Goal: Task Accomplishment & Management: Complete application form

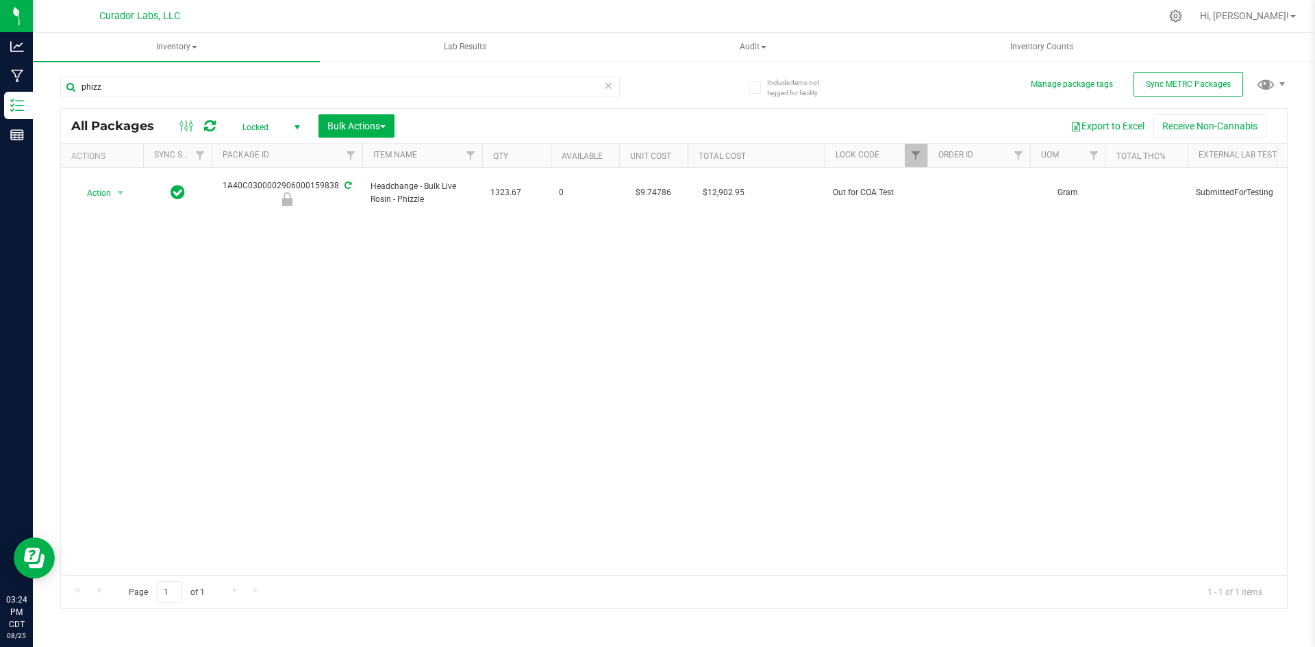
click at [608, 81] on icon at bounding box center [609, 85] width 10 height 16
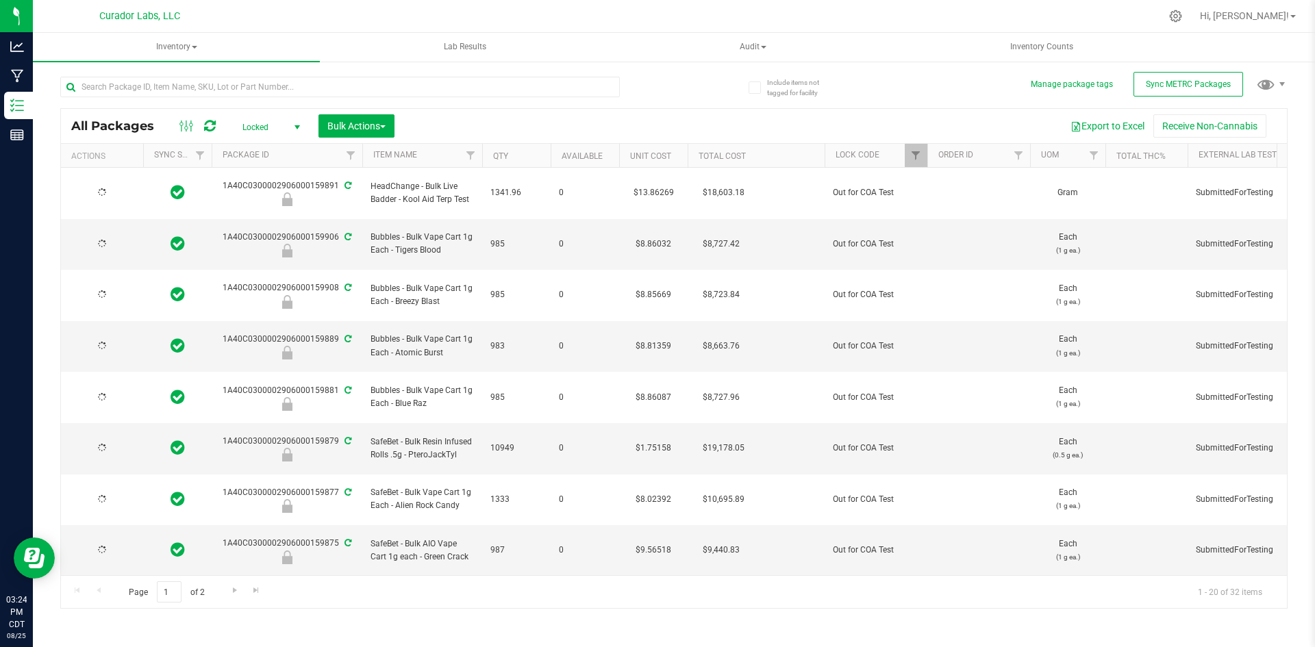
type input "[DATE]"
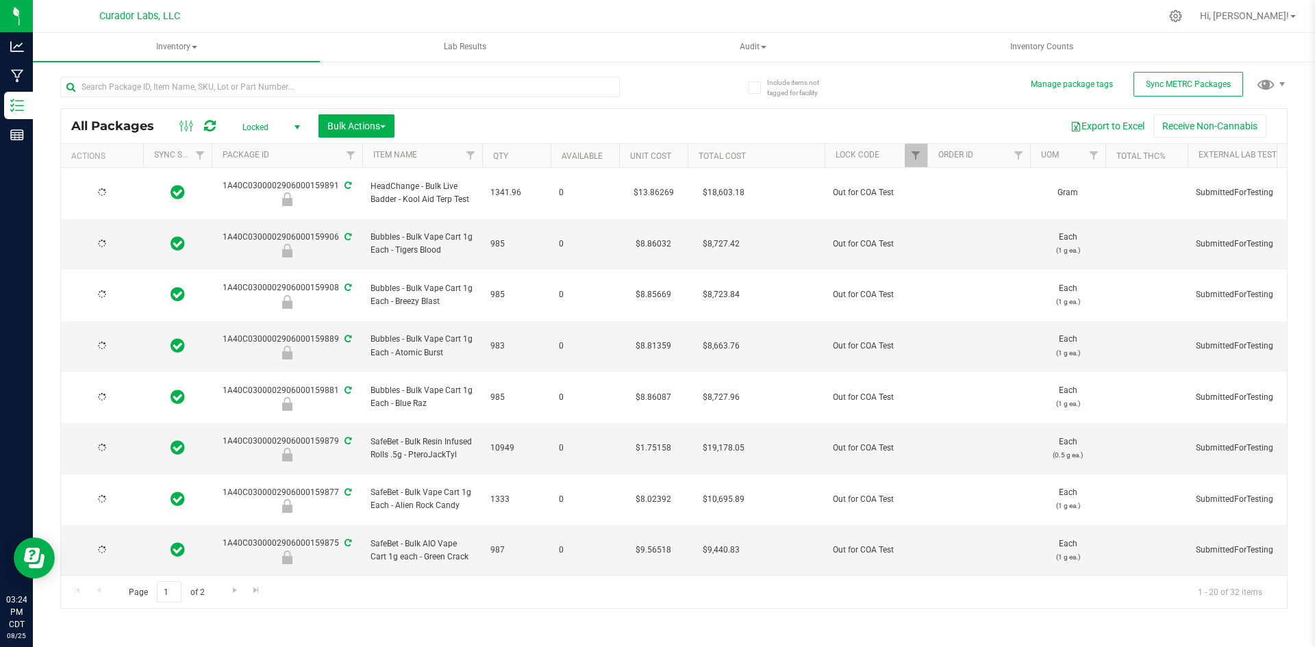
type input "[DATE]"
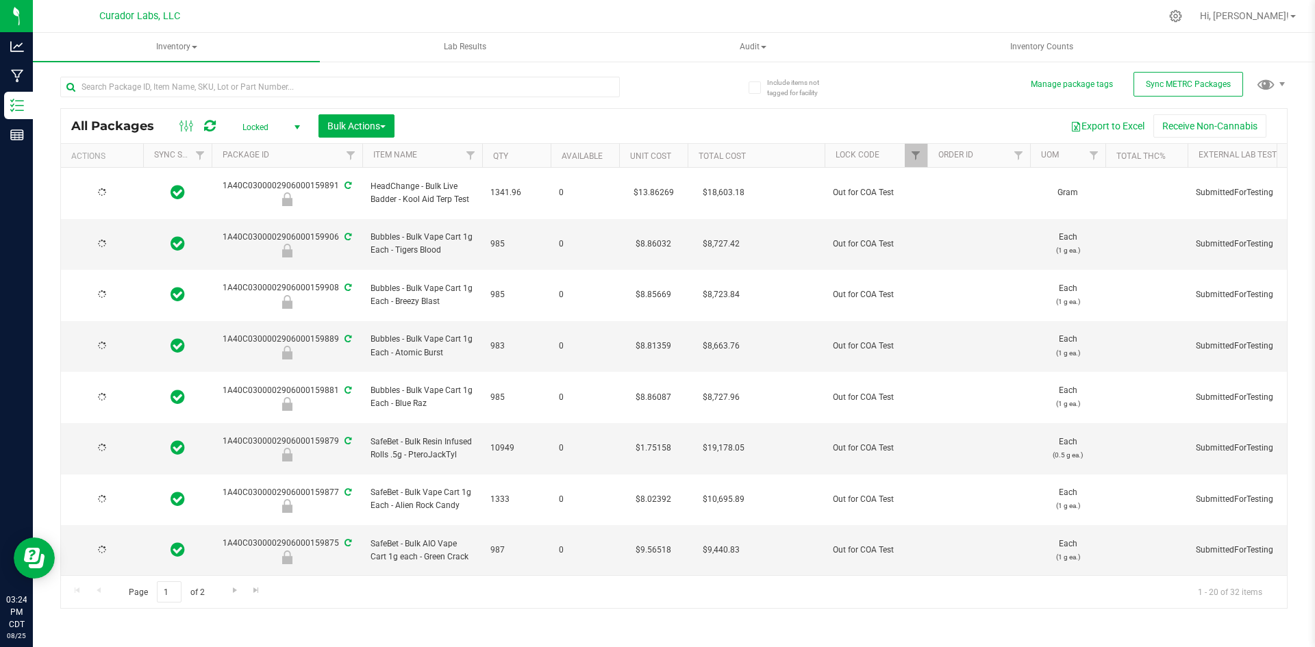
type input "[DATE]"
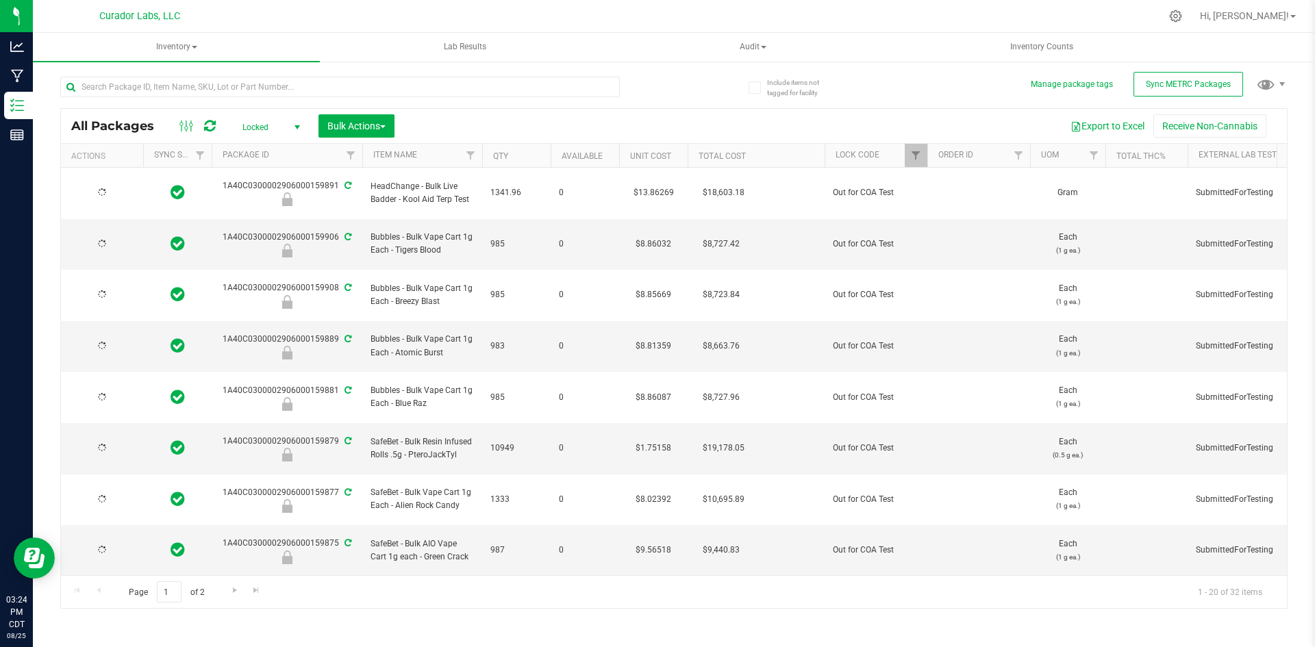
type input "[DATE]"
click at [506, 86] on input "text" at bounding box center [340, 87] width 560 height 21
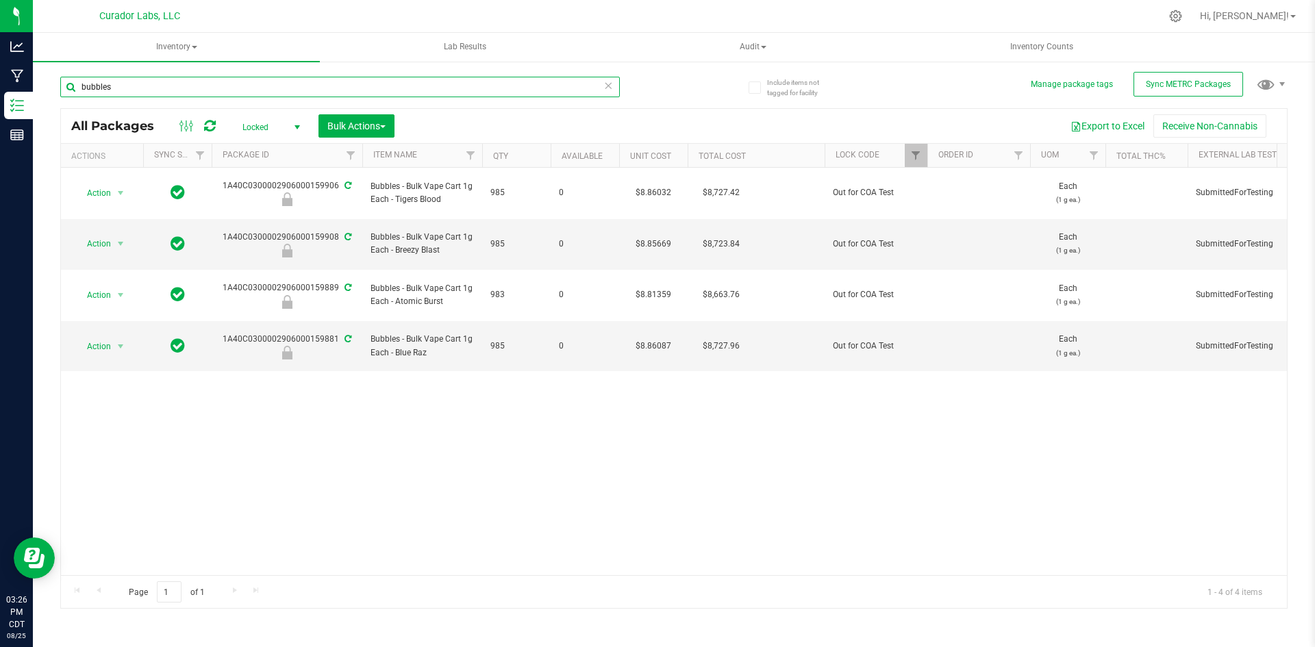
drag, startPoint x: 112, startPoint y: 86, endPoint x: 47, endPoint y: 86, distance: 65.8
click at [47, 86] on div "Include items not tagged for facility Manage package tags Sync METRC Packages b…" at bounding box center [674, 269] width 1282 height 418
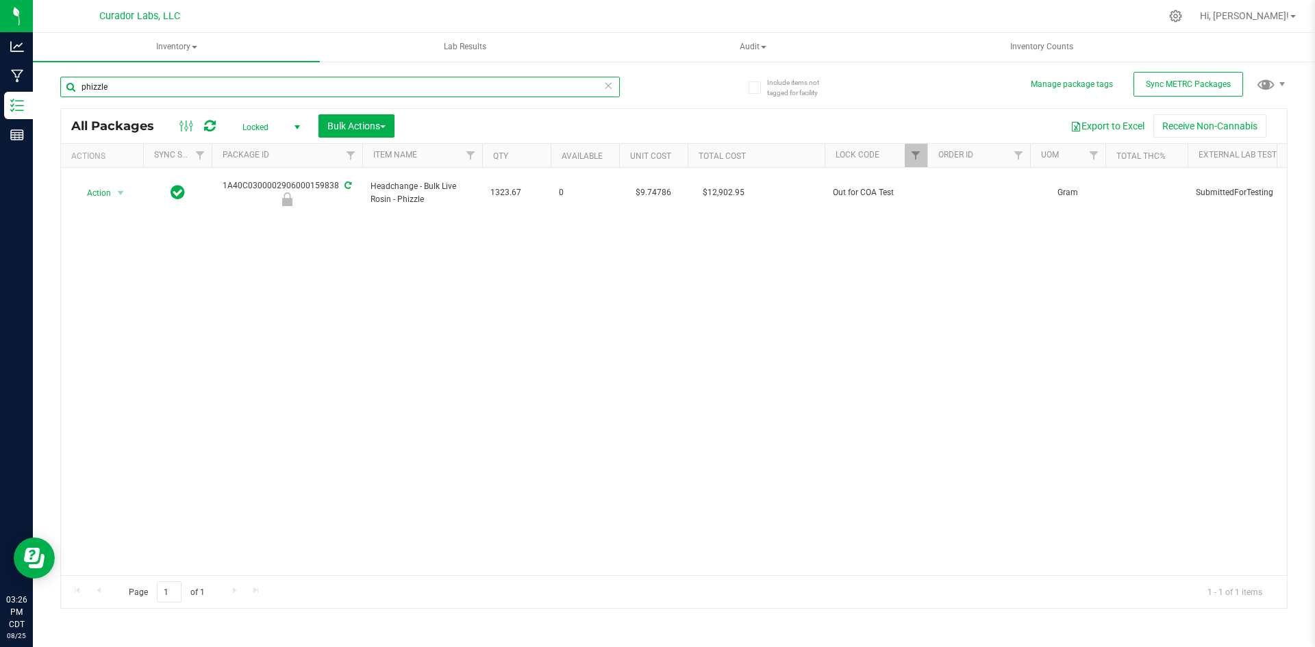
type input "phizzle"
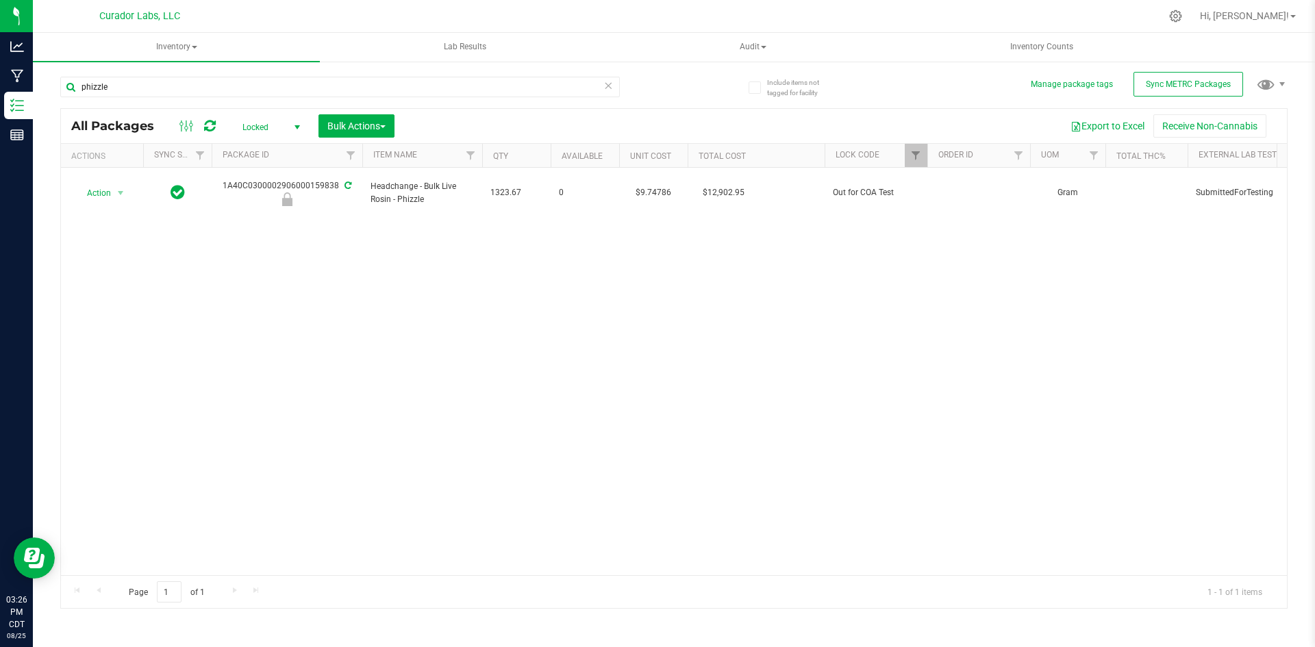
click at [610, 90] on icon at bounding box center [609, 85] width 10 height 16
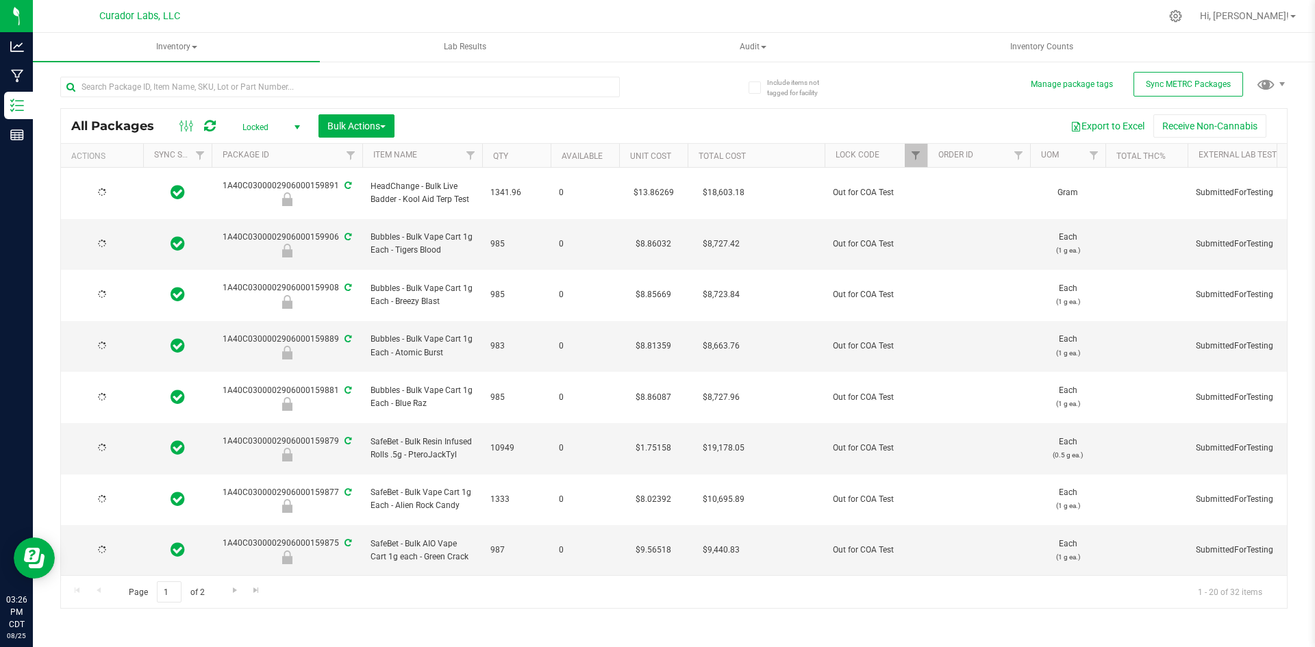
type input "[DATE]"
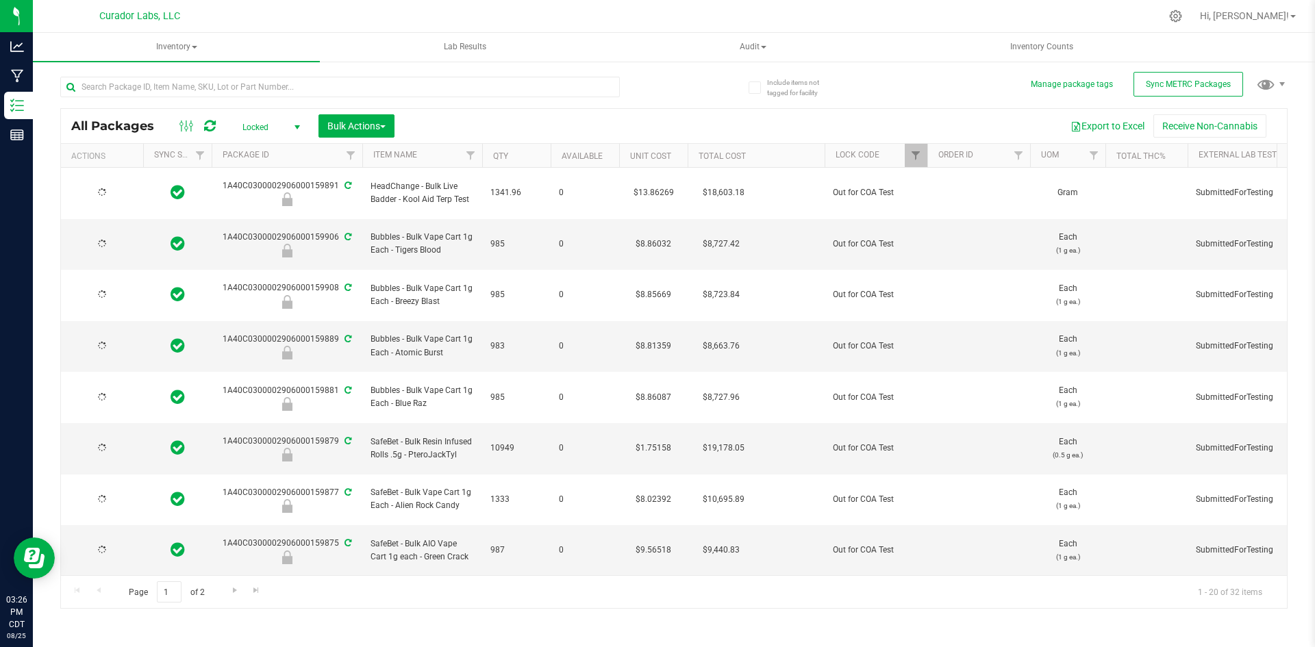
type input "[DATE]"
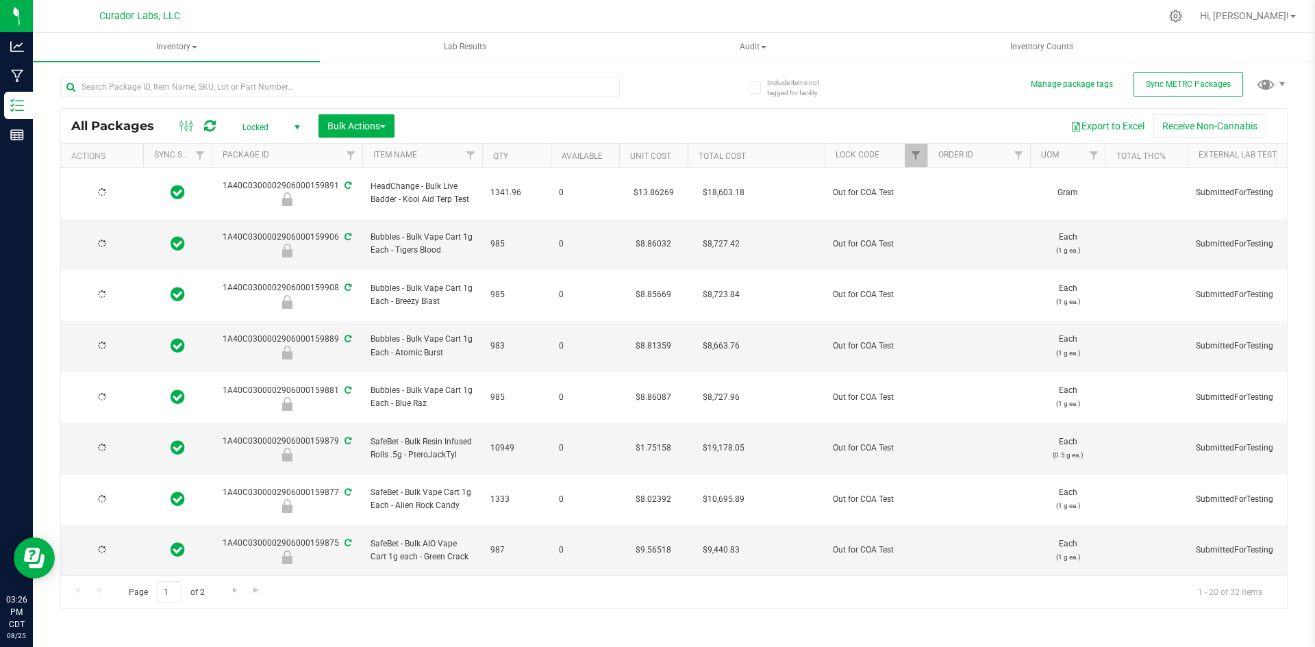
type input "[DATE]"
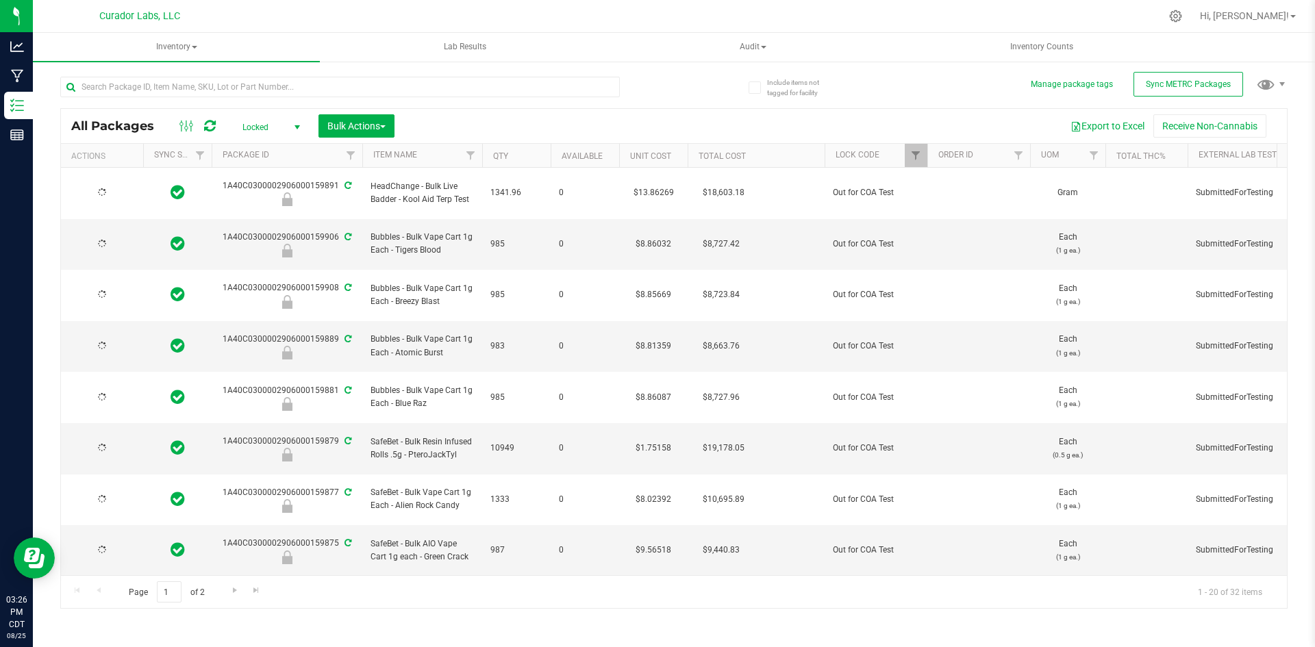
type input "[DATE]"
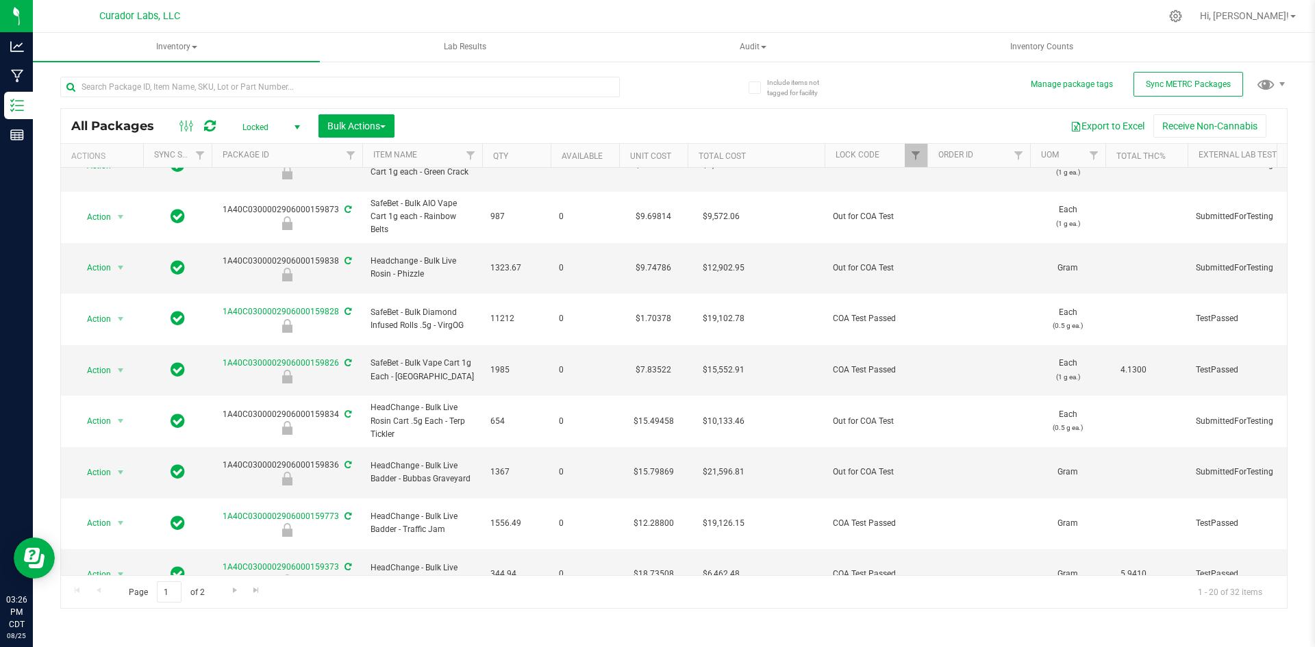
scroll to position [397, 0]
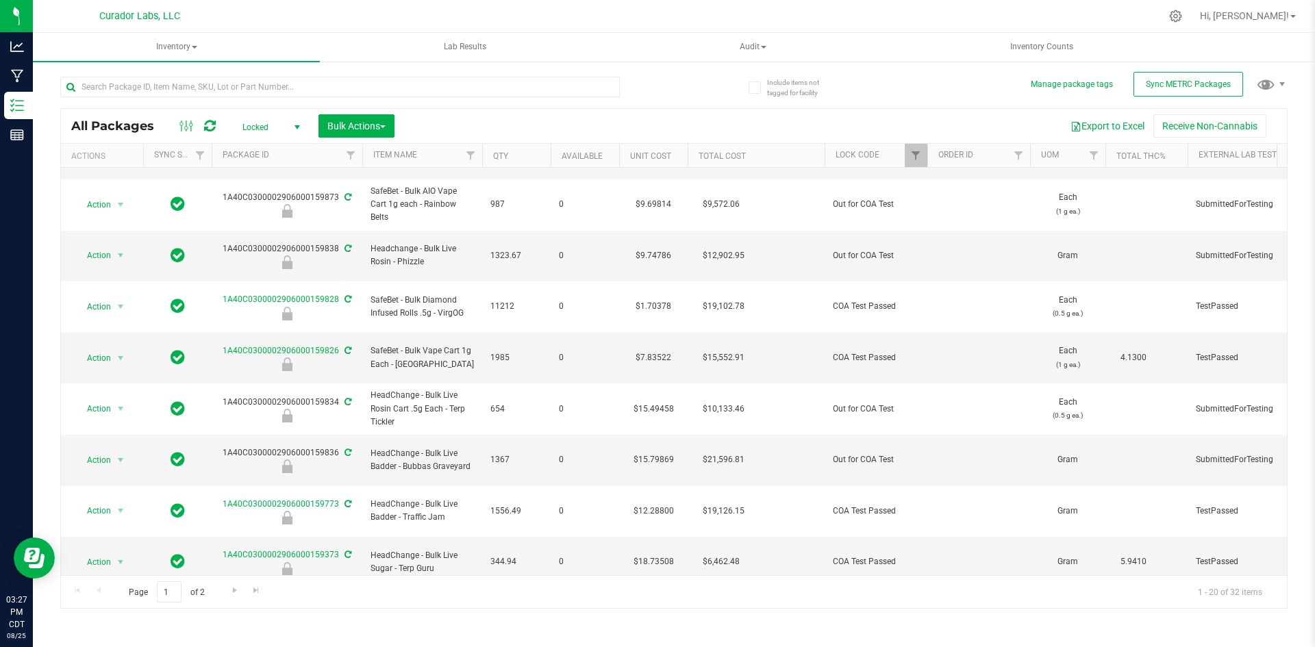
drag, startPoint x: 359, startPoint y: 367, endPoint x: 294, endPoint y: 437, distance: 95.5
drag, startPoint x: 294, startPoint y: 437, endPoint x: 256, endPoint y: 637, distance: 203.6
click at [256, 637] on div "Inventory All packages All inventory Waste log Create inventory Lab Results Aud…" at bounding box center [674, 340] width 1282 height 615
click at [235, 586] on span "Go to the next page" at bounding box center [235, 590] width 11 height 11
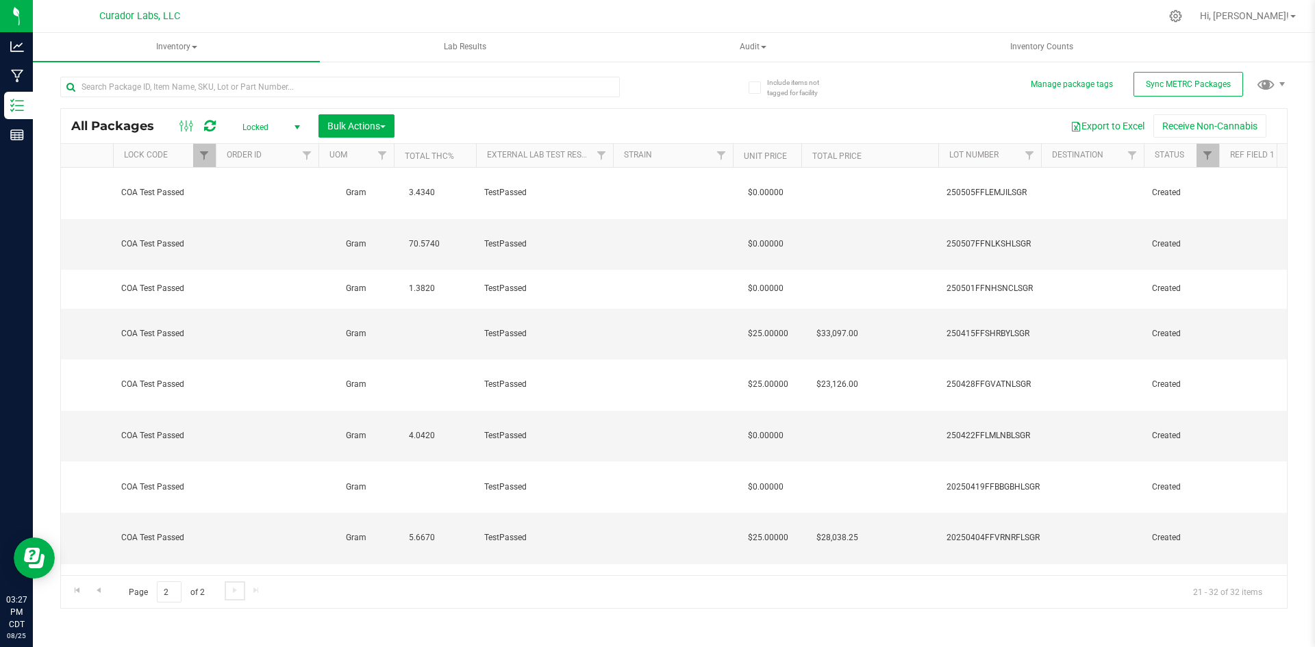
scroll to position [102, 817]
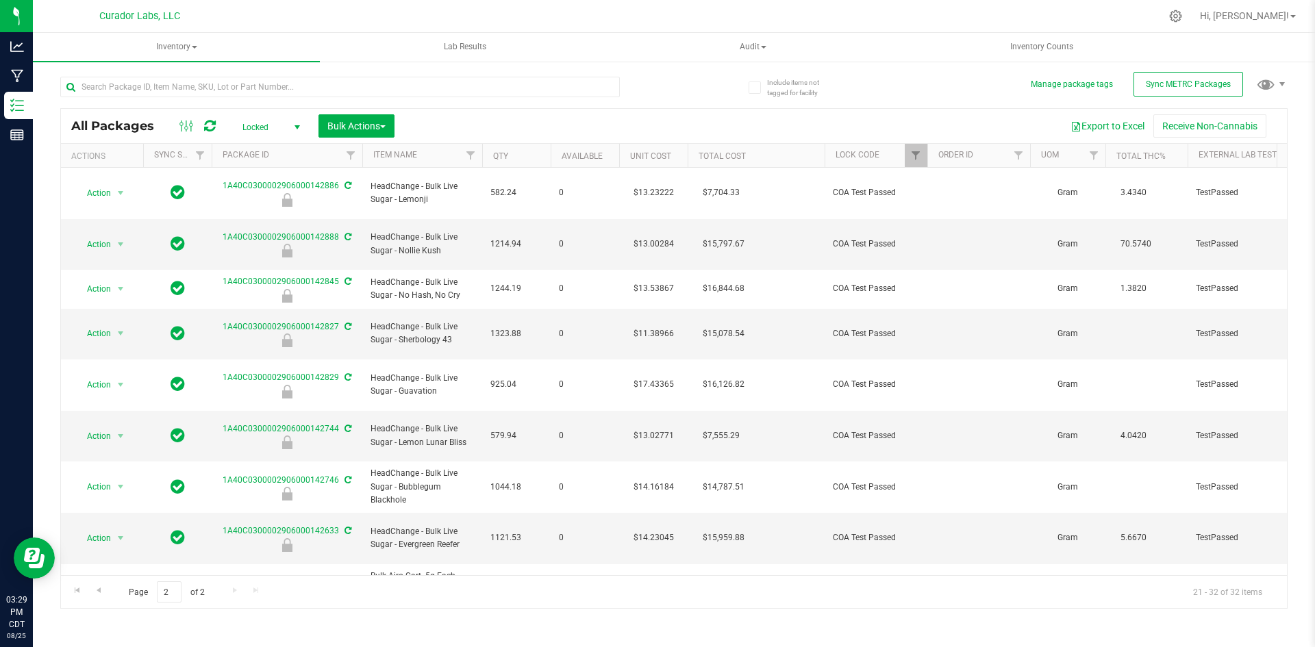
drag, startPoint x: 321, startPoint y: 537, endPoint x: 338, endPoint y: 542, distance: 17.8
click at [338, 621] on div "1A40C0300002906000089030" at bounding box center [287, 634] width 155 height 27
copy link "1A40C0300002906000089030"
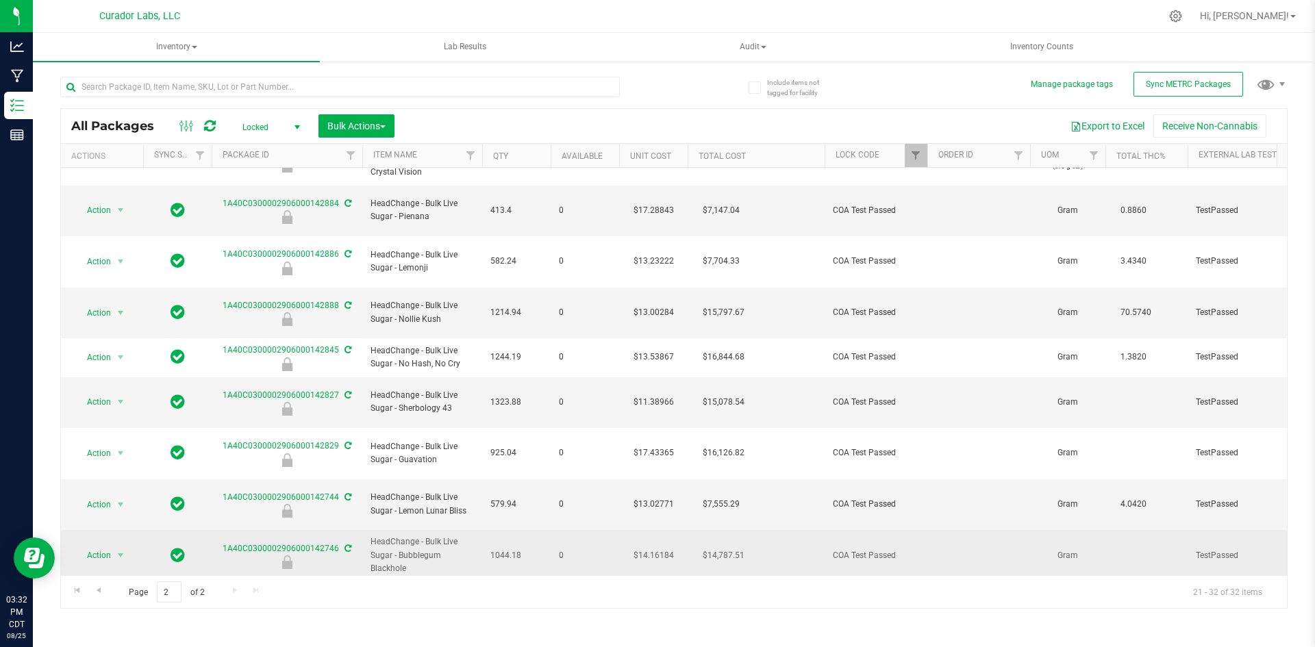
scroll to position [0, 0]
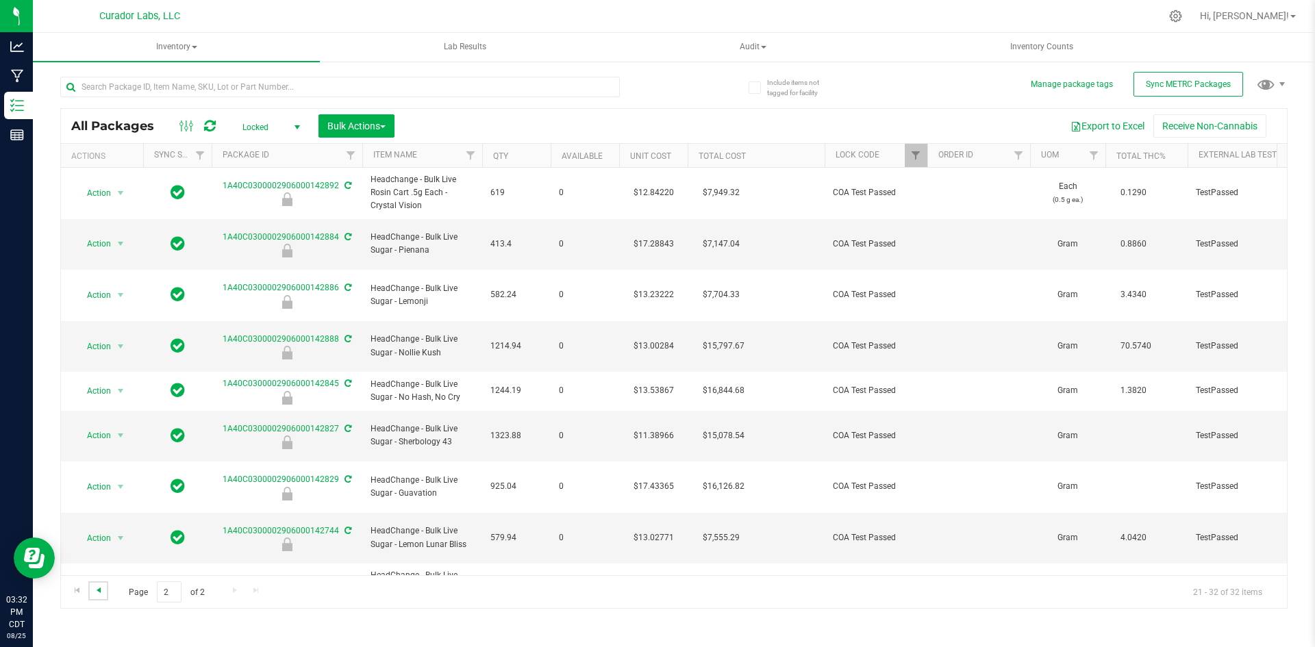
click at [97, 584] on link "Go to the previous page" at bounding box center [98, 591] width 20 height 18
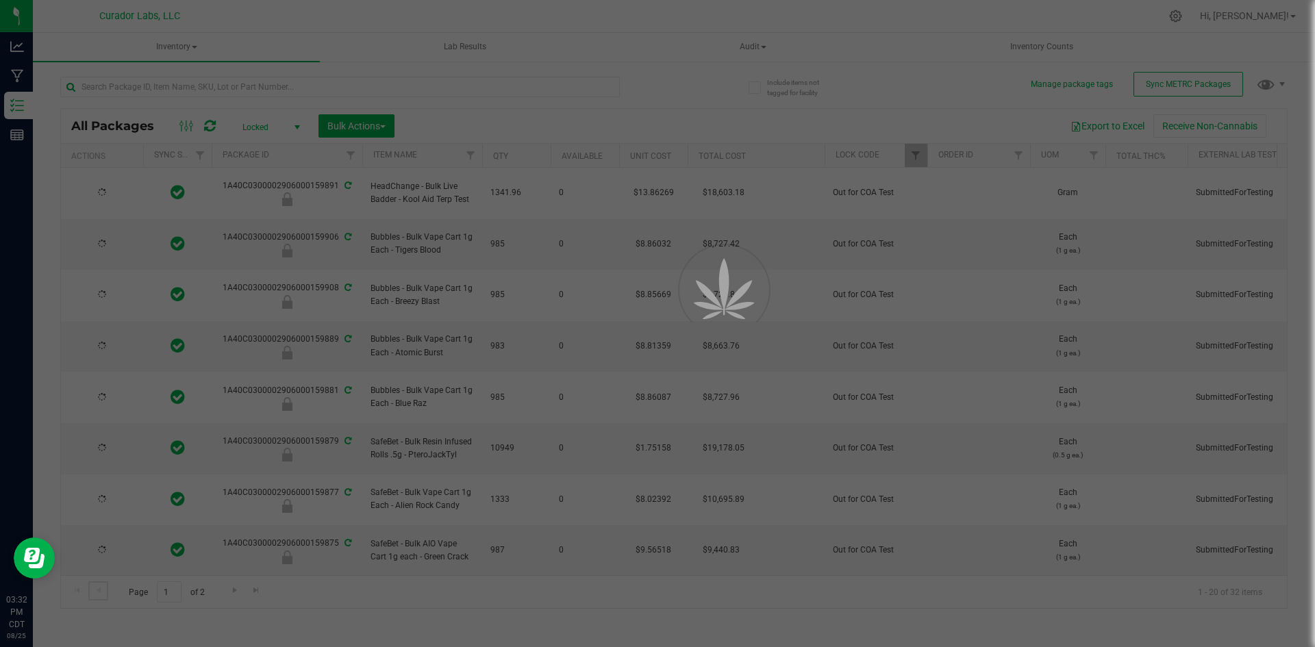
type input "[DATE]"
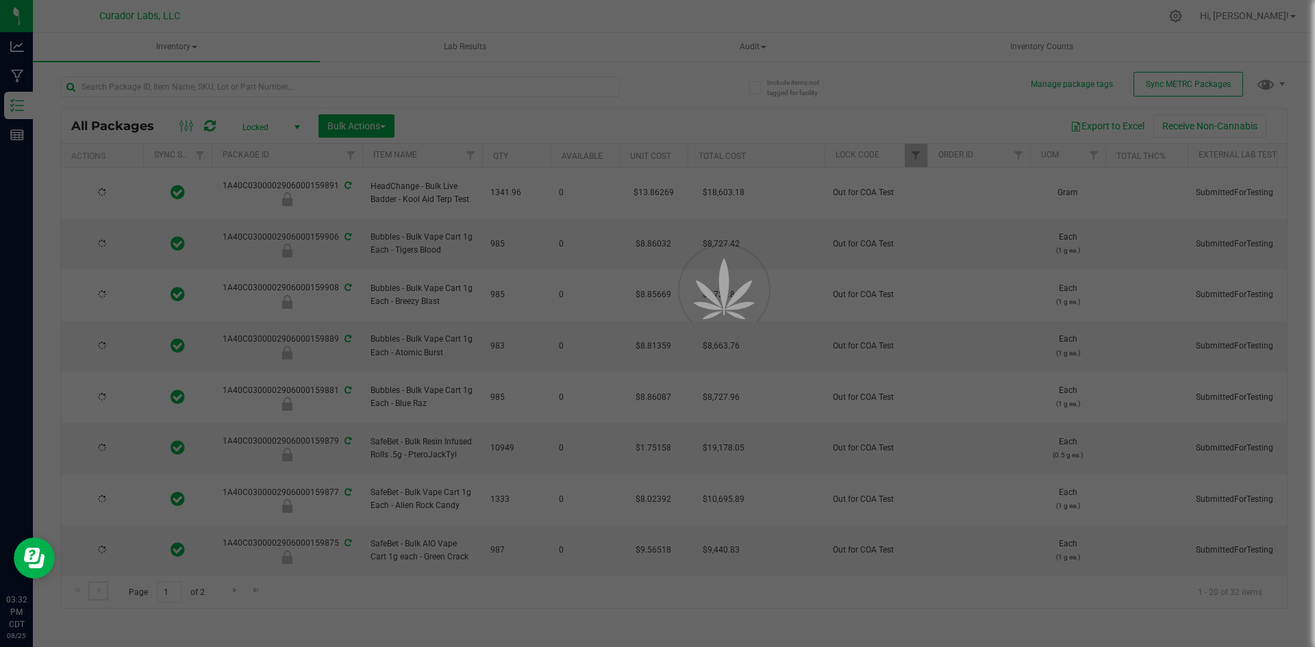
type input "[DATE]"
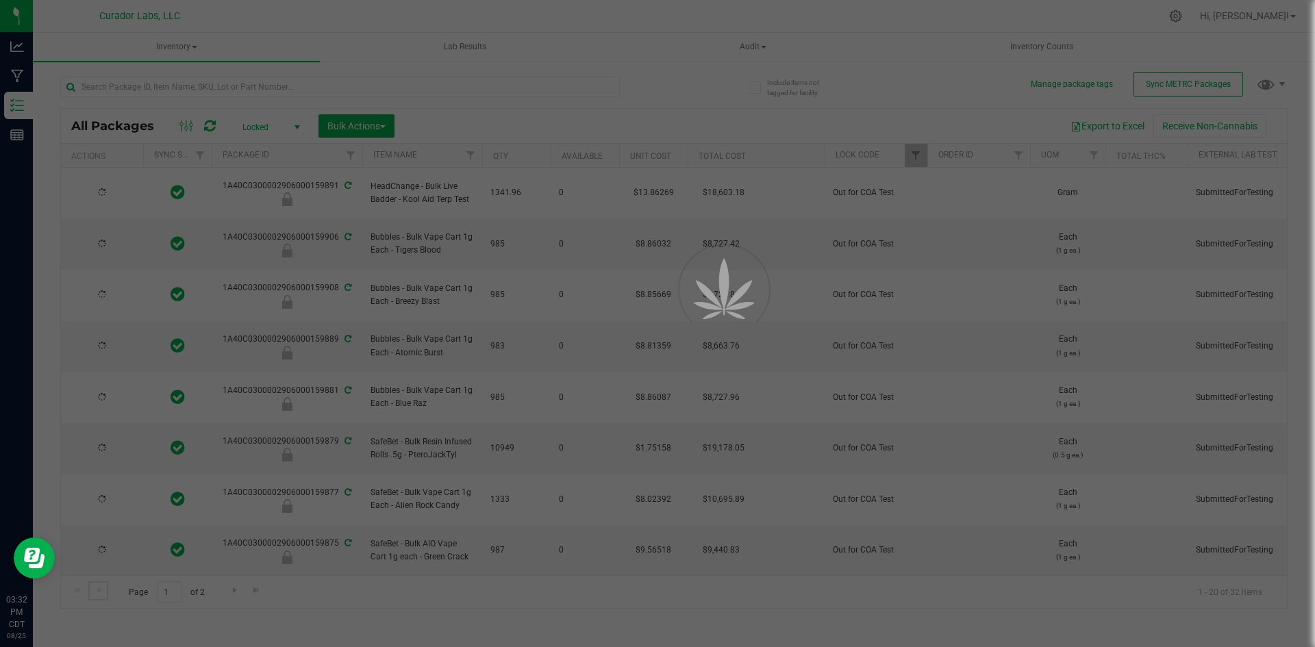
type input "[DATE]"
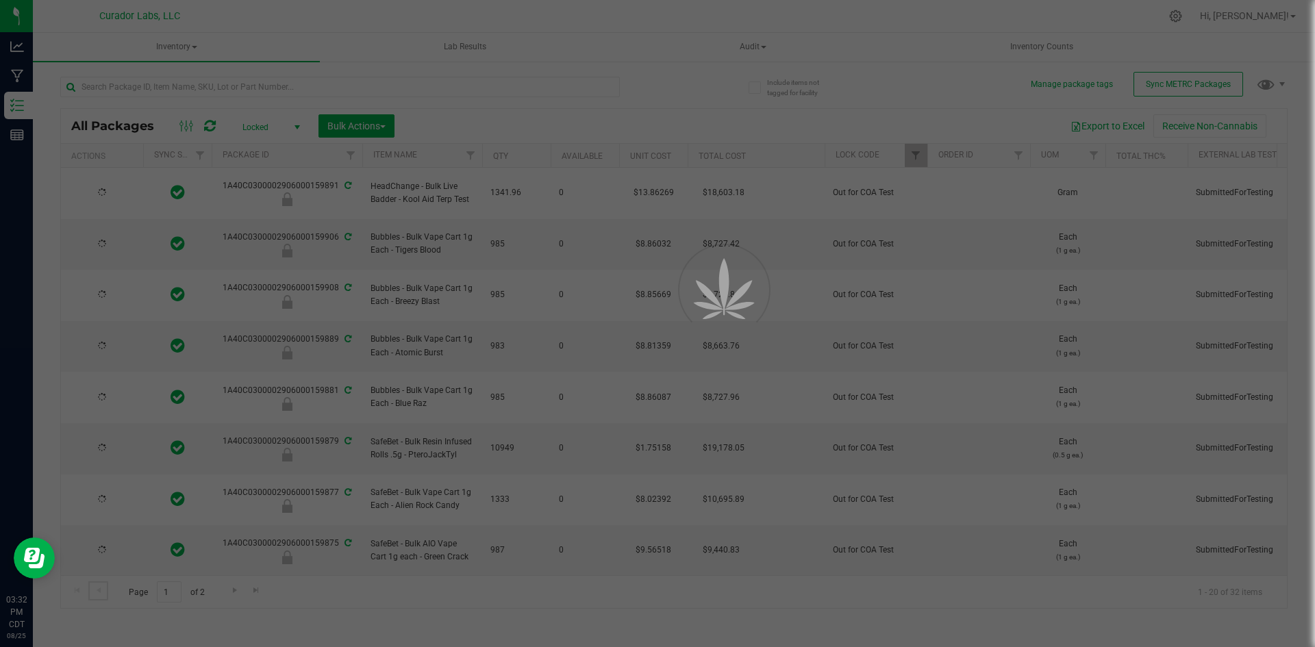
type input "[DATE]"
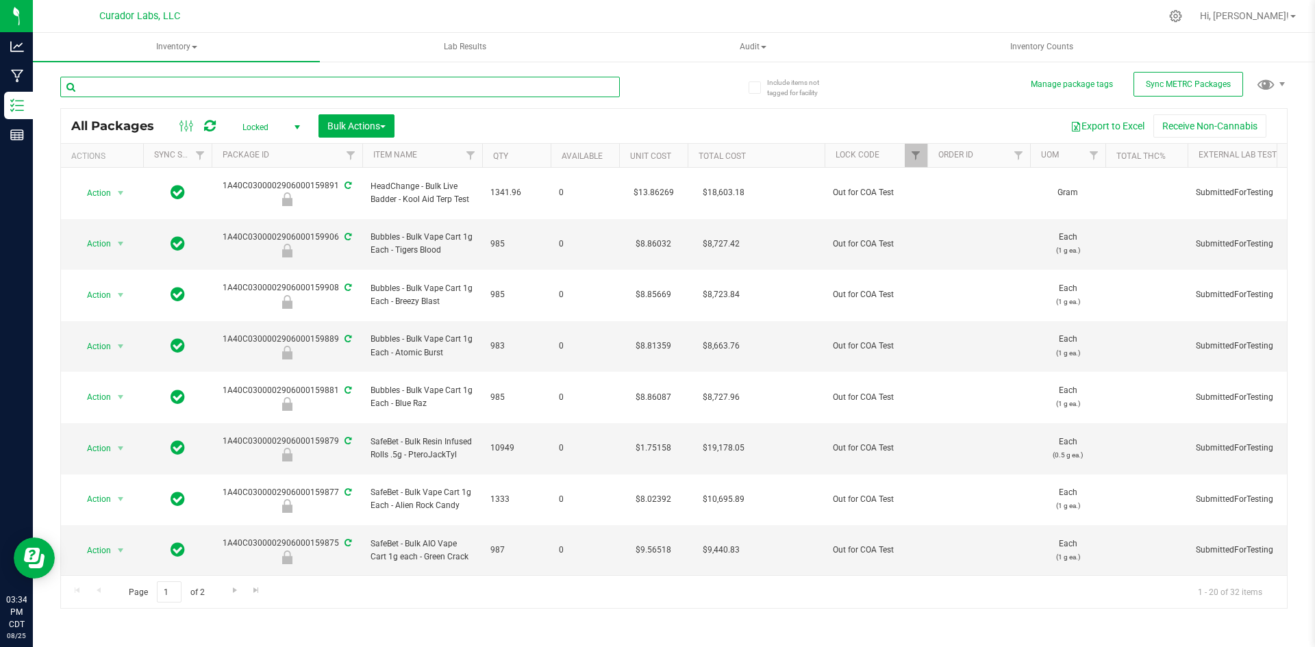
click at [197, 88] on input "text" at bounding box center [340, 87] width 560 height 21
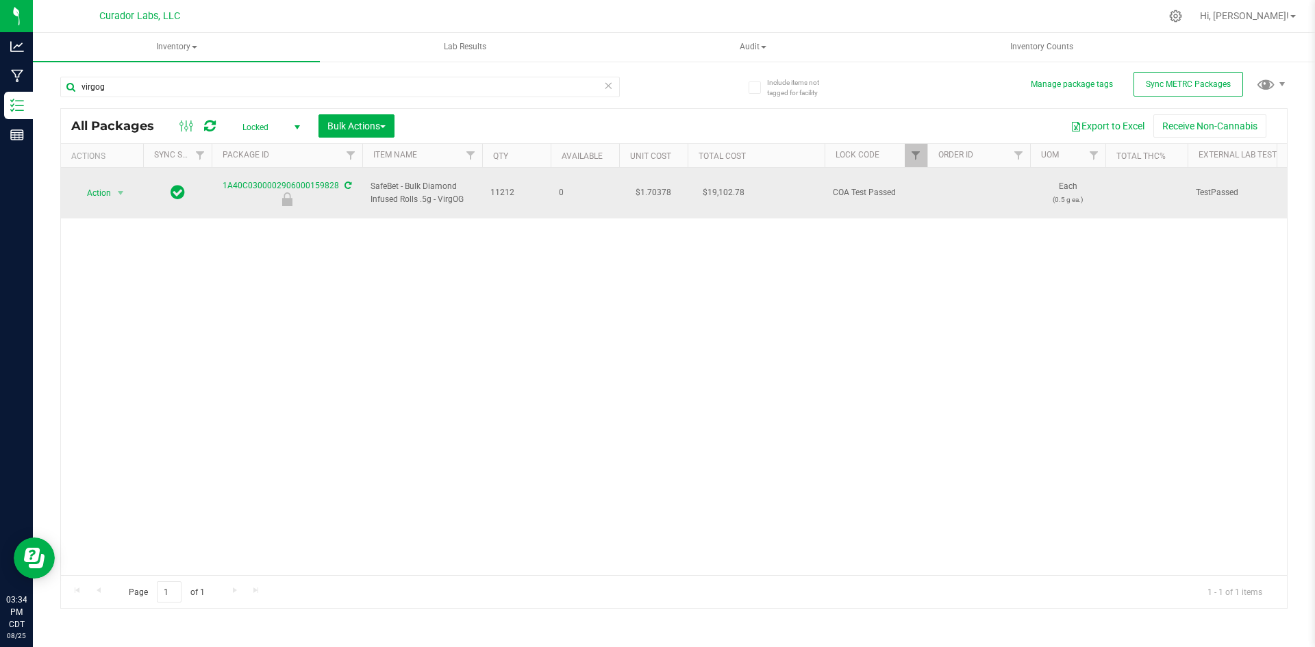
drag, startPoint x: 472, startPoint y: 192, endPoint x: 370, endPoint y: 177, distance: 103.1
click at [370, 177] on td "SafeBet - Bulk Diamond Infused Rolls .5g - VirgOG" at bounding box center [422, 193] width 120 height 51
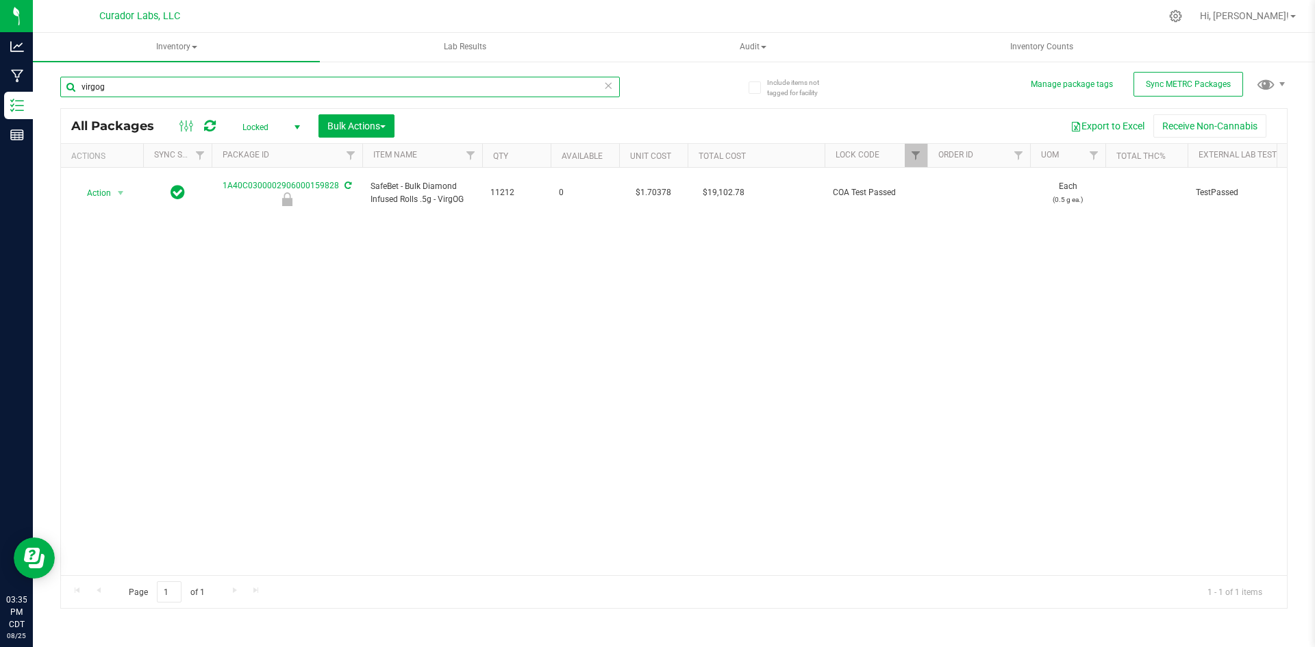
drag, startPoint x: 103, startPoint y: 87, endPoint x: 79, endPoint y: 86, distance: 23.3
click at [79, 86] on input "virgog" at bounding box center [340, 87] width 560 height 21
type input "[GEOGRAPHIC_DATA]"
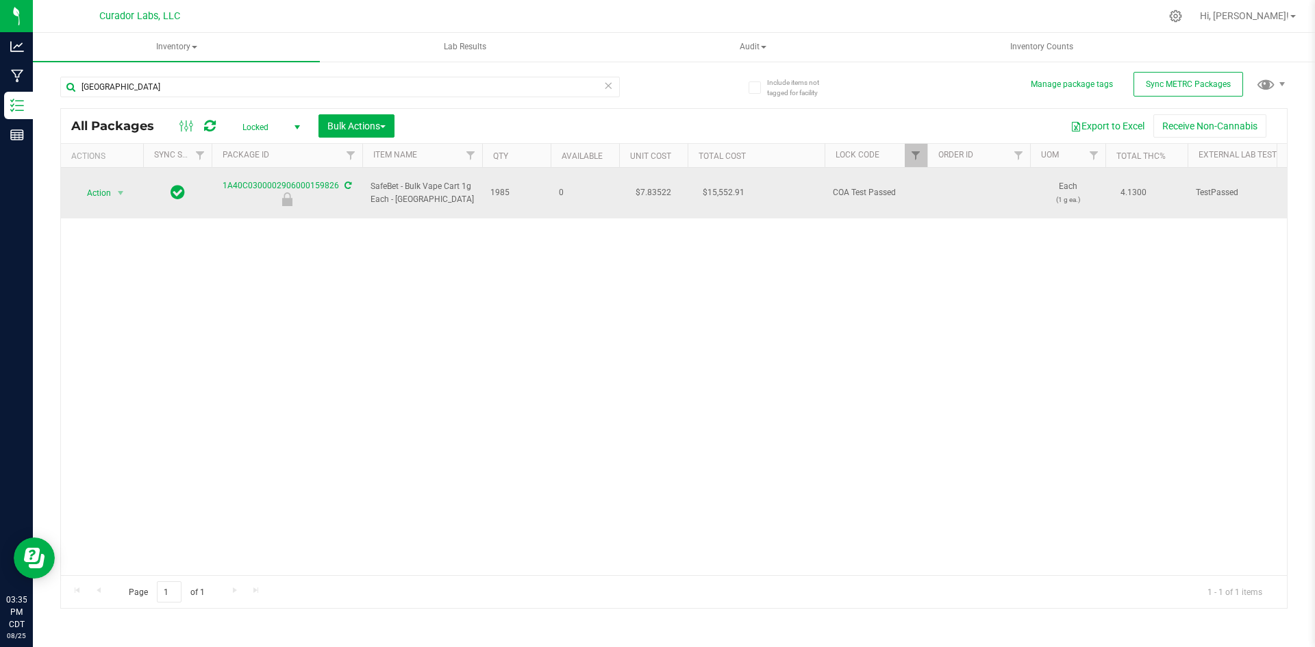
drag, startPoint x: 449, startPoint y: 190, endPoint x: 360, endPoint y: 181, distance: 89.6
copy tr "SafeBet - Bulk Vape Cart 1g Each - [GEOGRAPHIC_DATA]"
drag, startPoint x: 517, startPoint y: 187, endPoint x: 488, endPoint y: 186, distance: 29.5
click at [488, 186] on td "1985" at bounding box center [516, 193] width 69 height 51
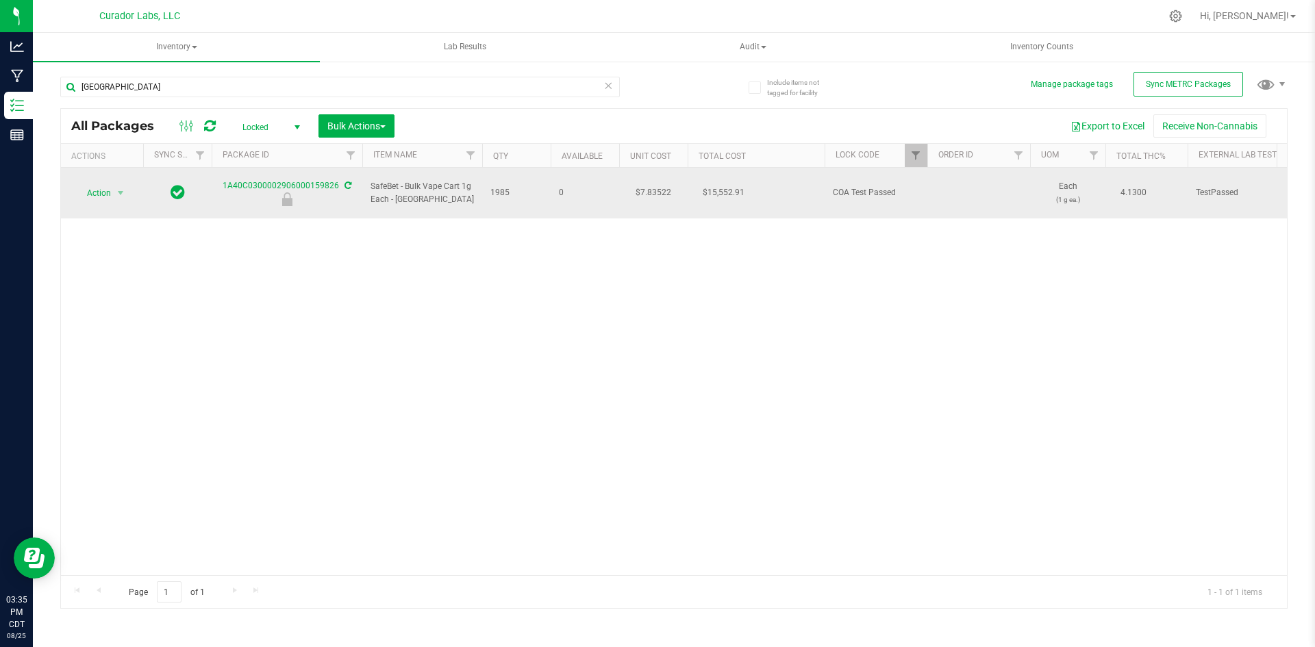
copy span "1985"
drag, startPoint x: 222, startPoint y: 175, endPoint x: 336, endPoint y: 176, distance: 113.7
click at [336, 179] on div "1A40C0300002906000159826" at bounding box center [287, 192] width 155 height 27
copy link "1A40C0300002906000159826"
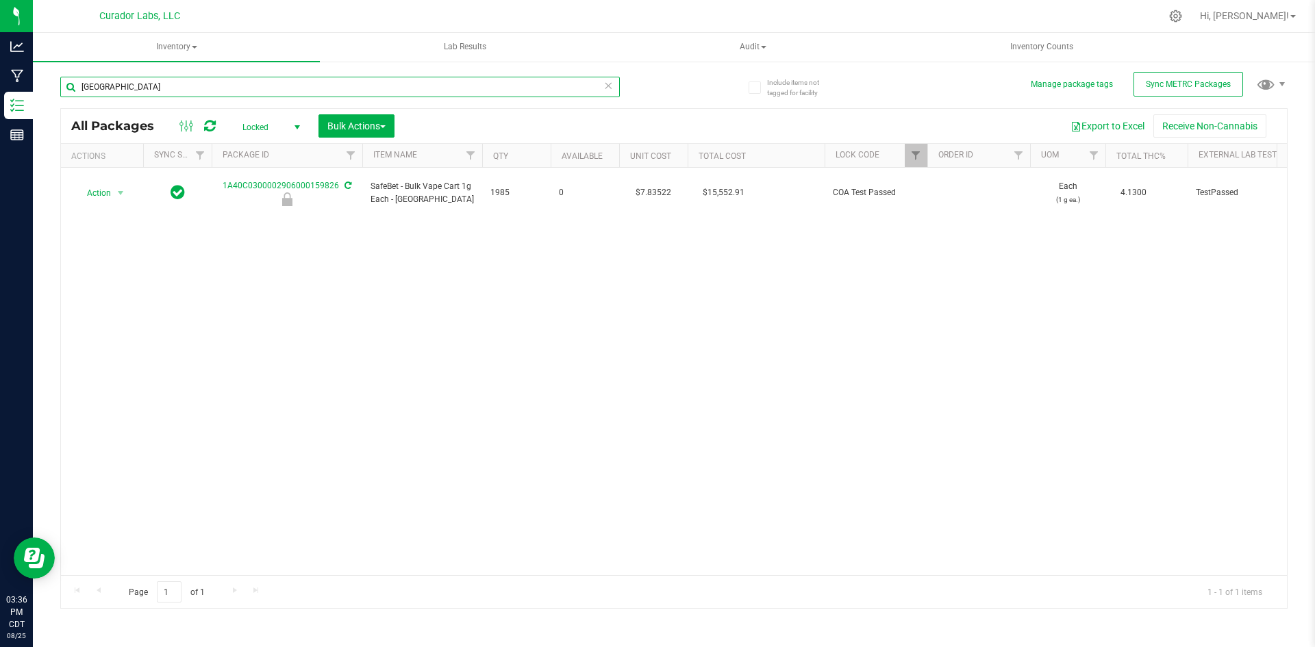
drag, startPoint x: 140, startPoint y: 85, endPoint x: 47, endPoint y: 100, distance: 93.7
click at [47, 100] on div "Include items not tagged for facility Manage package tags Sync METRC Packages […" at bounding box center [674, 269] width 1282 height 418
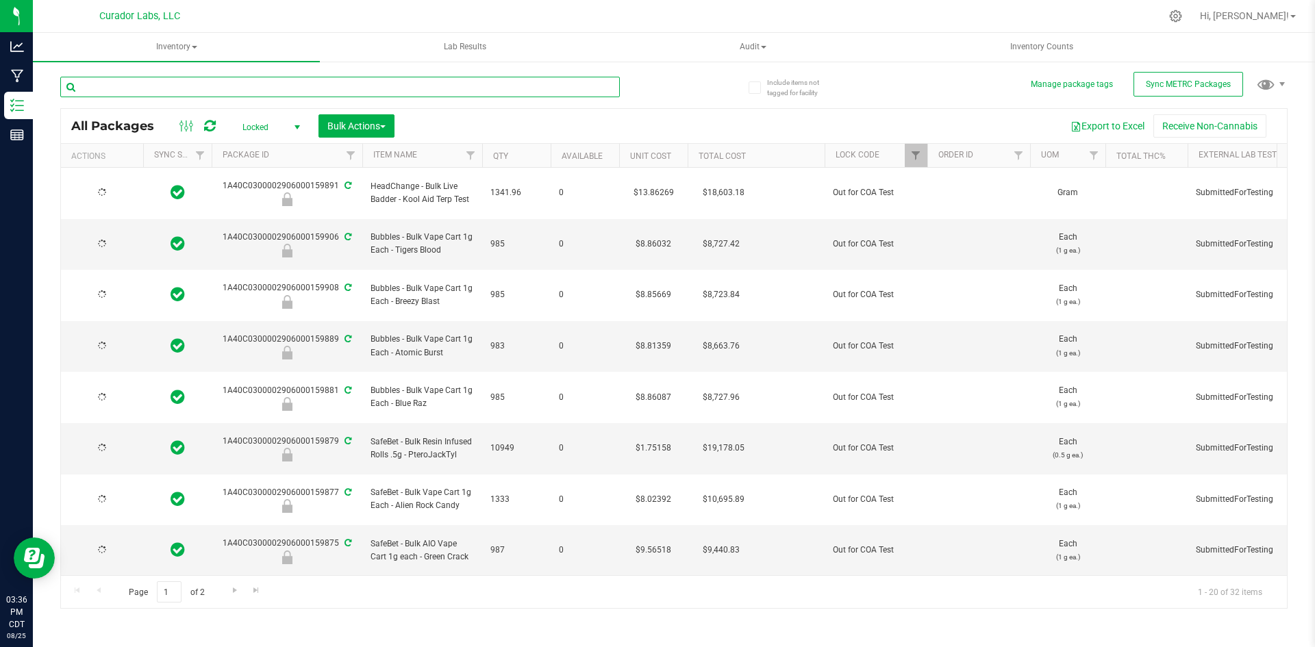
type input "[DATE]"
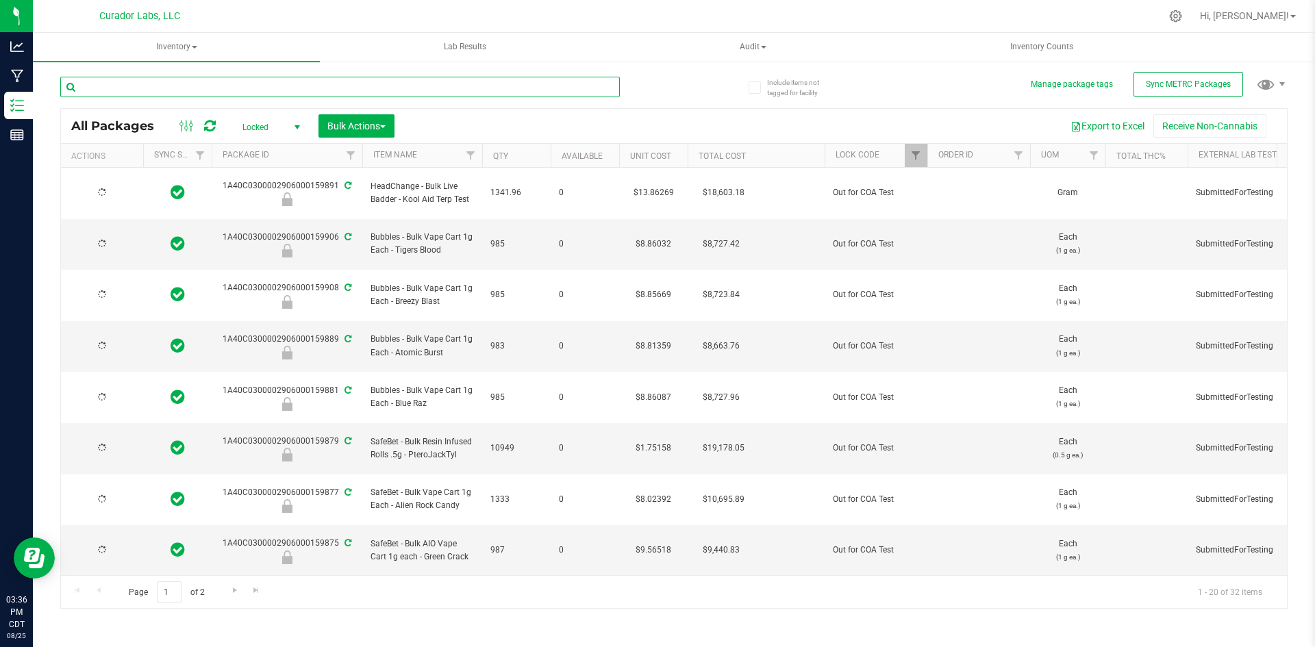
type input "[DATE]"
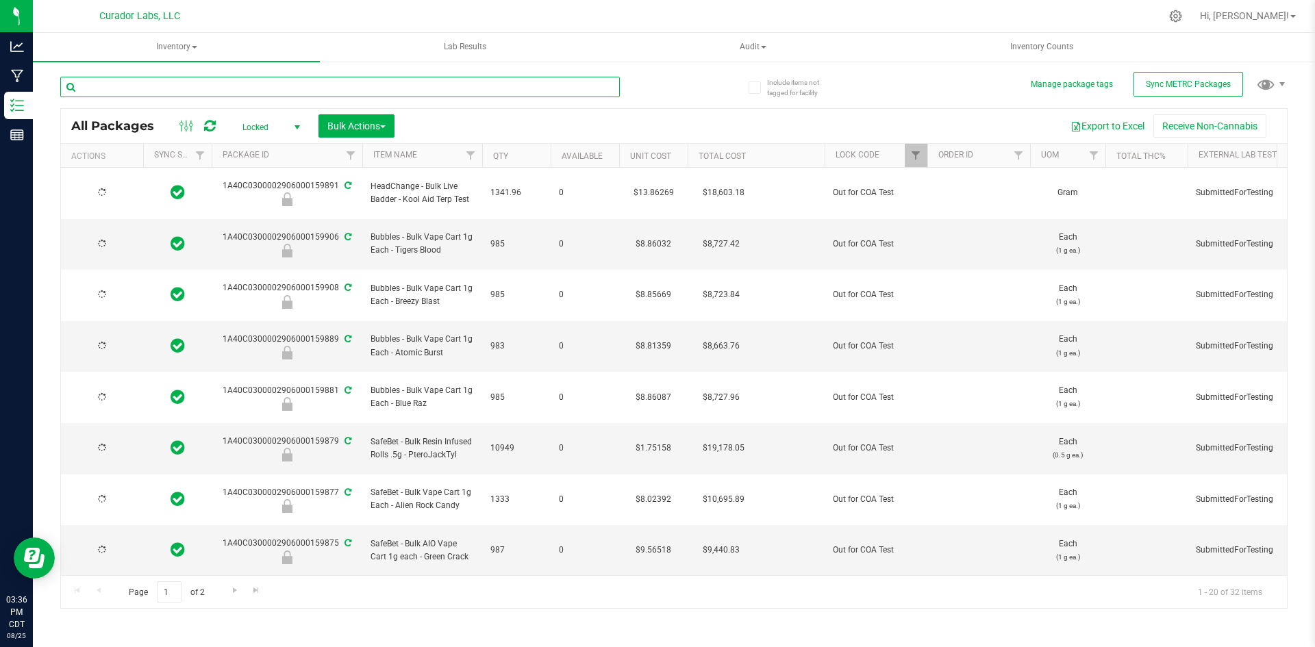
type input "[DATE]"
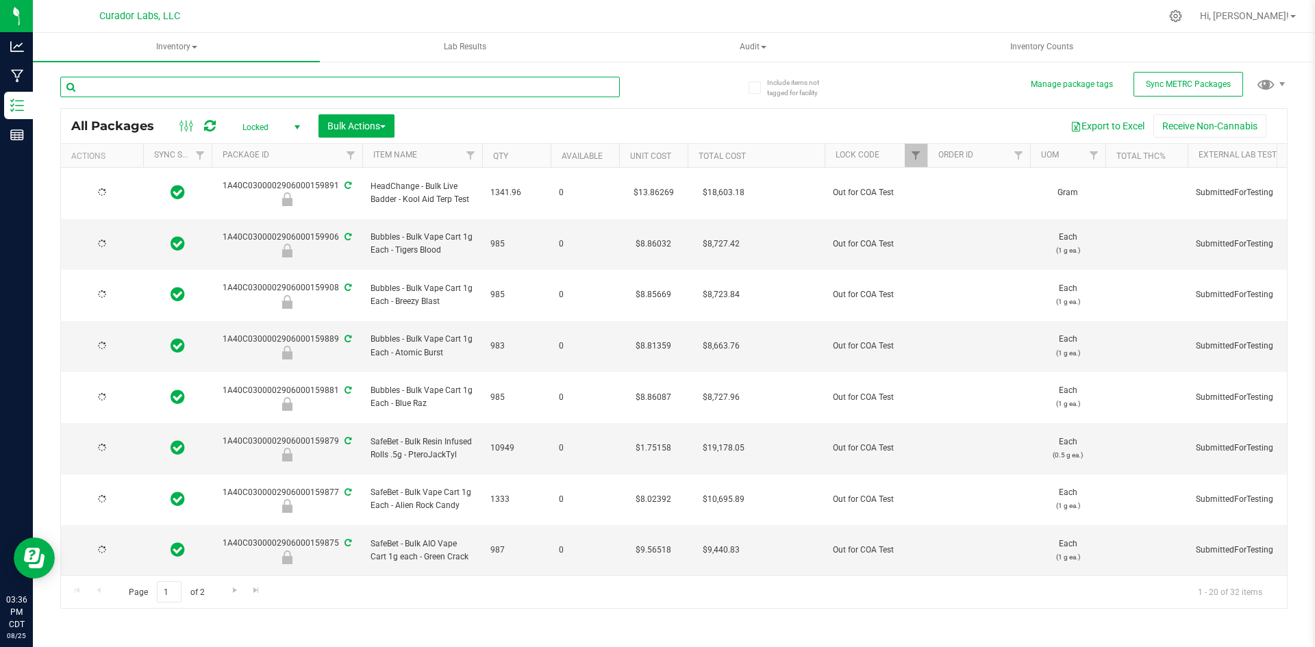
type input "[DATE]"
click at [164, 48] on span "Inventory" at bounding box center [176, 47] width 287 height 29
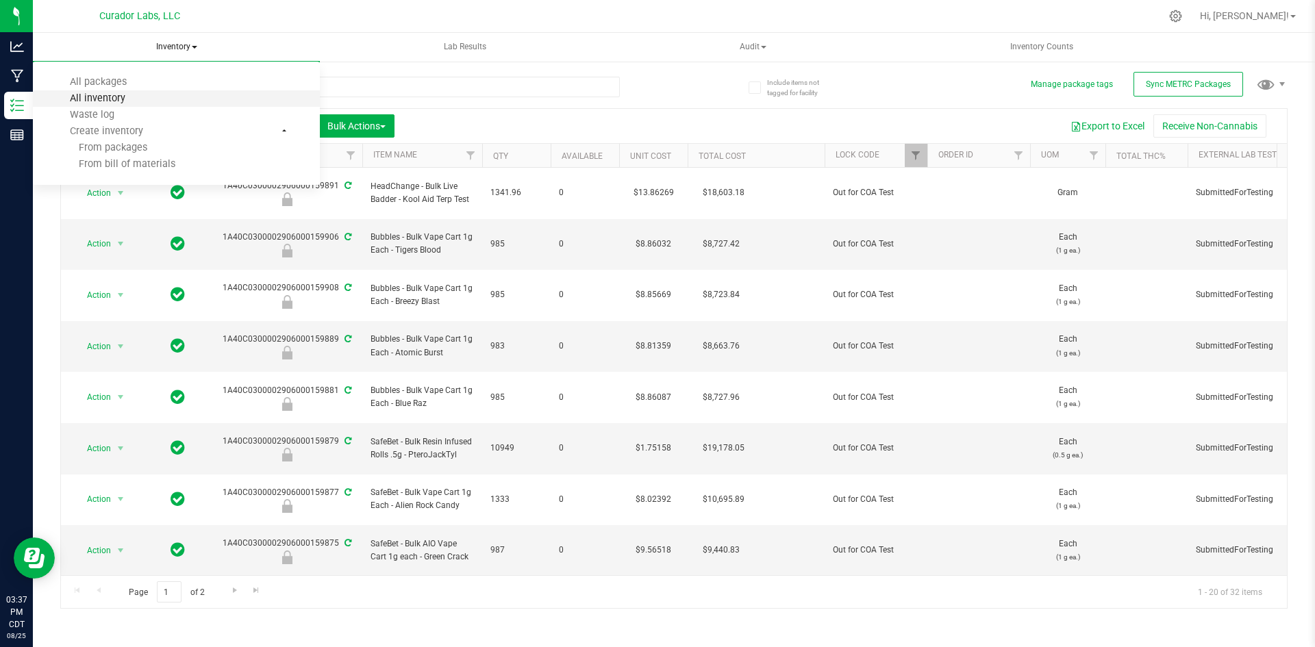
click at [107, 95] on span "All inventory" at bounding box center [97, 98] width 92 height 12
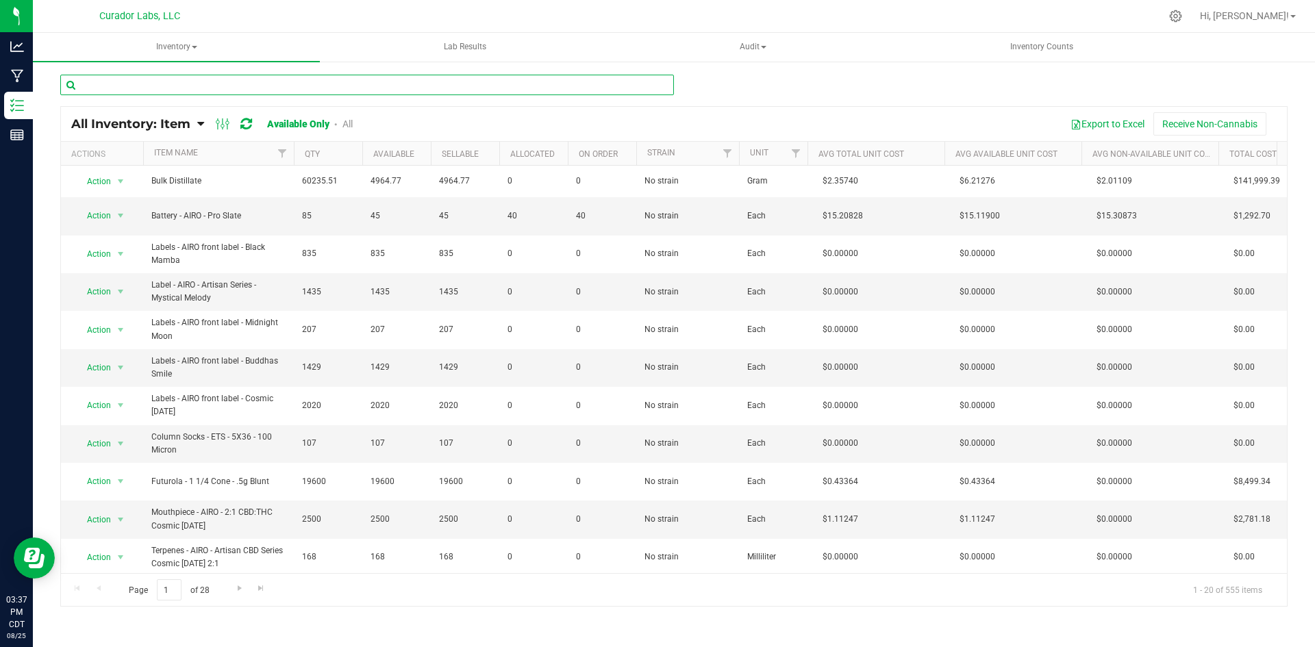
click at [261, 86] on input "text" at bounding box center [367, 85] width 614 height 21
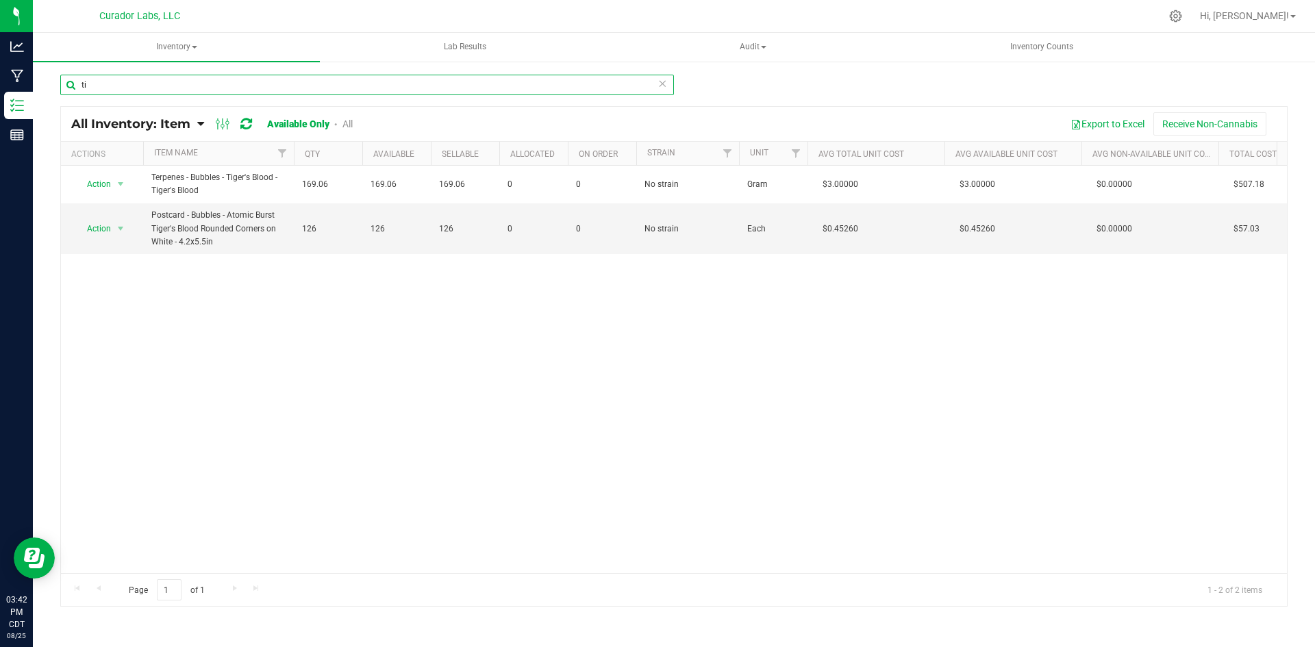
type input "t"
type input "b"
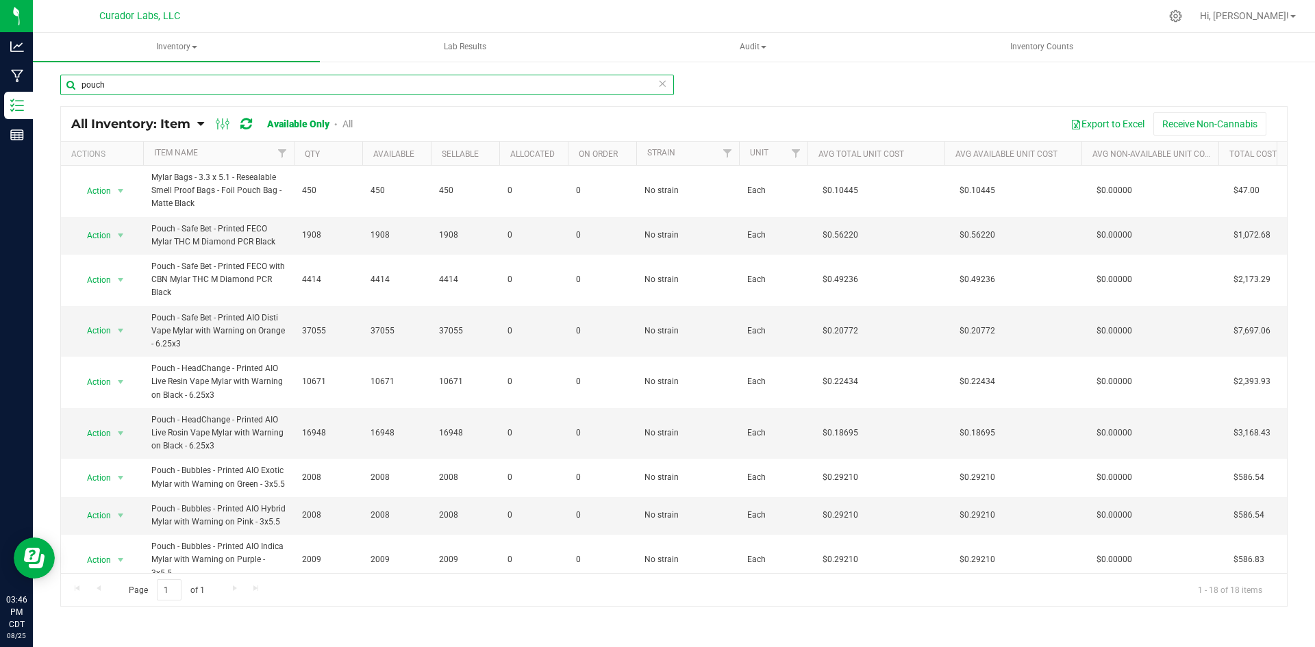
type input "pouch"
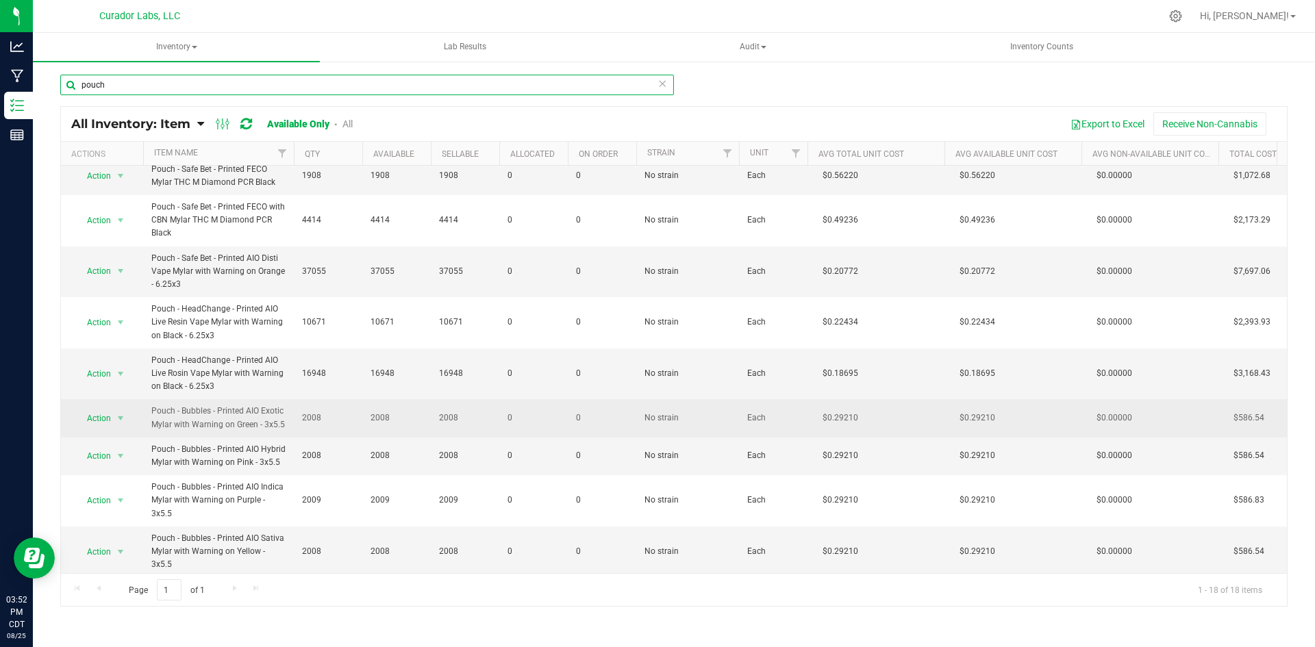
scroll to position [137, 0]
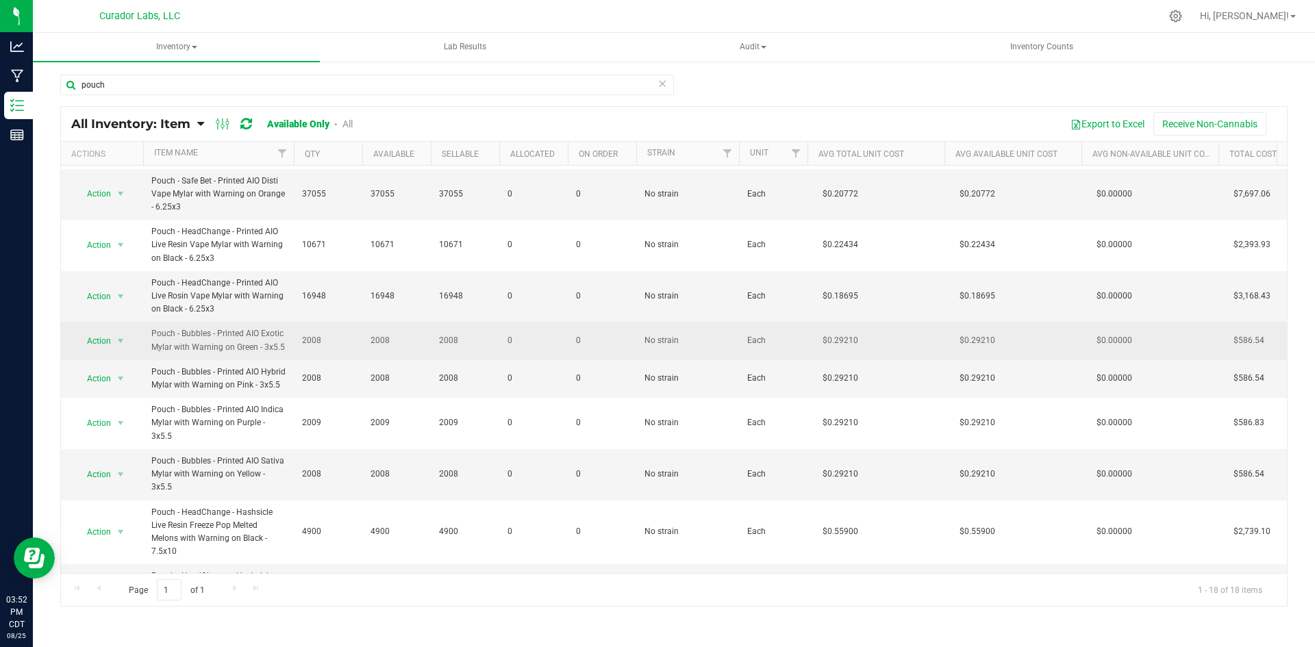
drag, startPoint x: 152, startPoint y: 328, endPoint x: 282, endPoint y: 349, distance: 131.2
click at [288, 347] on td "Pouch - Bubbles - Printed AIO Exotic Mylar with Warning on Green - 3x5.5" at bounding box center [218, 341] width 151 height 38
copy span "Pouch - Bubbles - Printed AIO Exotic Mylar with Warning on Green - 3x5.5"
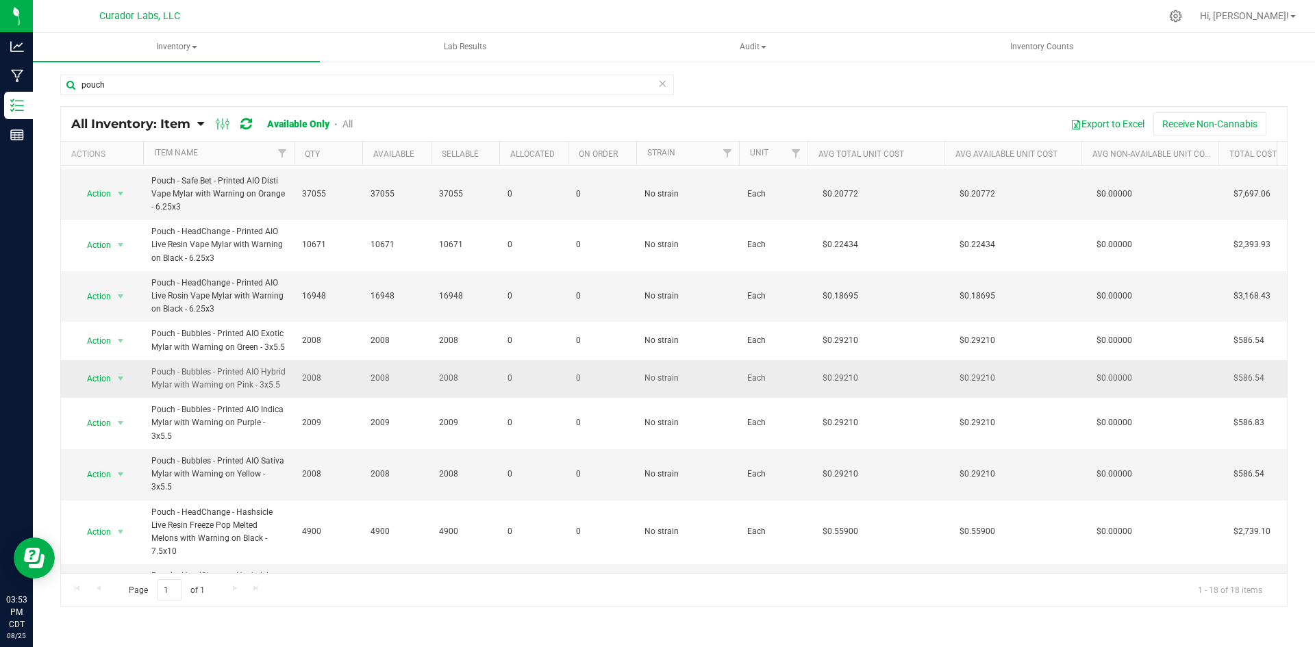
drag, startPoint x: 280, startPoint y: 385, endPoint x: 151, endPoint y: 373, distance: 129.4
click at [151, 373] on td "Pouch - Bubbles - Printed AIO Hybrid Mylar with Warning on Pink - 3x5.5" at bounding box center [218, 379] width 151 height 38
drag, startPoint x: 151, startPoint y: 373, endPoint x: 145, endPoint y: 367, distance: 8.2
click at [145, 367] on td "Pouch - Bubbles - Printed AIO Hybrid Mylar with Warning on Pink - 3x5.5" at bounding box center [218, 379] width 151 height 38
drag, startPoint x: 148, startPoint y: 367, endPoint x: 283, endPoint y: 385, distance: 136.1
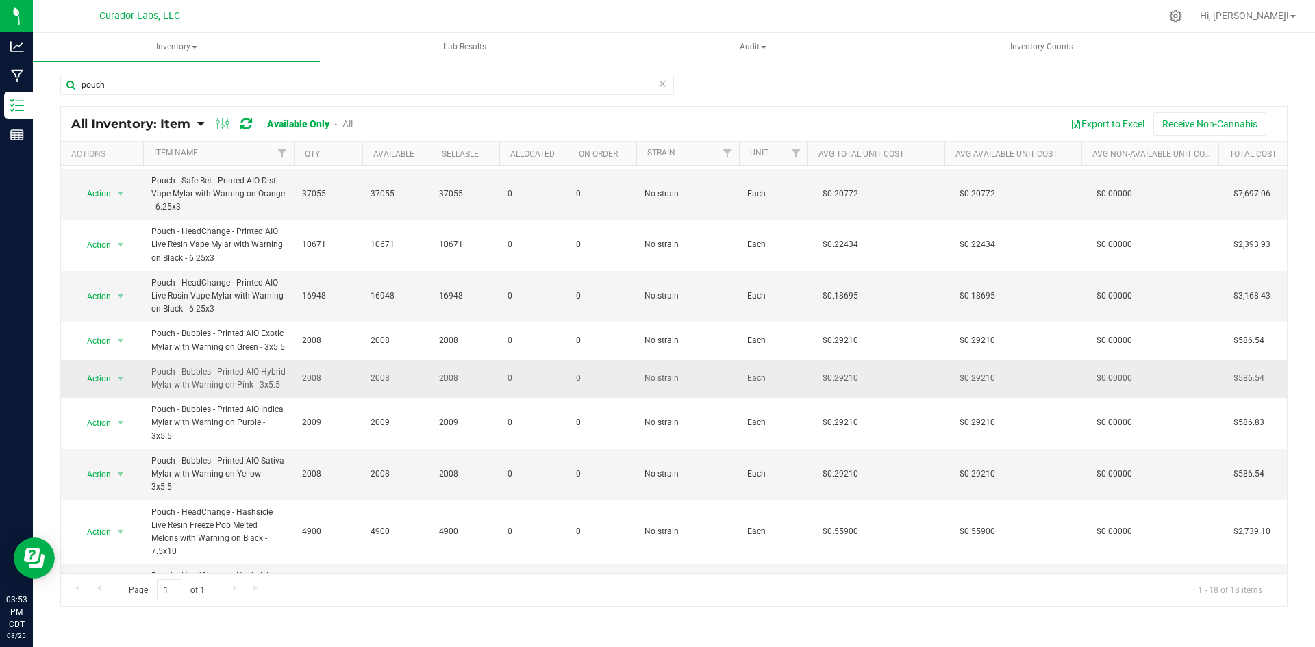
click at [283, 385] on td "Pouch - Bubbles - Printed AIO Hybrid Mylar with Warning on Pink - 3x5.5" at bounding box center [218, 379] width 151 height 38
copy span "Pouch - Bubbles - Printed AIO Hybrid Mylar with Warning on Pink - 3x5.5"
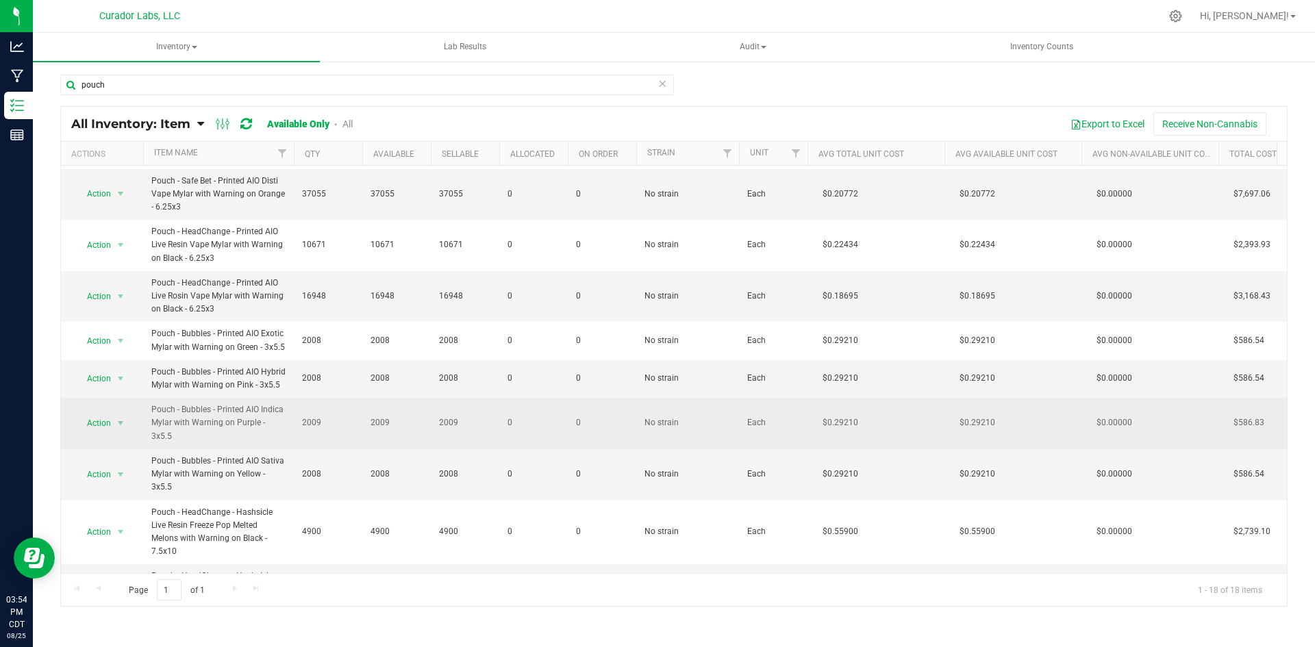
drag, startPoint x: 281, startPoint y: 423, endPoint x: 258, endPoint y: 421, distance: 23.4
click at [243, 418] on span "Pouch - Bubbles - Printed AIO Indica Mylar with Warning on Purple - 3x5.5" at bounding box center [218, 424] width 134 height 40
drag, startPoint x: 286, startPoint y: 422, endPoint x: 152, endPoint y: 408, distance: 135.0
click at [152, 408] on td "Pouch - Bubbles - Printed AIO Indica Mylar with Warning on Purple - 3x5.5" at bounding box center [218, 423] width 151 height 51
copy span "Pouch - Bubbles - Printed AIO Indica Mylar with Warning on Purple - 3x5.5"
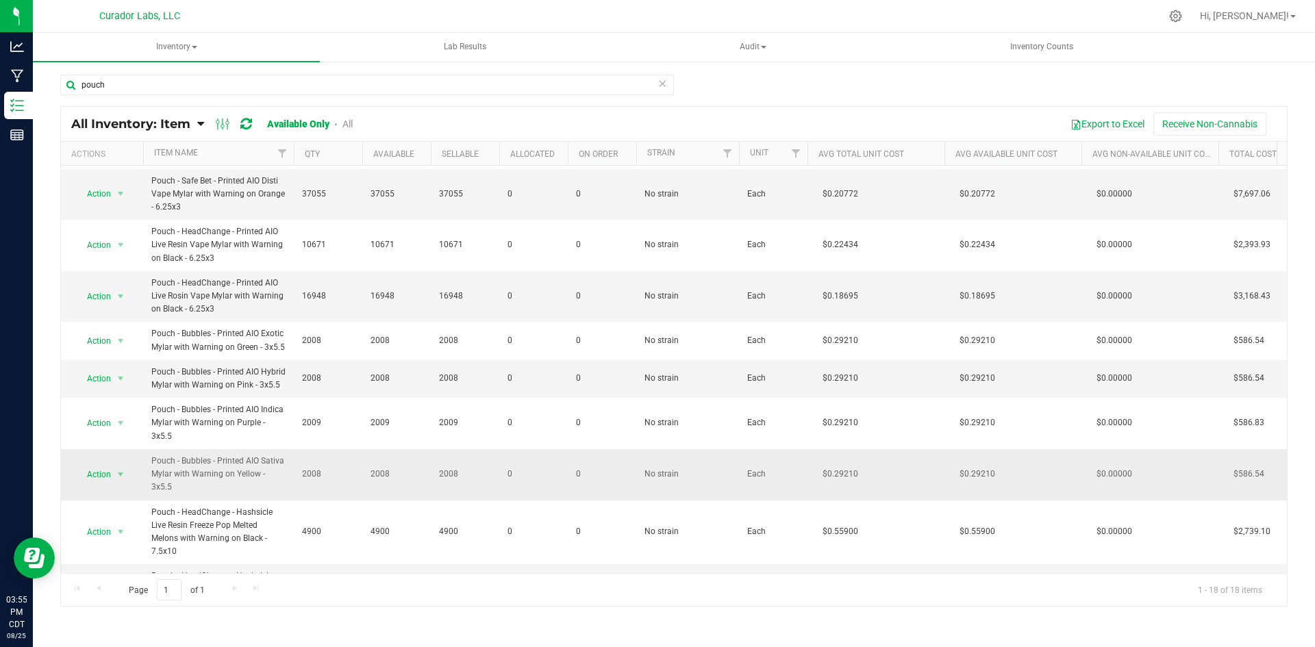
drag, startPoint x: 151, startPoint y: 448, endPoint x: 287, endPoint y: 460, distance: 136.1
click at [287, 460] on td "Pouch - Bubbles - Printed AIO Sativa Mylar with Warning on Yellow - 3x5.5" at bounding box center [218, 474] width 151 height 51
copy span "Pouch - Bubbles - Printed AIO Sativa Mylar with Warning on Yellow - 3x5.5"
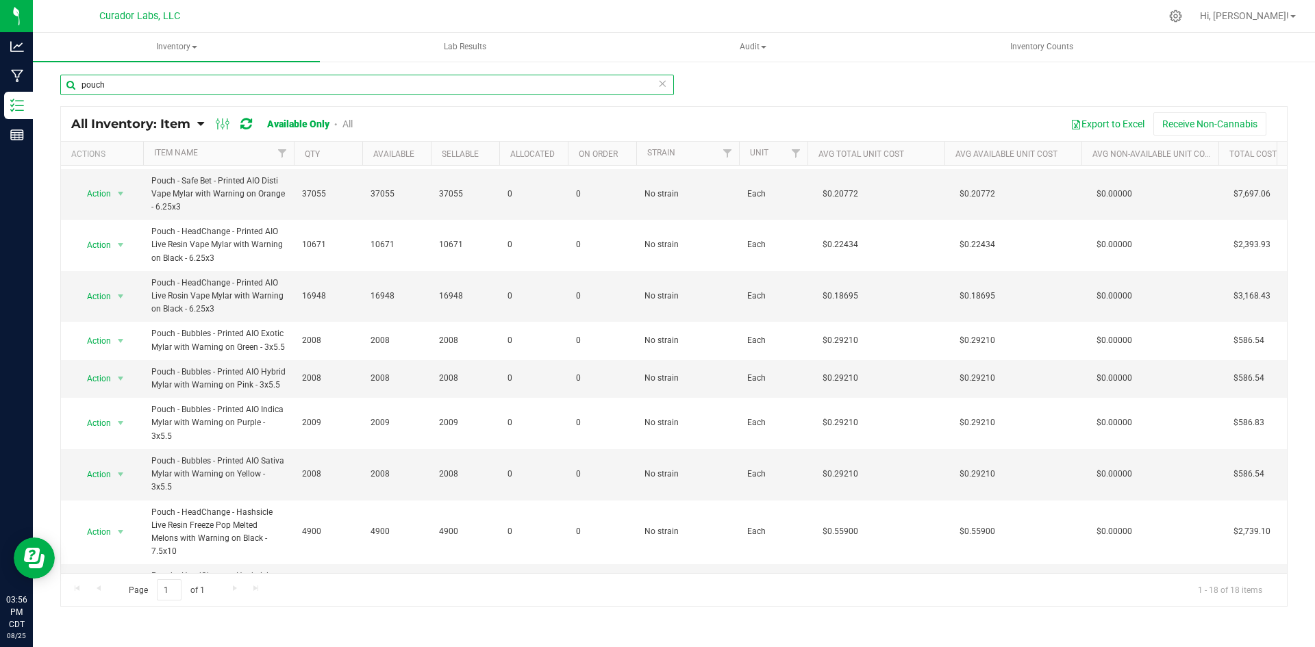
drag, startPoint x: 119, startPoint y: 82, endPoint x: 64, endPoint y: 84, distance: 54.9
click at [64, 84] on input "pouch" at bounding box center [367, 85] width 614 height 21
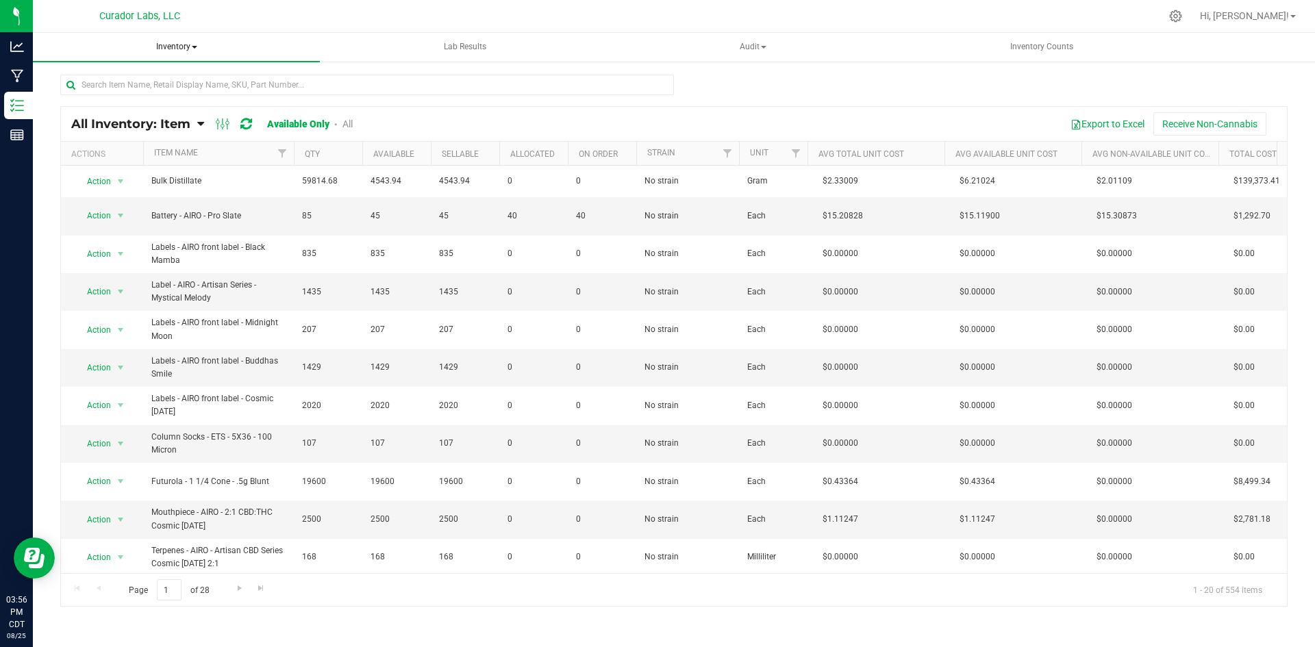
click at [175, 45] on span "Inventory" at bounding box center [176, 47] width 287 height 29
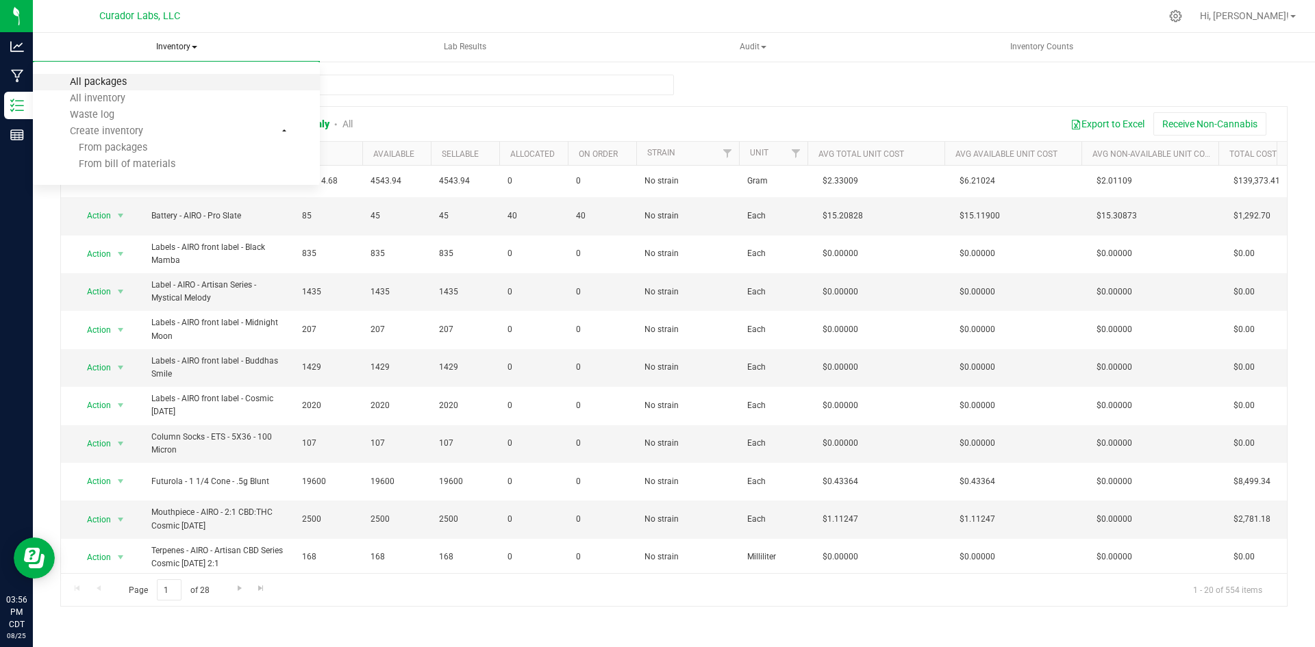
click at [106, 80] on span "All packages" at bounding box center [98, 82] width 94 height 12
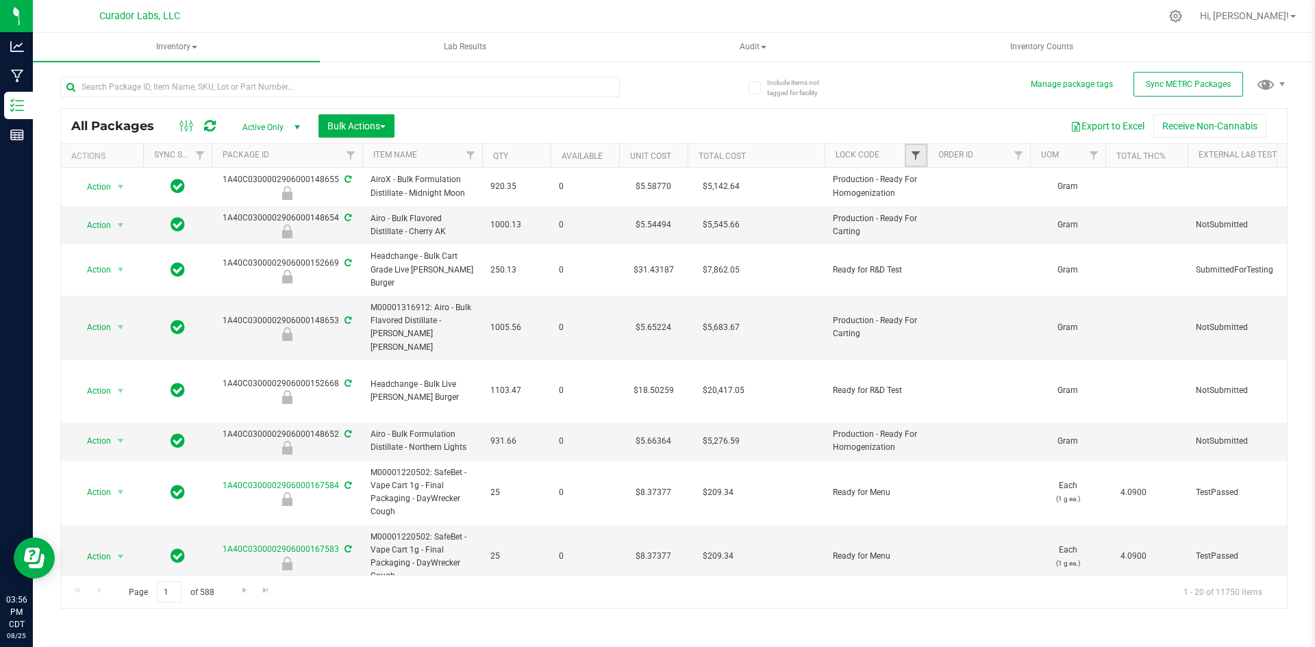
click at [911, 155] on span "Filter" at bounding box center [915, 155] width 11 height 11
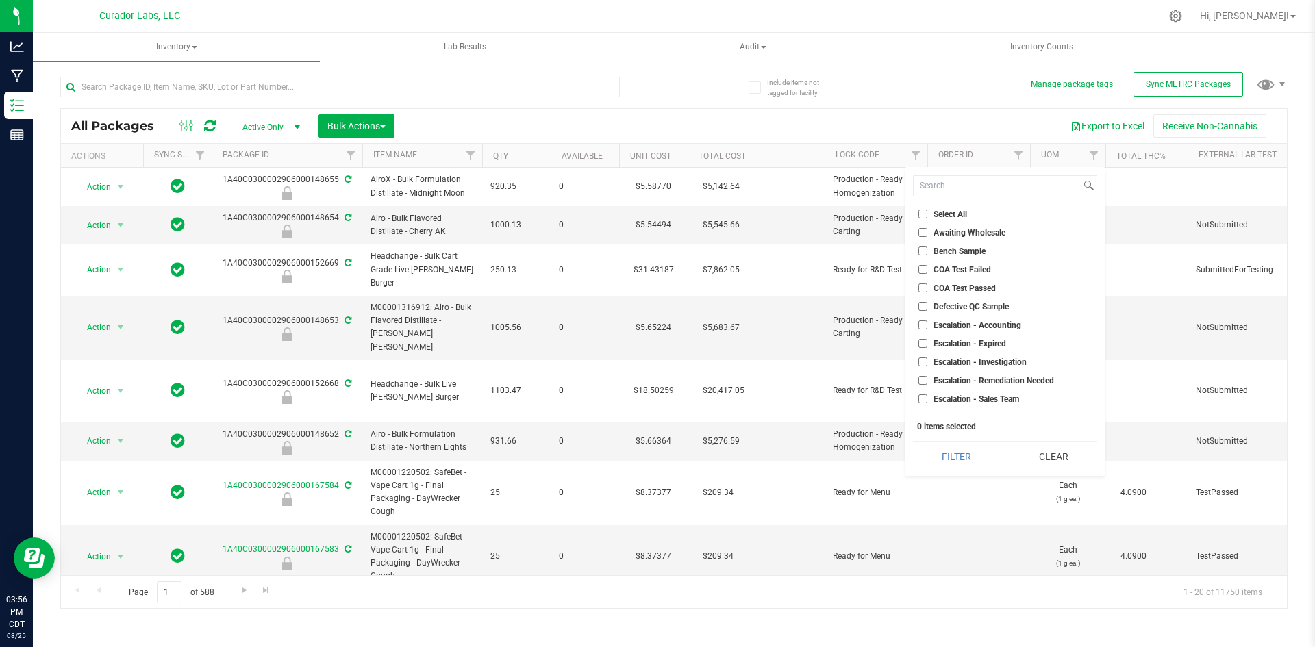
click at [921, 286] on input "COA Test Passed" at bounding box center [923, 288] width 9 height 9
checkbox input "true"
click at [921, 331] on input "Out for COA Test" at bounding box center [923, 334] width 9 height 9
checkbox input "true"
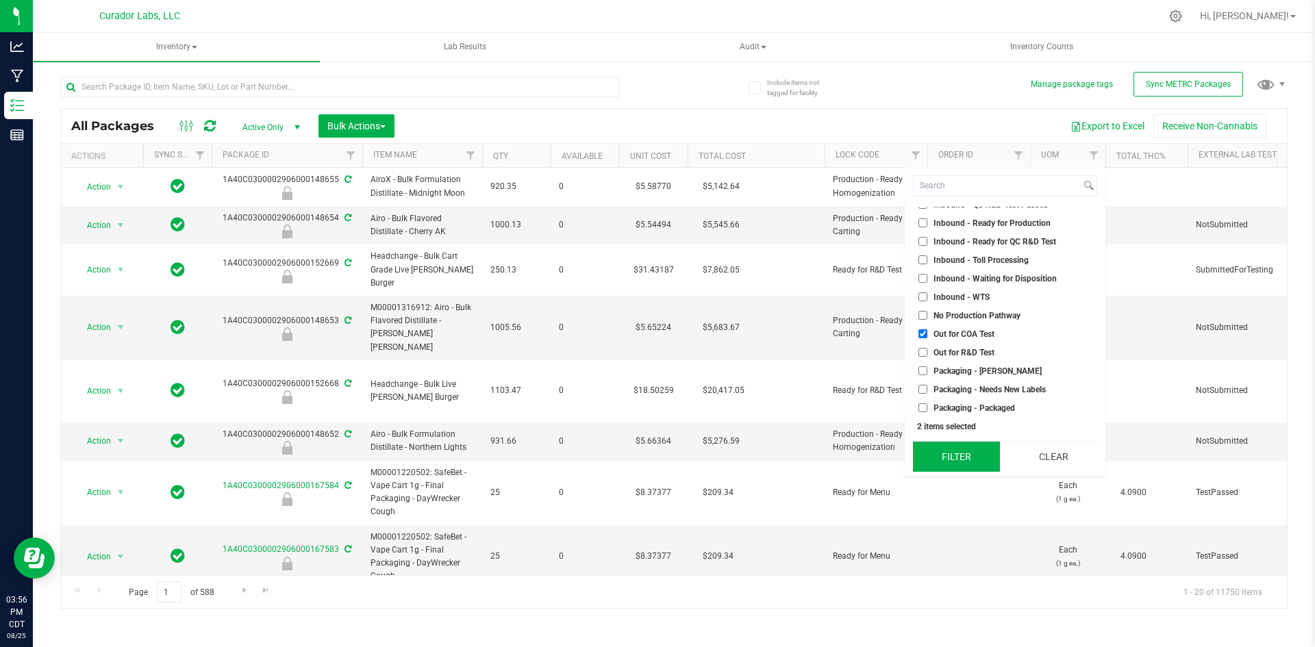
click at [961, 458] on button "Filter" at bounding box center [956, 457] width 87 height 30
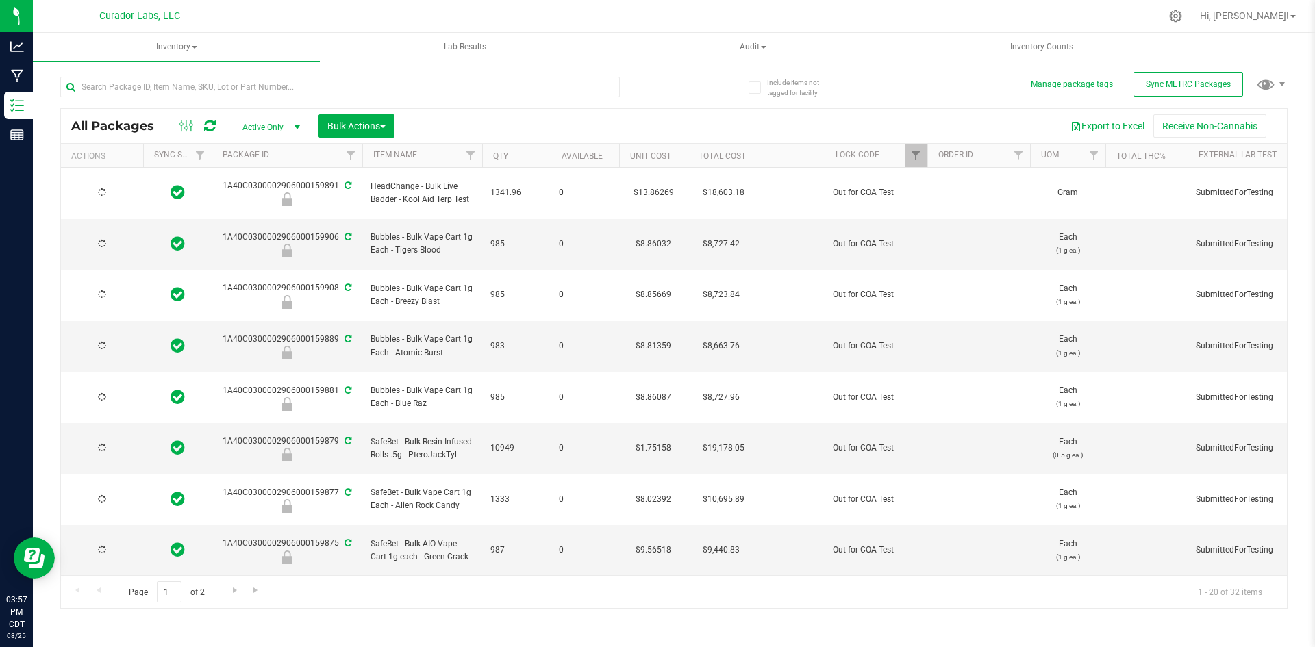
type input "[DATE]"
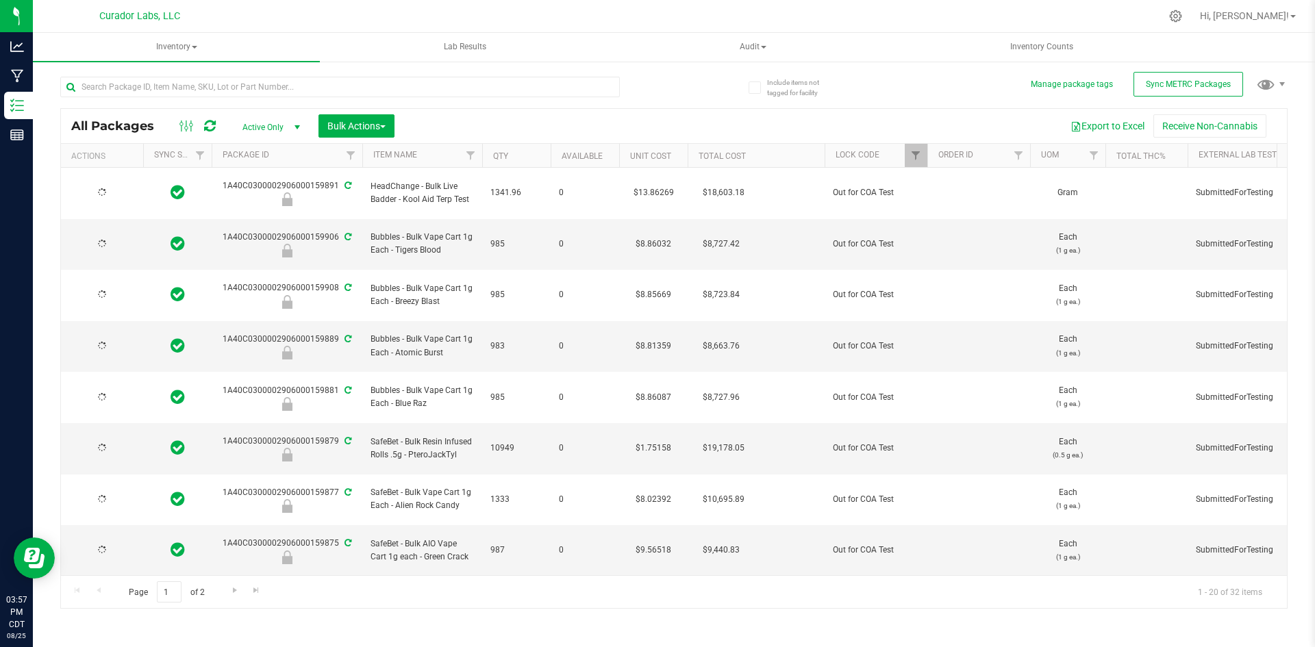
type input "[DATE]"
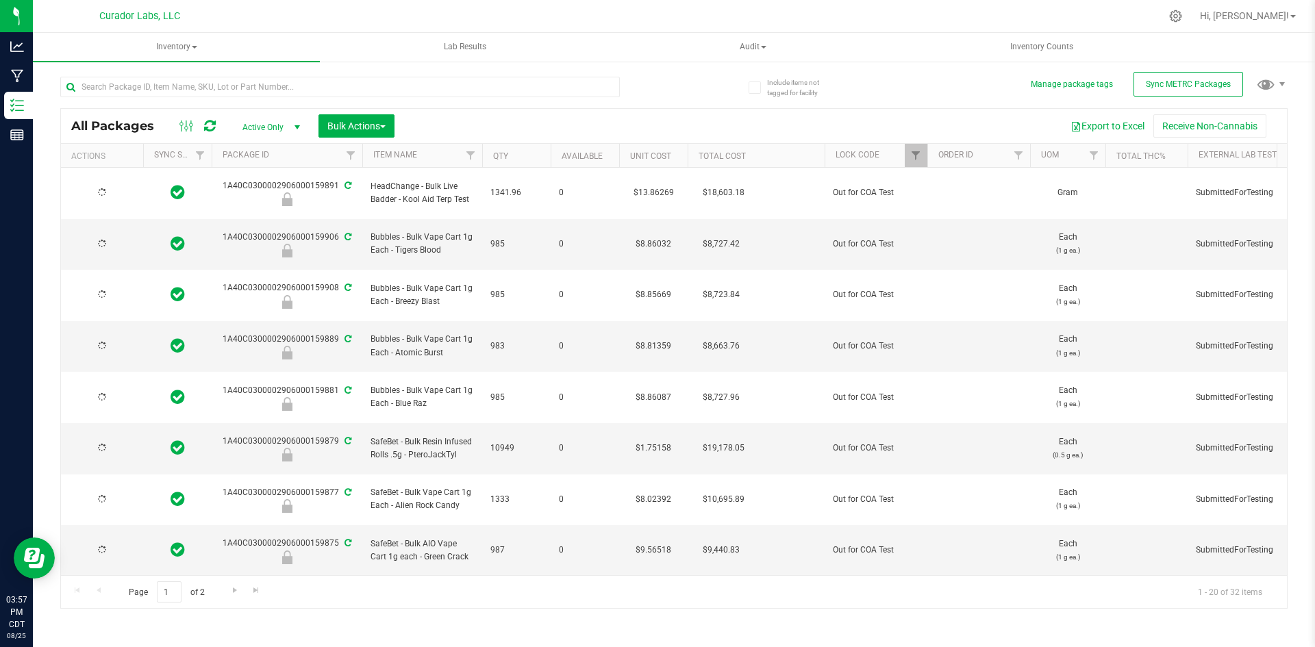
type input "[DATE]"
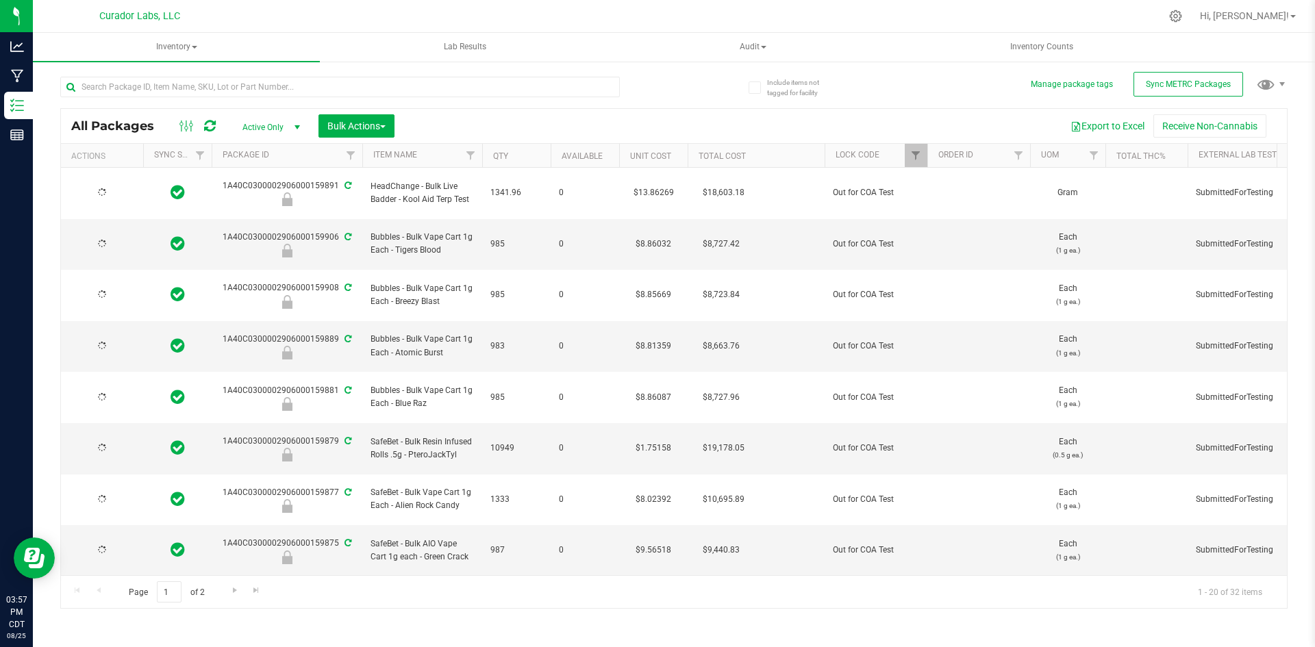
type input "[DATE]"
drag, startPoint x: 459, startPoint y: 383, endPoint x: 419, endPoint y: 389, distance: 40.2
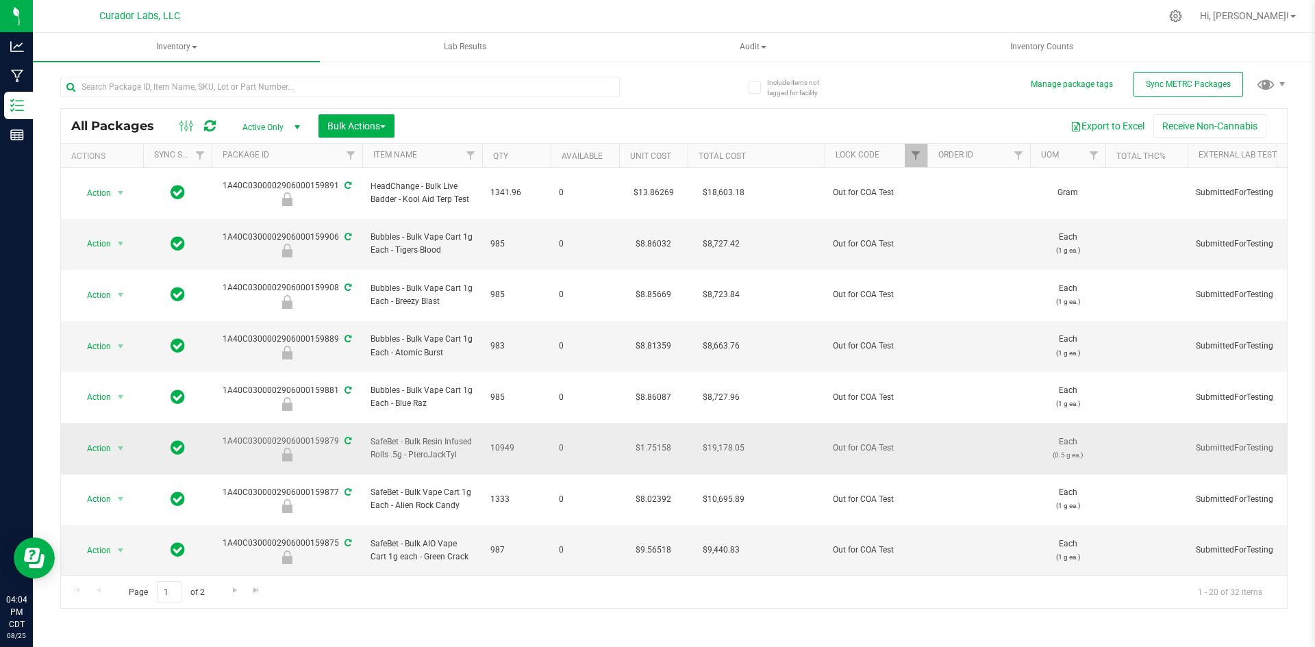
click at [409, 436] on span "SafeBet - Bulk Resin Infused Rolls .5g - PteroJackTyl" at bounding box center [422, 449] width 103 height 26
copy span "PteroJackTyl"
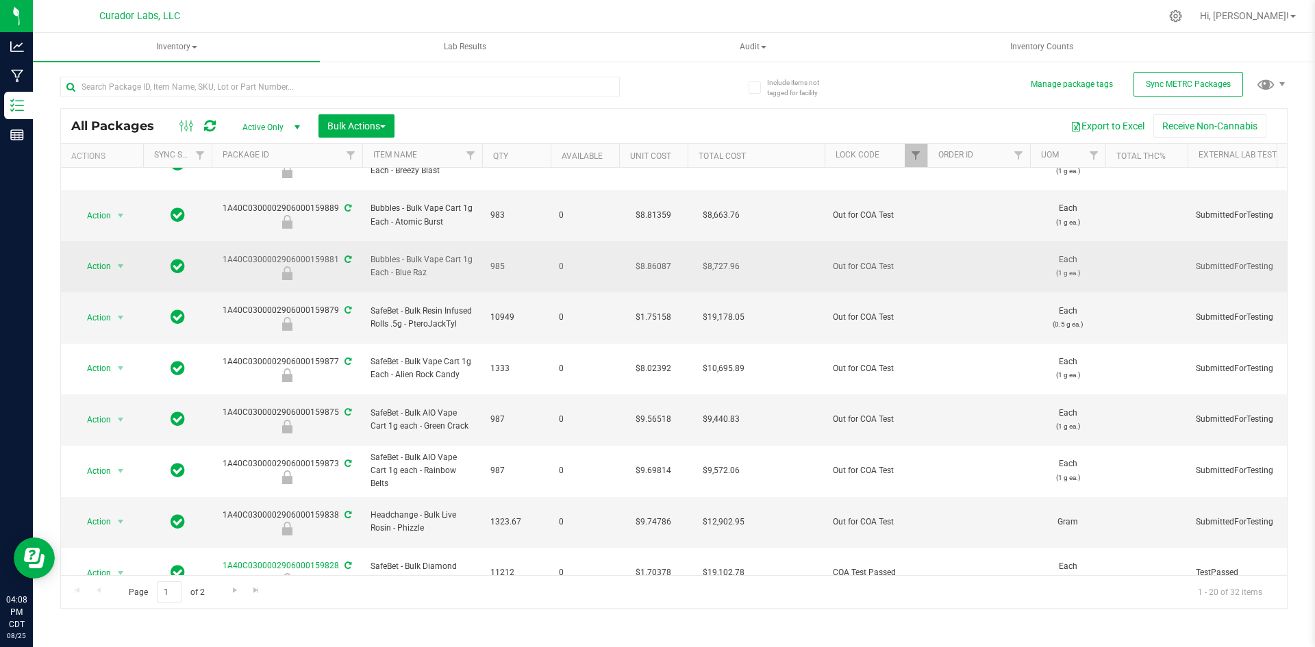
scroll to position [137, 0]
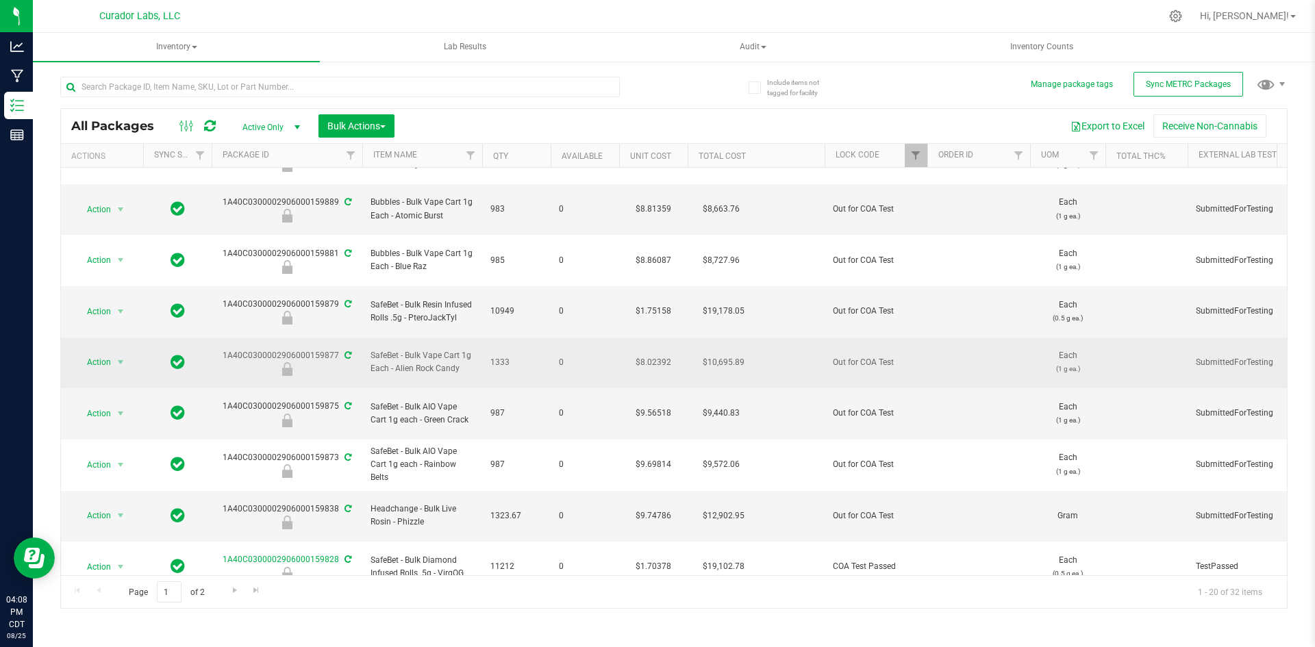
click at [444, 349] on span "SafeBet - Bulk Vape Cart 1g Each - Alien Rock Candy" at bounding box center [422, 362] width 103 height 26
click at [373, 349] on span "SafeBet - Bulk Vape Cart 1g Each - Alien Rock Candy" at bounding box center [422, 362] width 103 height 26
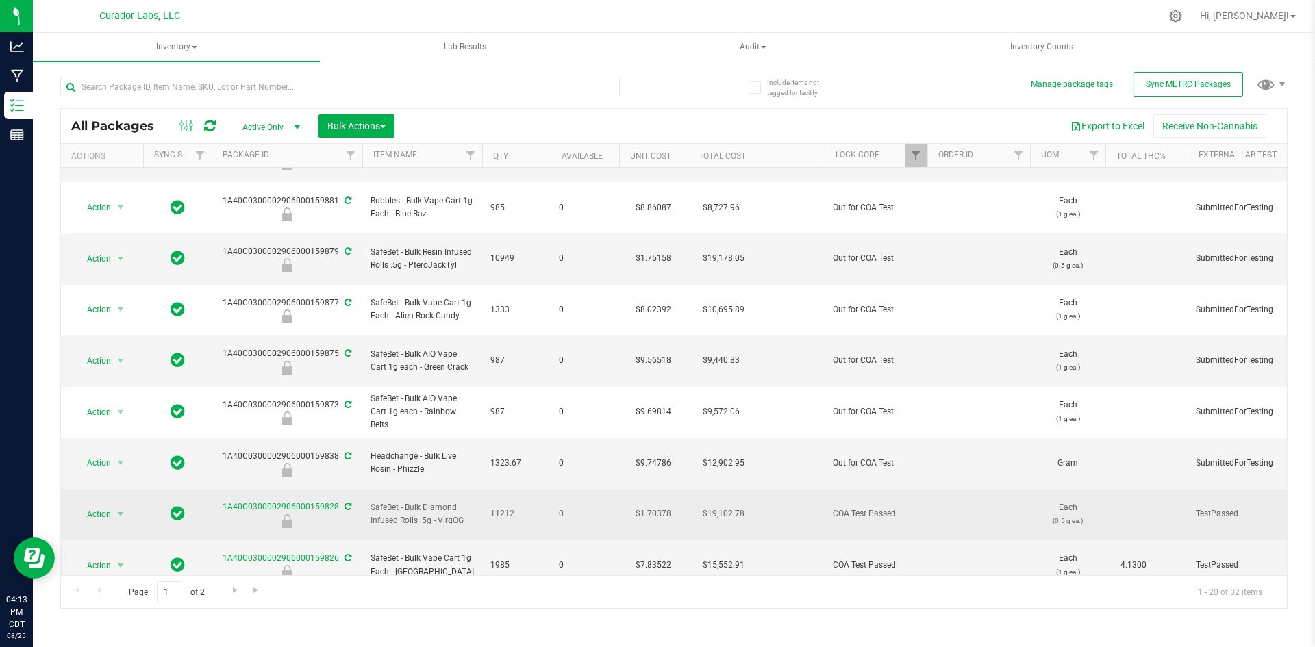
scroll to position [274, 0]
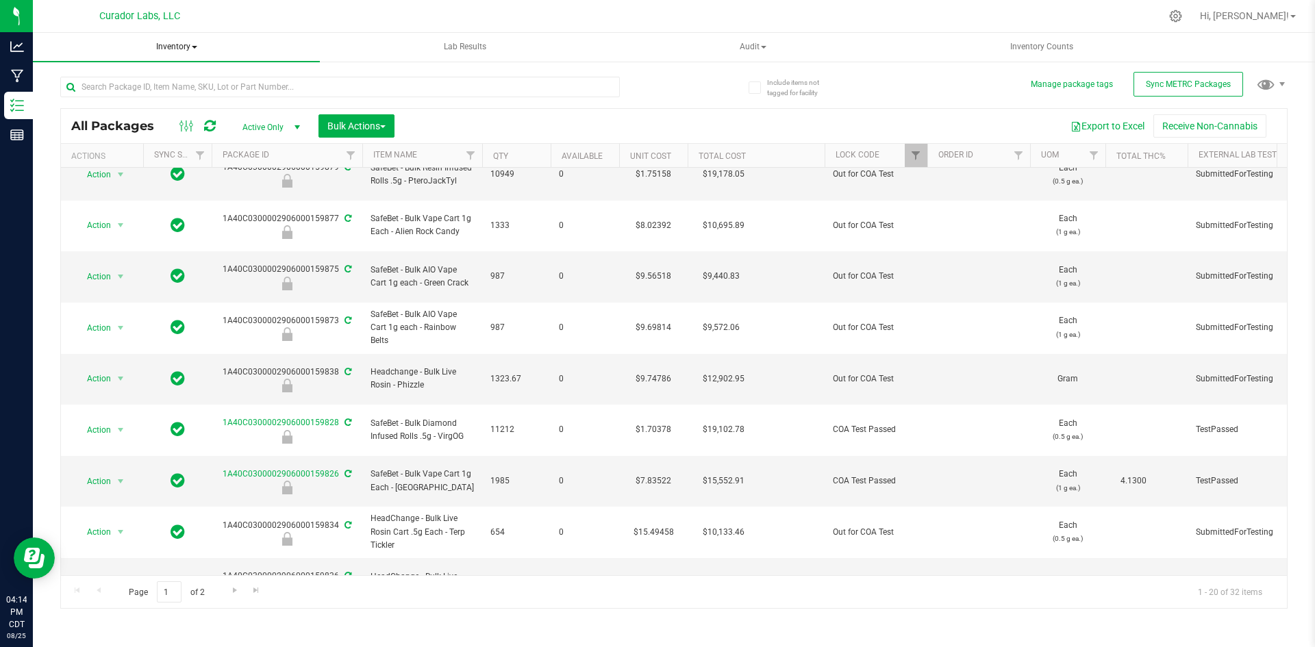
click at [179, 51] on span "Inventory" at bounding box center [176, 47] width 287 height 29
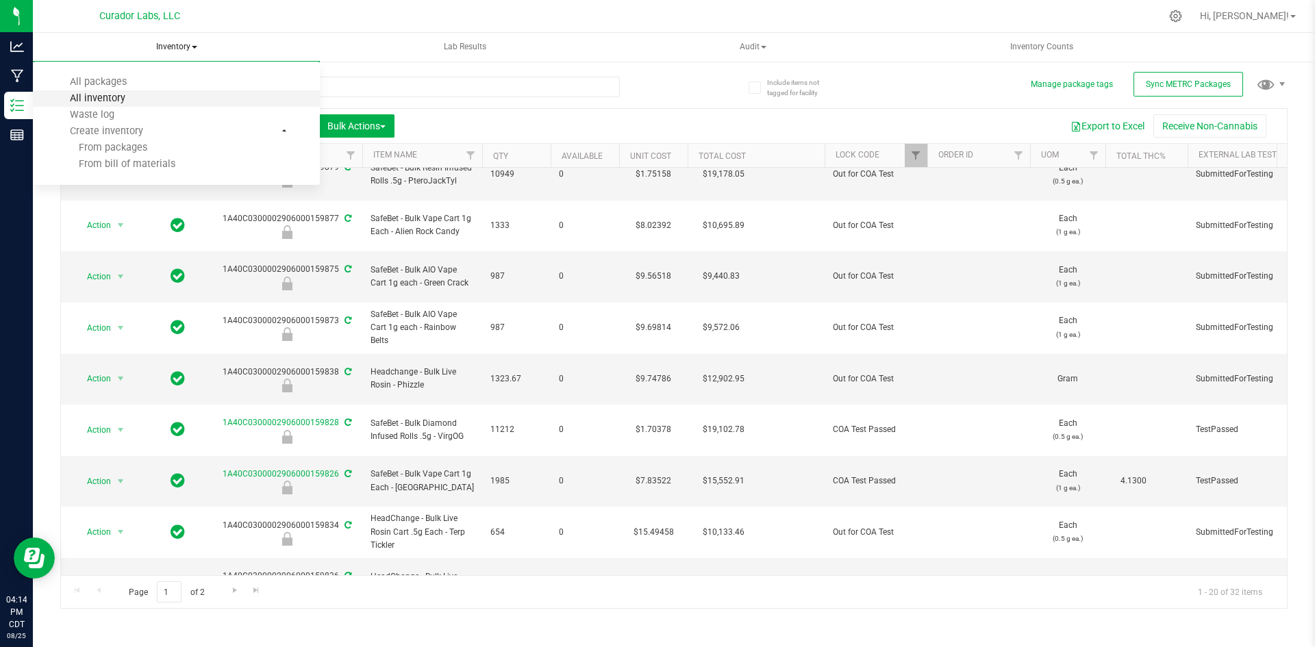
click at [123, 96] on span "All inventory" at bounding box center [97, 98] width 92 height 12
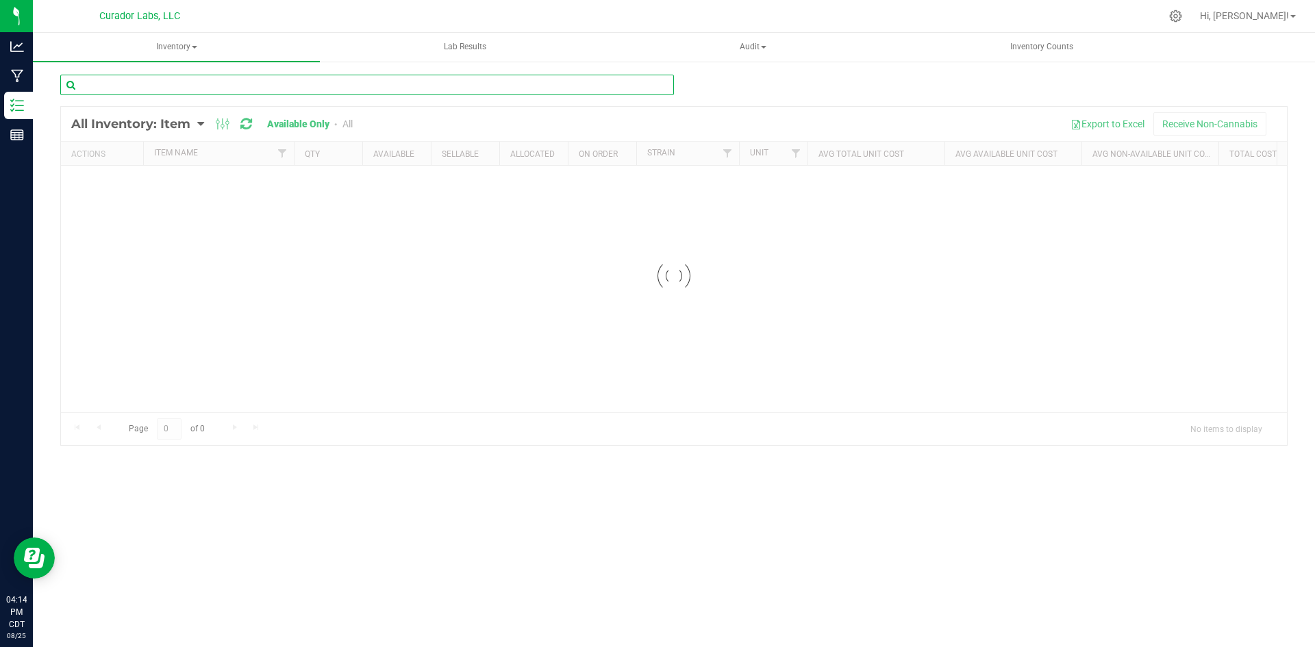
click at [134, 90] on input "text" at bounding box center [367, 85] width 614 height 21
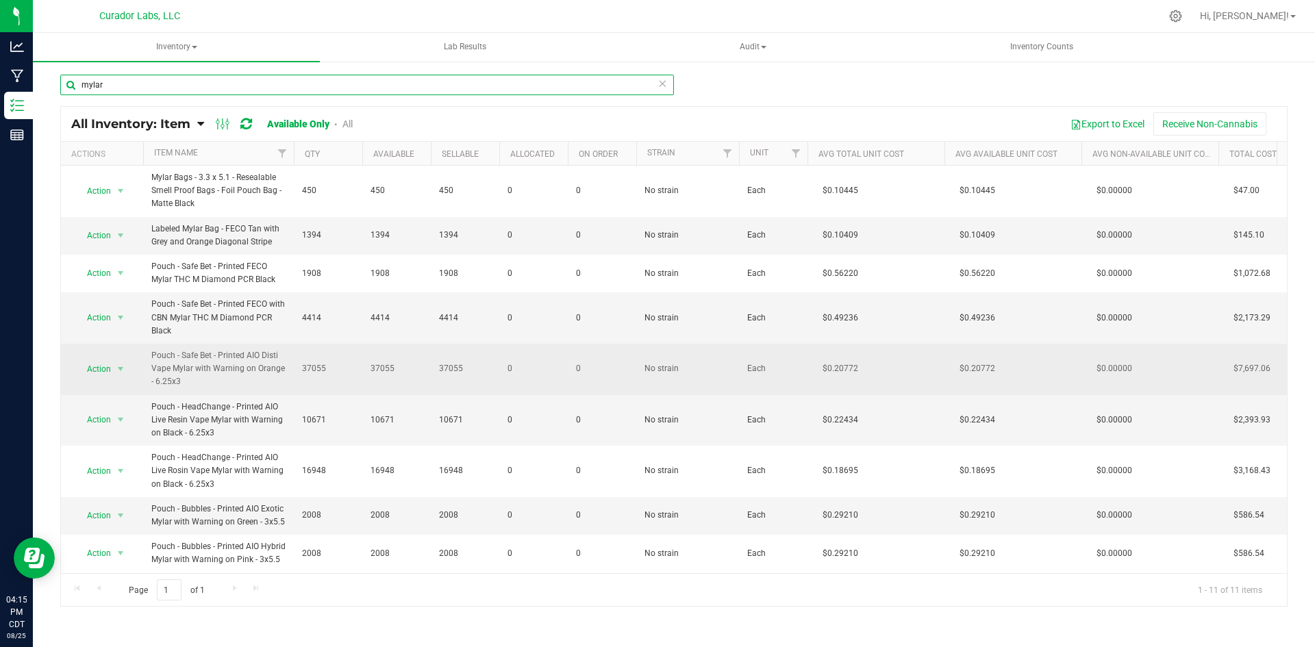
type input "mylar"
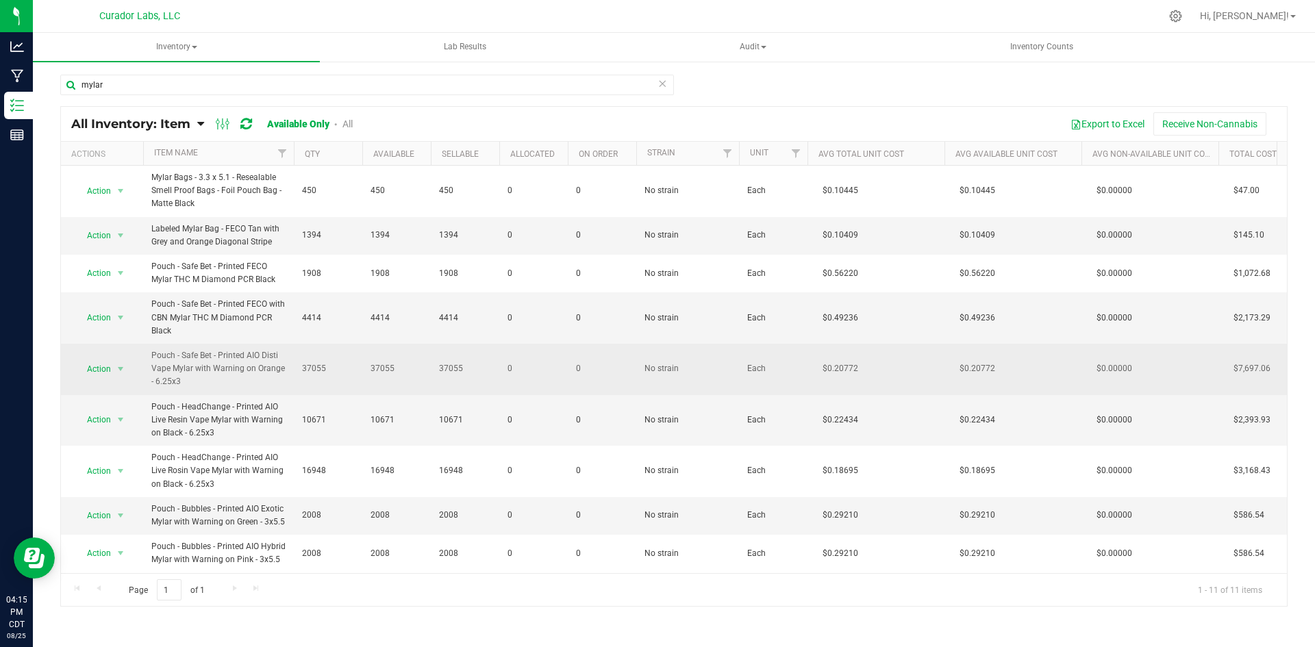
click at [157, 353] on span "Pouch - Safe Bet - Printed AIO Disti Vape Mylar with Warning on Orange - 6.25x3" at bounding box center [218, 369] width 134 height 40
drag, startPoint x: 151, startPoint y: 354, endPoint x: 182, endPoint y: 386, distance: 45.1
click at [182, 386] on td "Pouch - Safe Bet - Printed AIO Disti Vape Mylar with Warning on Orange - 6.25x3" at bounding box center [218, 369] width 151 height 51
copy span "Pouch - Safe Bet - Printed AIO Disti Vape Mylar with Warning on Orange - 6.25x3"
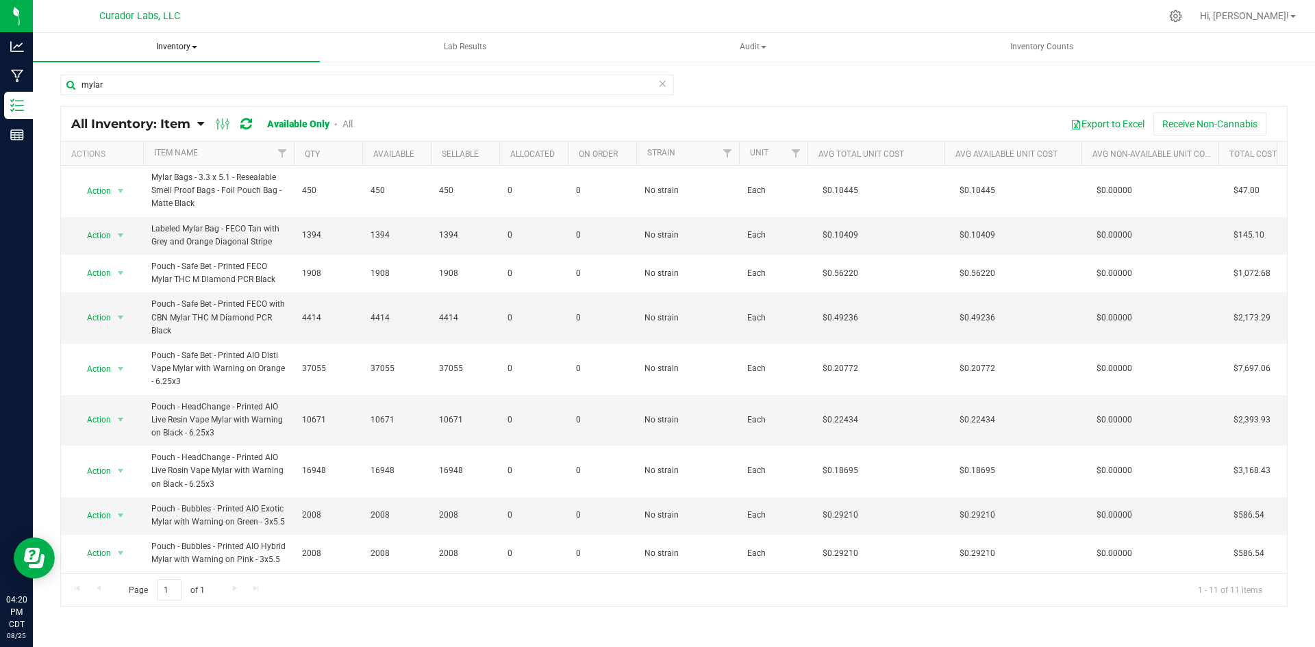
click at [175, 44] on span "Inventory" at bounding box center [176, 47] width 287 height 29
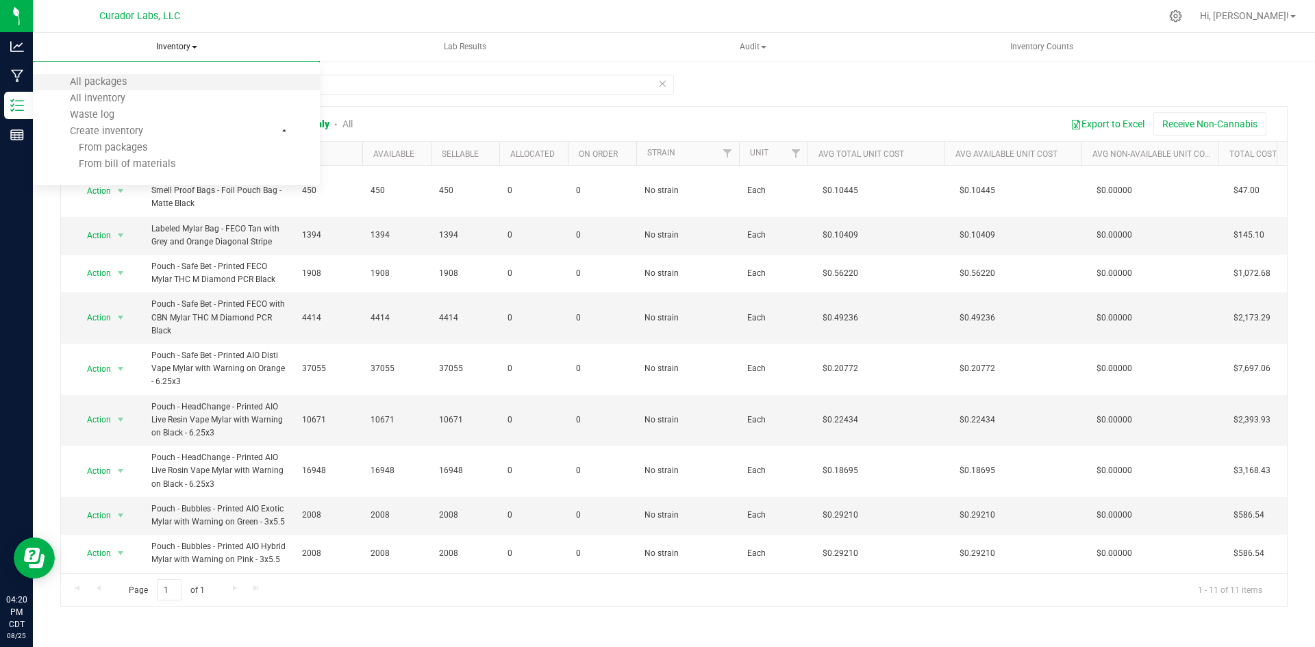
click at [123, 74] on li "All packages" at bounding box center [176, 82] width 287 height 16
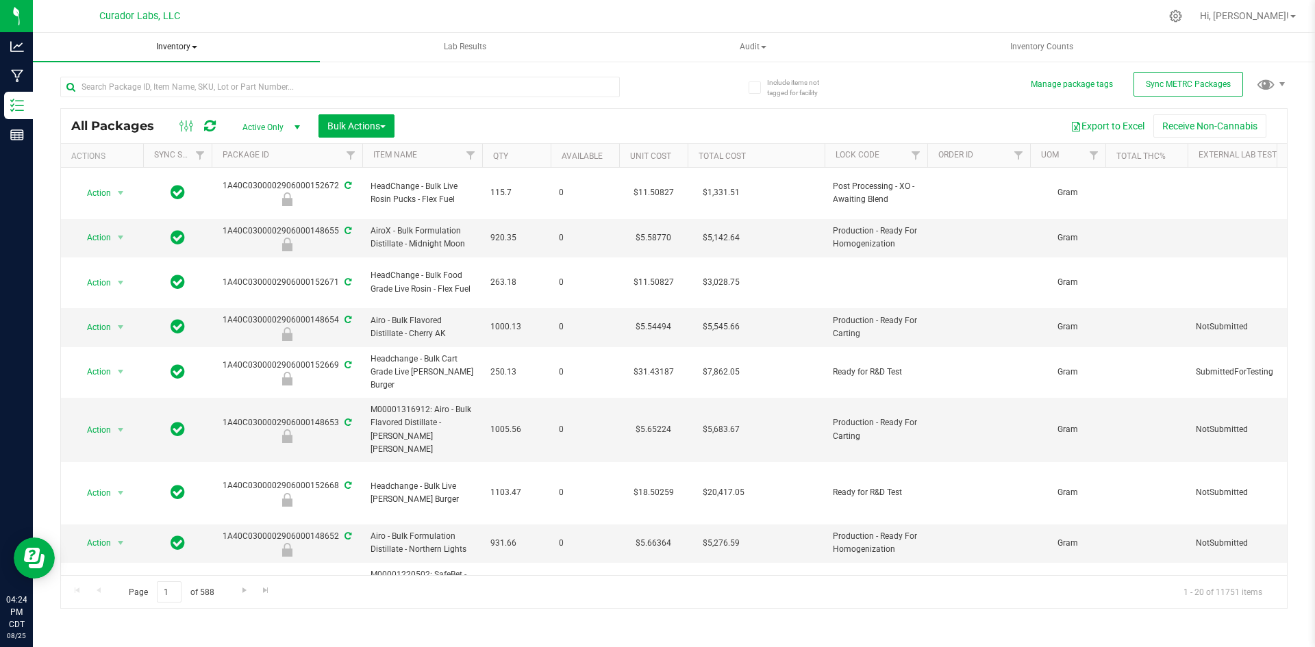
click at [181, 43] on span "Inventory" at bounding box center [176, 47] width 287 height 29
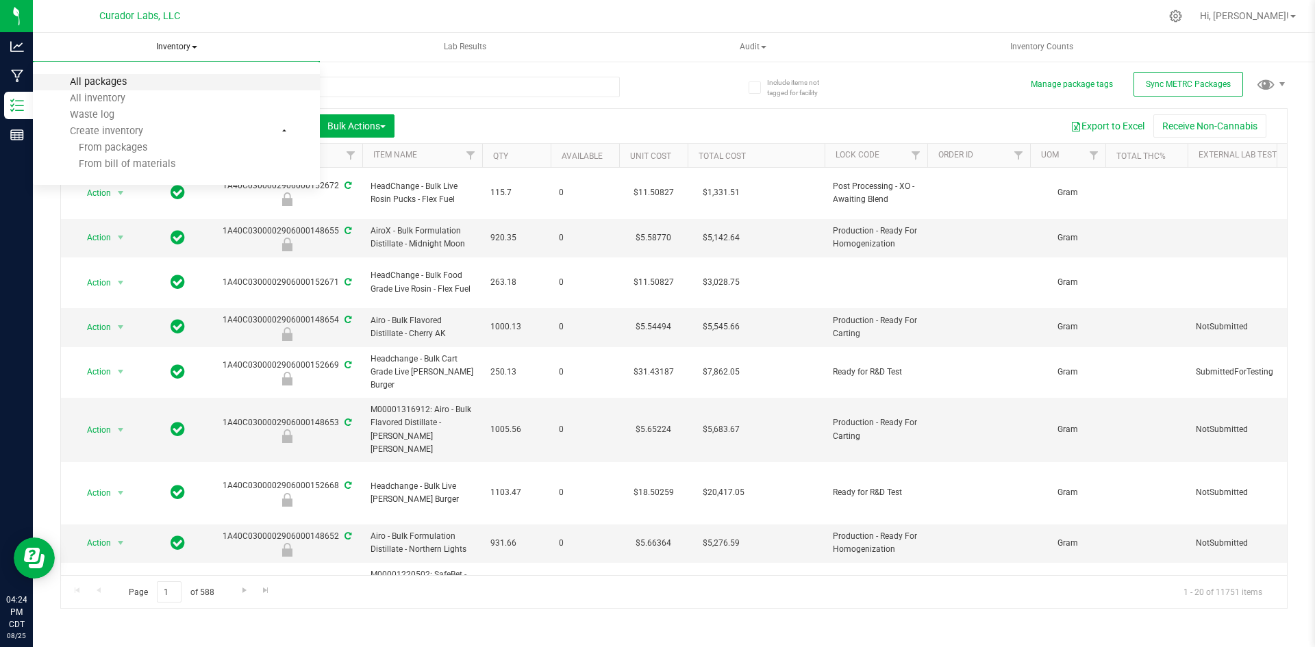
click at [102, 86] on span "All packages" at bounding box center [98, 82] width 94 height 12
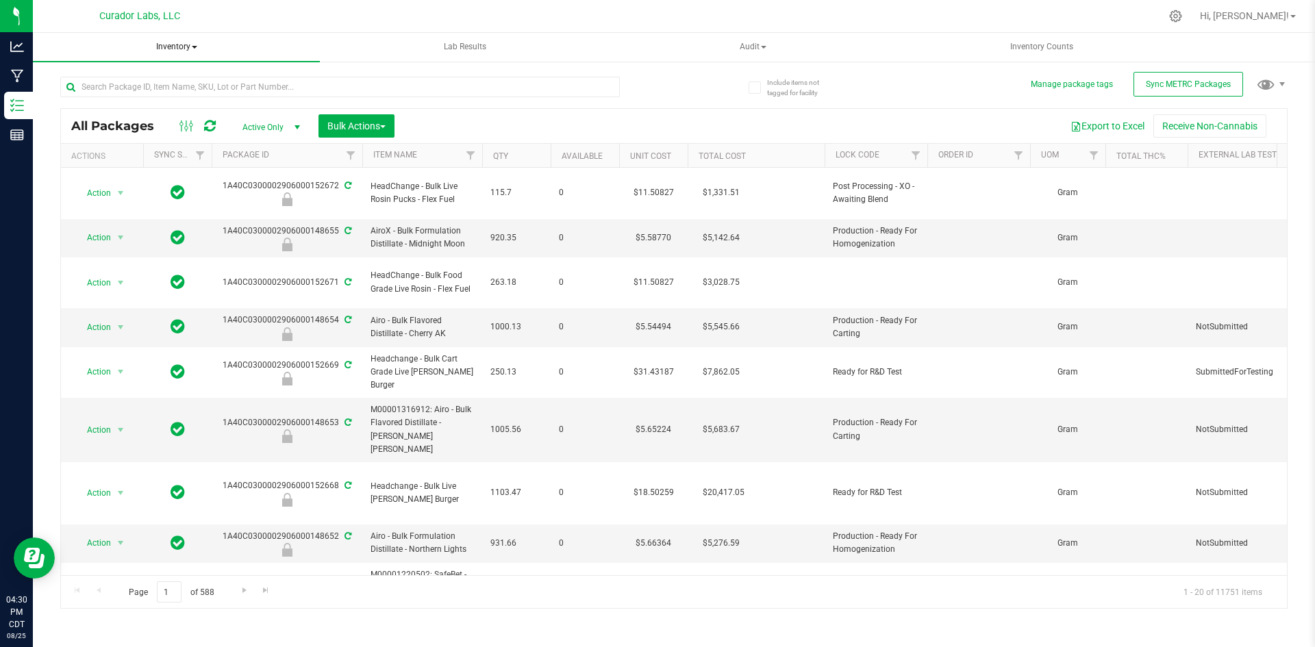
click at [177, 40] on span "Inventory" at bounding box center [176, 47] width 287 height 29
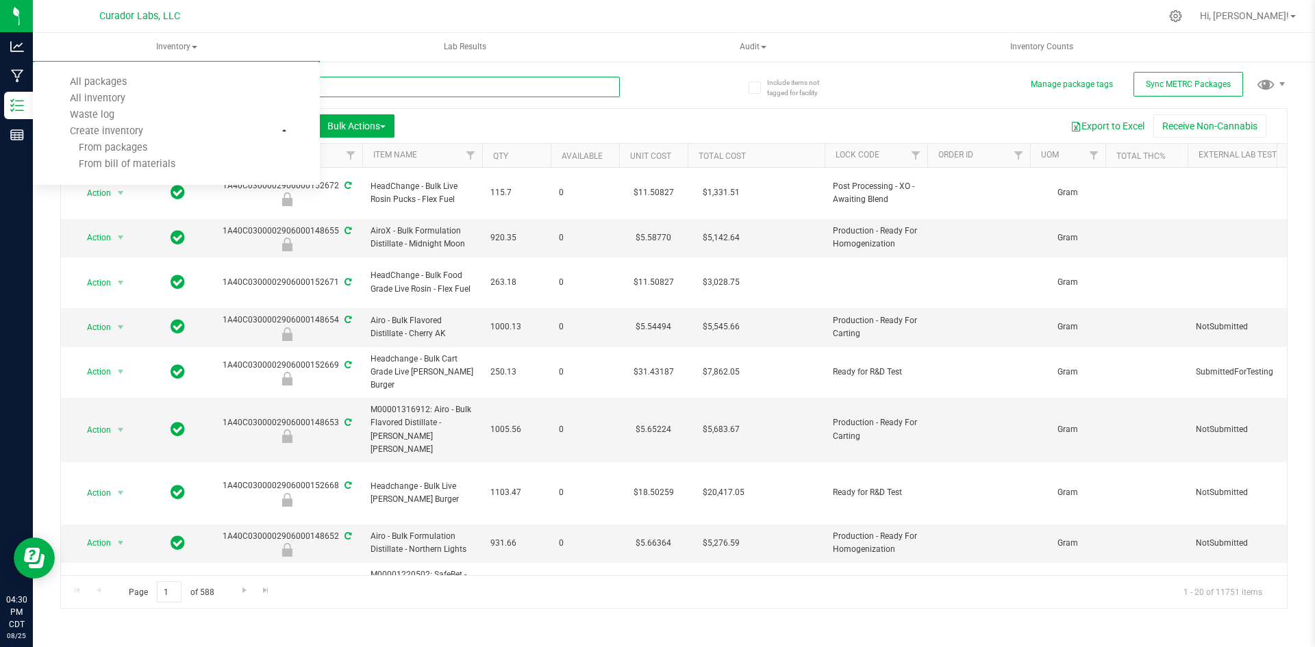
click at [334, 87] on input "text" at bounding box center [340, 87] width 560 height 21
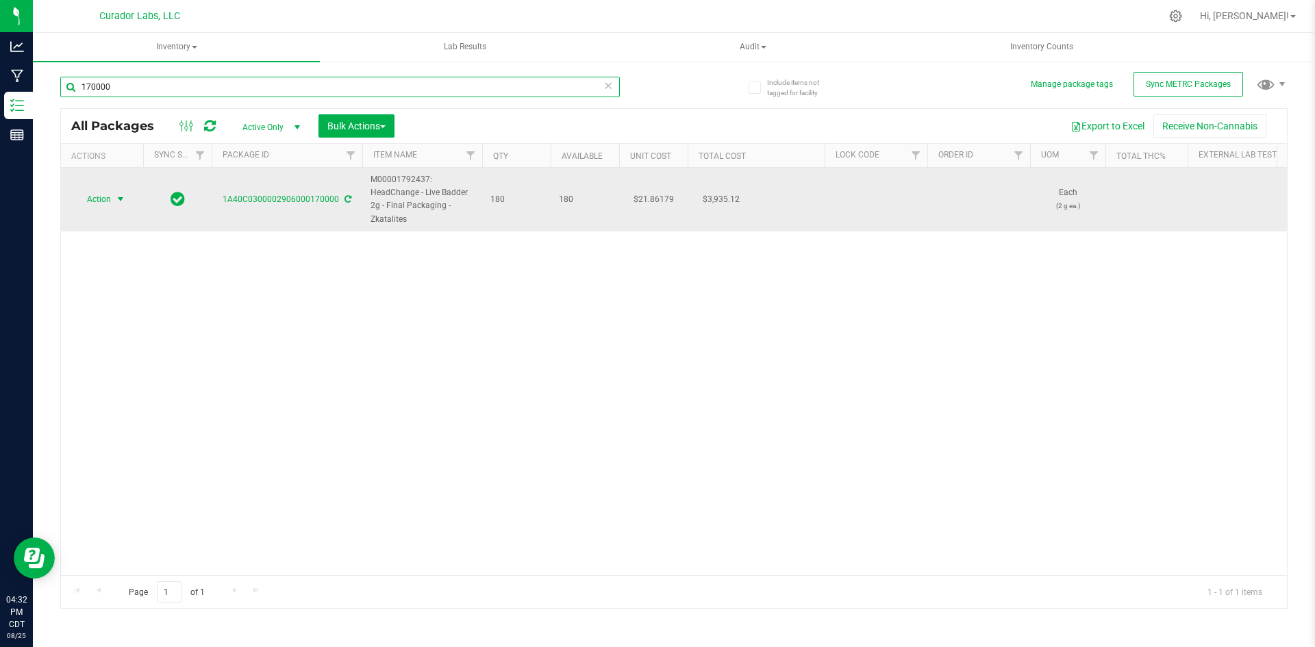
type input "170000"
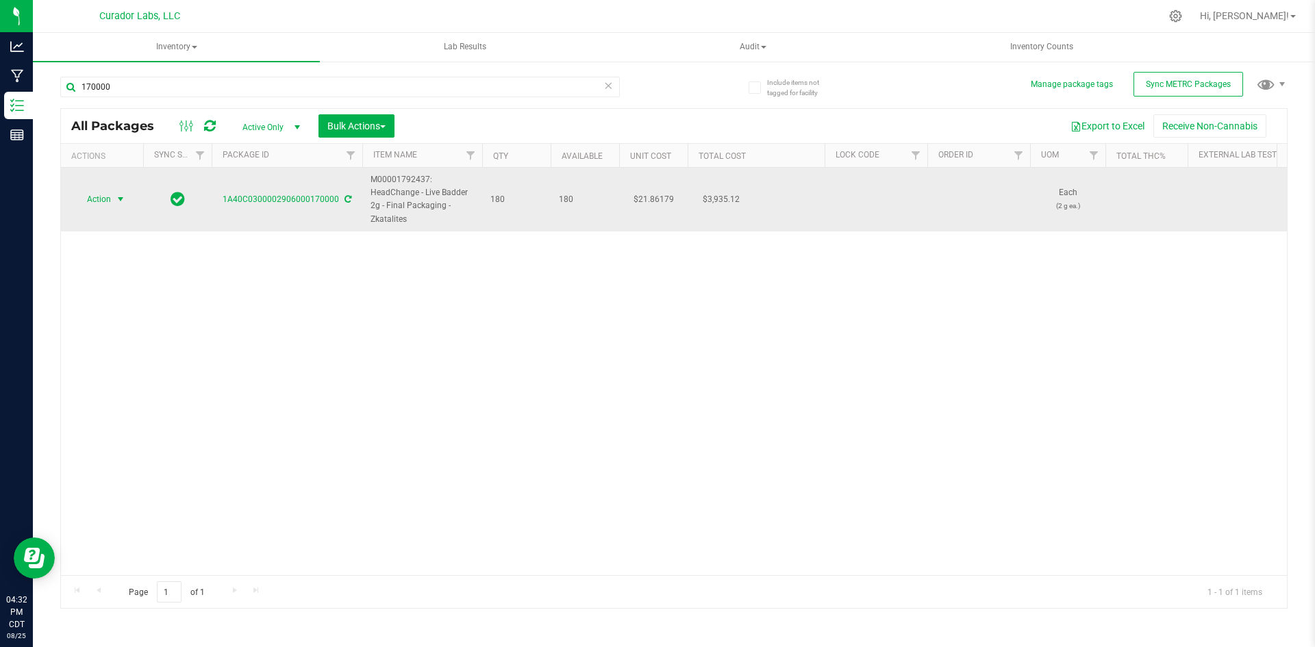
click at [88, 195] on span "Action" at bounding box center [93, 199] width 37 height 19
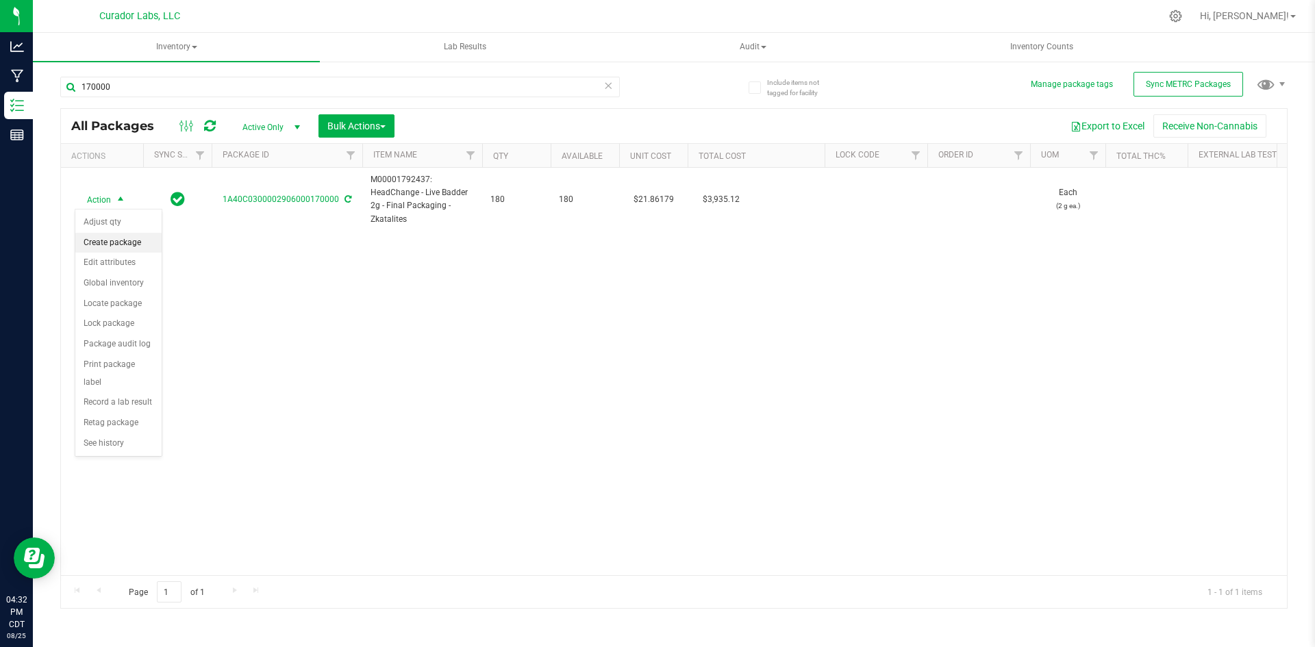
click at [91, 248] on li "Create package" at bounding box center [118, 243] width 86 height 21
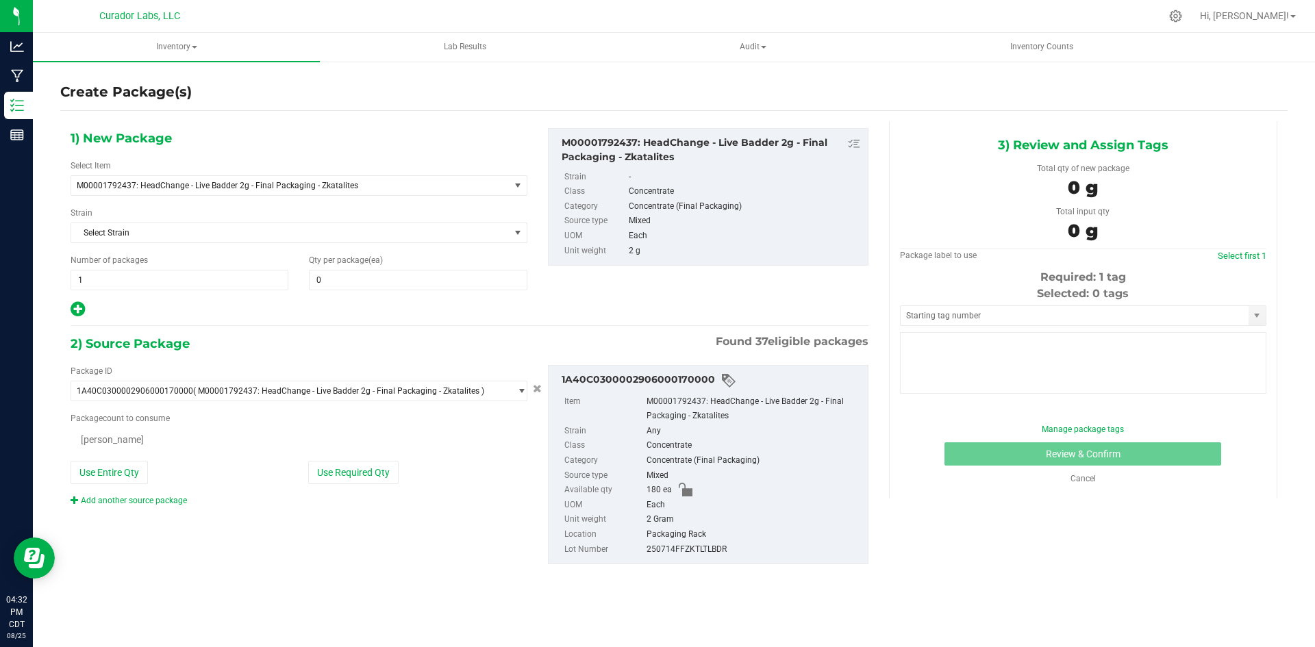
type input "0"
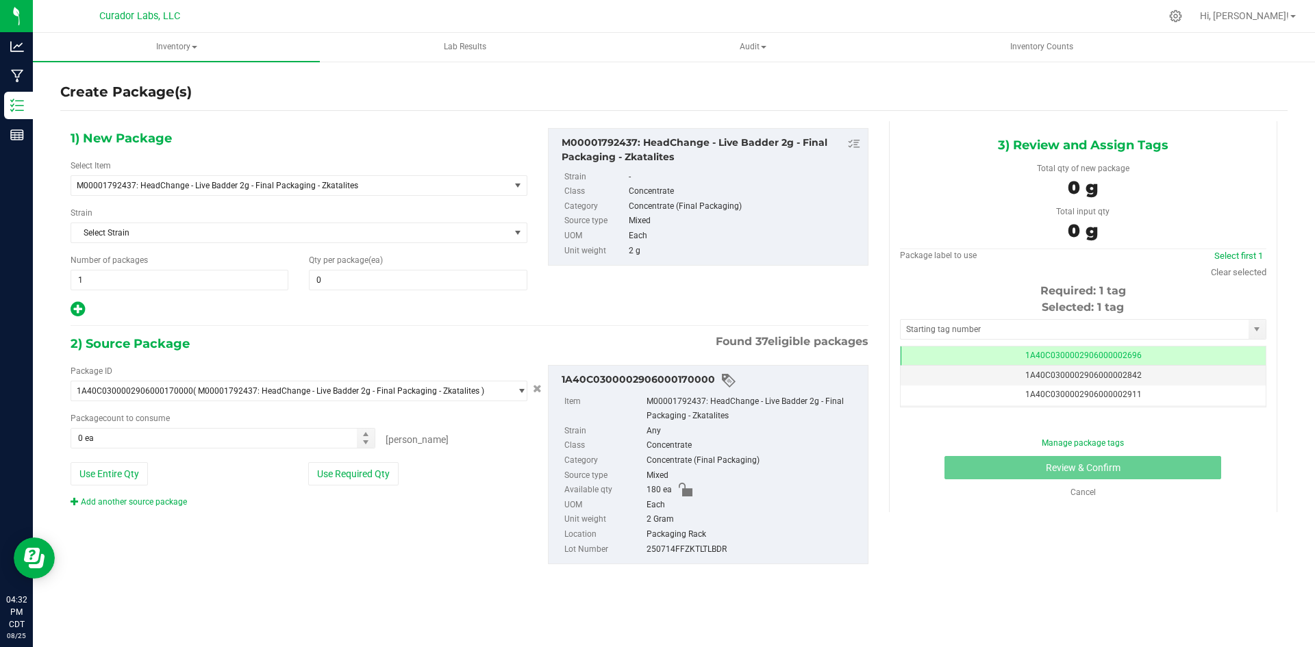
scroll to position [0, -1]
click at [91, 280] on span "1 1" at bounding box center [180, 280] width 218 height 21
type input "15"
drag, startPoint x: 360, startPoint y: 294, endPoint x: 365, endPoint y: 286, distance: 9.5
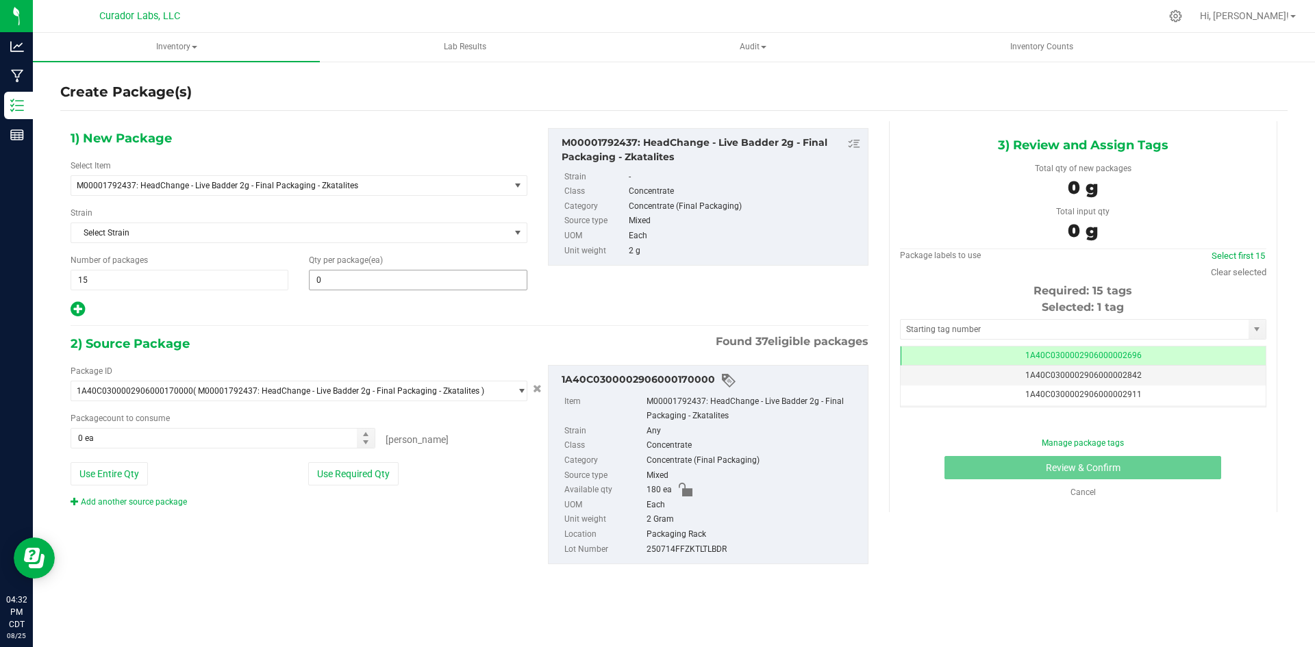
click at [360, 293] on div "1) New Package Select Item M00001792437: HeadChange - Live Badder 2g - Final Pa…" at bounding box center [299, 223] width 478 height 190
click at [366, 283] on span at bounding box center [418, 280] width 218 height 21
type input "12"
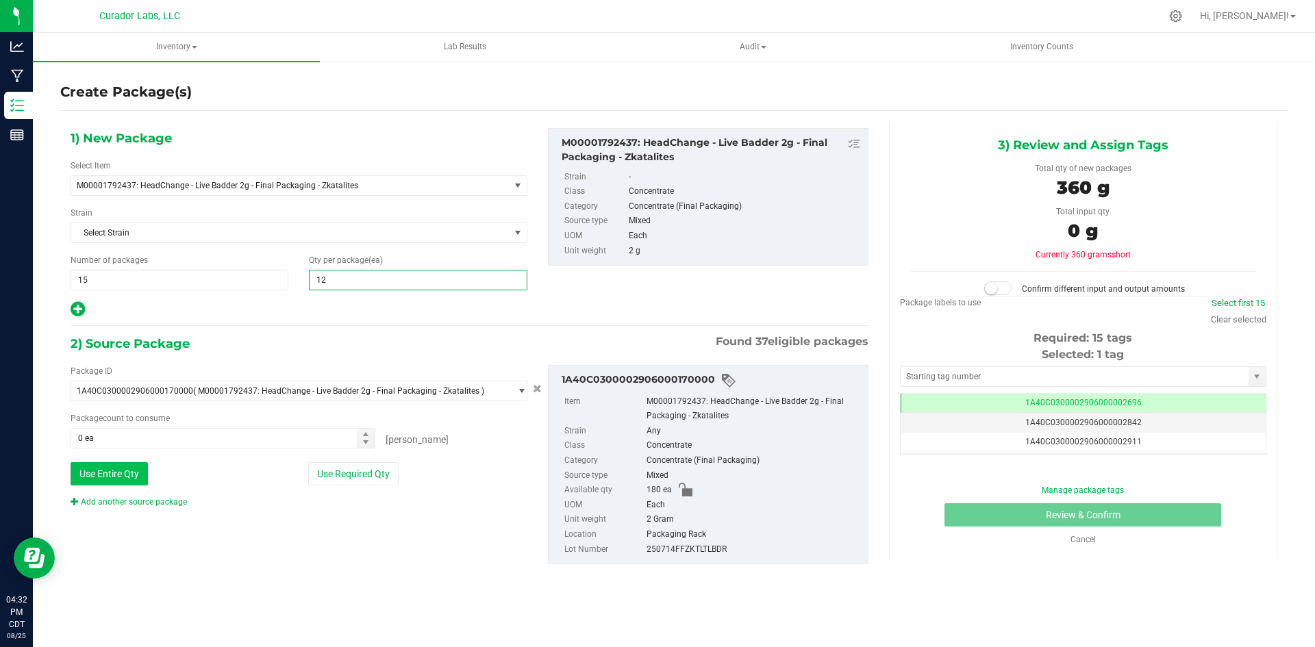
type input "12"
click at [116, 478] on button "Use Entire Qty" at bounding box center [109, 473] width 77 height 23
type input "180 ea"
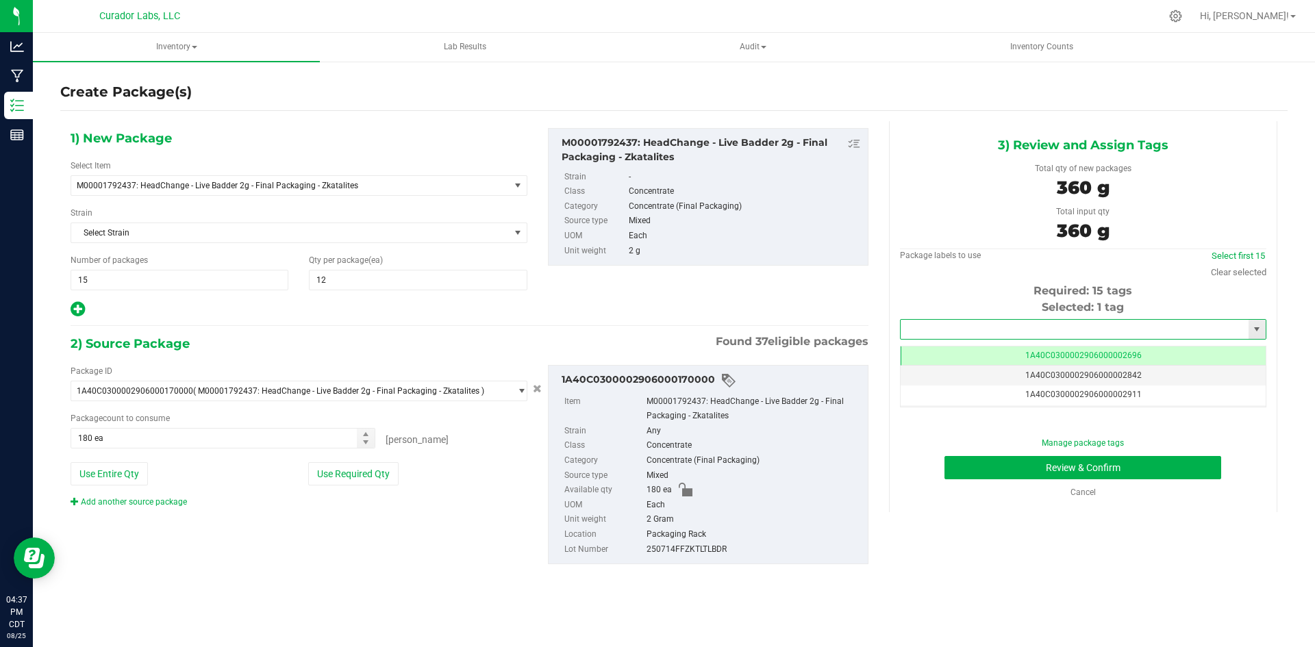
click at [1060, 329] on input "text" at bounding box center [1075, 329] width 348 height 19
click at [1037, 351] on li "1A40C0300002906000167595" at bounding box center [1083, 353] width 365 height 21
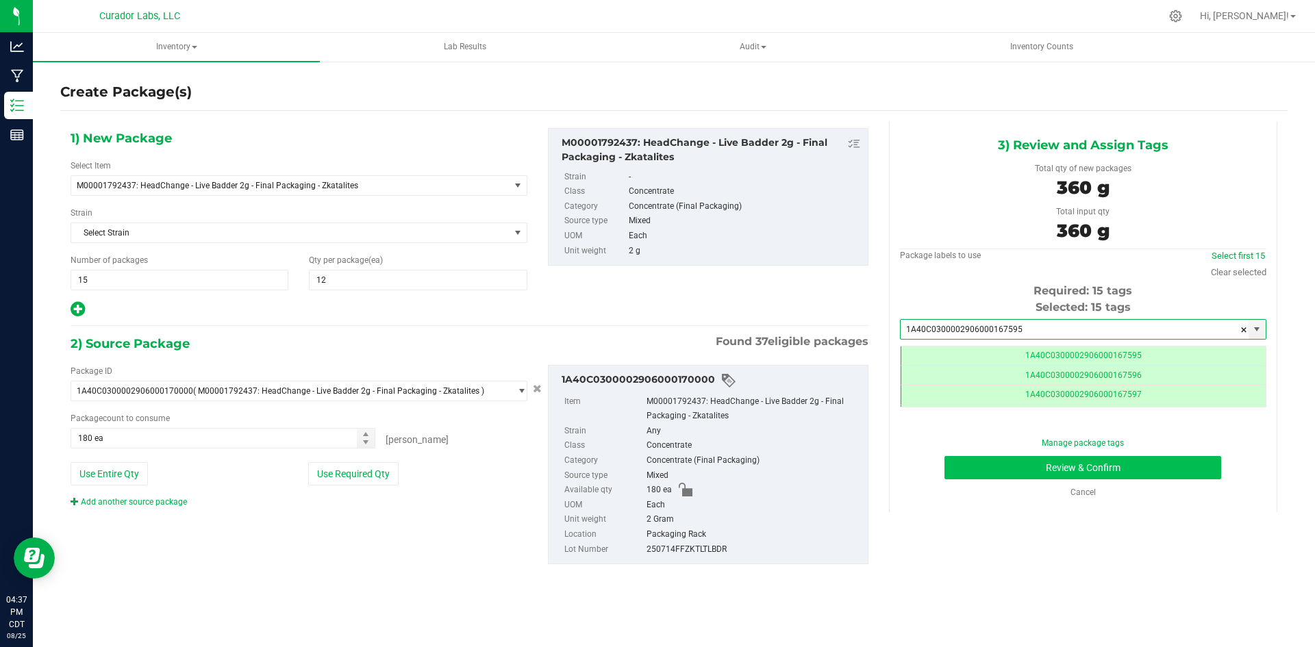
type input "1A40C0300002906000167595"
click at [1008, 475] on button "Review & Confirm" at bounding box center [1083, 467] width 277 height 23
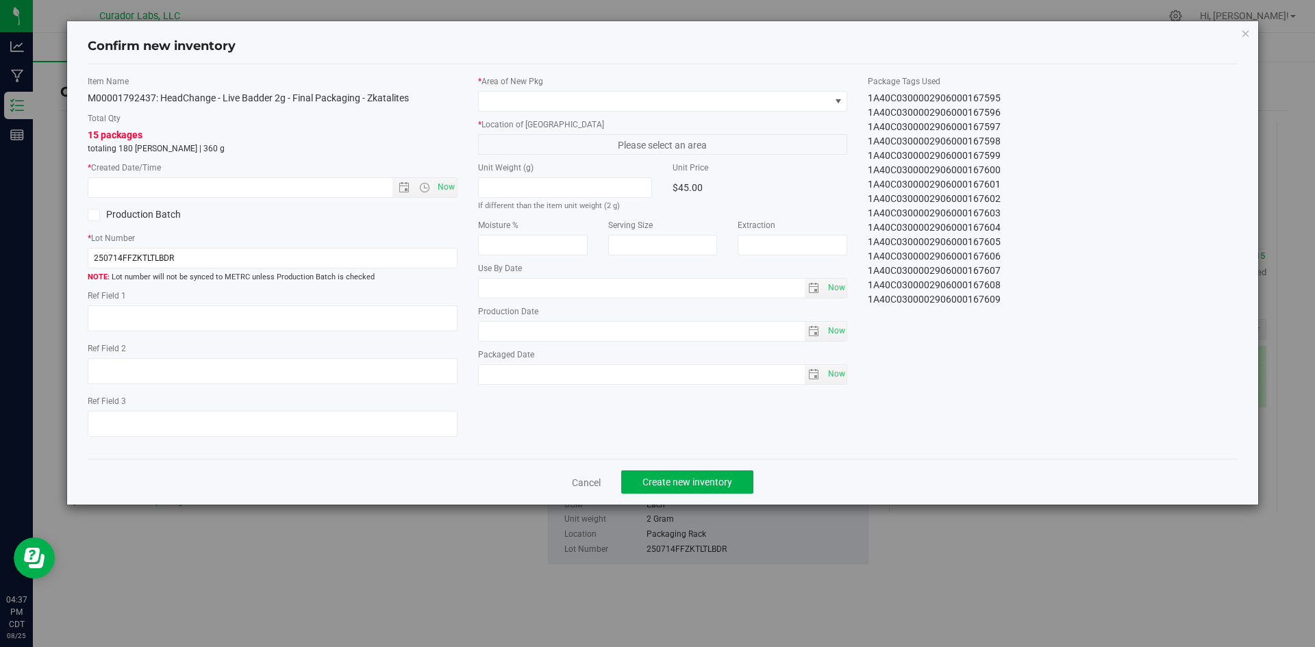
type input "[DATE]"
click at [447, 186] on span "Now" at bounding box center [445, 187] width 23 height 20
type input "[DATE] 4:38 PM"
click at [571, 101] on span at bounding box center [654, 101] width 351 height 19
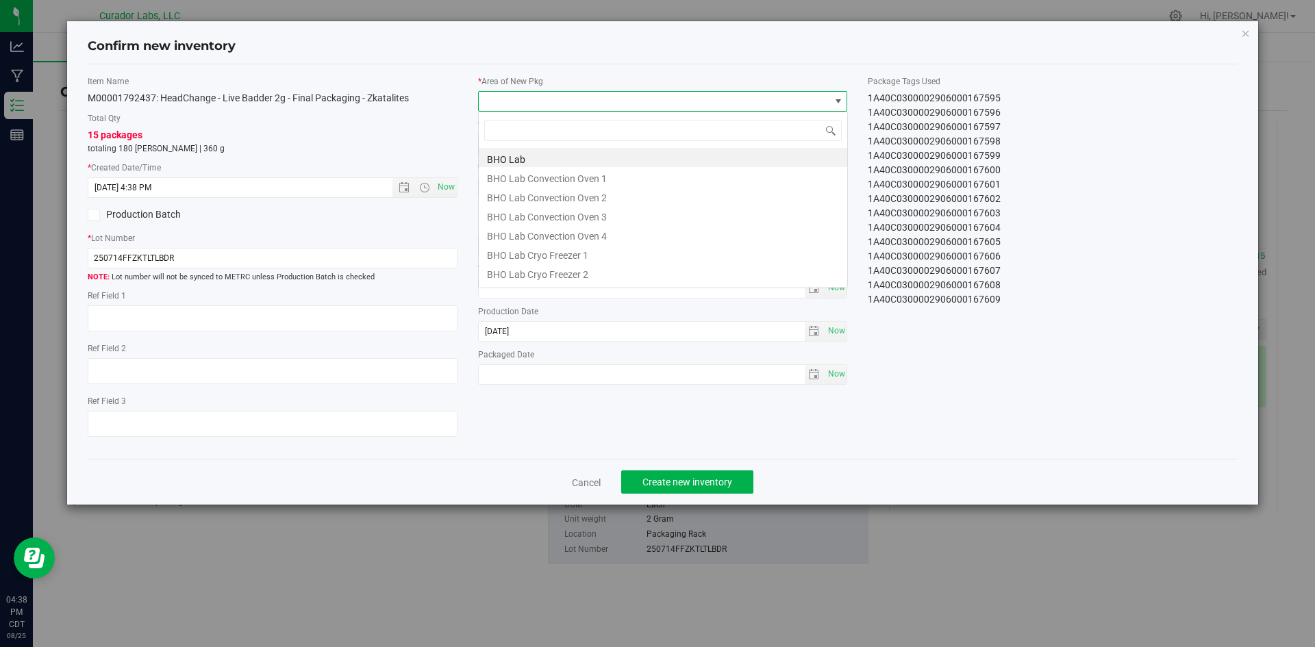
scroll to position [21, 370]
type input "vaul"
click at [518, 256] on li "Vault" at bounding box center [663, 253] width 369 height 19
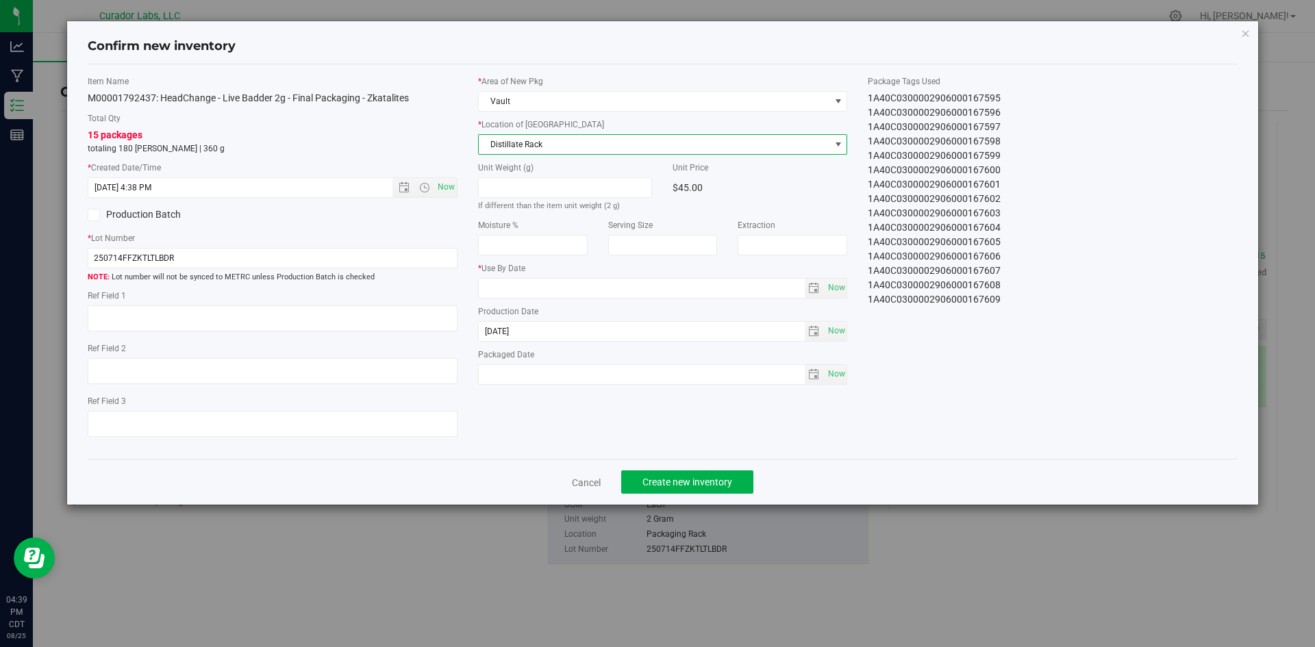
click at [538, 149] on span "Distillate Rack" at bounding box center [663, 144] width 370 height 21
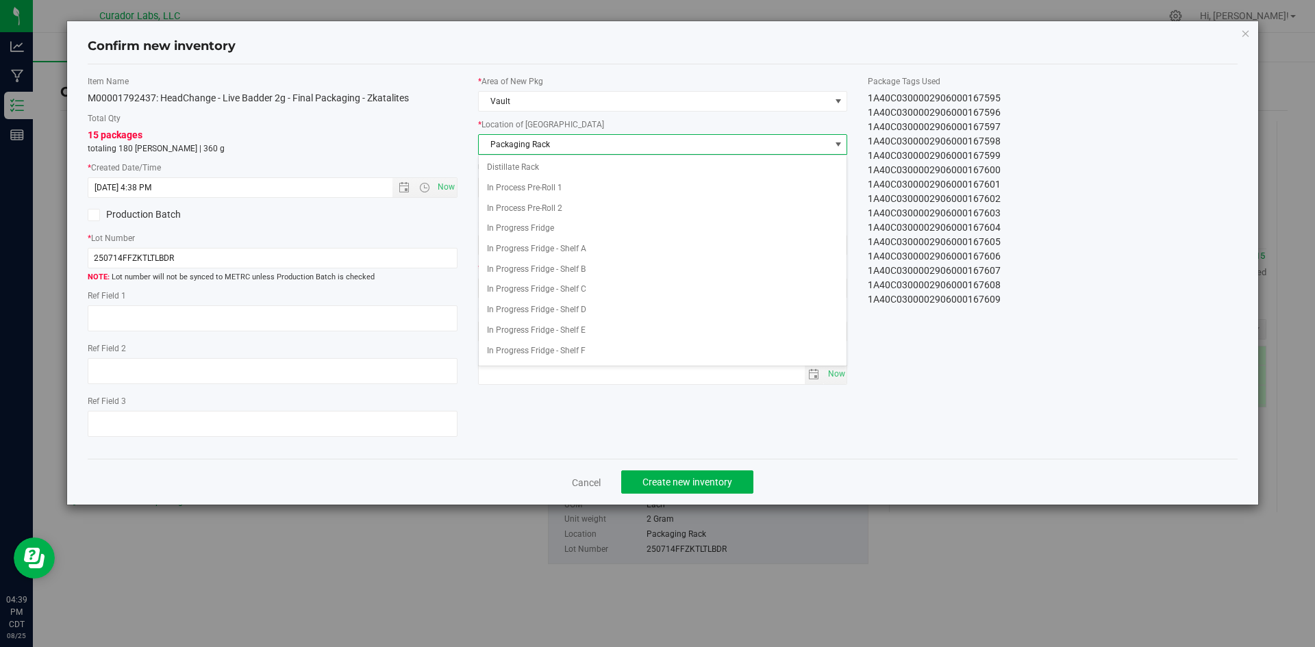
scroll to position [100, 0]
click at [538, 149] on span "Packaging Rack" at bounding box center [654, 144] width 351 height 19
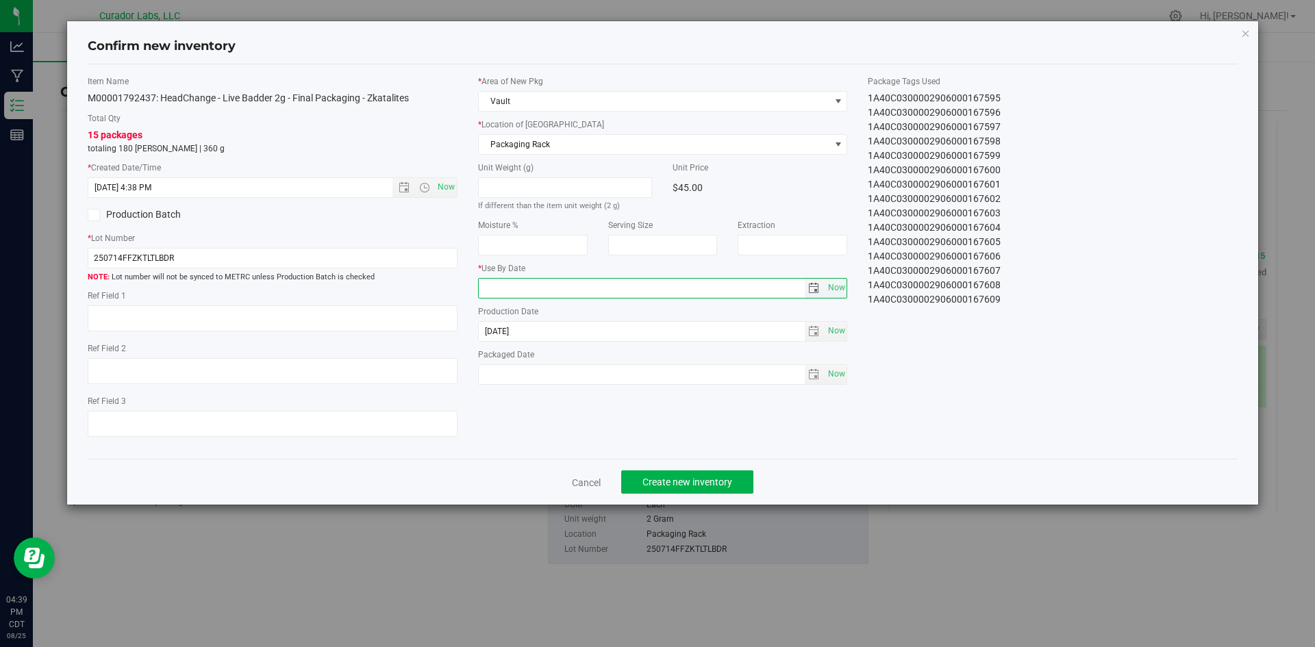
click at [534, 285] on input "text" at bounding box center [642, 288] width 326 height 19
type input "[DATE]"
click at [836, 369] on span "Now" at bounding box center [836, 374] width 23 height 20
type input "[DATE]"
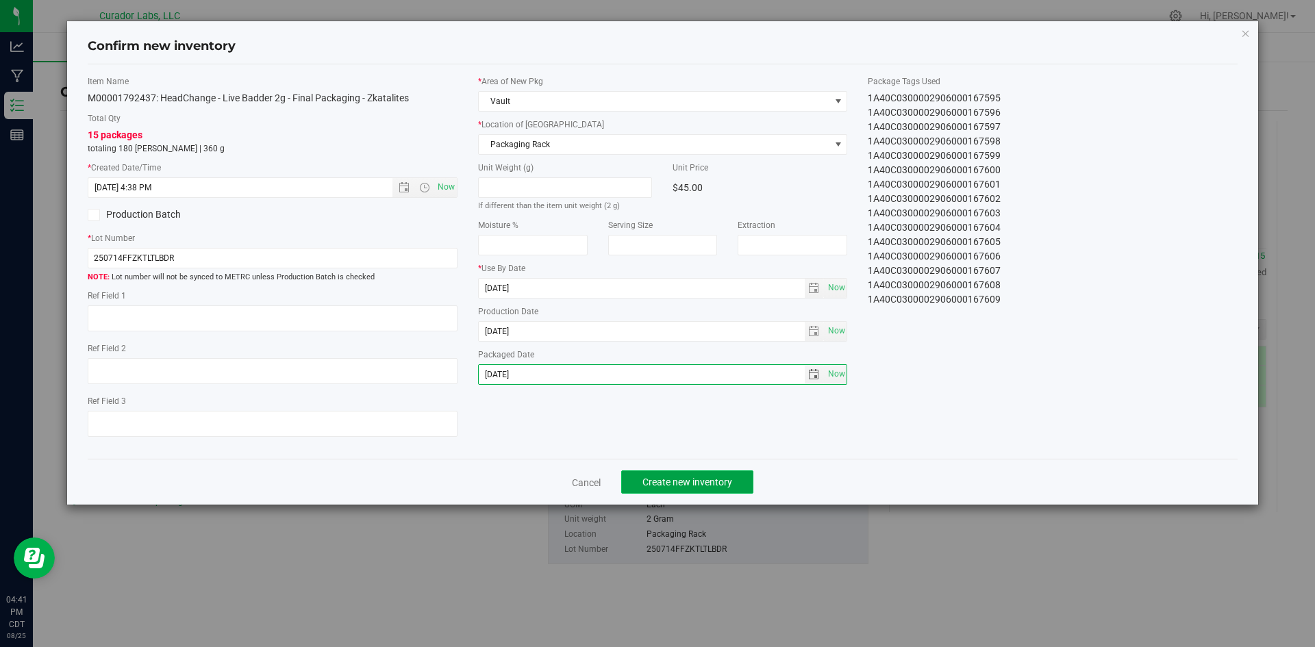
click at [654, 490] on button "Create new inventory" at bounding box center [687, 482] width 132 height 23
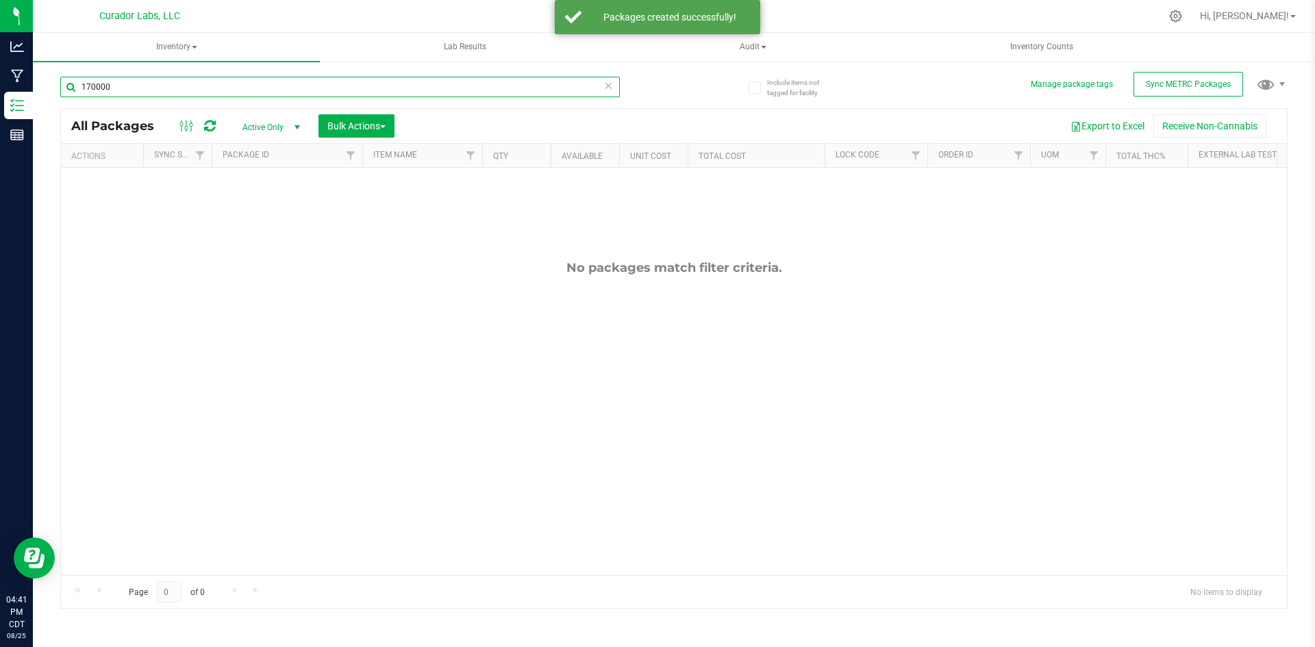
click at [127, 87] on input "170000" at bounding box center [340, 87] width 560 height 21
click at [125, 88] on input "170000" at bounding box center [340, 87] width 560 height 21
click at [123, 87] on input "170000" at bounding box center [340, 87] width 560 height 21
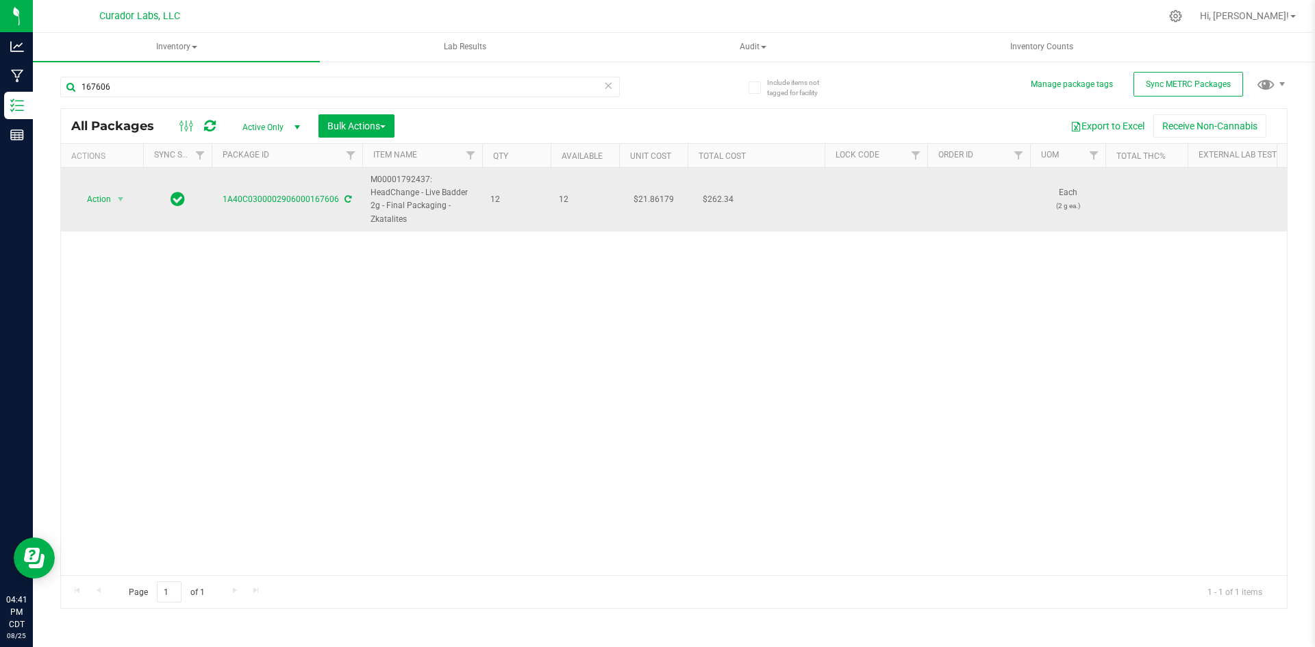
drag, startPoint x: 413, startPoint y: 222, endPoint x: 391, endPoint y: 189, distance: 39.5
click at [371, 187] on span "M00001792437: HeadChange - Live Badder 2g - Final Packaging - Zkatalites" at bounding box center [422, 199] width 103 height 53
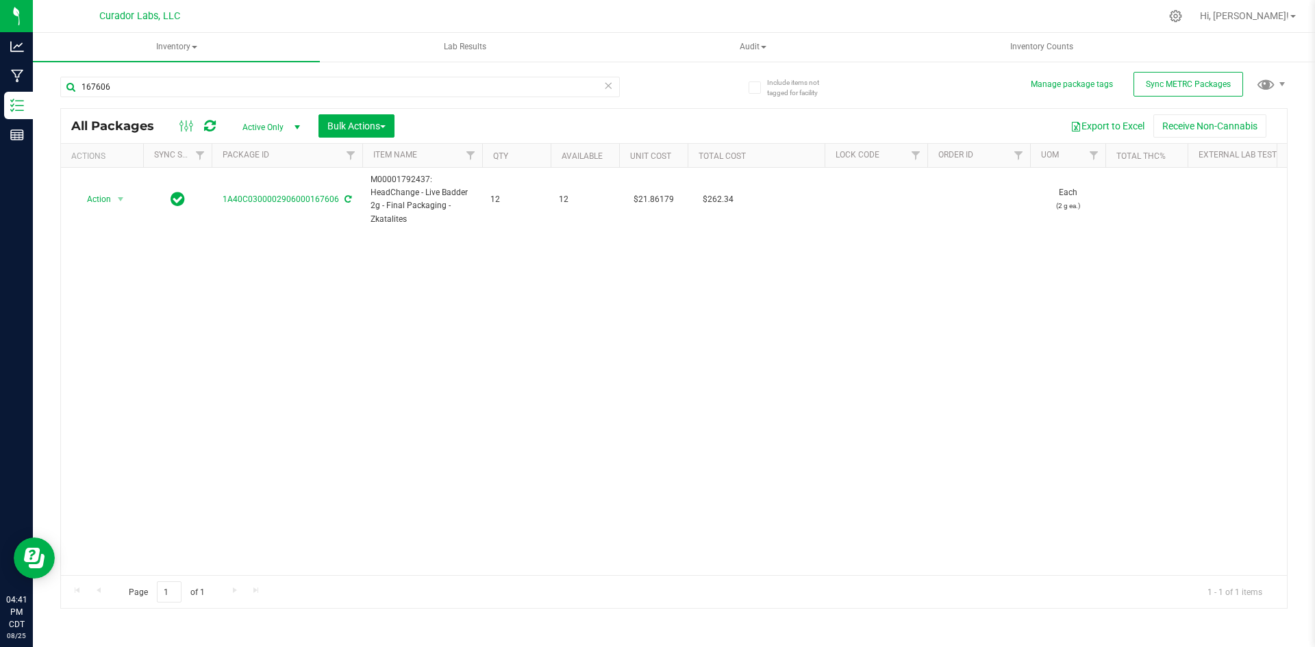
drag, startPoint x: 395, startPoint y: 190, endPoint x: 373, endPoint y: 235, distance: 50.6
click at [373, 235] on div "Action Action Adjust qty Create package Edit attributes Global inventory Locate…" at bounding box center [674, 372] width 1226 height 408
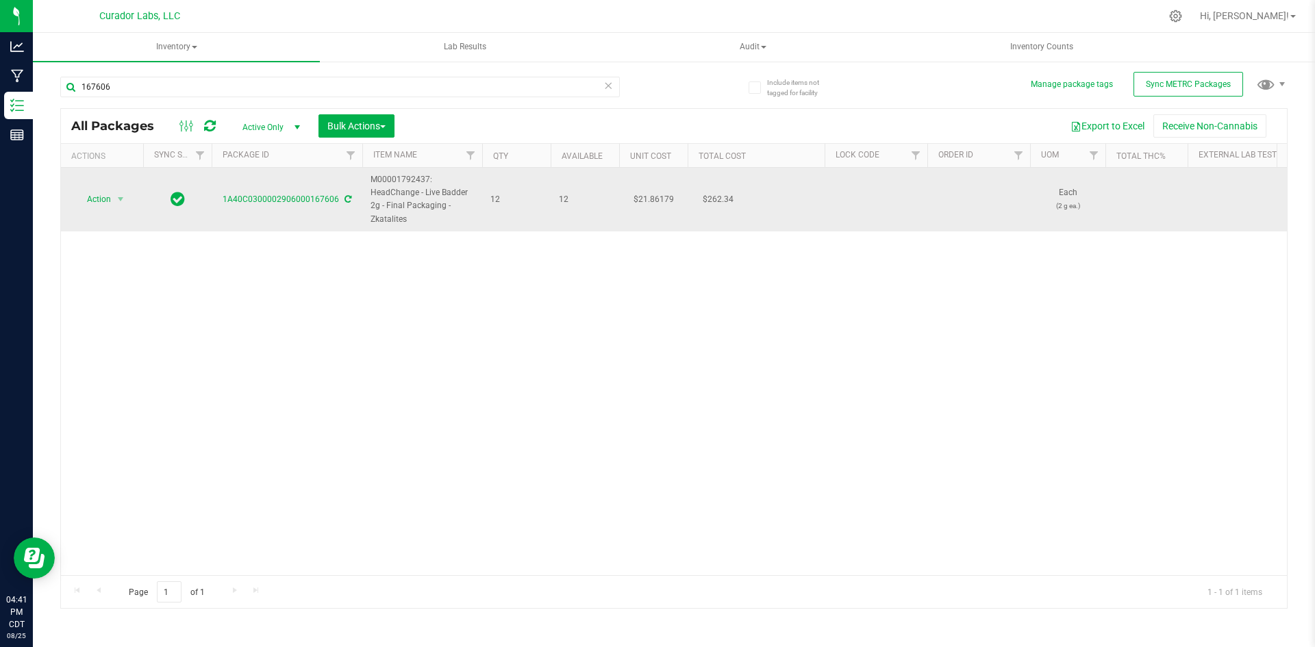
drag, startPoint x: 411, startPoint y: 217, endPoint x: 360, endPoint y: 182, distance: 62.0
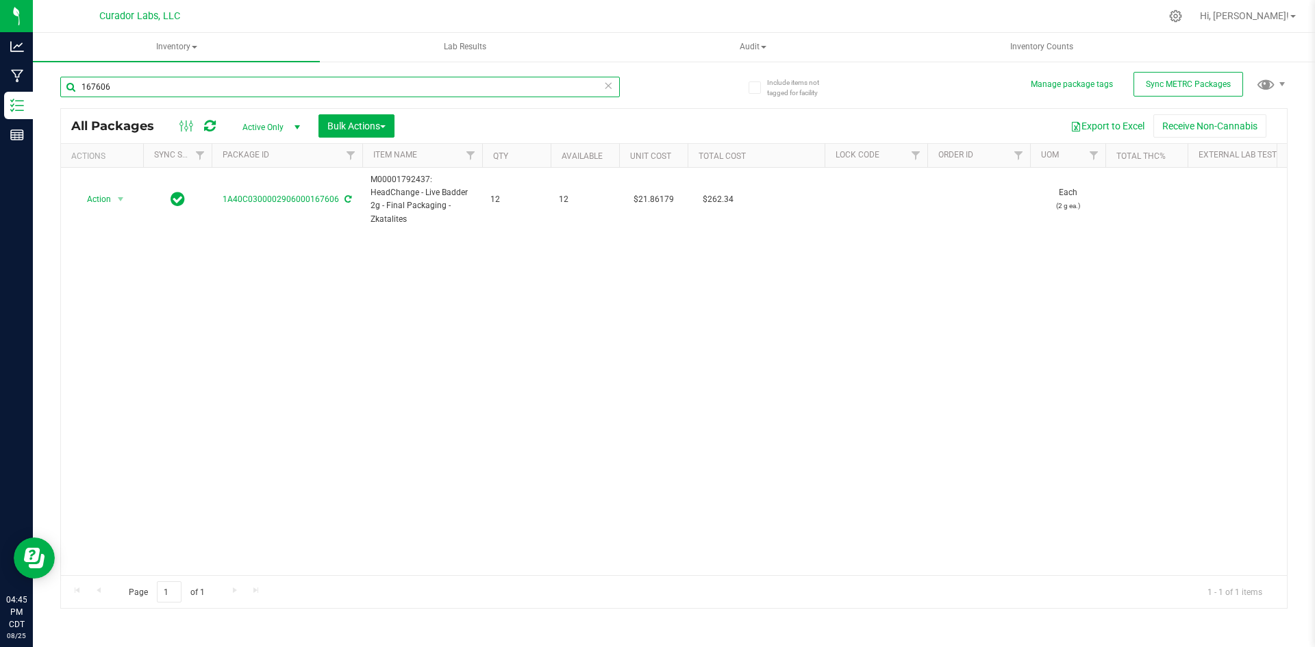
click at [107, 91] on input "167606" at bounding box center [340, 87] width 560 height 21
paste input "M00001792437: HeadChange - Live Badder 2g - Final Packaging - Zkatalites"
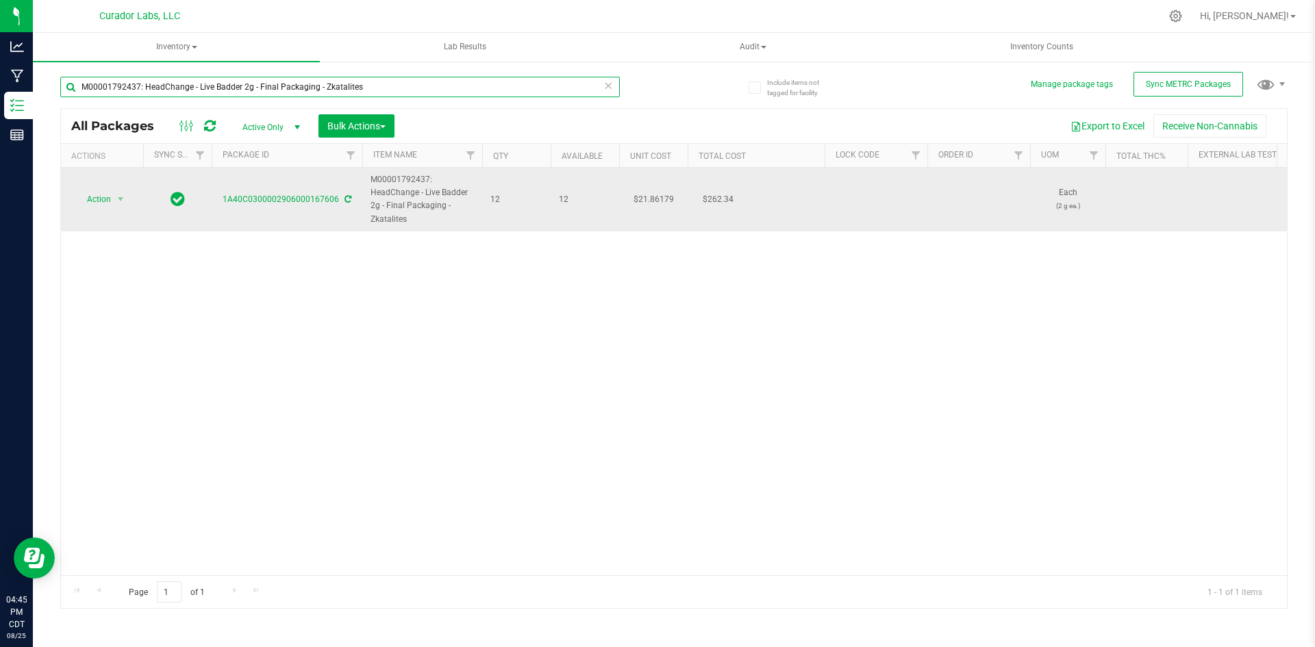
type input "M00001792437: HeadChange - Live Badder 2g - Final Packaging - Zkatalites"
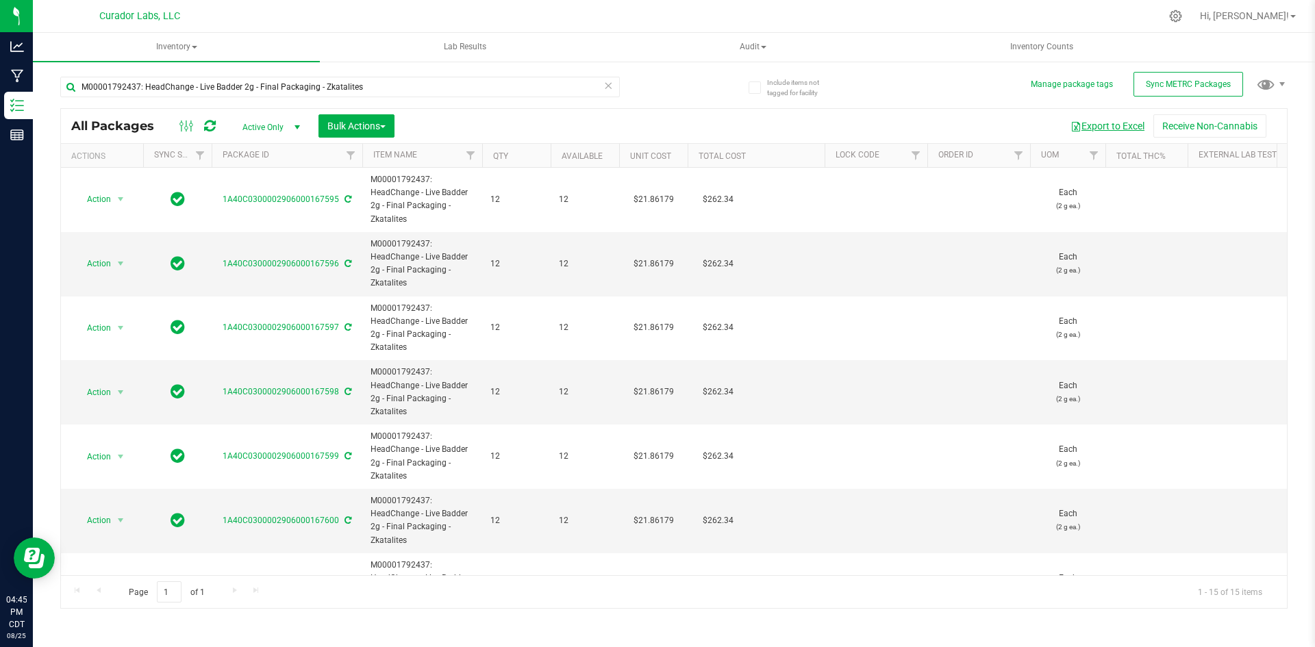
click at [1099, 129] on button "Export to Excel" at bounding box center [1108, 125] width 92 height 23
click at [1121, 123] on button "Export to Excel" at bounding box center [1108, 125] width 92 height 23
click at [348, 129] on span "Bulk Actions" at bounding box center [356, 126] width 58 height 11
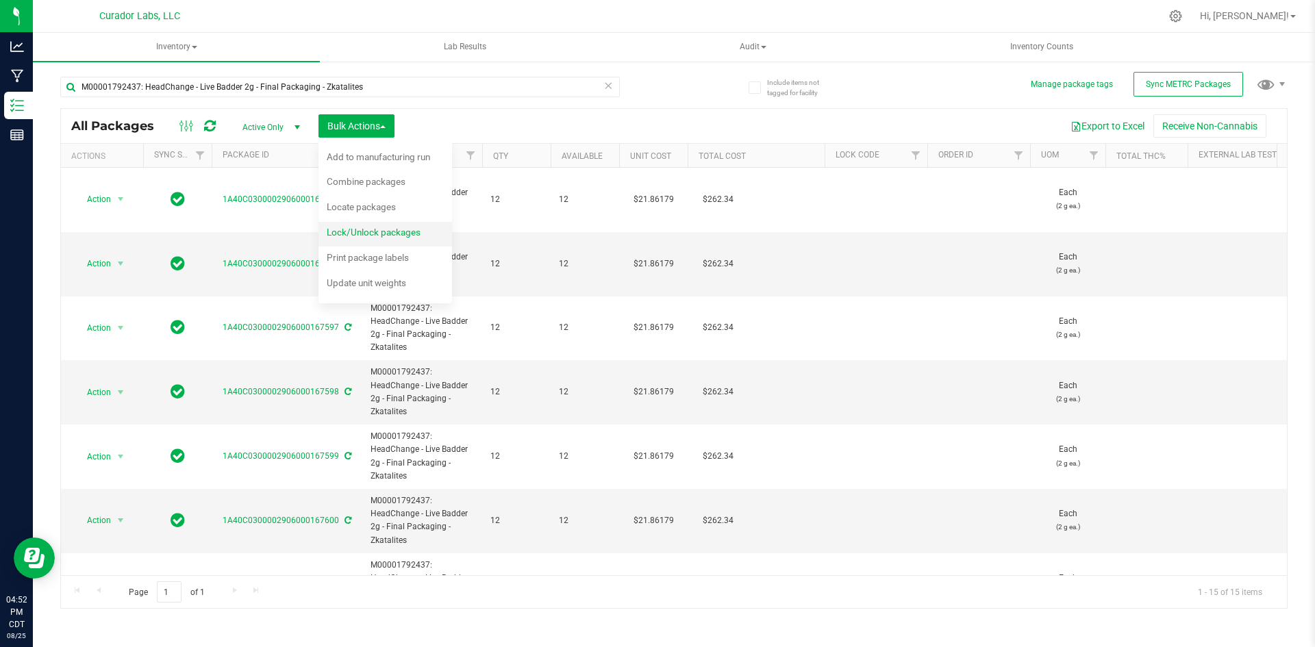
click at [332, 227] on span "Lock/Unlock packages" at bounding box center [374, 232] width 94 height 11
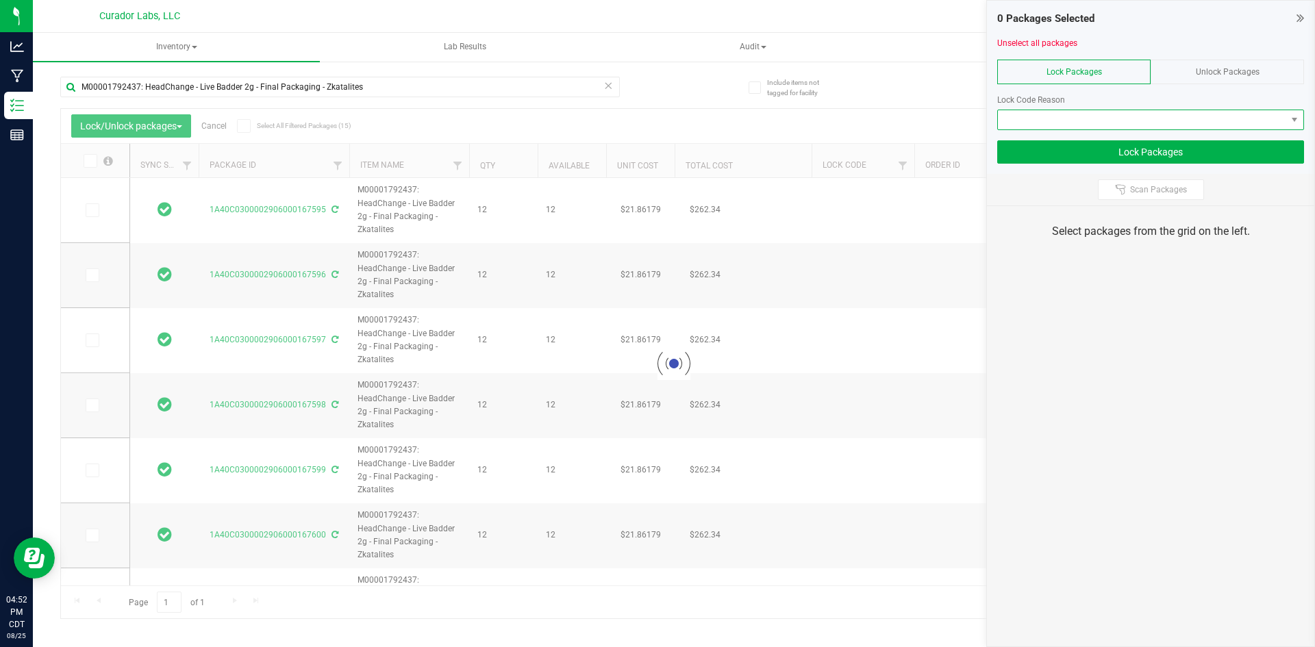
click at [1108, 123] on span at bounding box center [1142, 119] width 288 height 19
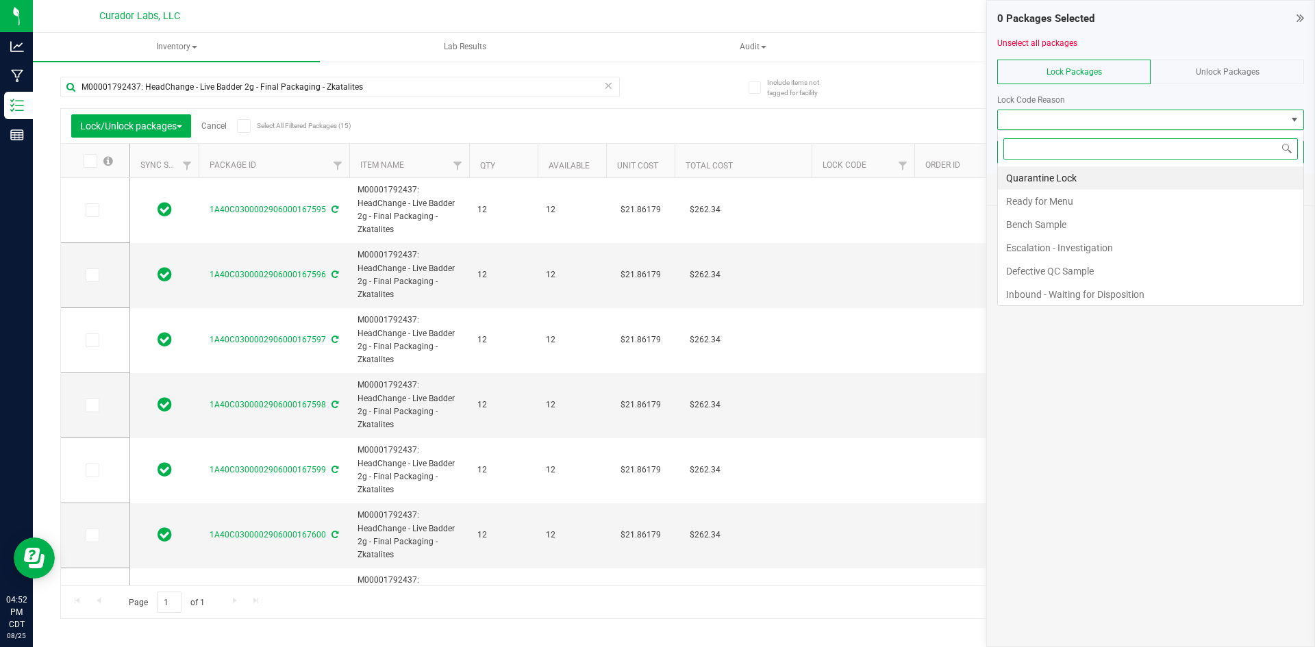
type input "[DATE]"
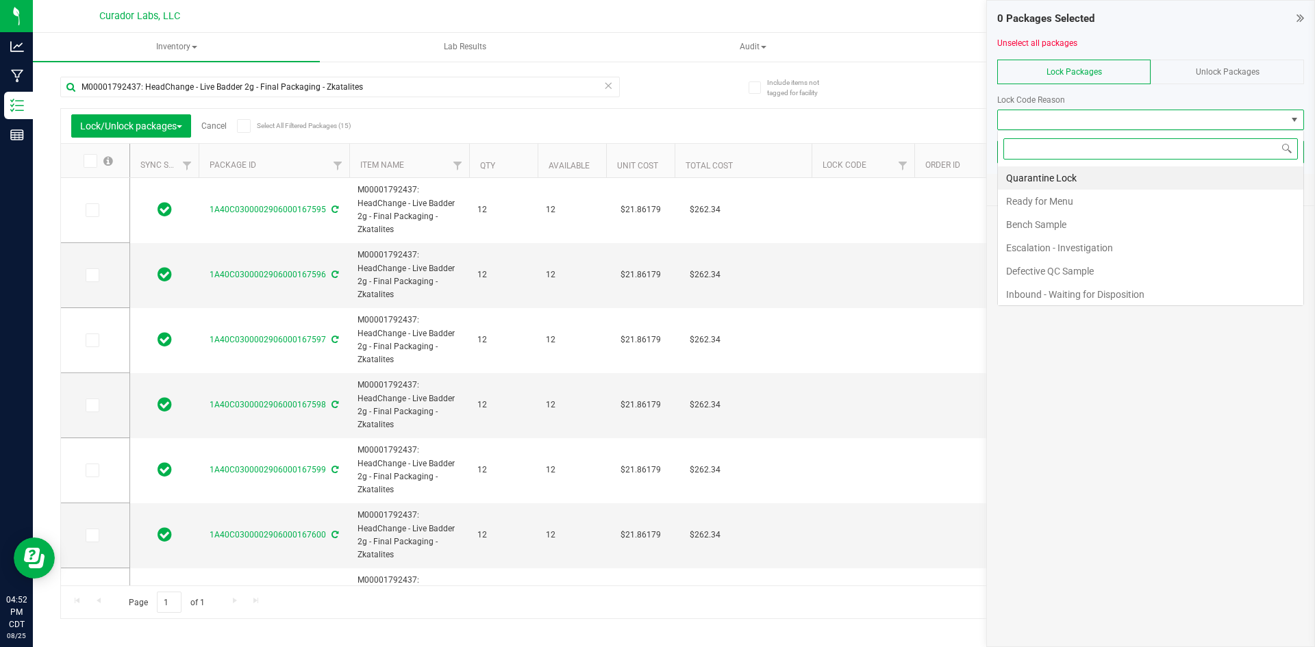
type input "[DATE]"
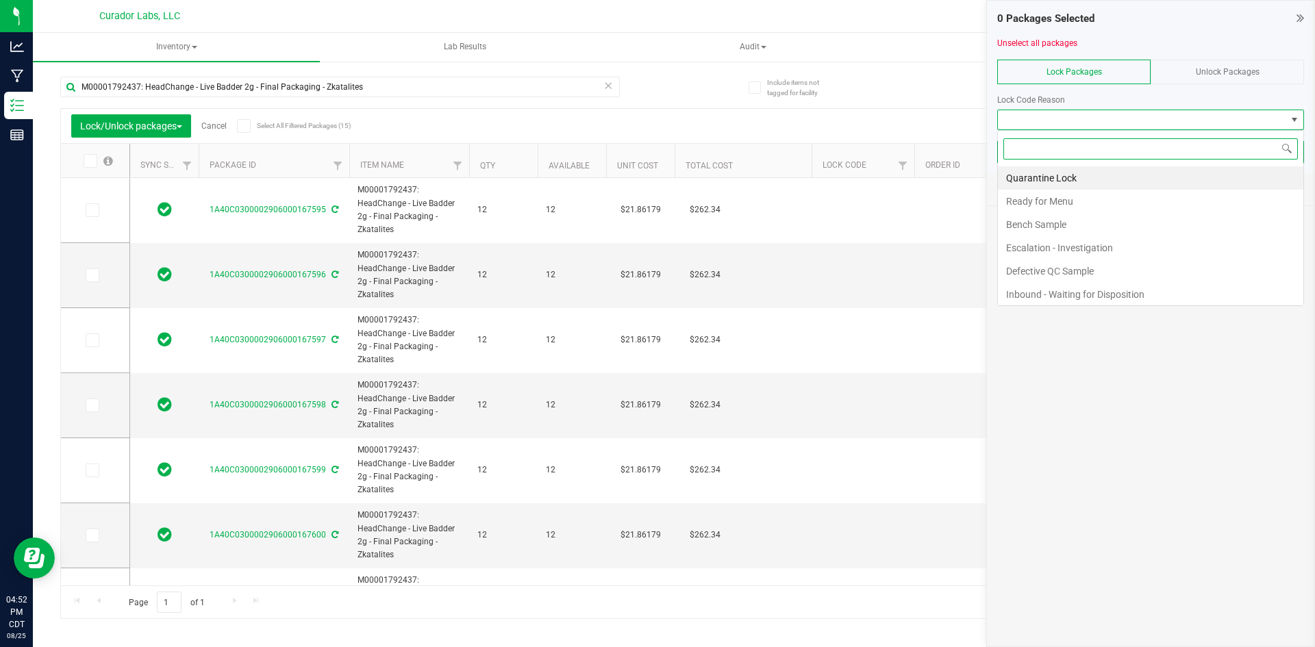
type input "[DATE]"
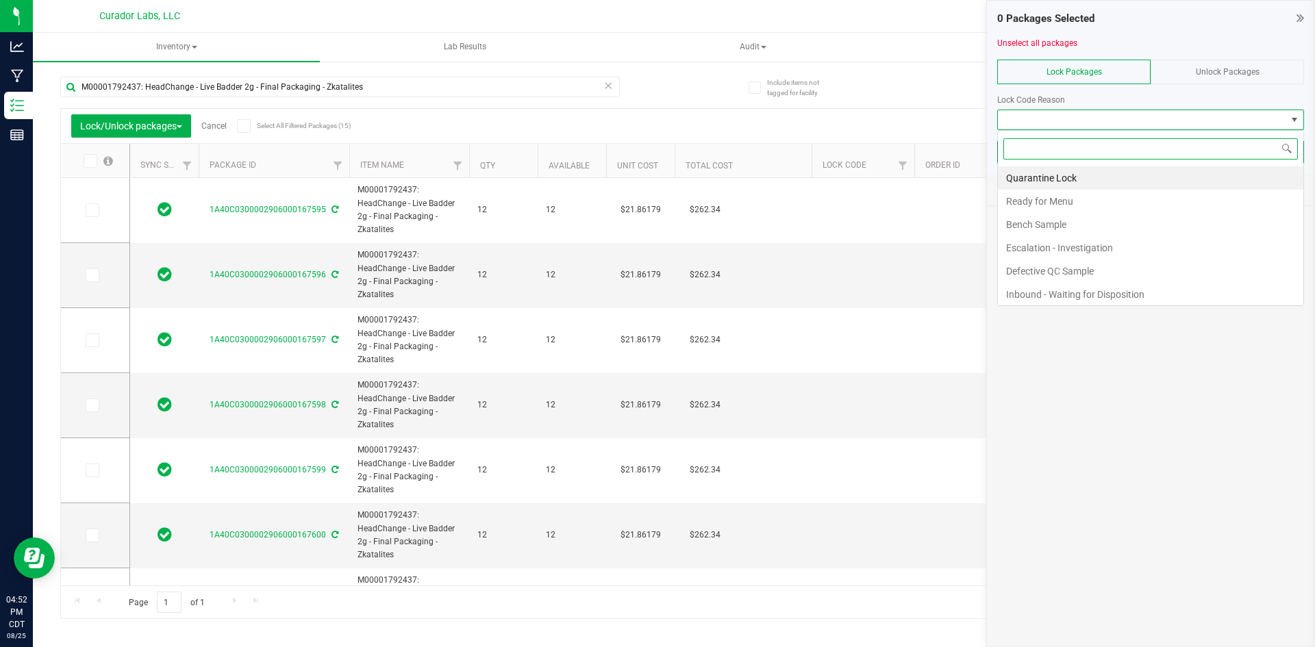
scroll to position [21, 307]
click at [247, 132] on span at bounding box center [244, 126] width 14 height 14
click at [0, 0] on input "Select All Filtered Packages (15)" at bounding box center [0, 0] width 0 height 0
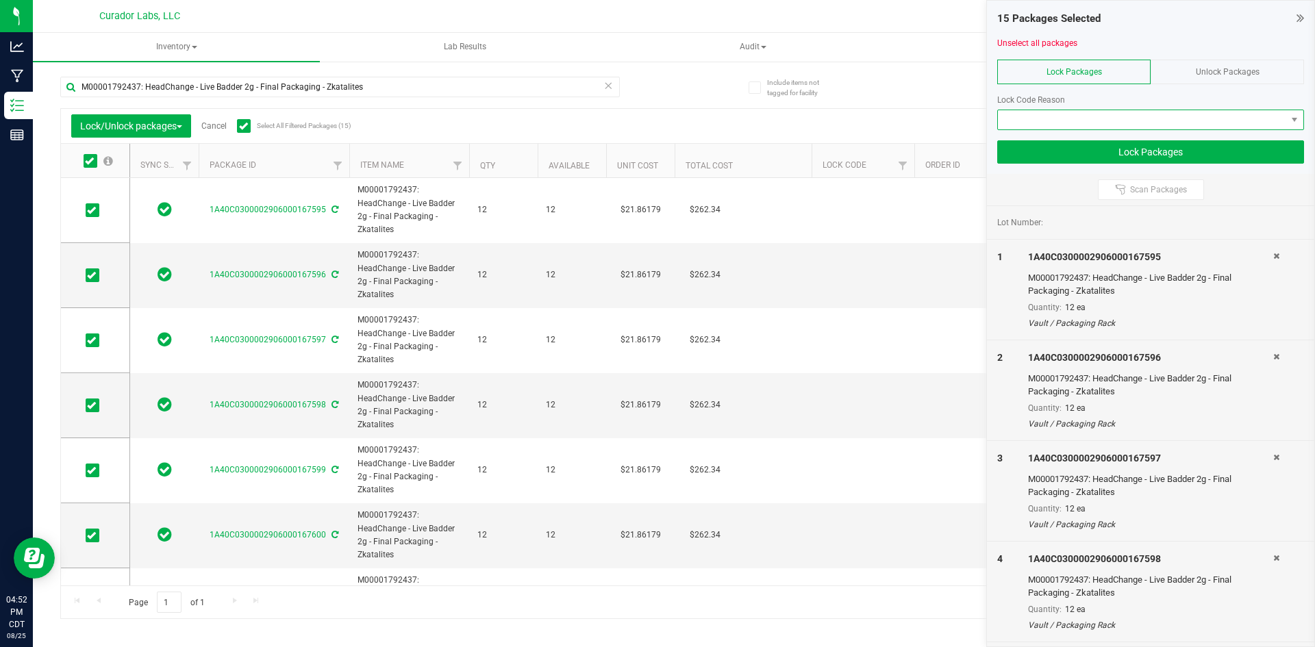
click at [1077, 122] on span at bounding box center [1142, 119] width 288 height 19
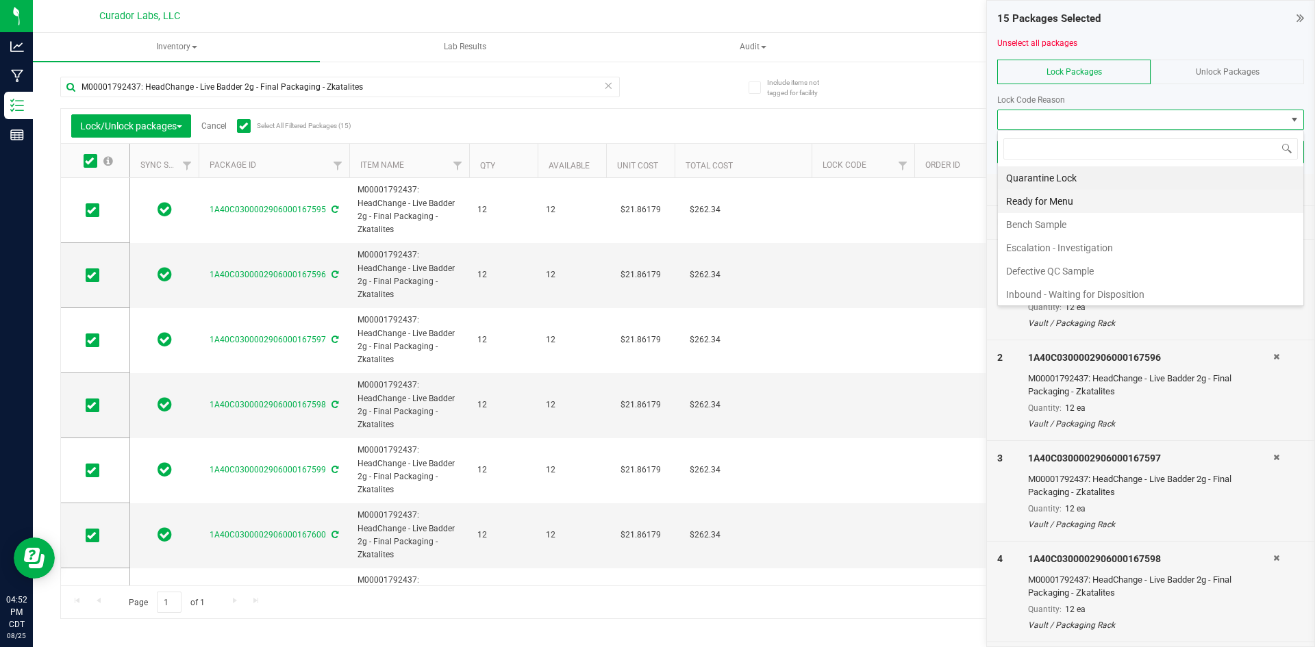
click at [1071, 203] on li "Ready for Menu" at bounding box center [1151, 201] width 306 height 23
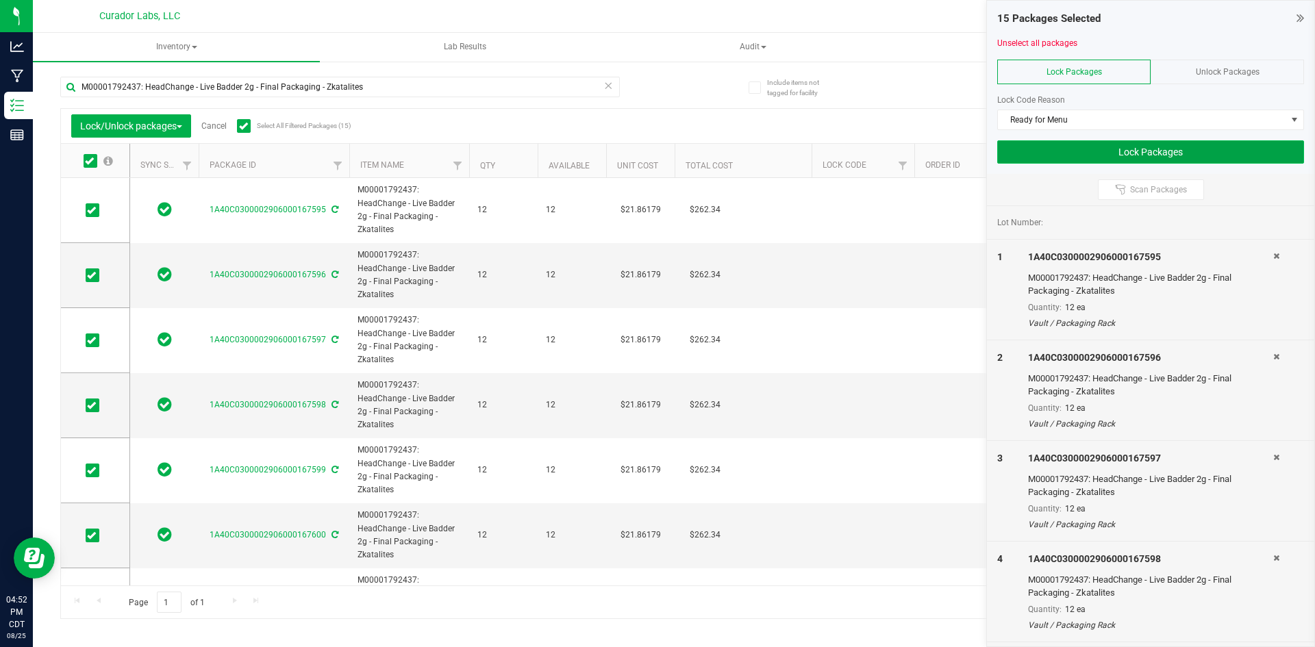
click at [1085, 151] on button "Lock Packages" at bounding box center [1150, 151] width 307 height 23
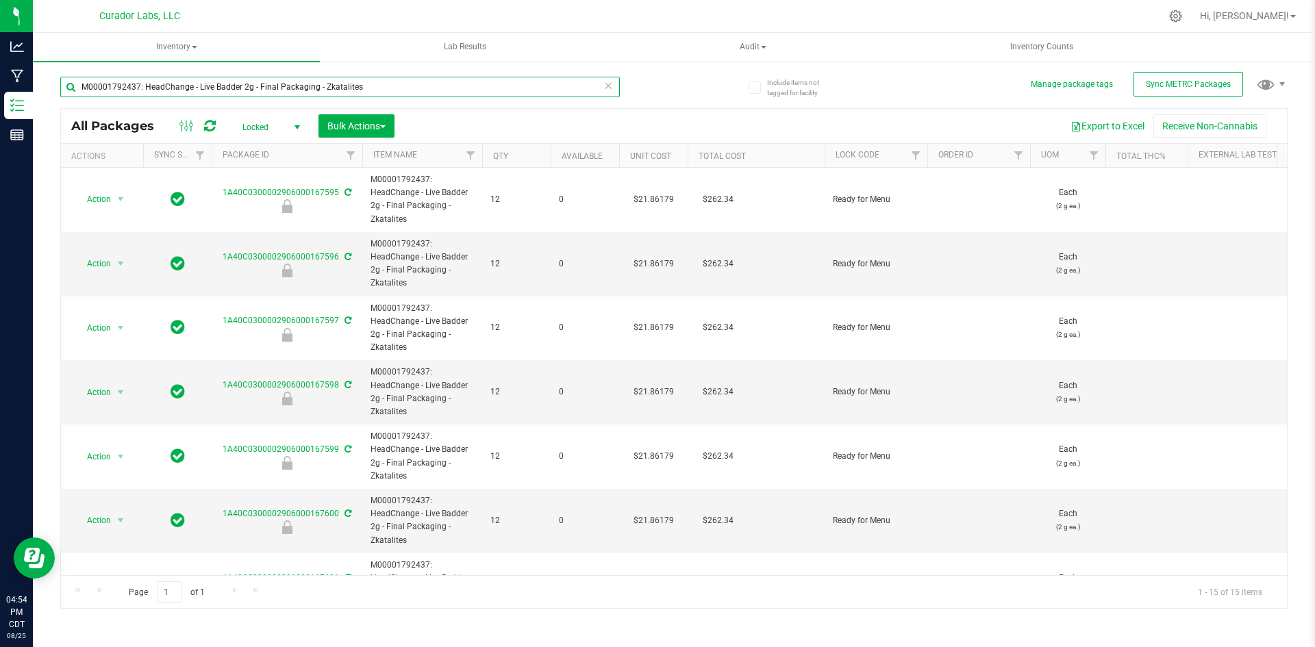
click at [166, 88] on input "M00001792437: HeadChange - Live Badder 2g - Final Packaging - Zkatalites" at bounding box center [340, 87] width 560 height 21
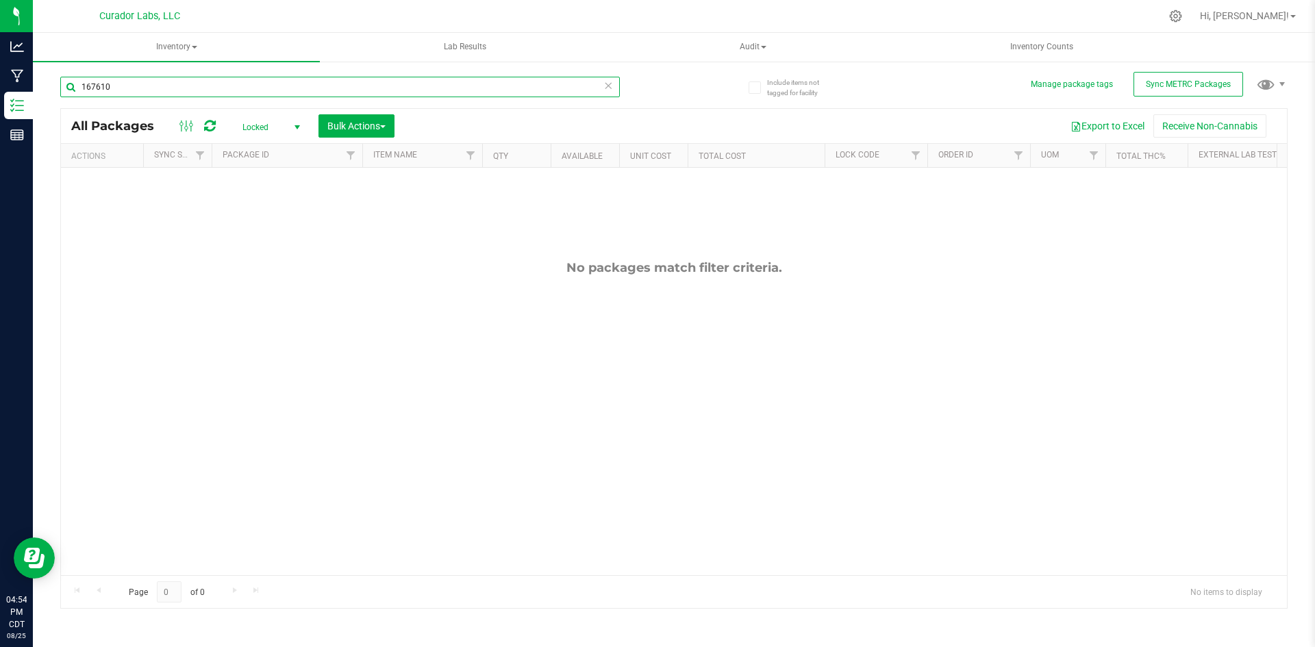
type input "167610"
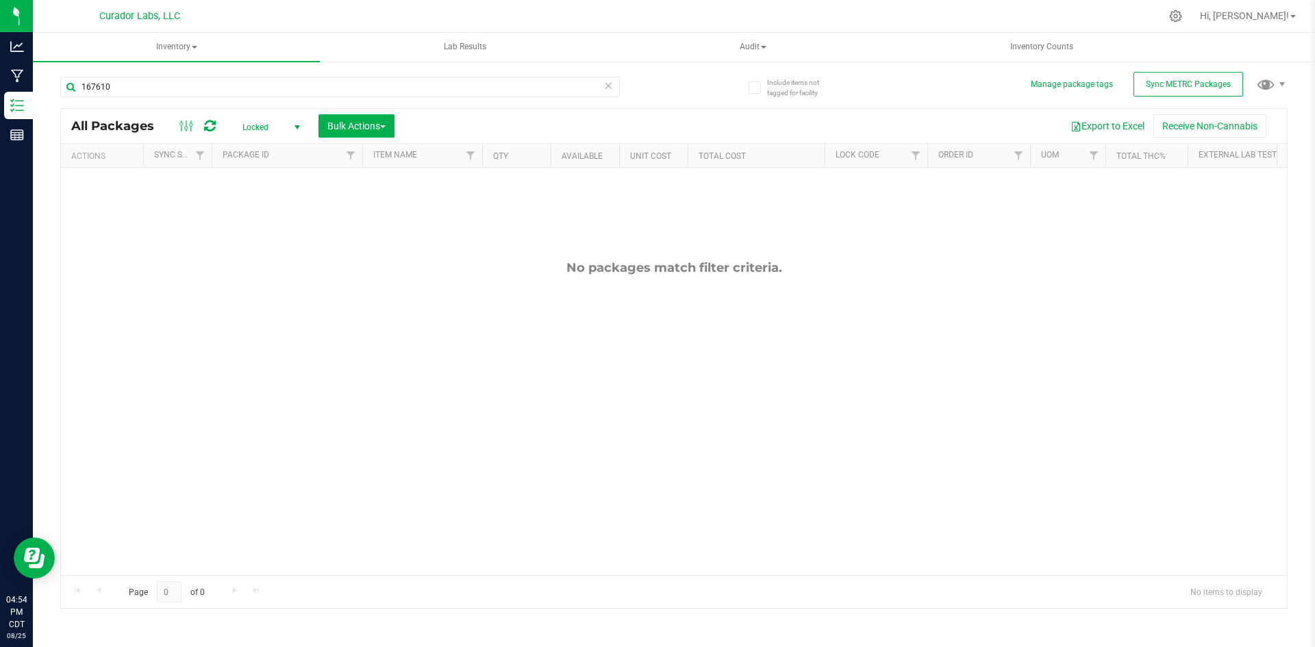
click at [263, 124] on span "Locked" at bounding box center [268, 127] width 75 height 19
click at [263, 149] on li "Active Only" at bounding box center [268, 149] width 74 height 21
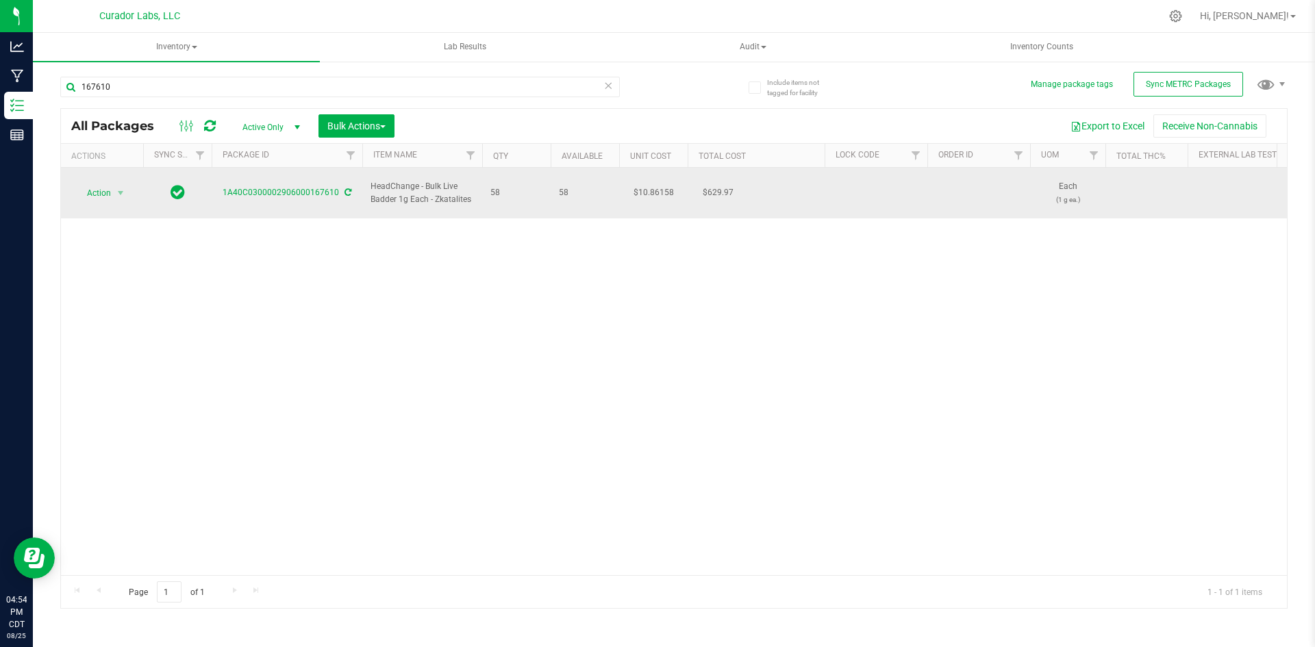
drag, startPoint x: 475, startPoint y: 189, endPoint x: 366, endPoint y: 178, distance: 110.2
click at [366, 178] on td "HeadChange - Bulk Live Badder 1g Each - Zkatalites" at bounding box center [422, 193] width 120 height 51
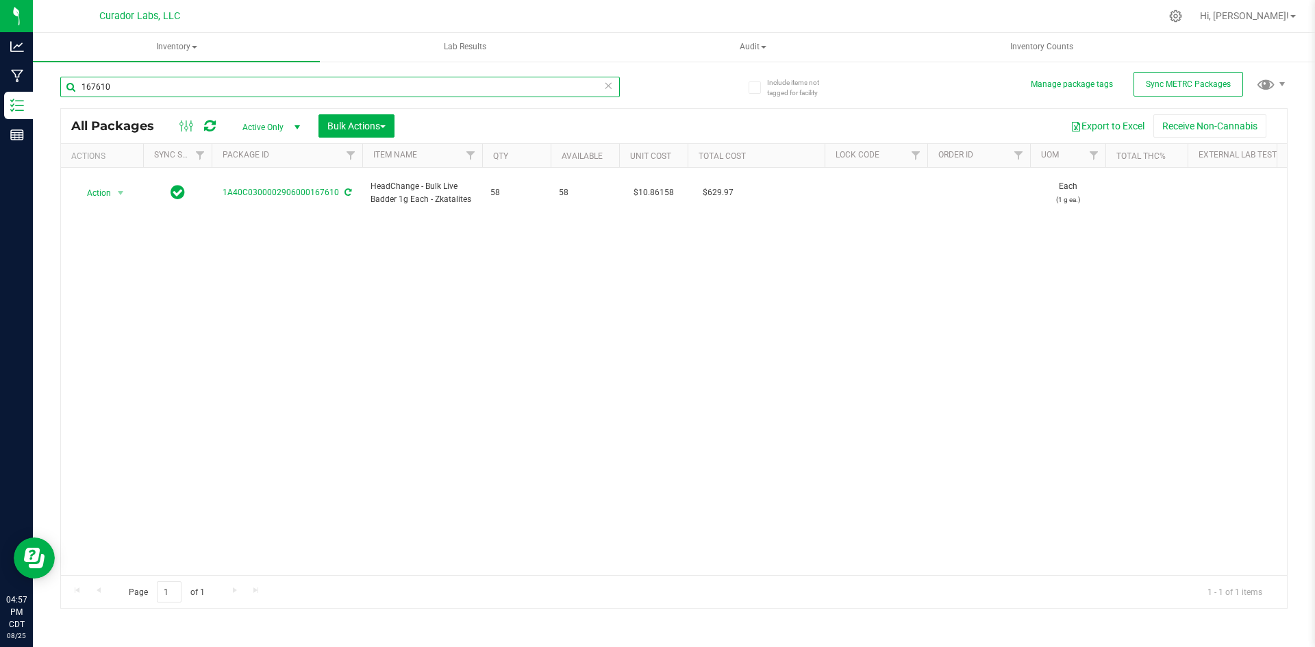
drag, startPoint x: 148, startPoint y: 86, endPoint x: 55, endPoint y: 84, distance: 93.2
click at [55, 84] on div "Include items not tagged for facility Manage package tags Sync METRC Packages 1…" at bounding box center [674, 269] width 1282 height 418
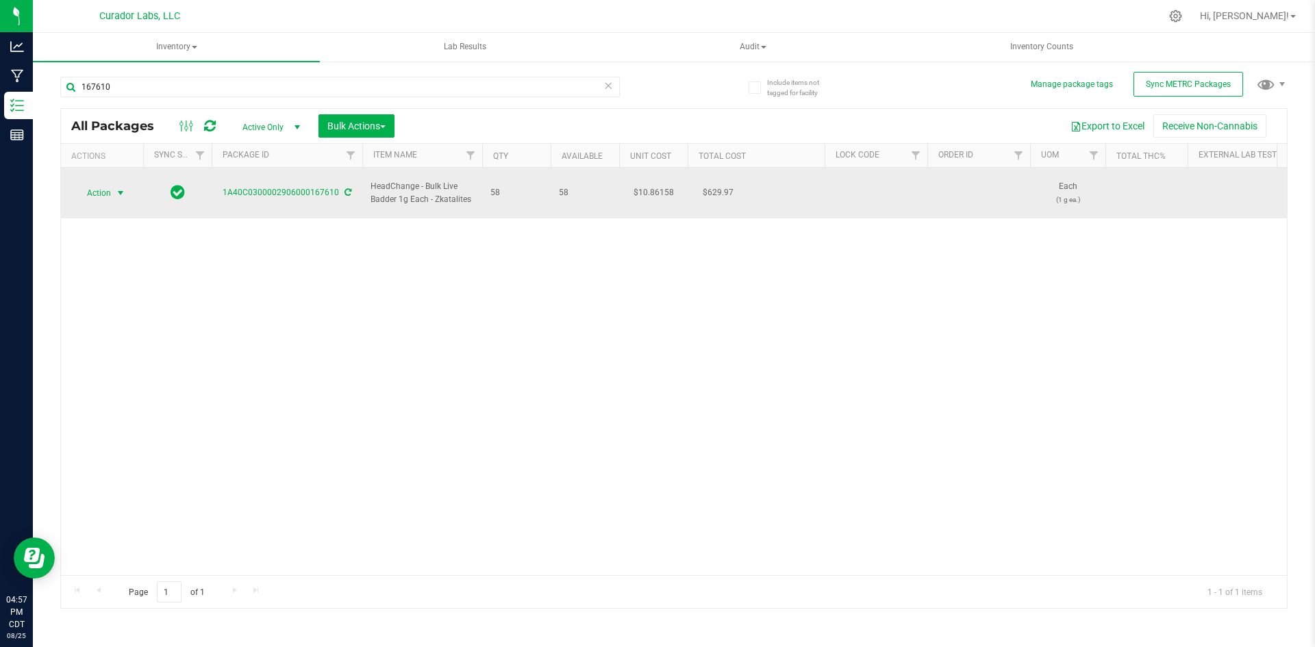
click at [88, 188] on span "Action" at bounding box center [93, 193] width 37 height 19
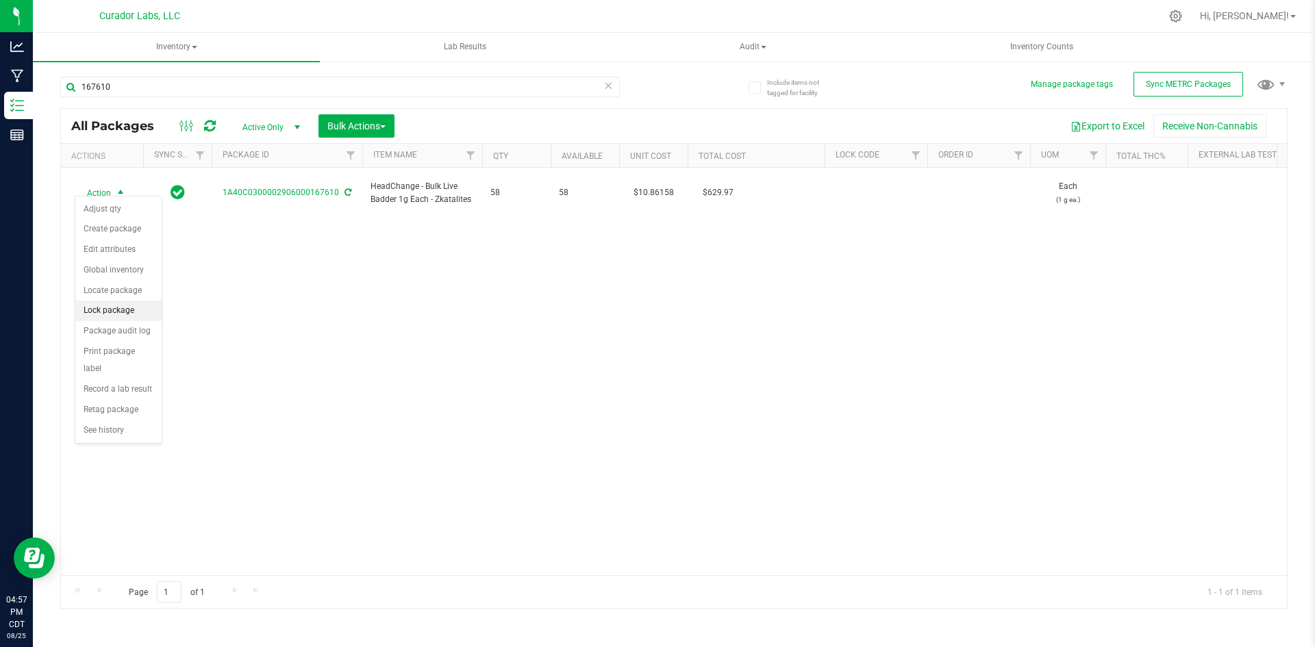
click at [106, 309] on li "Lock package" at bounding box center [118, 311] width 86 height 21
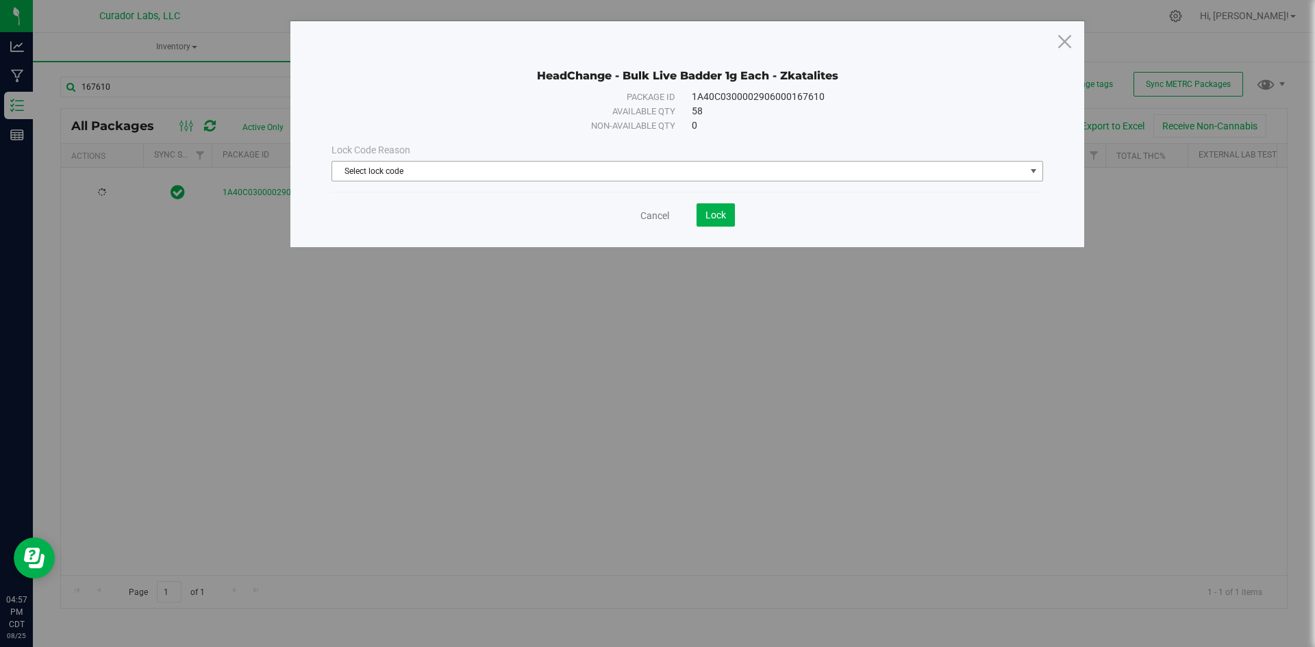
click at [432, 179] on span "Select lock code" at bounding box center [678, 171] width 693 height 19
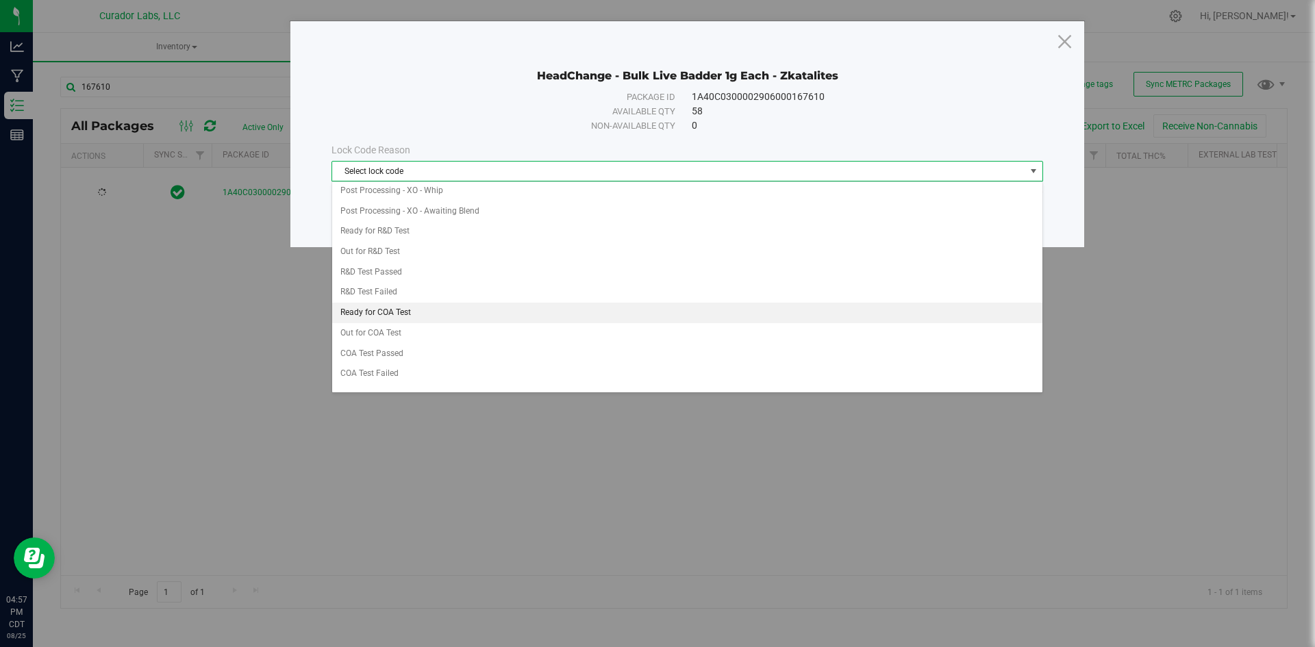
scroll to position [480, 0]
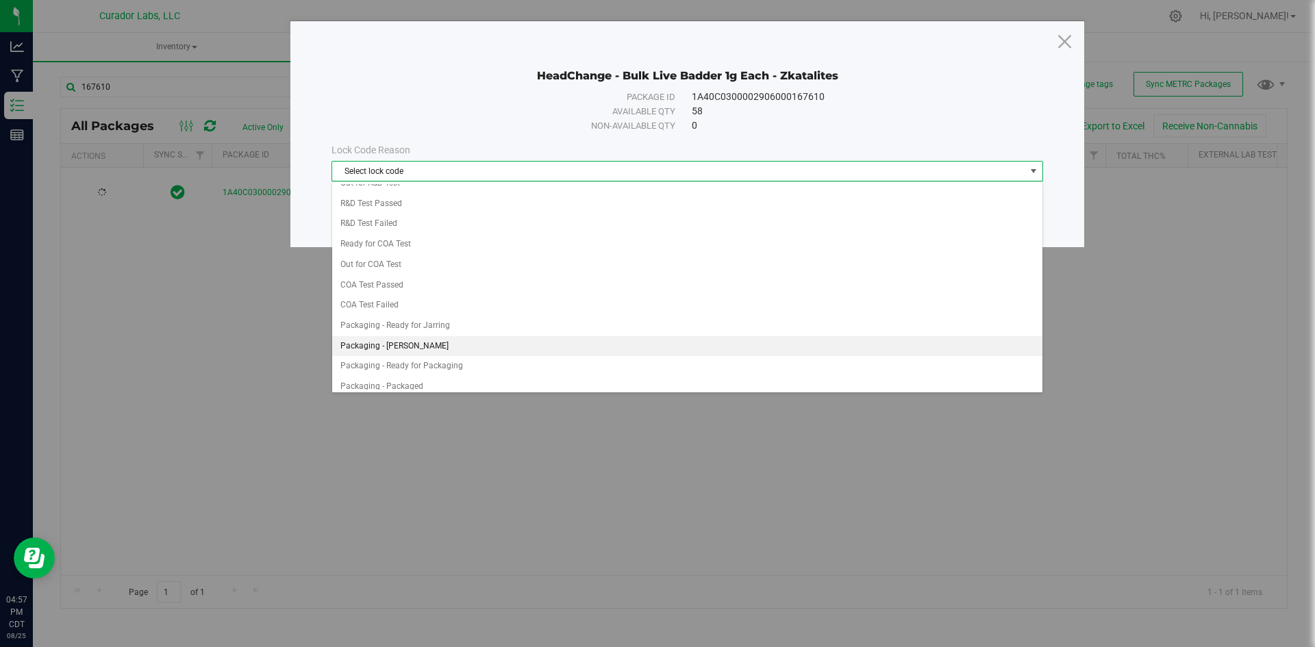
click at [412, 343] on li "Packaging - [PERSON_NAME]" at bounding box center [687, 346] width 710 height 21
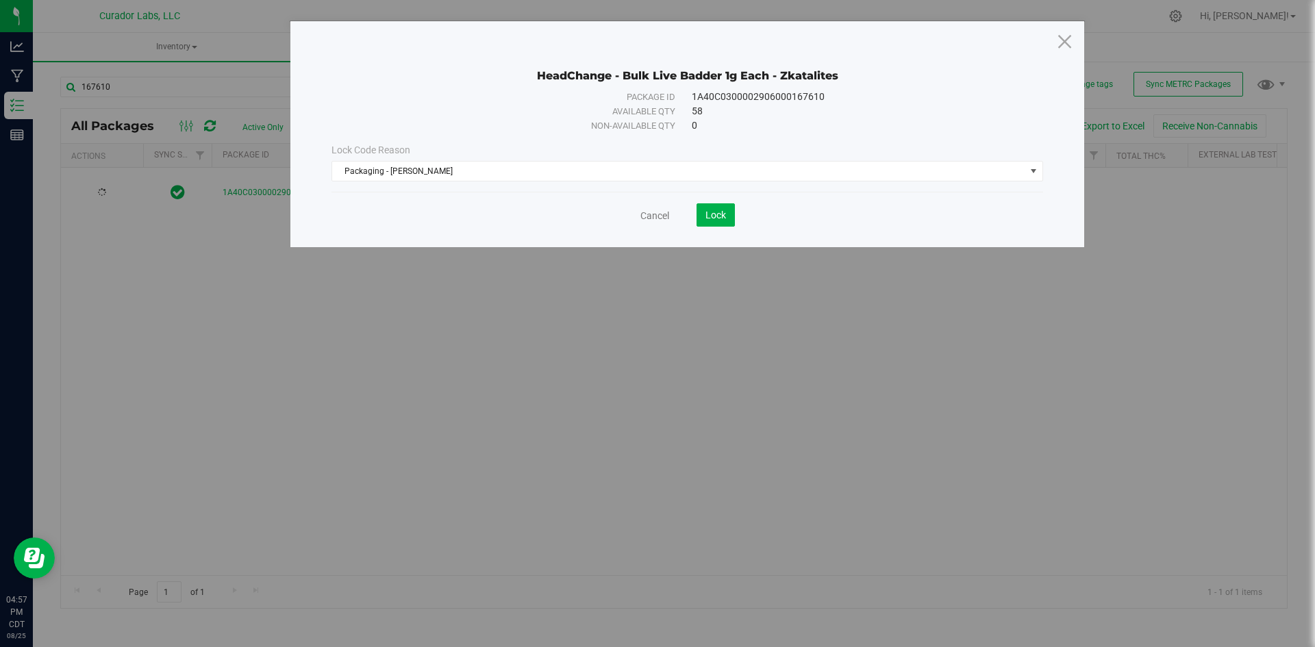
click at [706, 203] on div "Cancel Lock" at bounding box center [688, 210] width 712 height 34
click at [717, 216] on span "Lock" at bounding box center [716, 215] width 21 height 11
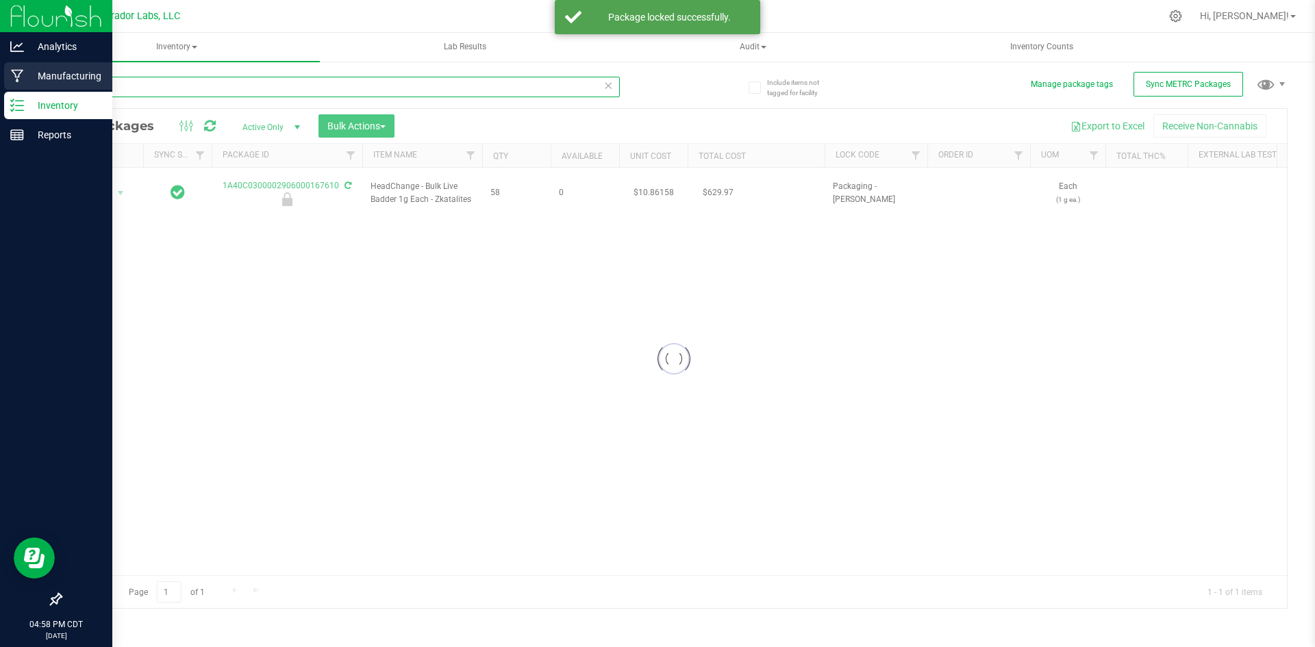
drag, startPoint x: 120, startPoint y: 94, endPoint x: 23, endPoint y: 88, distance: 96.8
click at [25, 88] on div "Analytics Manufacturing Inventory Reports 04:58 PM CDT [DATE] 08/25 Curador Lab…" at bounding box center [657, 323] width 1315 height 647
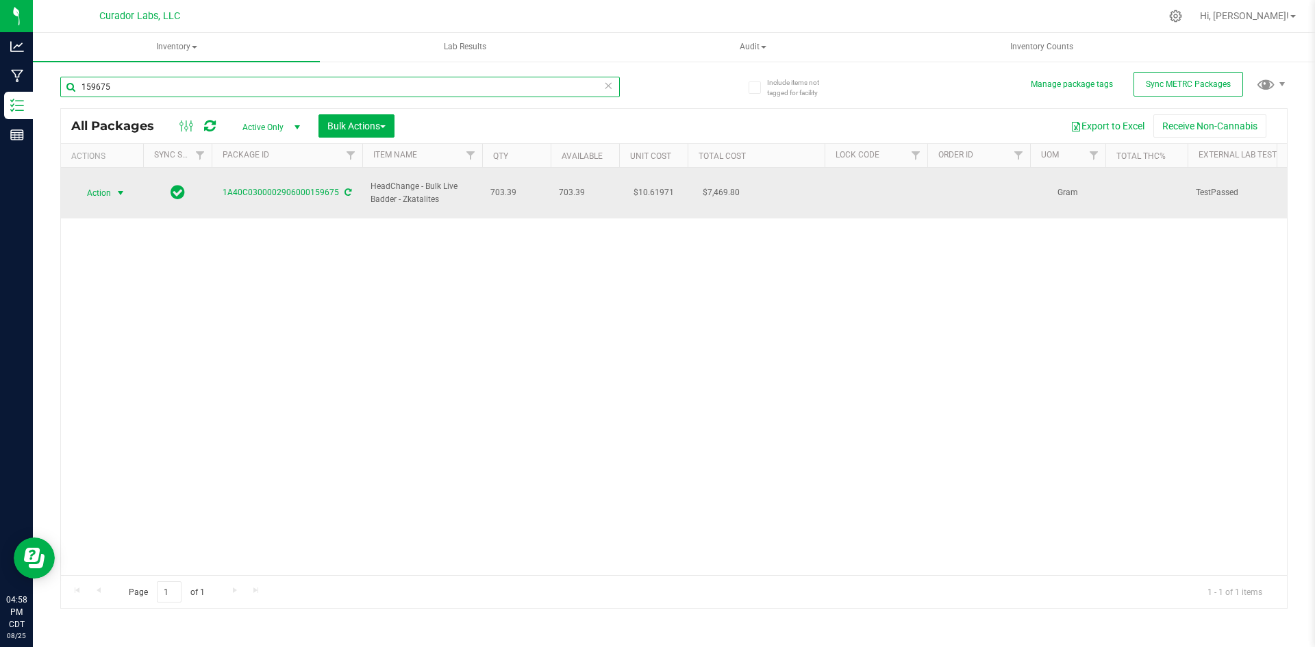
type input "159675"
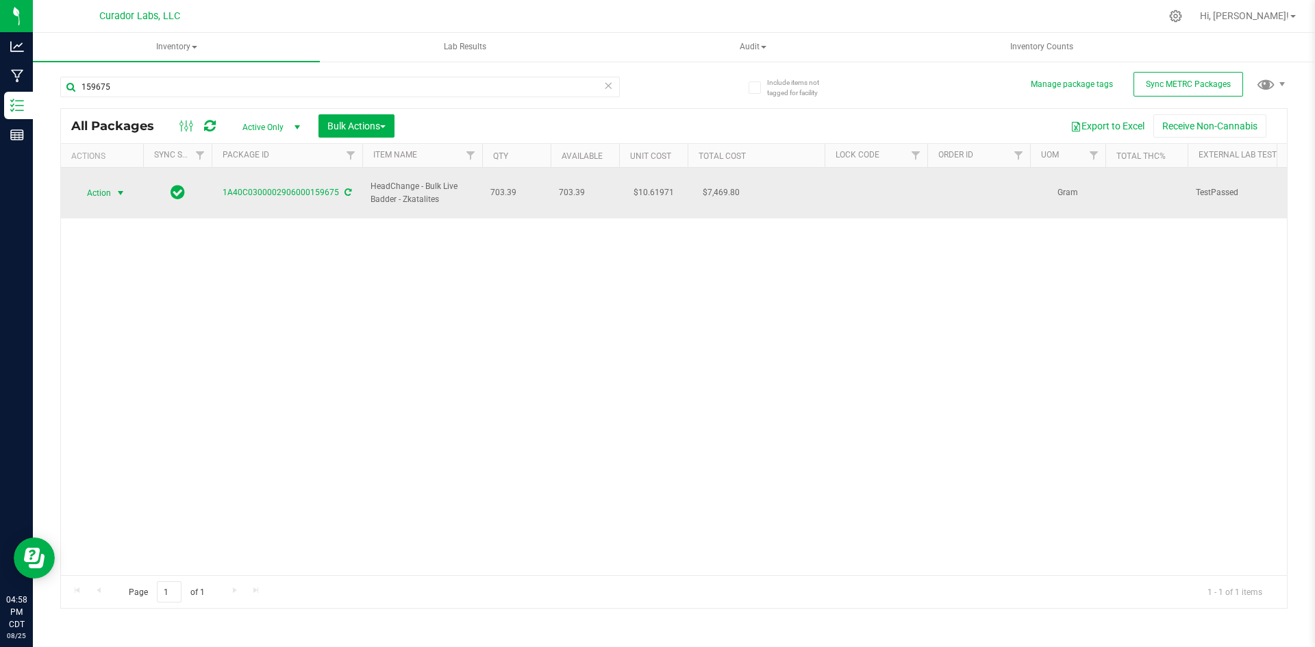
click at [108, 187] on span "Action" at bounding box center [93, 193] width 37 height 19
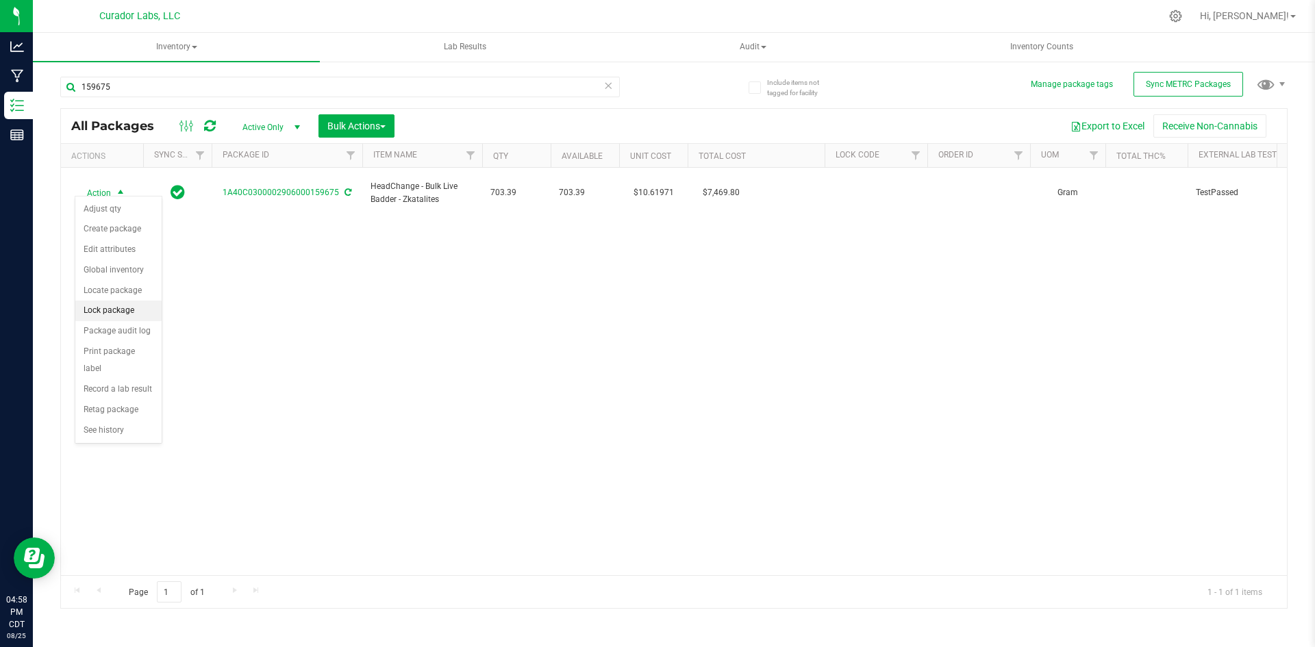
click at [107, 308] on li "Lock package" at bounding box center [118, 311] width 86 height 21
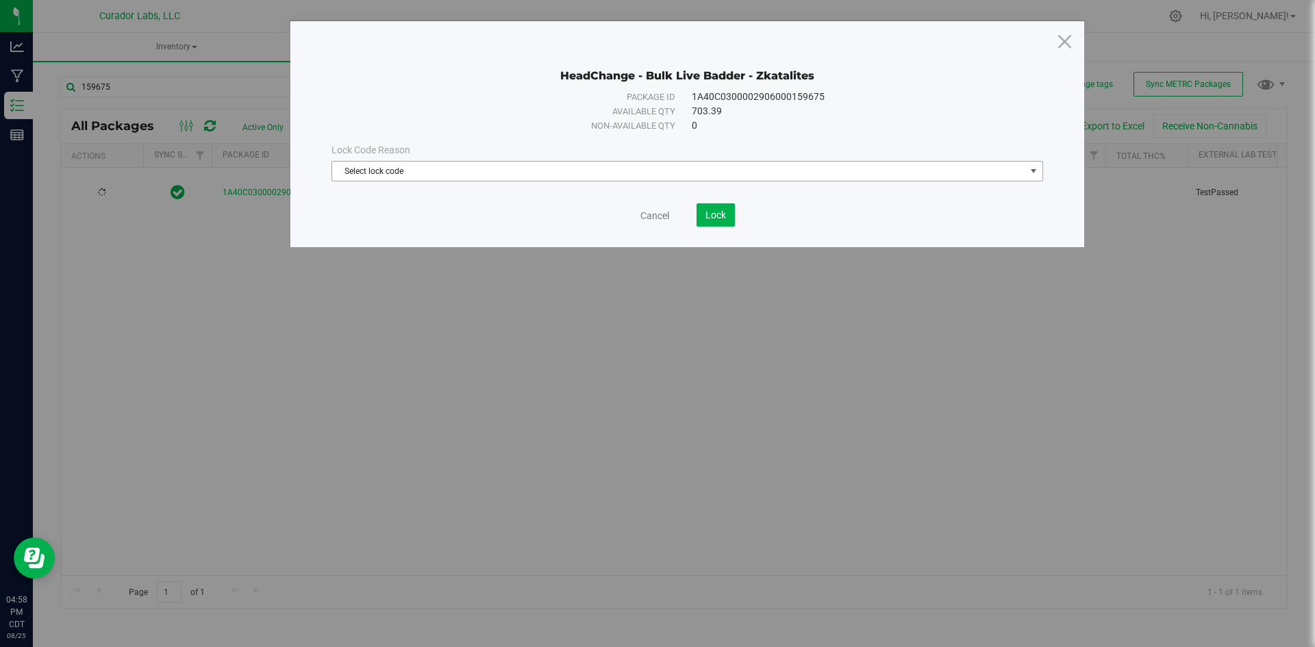
click at [458, 171] on span "Select lock code" at bounding box center [678, 171] width 693 height 19
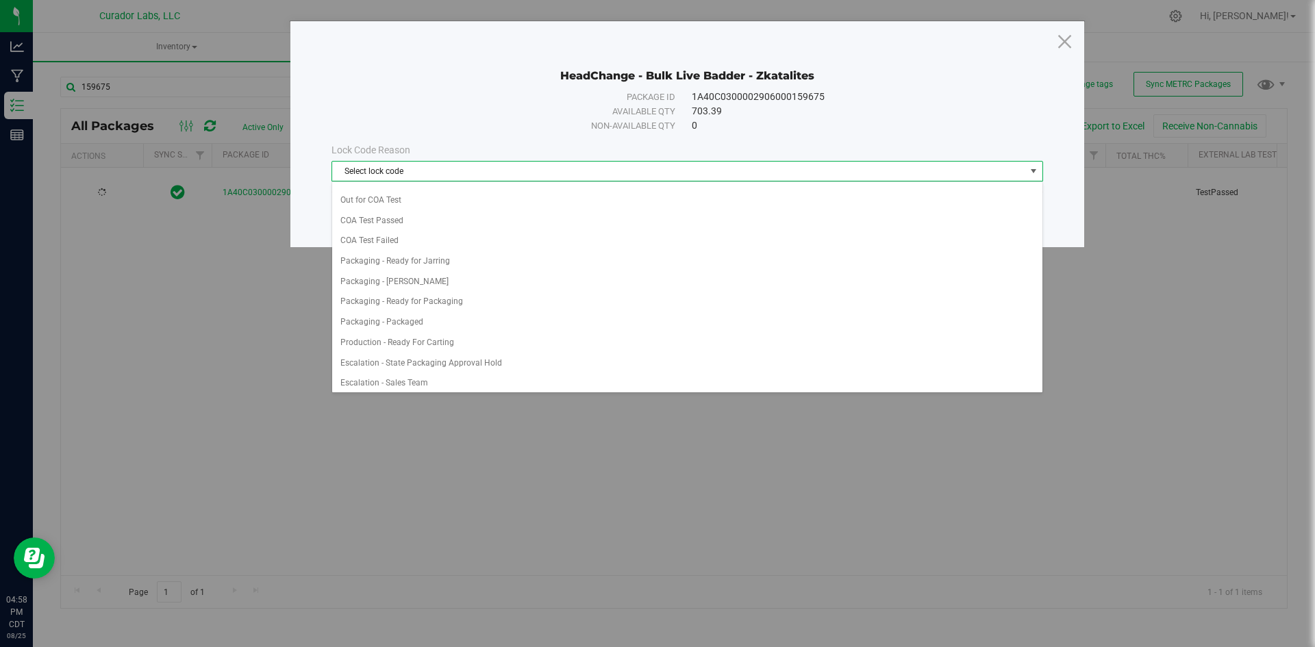
scroll to position [548, 0]
click at [421, 256] on li "Packaging - Ready for Jarring" at bounding box center [687, 257] width 710 height 21
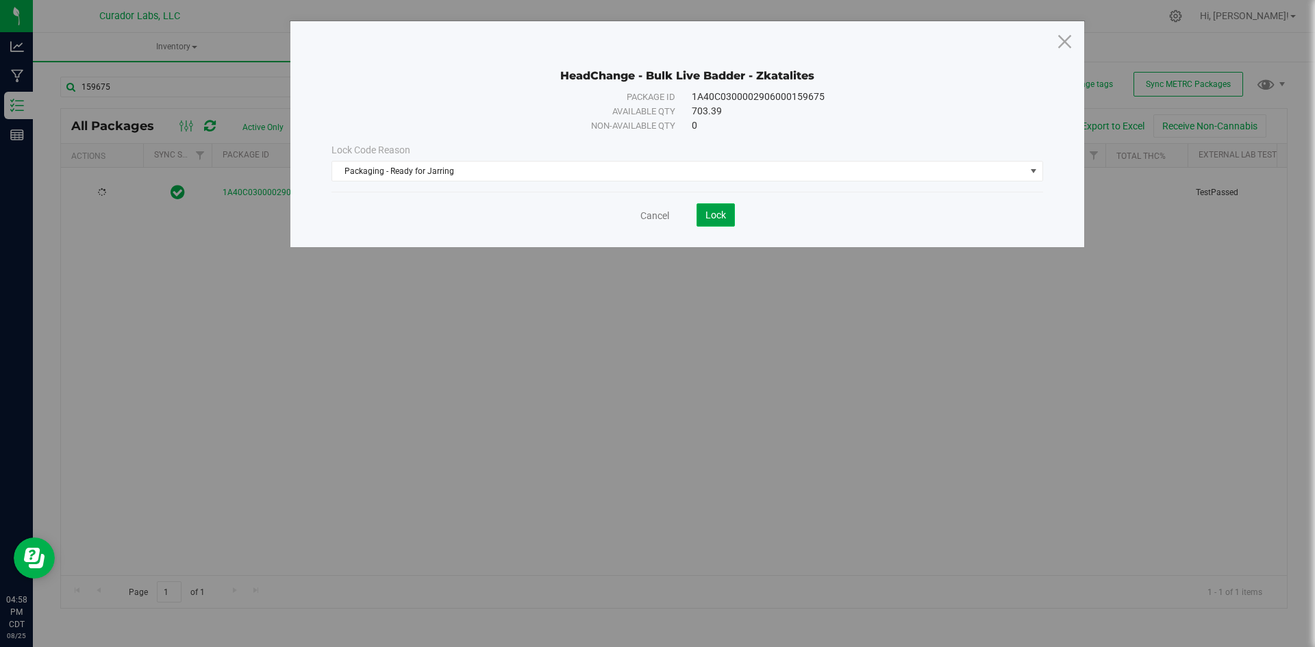
click at [708, 219] on span "Lock" at bounding box center [716, 215] width 21 height 11
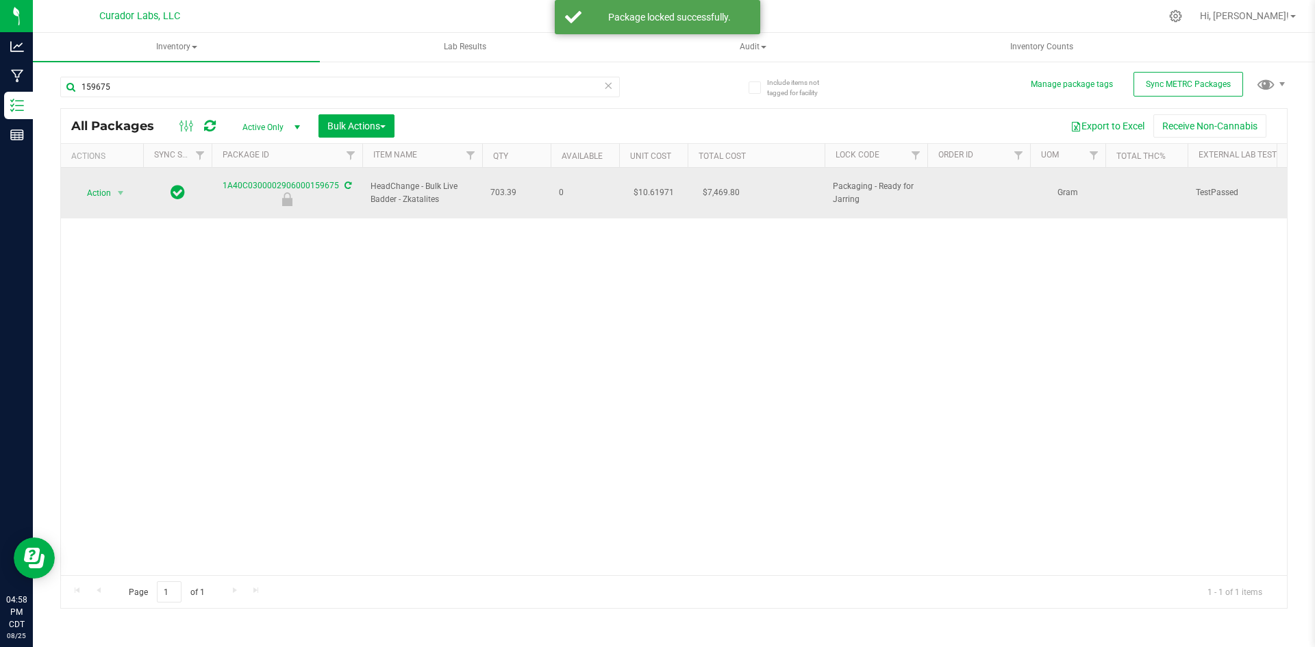
drag, startPoint x: 434, startPoint y: 193, endPoint x: 370, endPoint y: 179, distance: 65.2
click at [370, 179] on td "HeadChange - Bulk Live Badder - Zkatalites" at bounding box center [422, 193] width 120 height 51
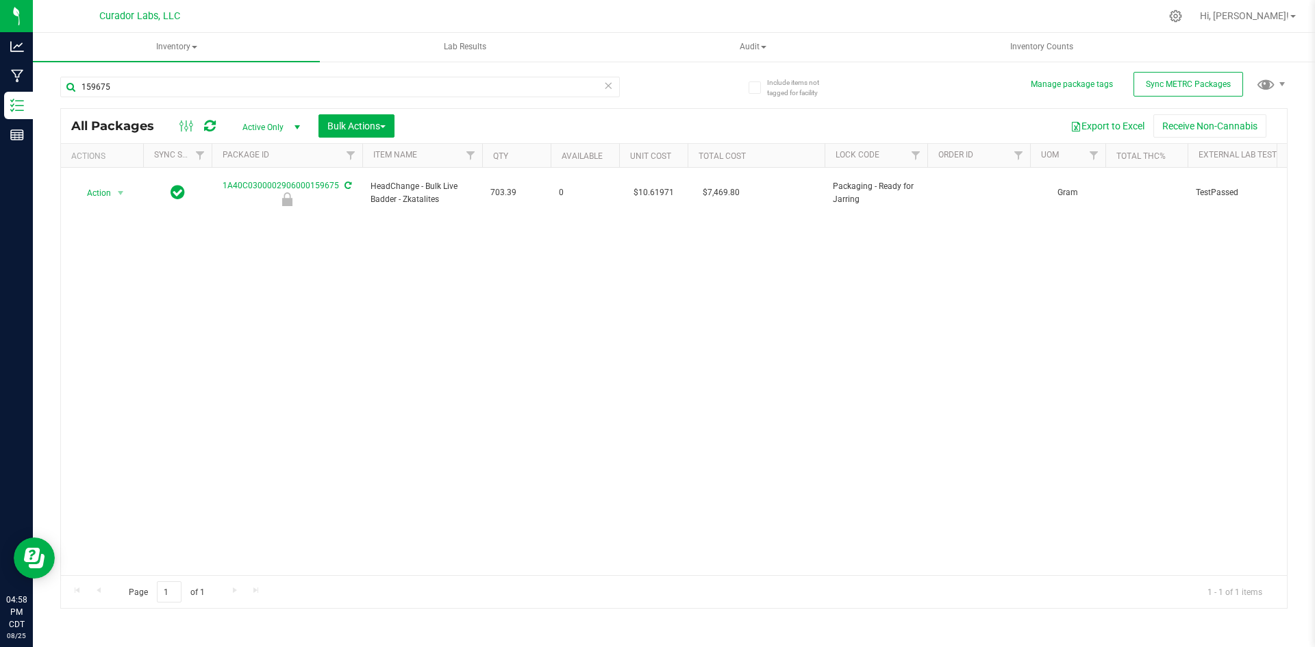
drag, startPoint x: 370, startPoint y: 179, endPoint x: 360, endPoint y: 242, distance: 63.2
click at [360, 242] on div "Action Action Edit attributes Global inventory Locate package Package audit log…" at bounding box center [674, 372] width 1226 height 408
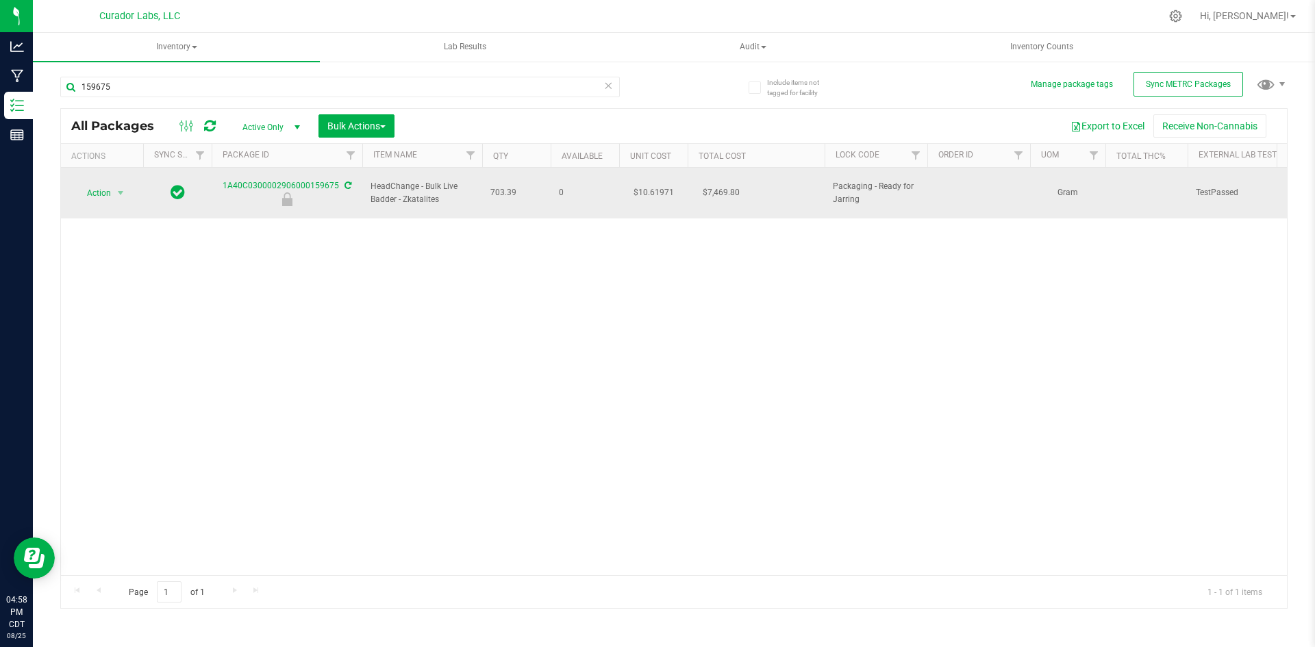
drag, startPoint x: 441, startPoint y: 192, endPoint x: 373, endPoint y: 175, distance: 70.0
click at [373, 180] on span "HeadChange - Bulk Live Badder - Zkatalites" at bounding box center [422, 193] width 103 height 26
drag, startPoint x: 515, startPoint y: 185, endPoint x: 491, endPoint y: 184, distance: 24.7
click at [491, 186] on span "703.39" at bounding box center [517, 192] width 52 height 13
drag, startPoint x: 225, startPoint y: 180, endPoint x: 338, endPoint y: 182, distance: 113.0
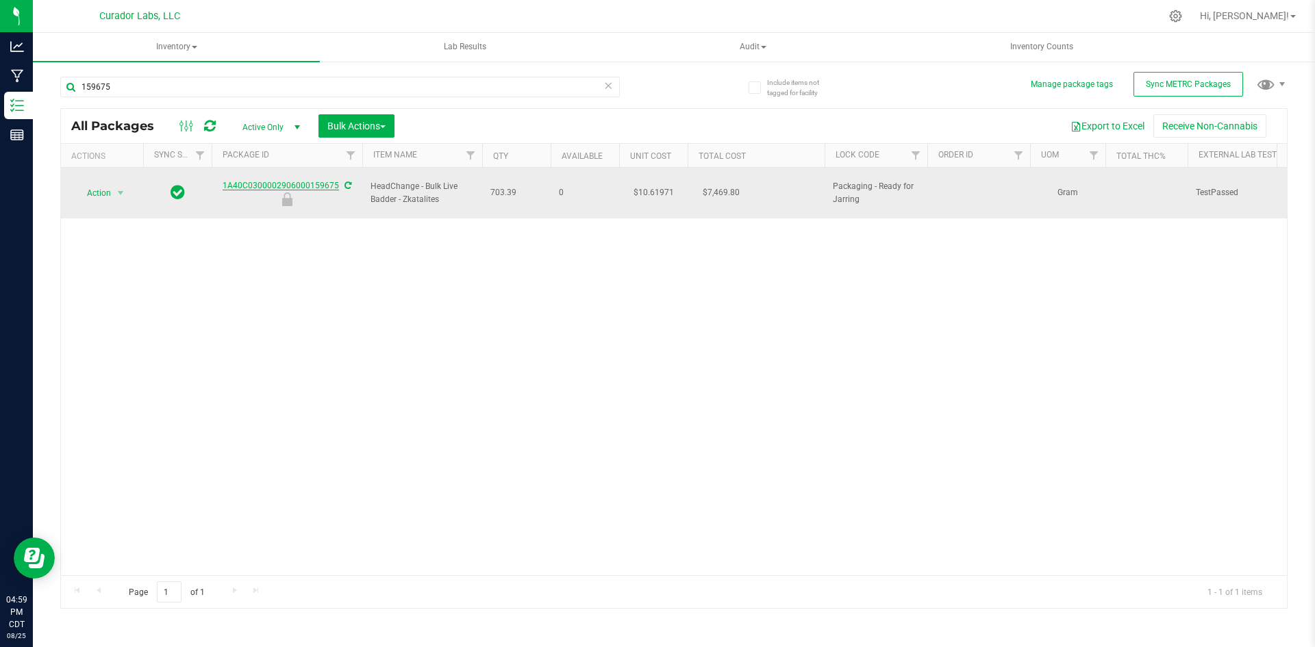
click at [338, 182] on div "1A40C0300002906000159675" at bounding box center [287, 192] width 155 height 27
drag, startPoint x: 408, startPoint y: 180, endPoint x: 357, endPoint y: 173, distance: 51.3
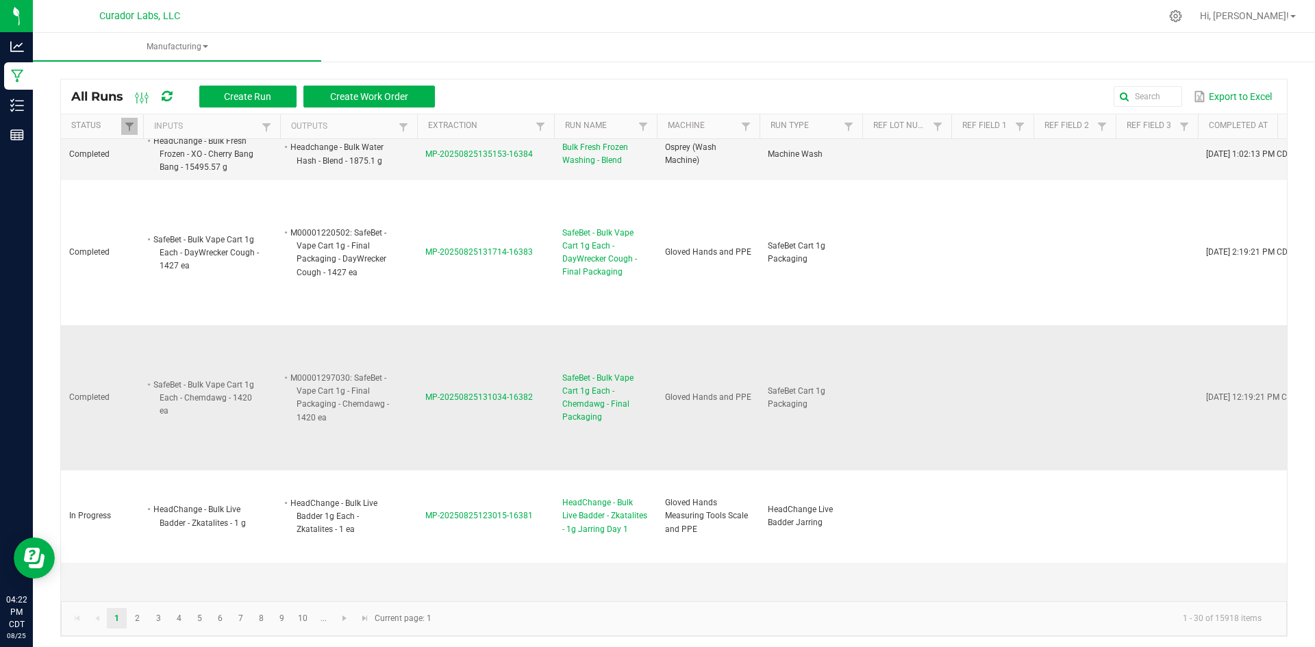
scroll to position [1918, 0]
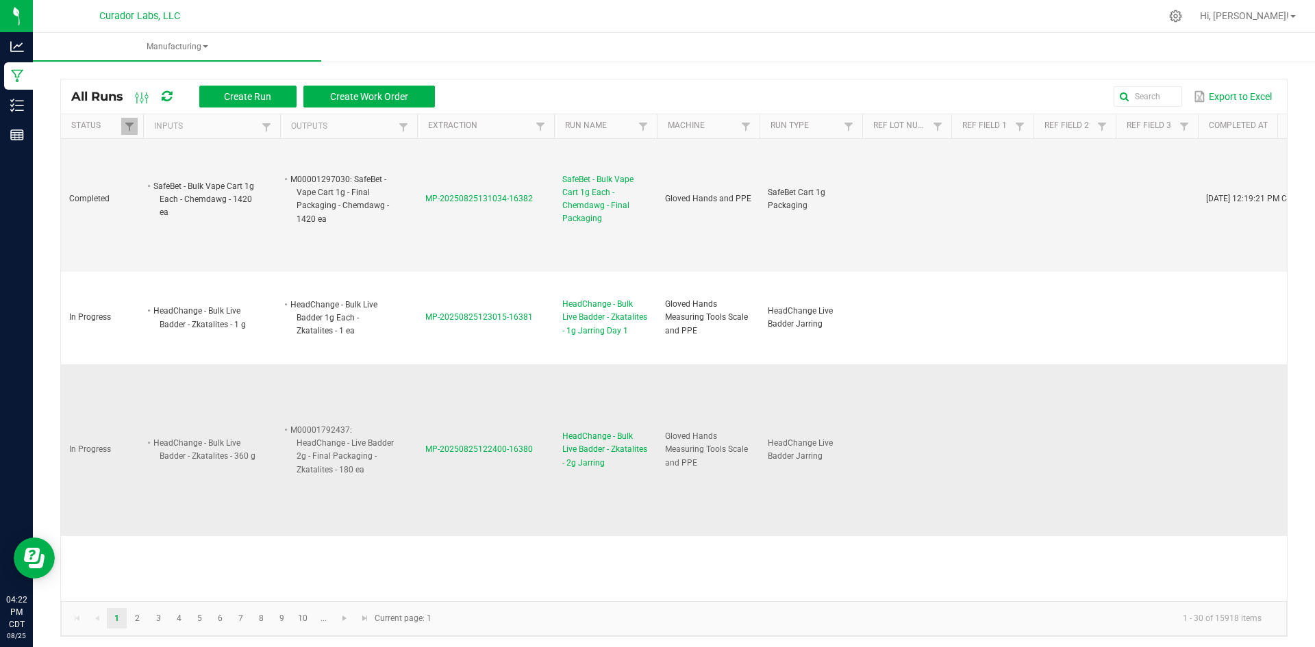
click at [580, 430] on span "HeadChange - Bulk Live Badder - Zkatalites - 2g Jarring" at bounding box center [605, 450] width 86 height 40
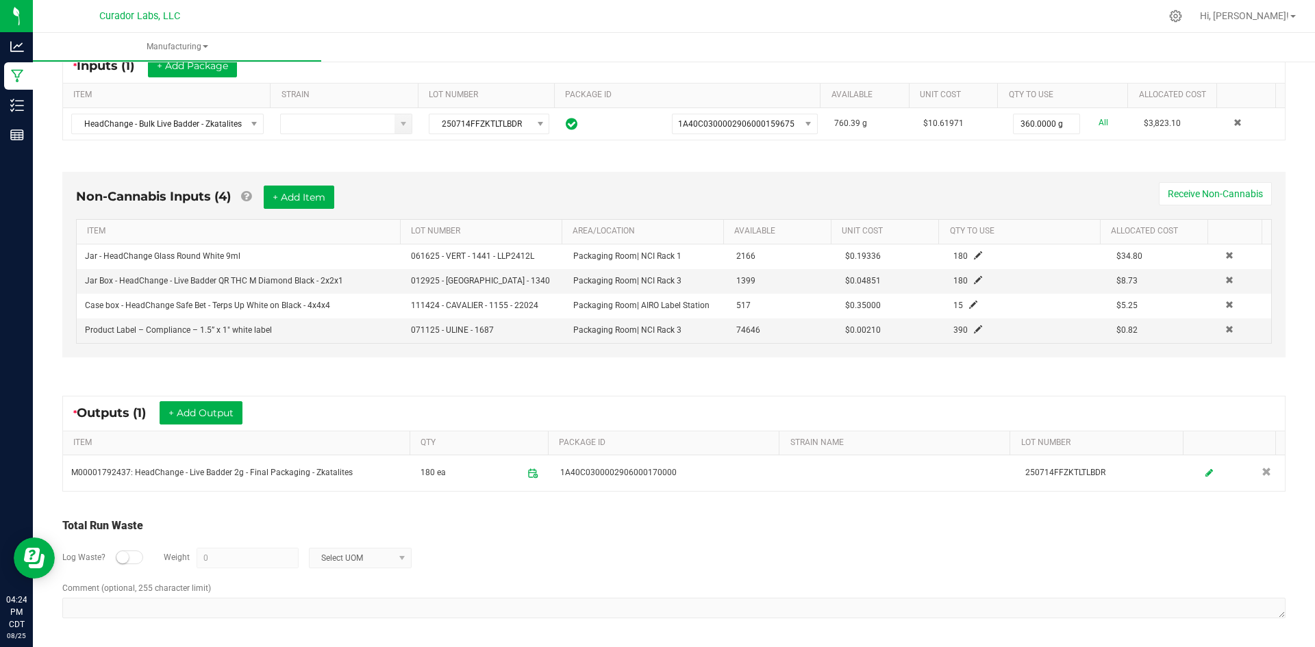
scroll to position [273, 0]
click at [264, 219] on th "ITEM" at bounding box center [238, 231] width 323 height 25
click at [299, 196] on button "+ Add Item" at bounding box center [299, 196] width 71 height 23
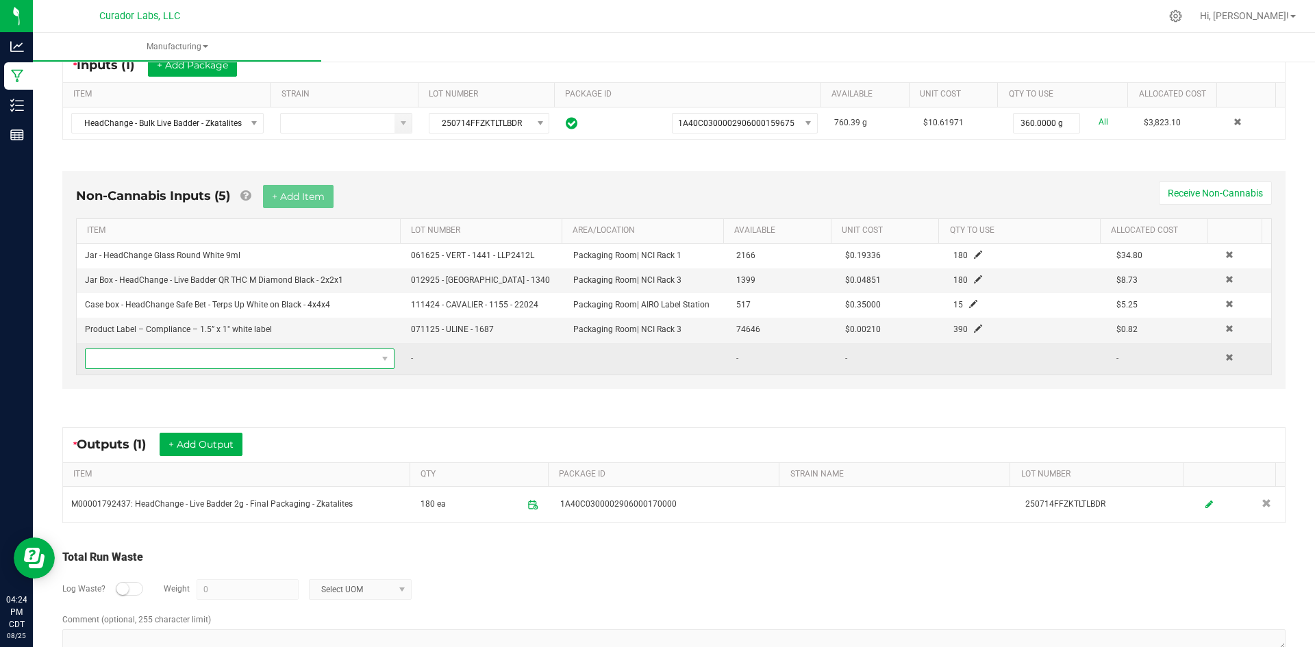
click at [216, 362] on span "NO DATA FOUND" at bounding box center [231, 358] width 291 height 19
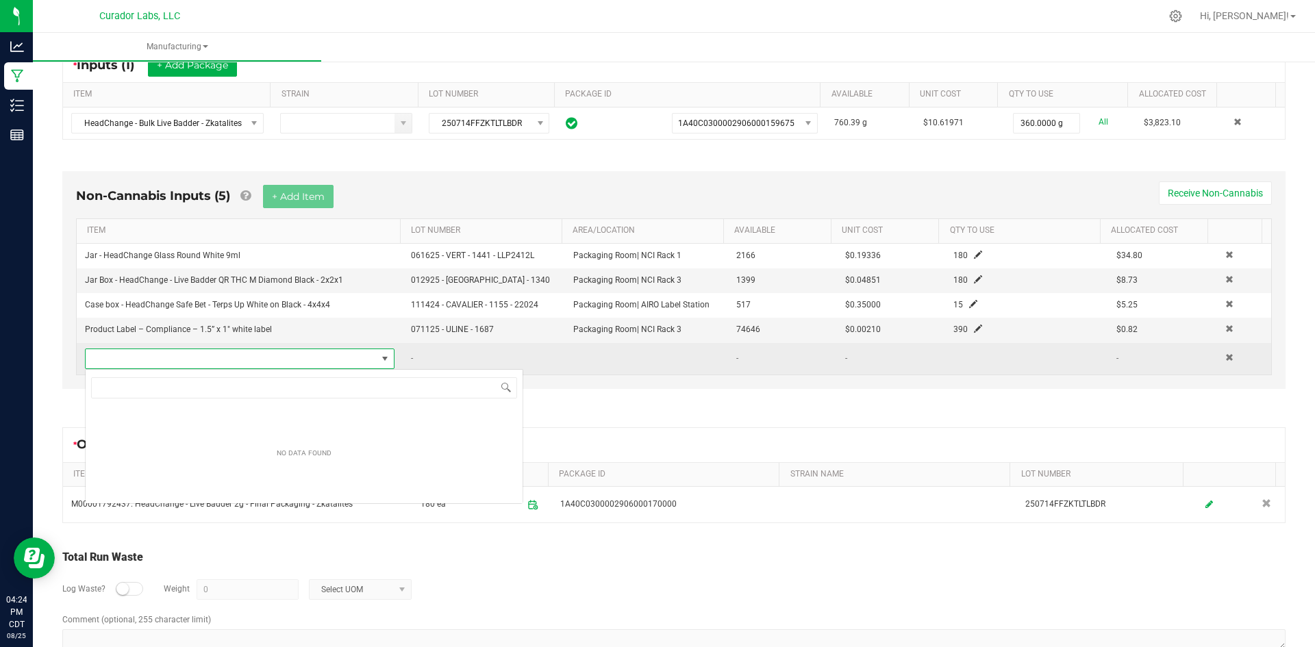
scroll to position [21, 304]
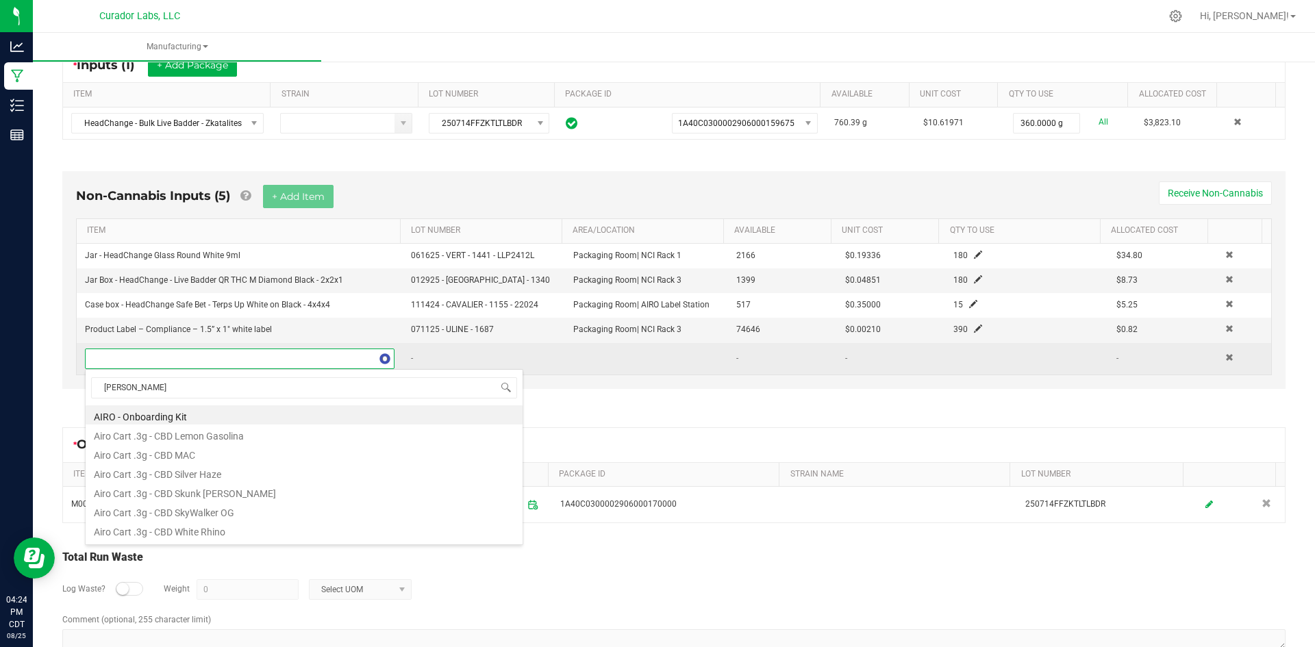
type input "jar lid"
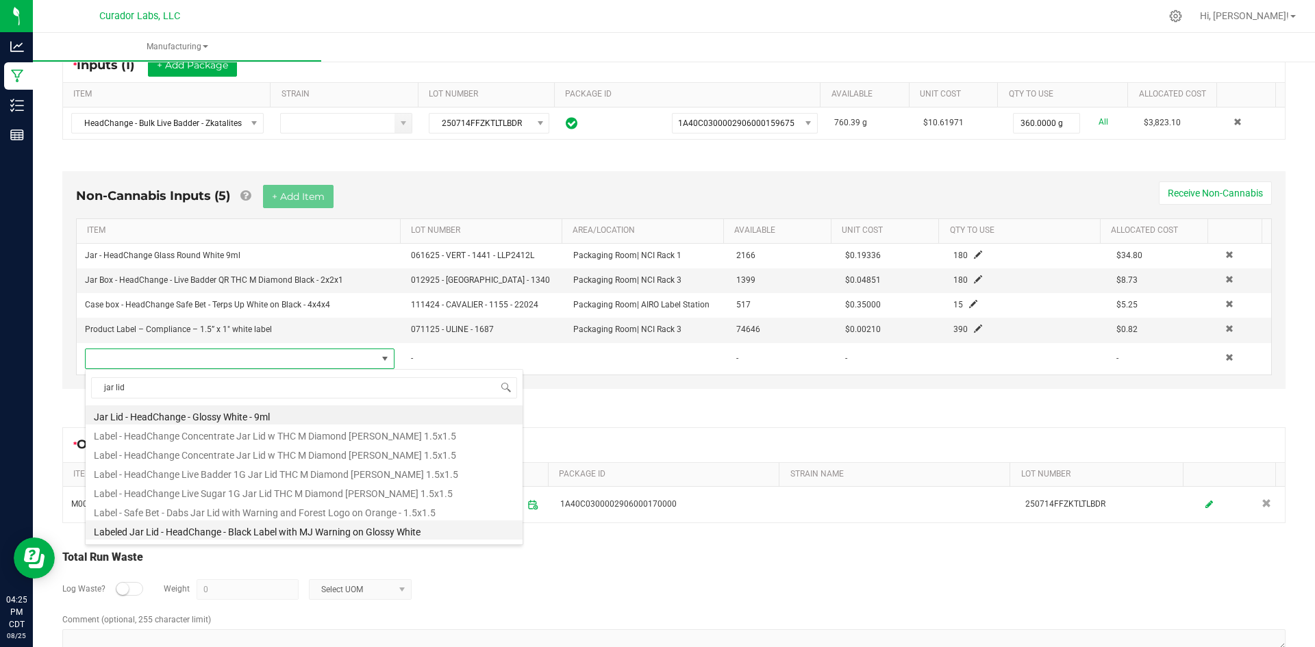
click at [232, 539] on li "Labeled Jar Lid - HeadChange - Black Label with MJ Warning on Glossy White" at bounding box center [304, 530] width 437 height 19
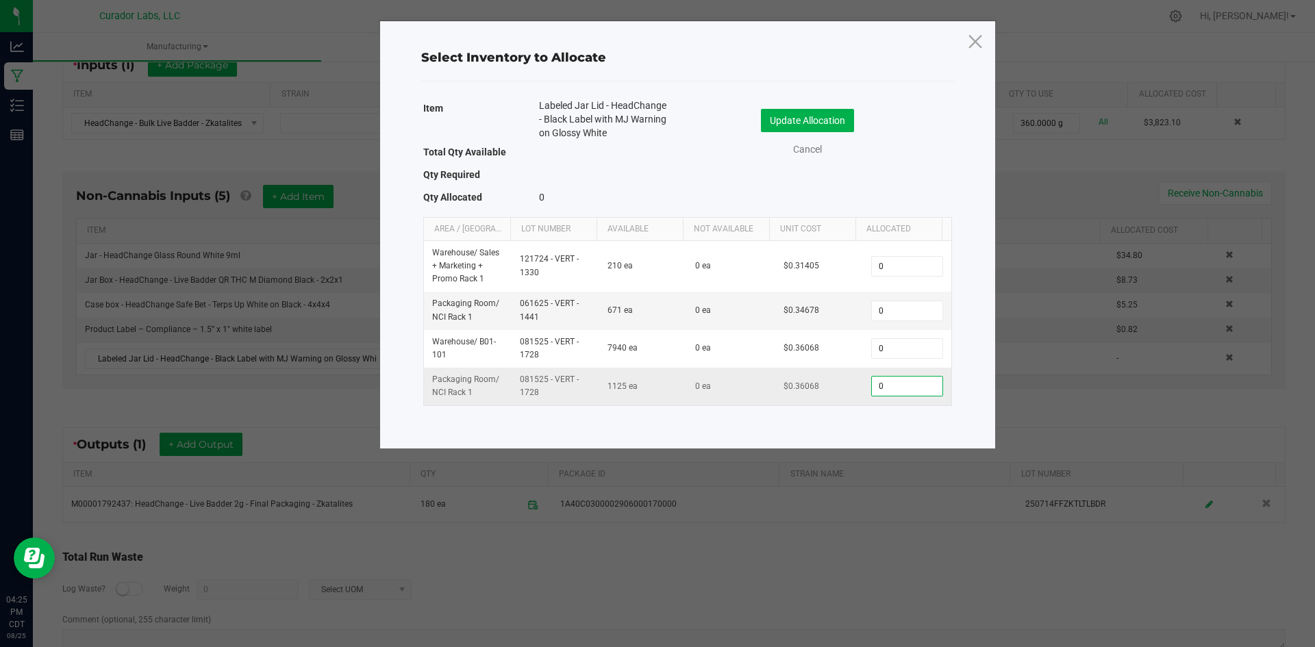
click at [895, 382] on input "0" at bounding box center [907, 386] width 70 height 19
click at [911, 309] on input "0" at bounding box center [907, 310] width 70 height 19
type input "180"
click at [815, 120] on button "Update Allocation" at bounding box center [807, 120] width 93 height 23
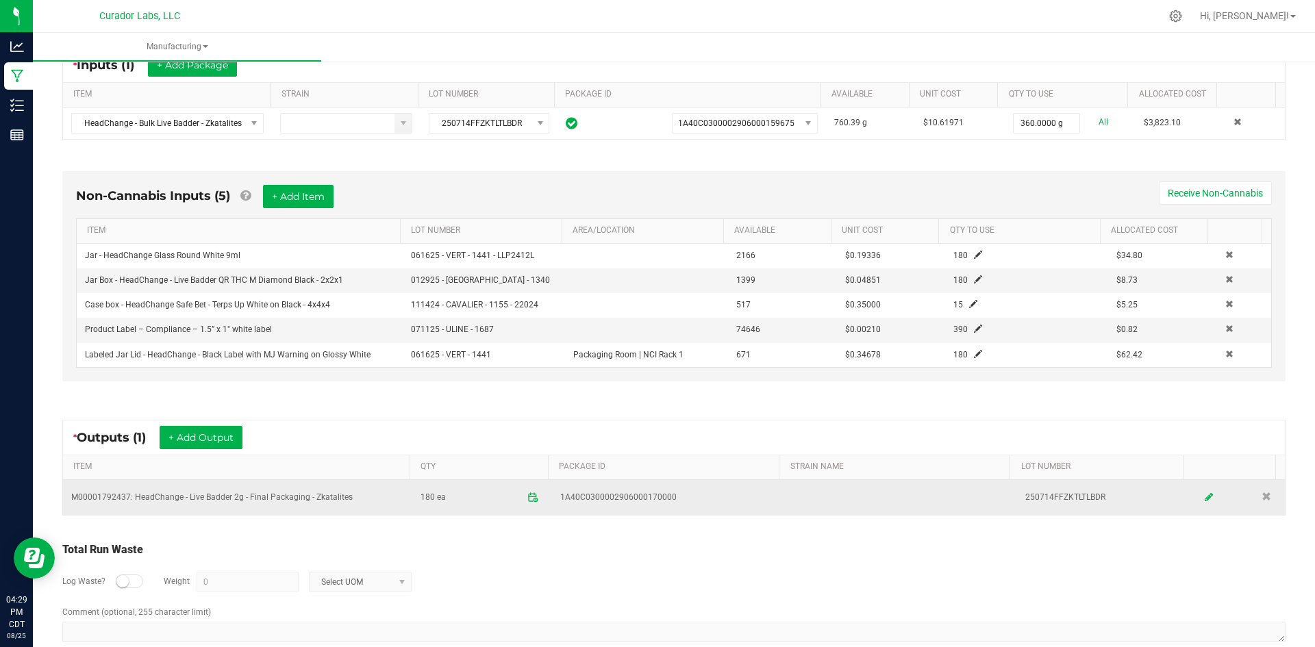
click at [1200, 496] on link at bounding box center [1210, 497] width 21 height 27
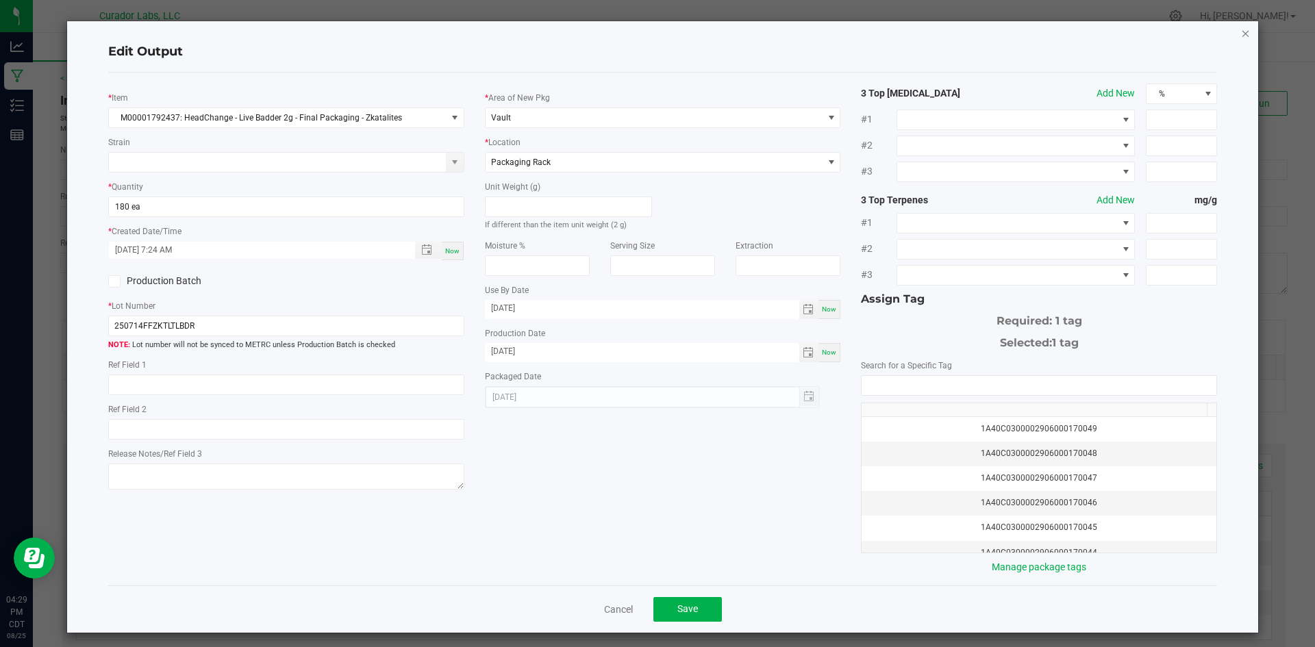
click at [1241, 31] on icon "button" at bounding box center [1246, 33] width 10 height 16
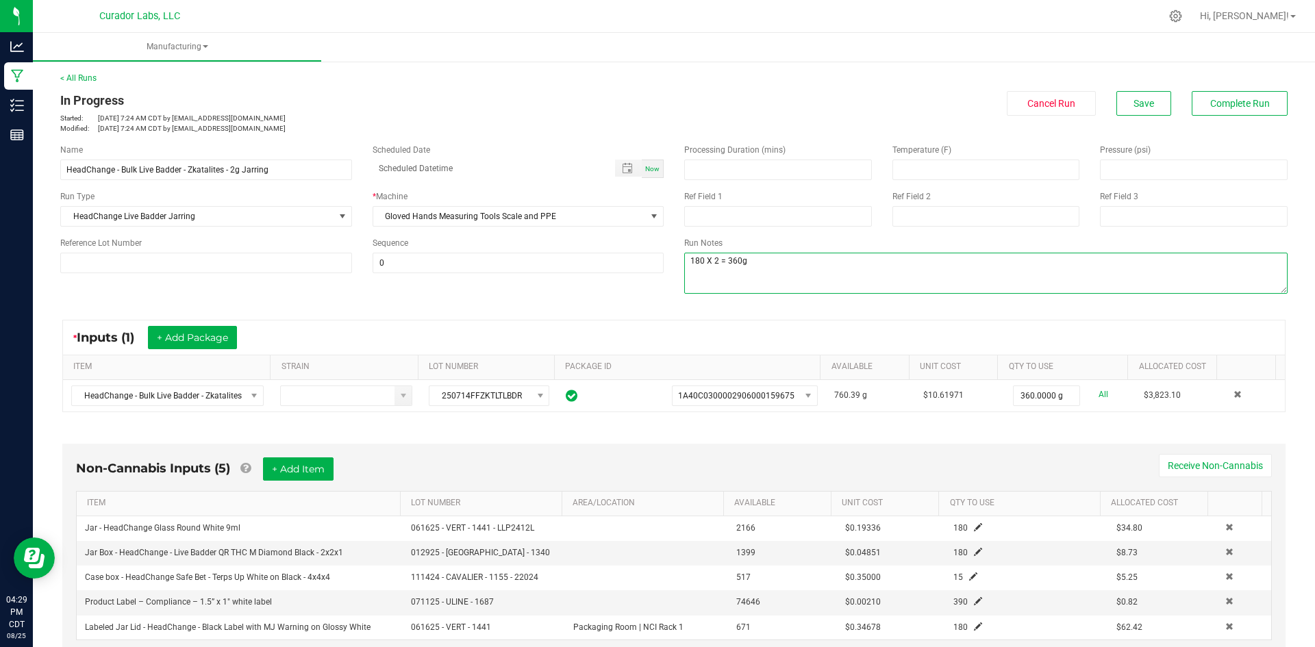
click at [764, 264] on textarea at bounding box center [986, 273] width 604 height 41
type textarea "180 X 2 = 360g qc=sh"
click at [1117, 98] on button "Save" at bounding box center [1144, 103] width 55 height 25
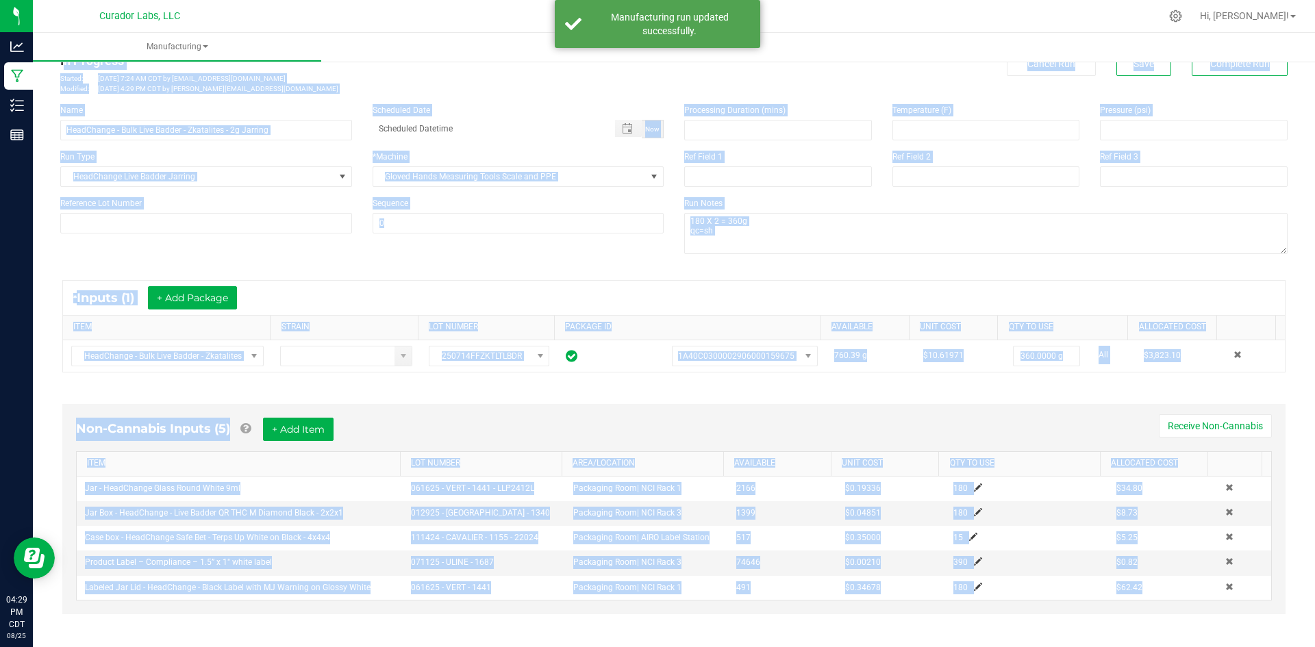
scroll to position [297, 0]
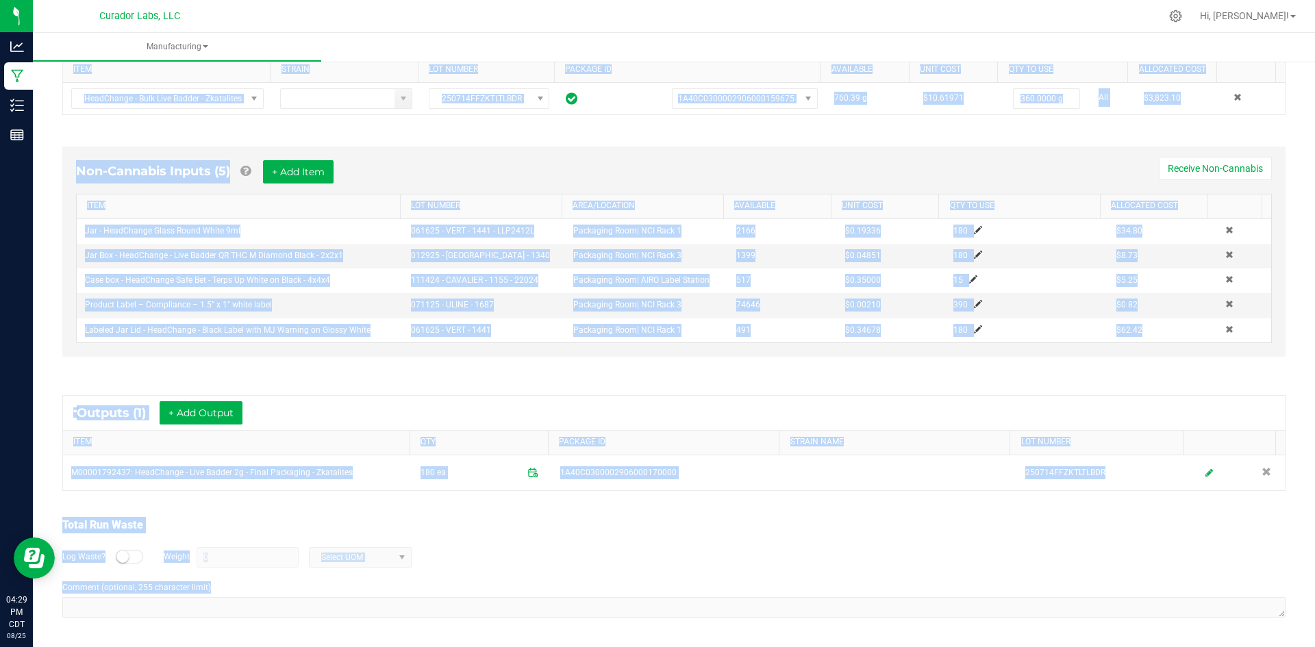
drag, startPoint x: 60, startPoint y: 92, endPoint x: 567, endPoint y: 641, distance: 747.6
click at [670, 647] on html "Analytics Manufacturing Inventory Reports 04:29 PM CDT 08/25/2025 08/25 Curador…" at bounding box center [657, 323] width 1315 height 647
copy manufacturing-process-run "In Progress Started: Aug 25, 2025 7:24 AM CDT by grant@curadorbrands.com Modifi…"
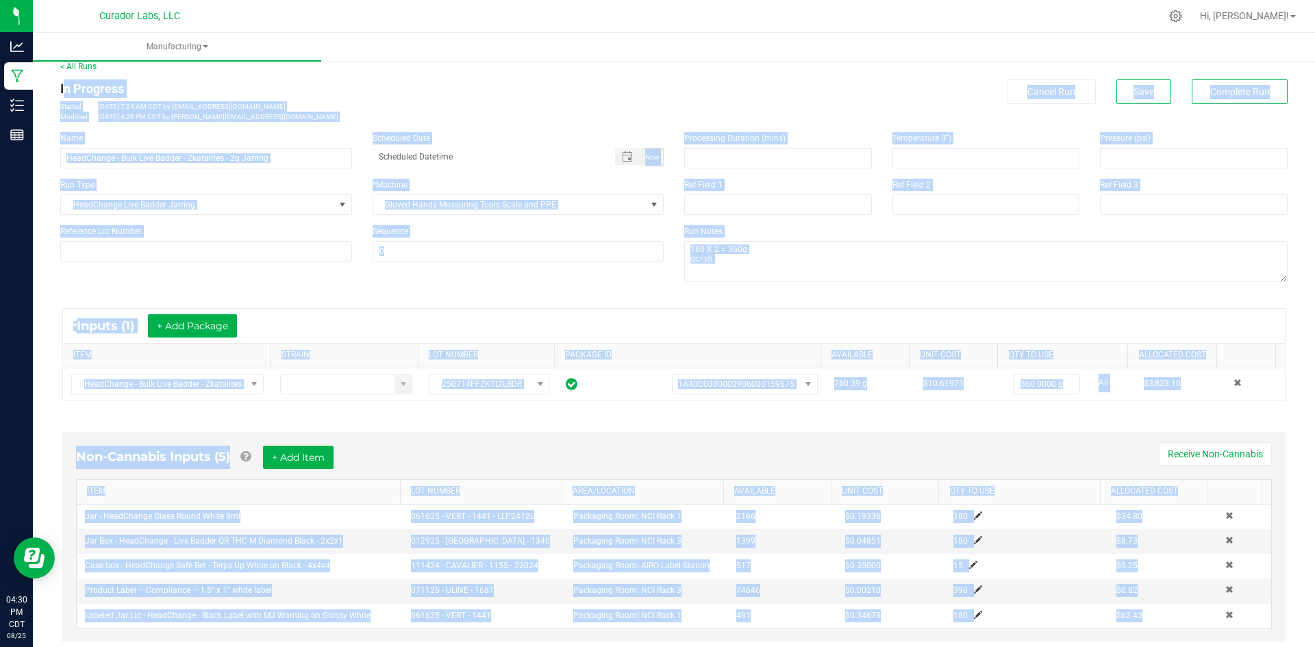
scroll to position [0, 0]
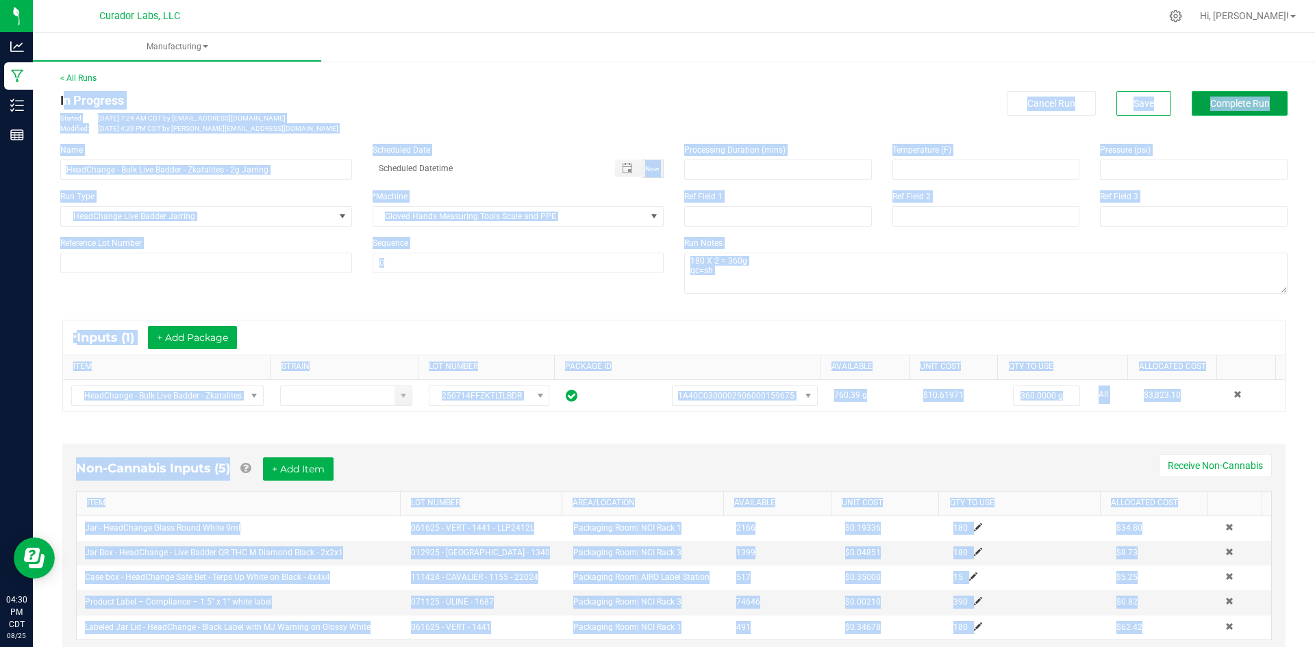
click at [1193, 102] on button "Complete Run" at bounding box center [1240, 103] width 96 height 25
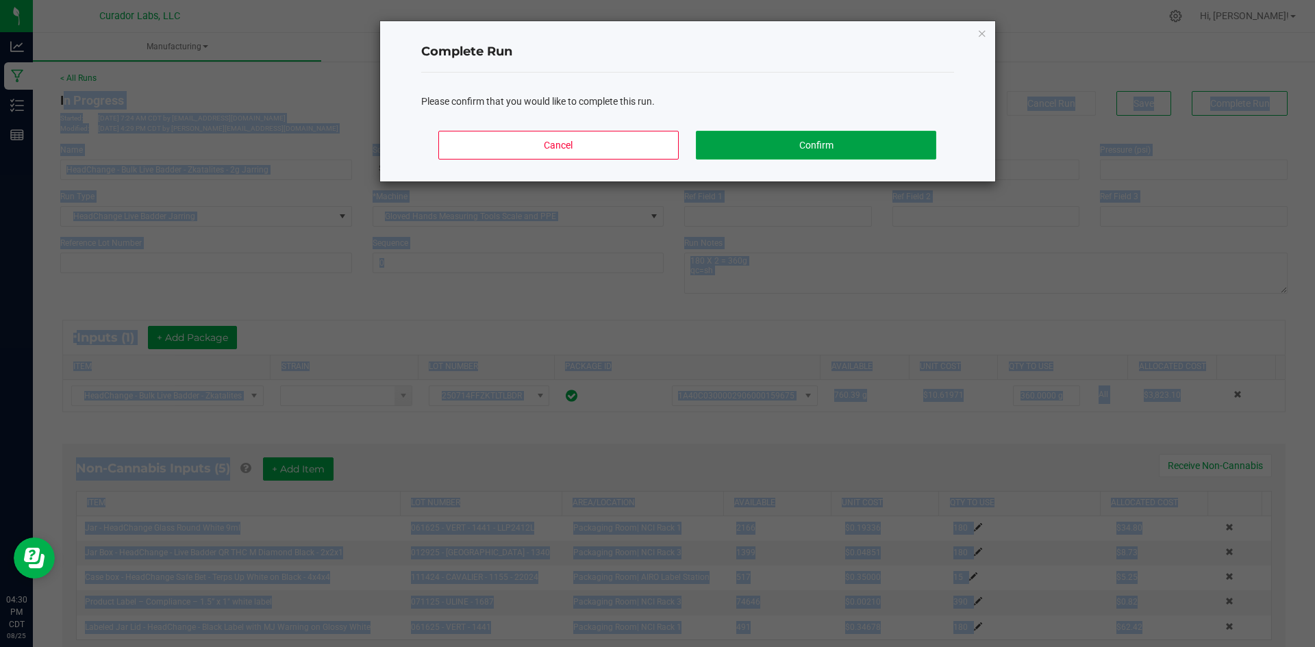
click at [788, 153] on button "Confirm" at bounding box center [816, 145] width 240 height 29
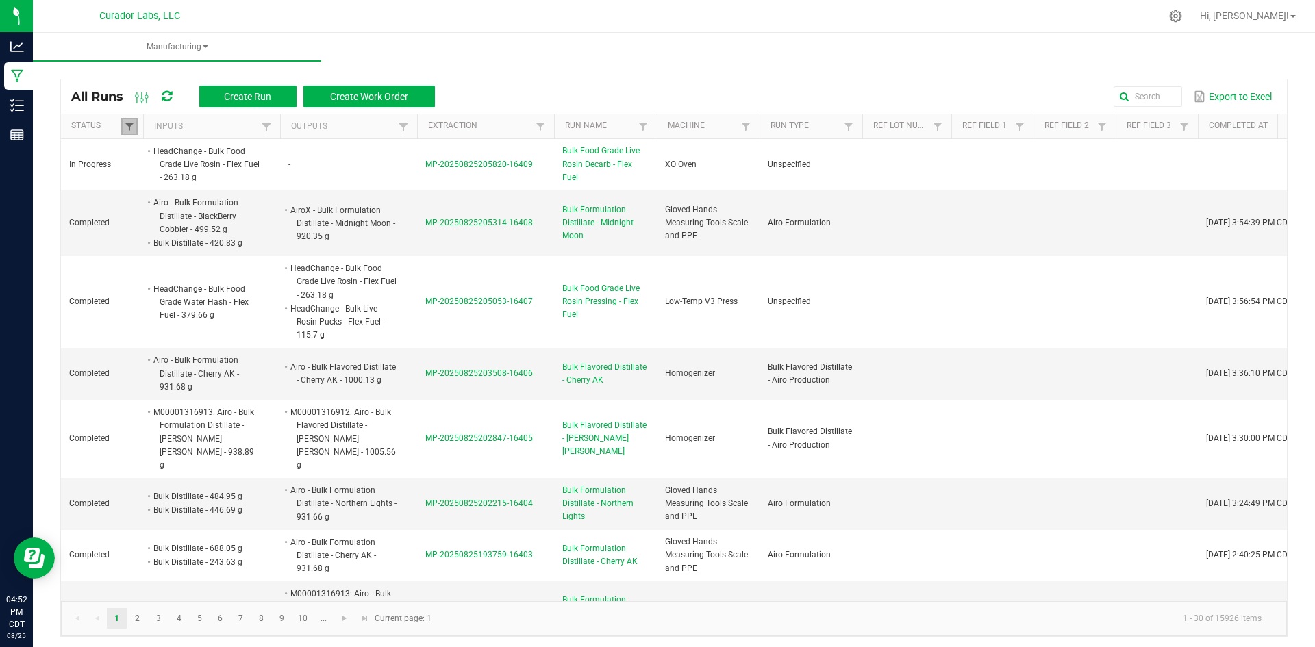
click at [126, 125] on span at bounding box center [129, 126] width 11 height 11
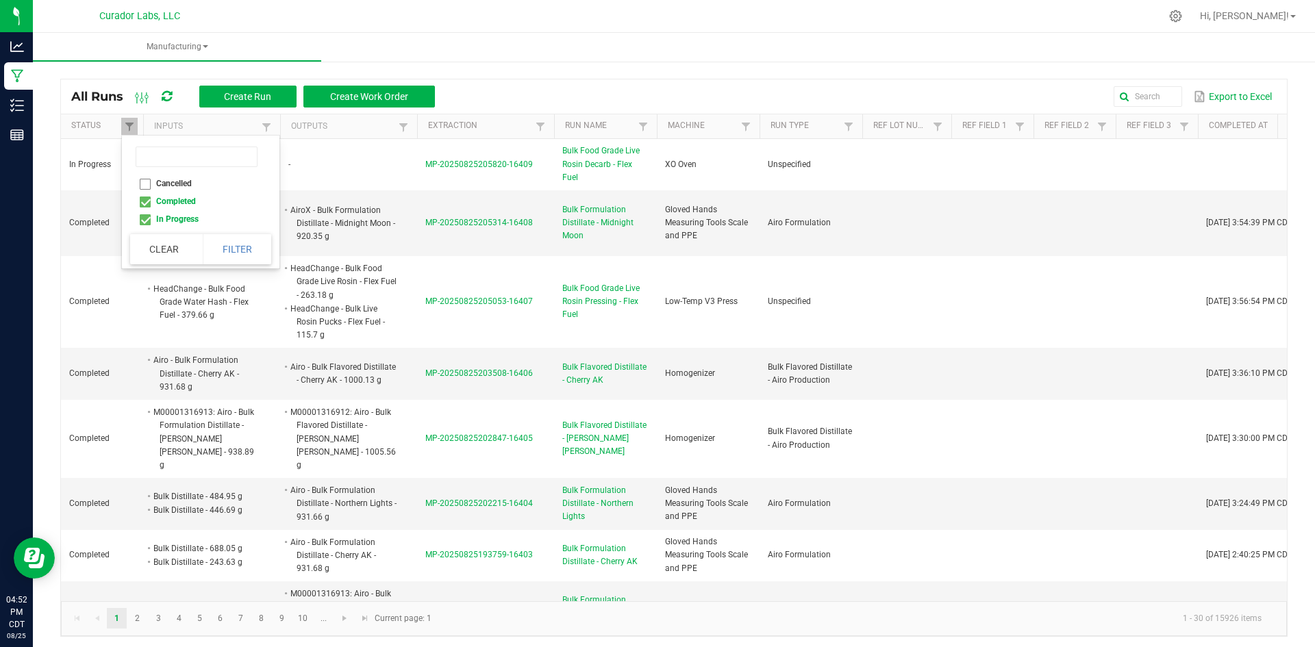
click at [137, 197] on li "Completed" at bounding box center [196, 202] width 133 height 18
checkbox input "false"
click at [227, 243] on button "Filter" at bounding box center [237, 249] width 69 height 30
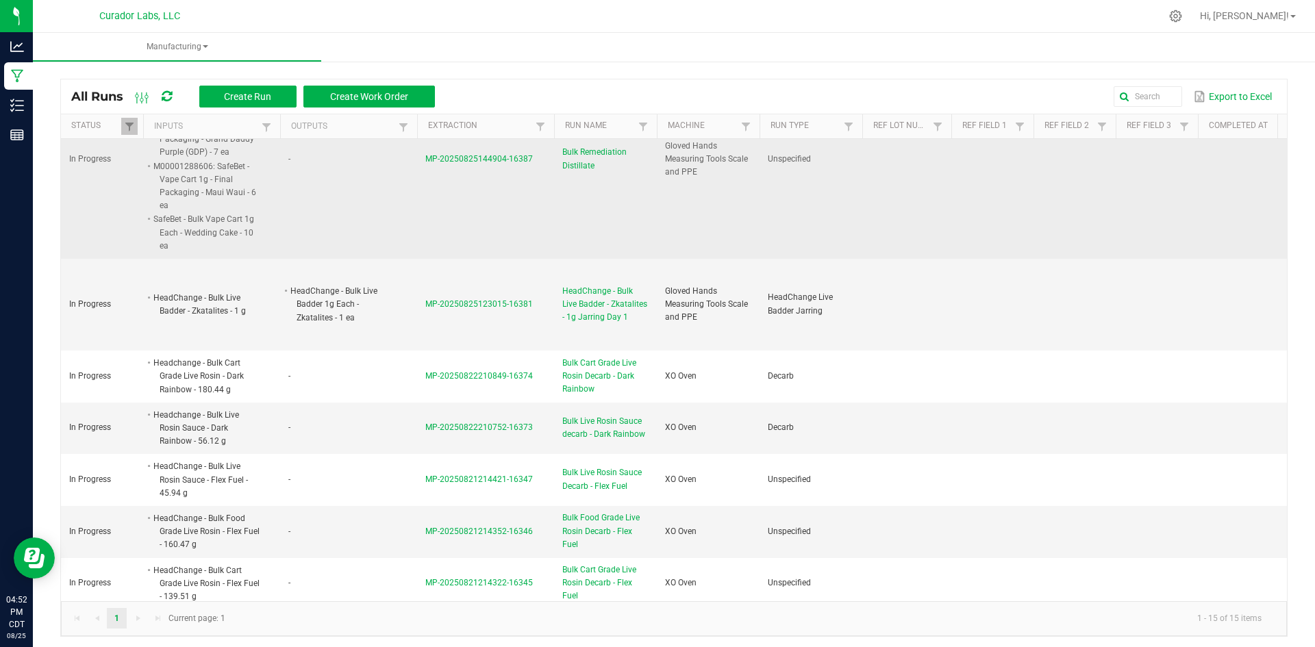
scroll to position [274, 0]
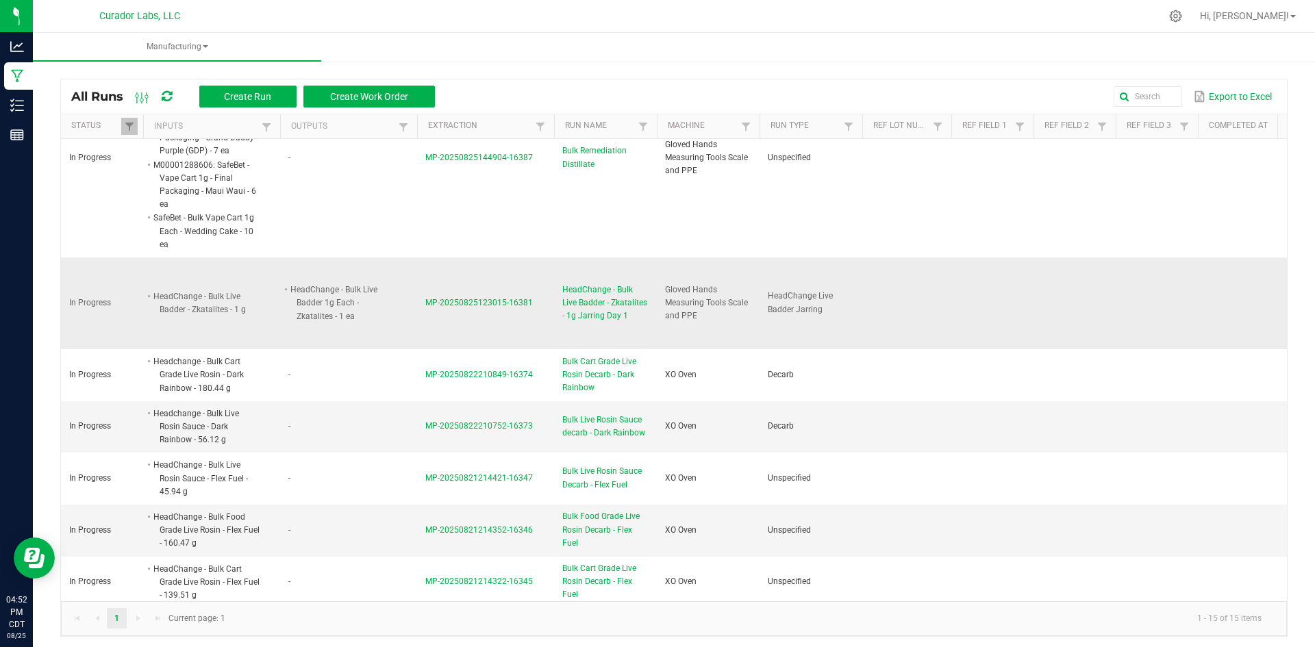
click at [580, 301] on span "HeadChange - Bulk Live Badder - Zkatalites - 1g Jarring Day 1" at bounding box center [605, 304] width 86 height 40
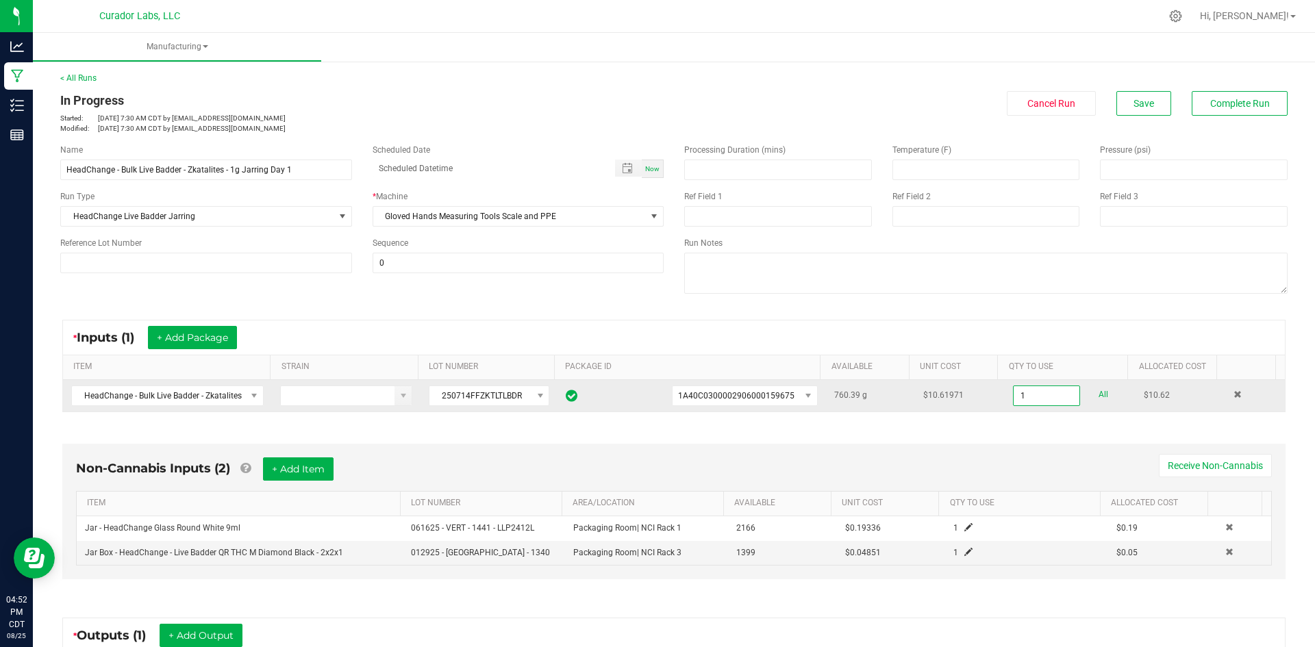
click at [1014, 397] on input "1" at bounding box center [1047, 395] width 66 height 19
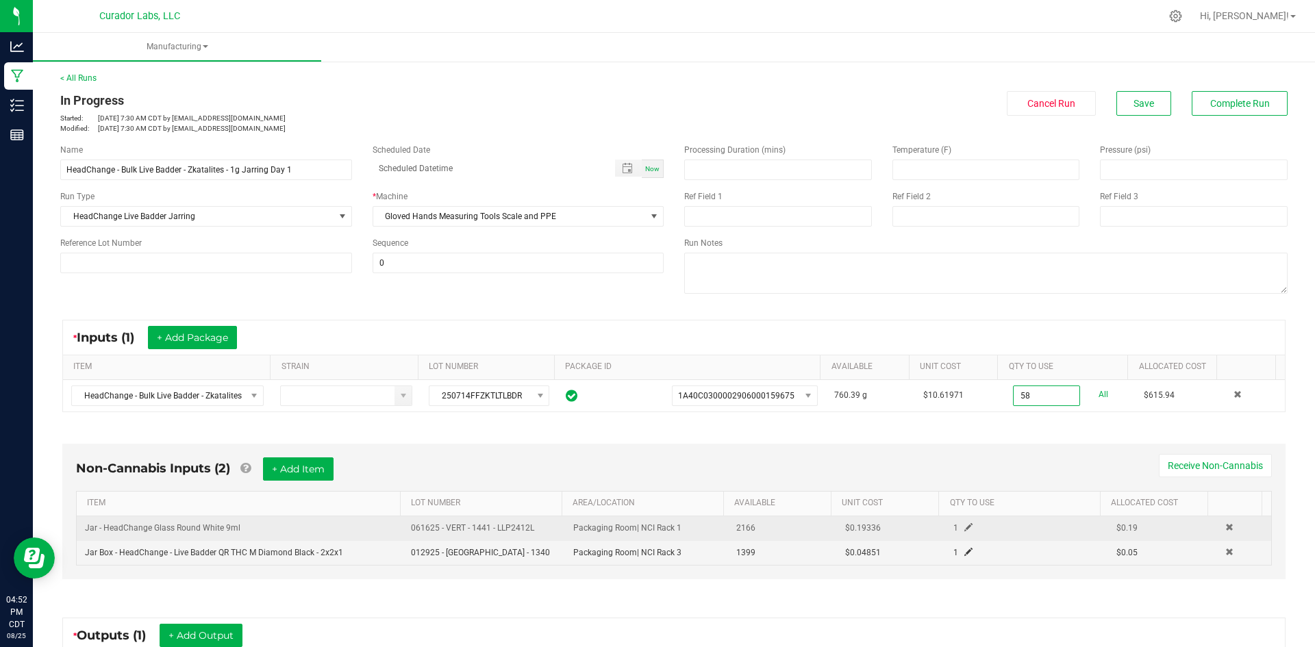
type input "58.0000 g"
click at [965, 530] on span at bounding box center [969, 527] width 8 height 8
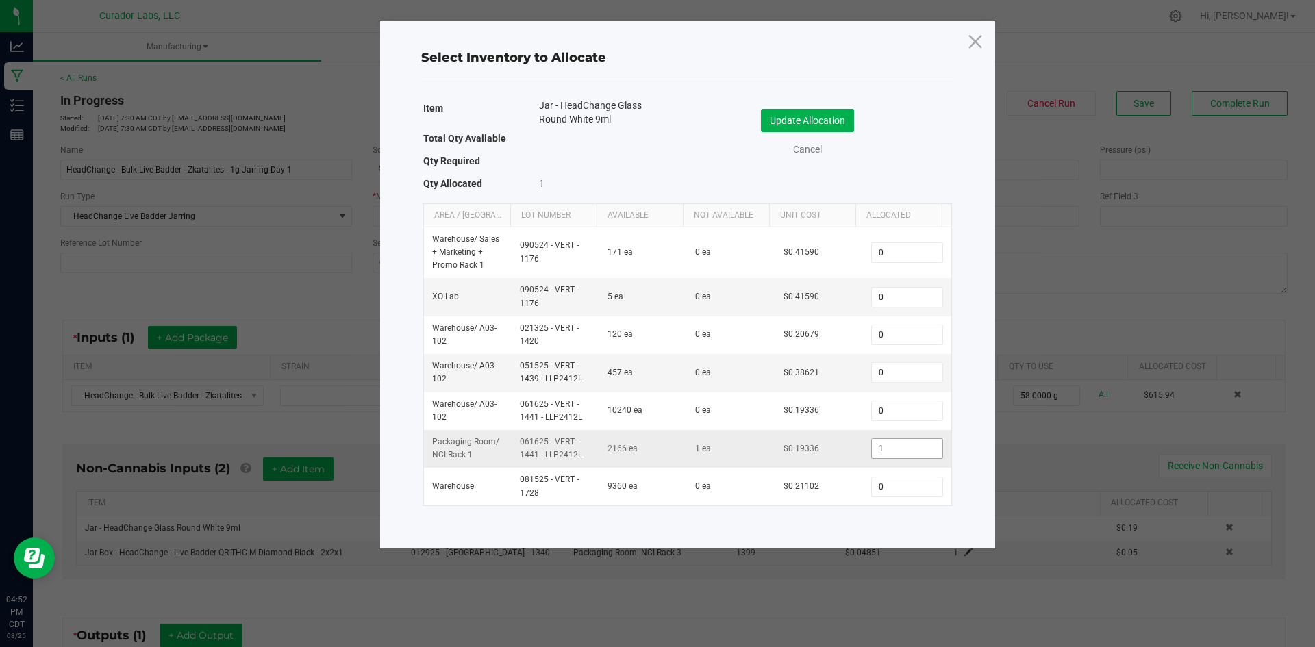
click at [886, 454] on input "1" at bounding box center [907, 448] width 70 height 19
type input "58"
click at [818, 123] on button "Update Allocation" at bounding box center [807, 120] width 93 height 23
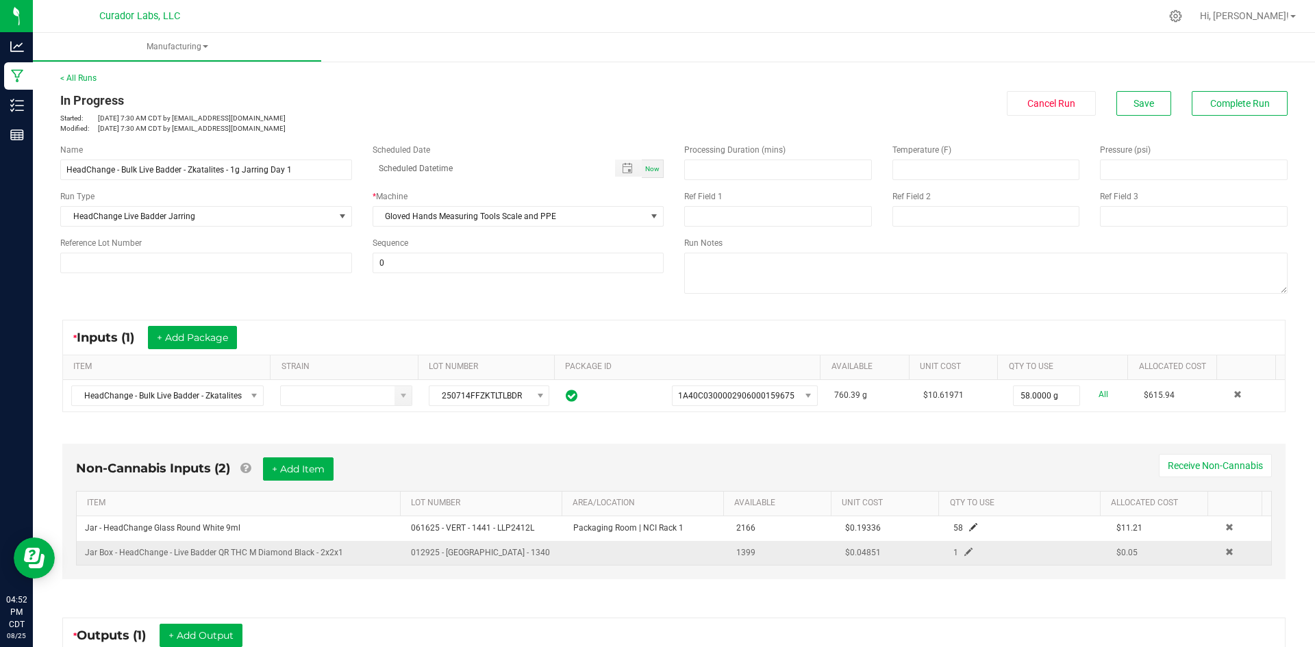
click at [965, 551] on span at bounding box center [969, 552] width 8 height 8
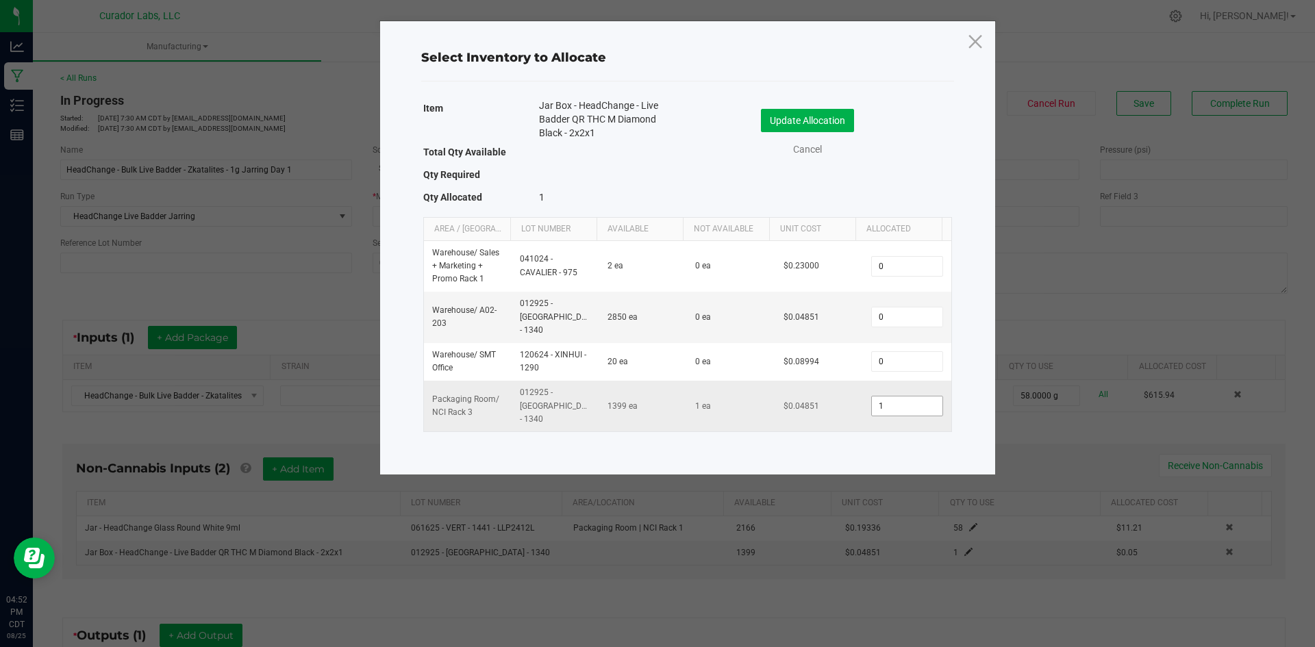
click at [906, 397] on input "1" at bounding box center [907, 406] width 70 height 19
type input "58"
click at [795, 112] on button "Update Allocation" at bounding box center [807, 120] width 93 height 23
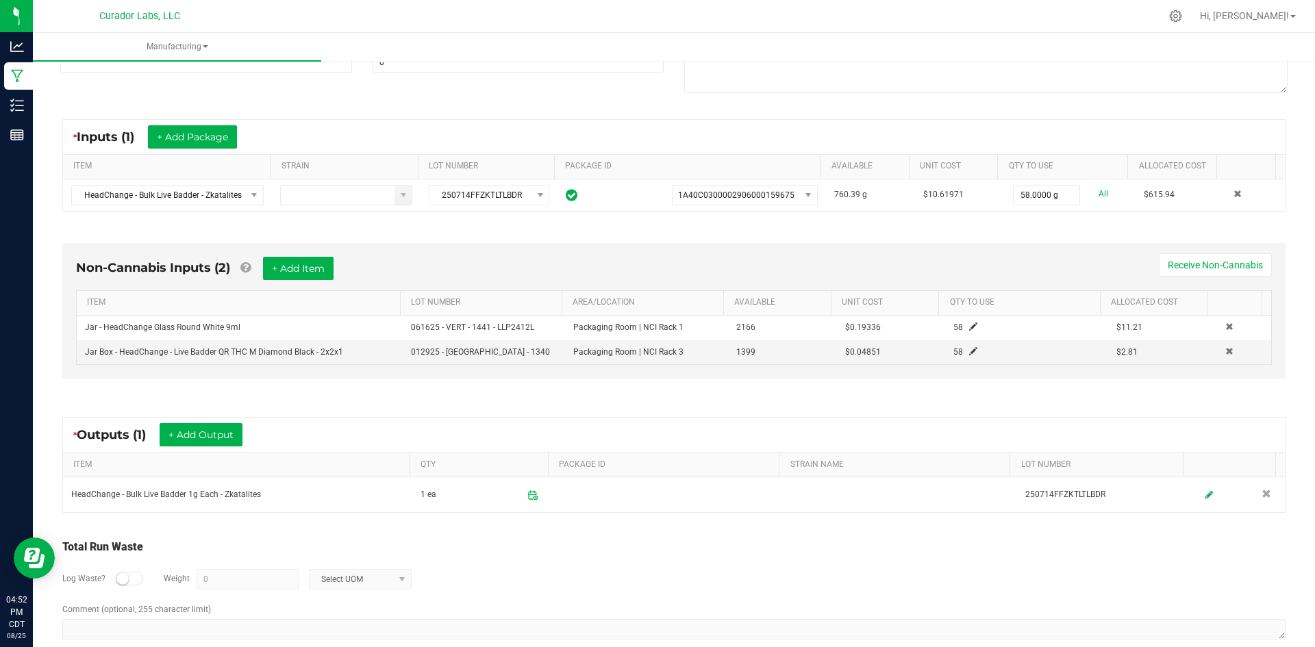
scroll to position [206, 0]
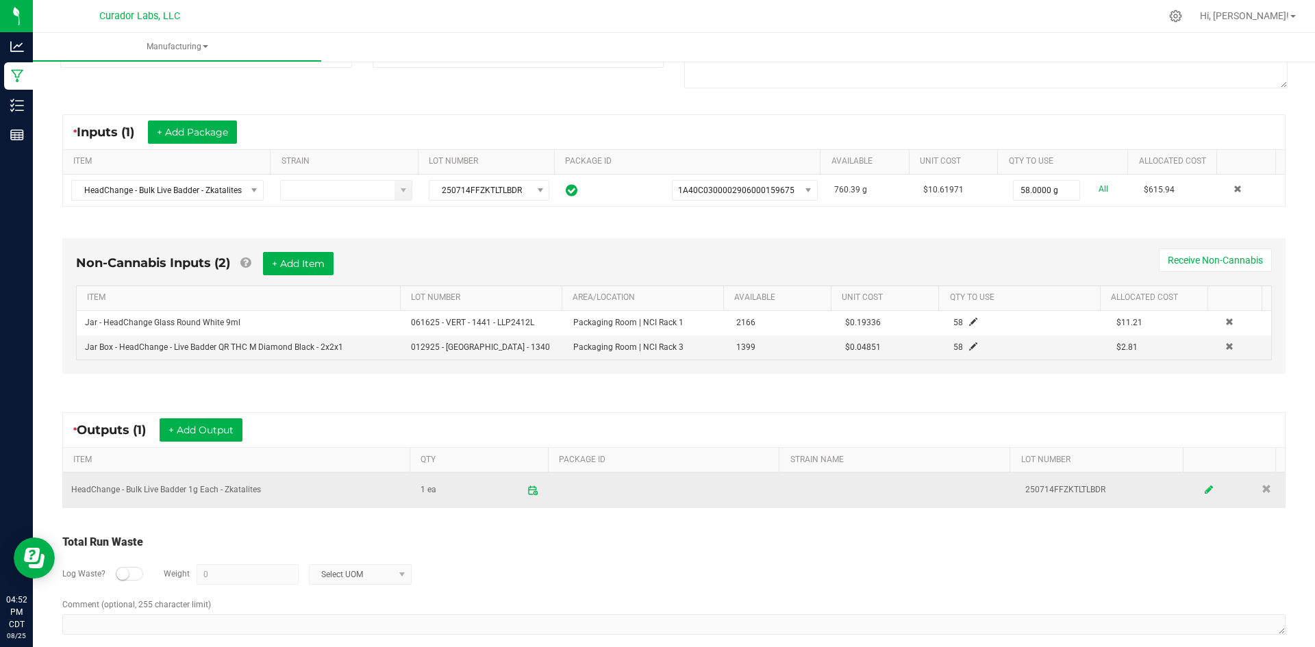
click at [1200, 492] on link at bounding box center [1210, 490] width 21 height 27
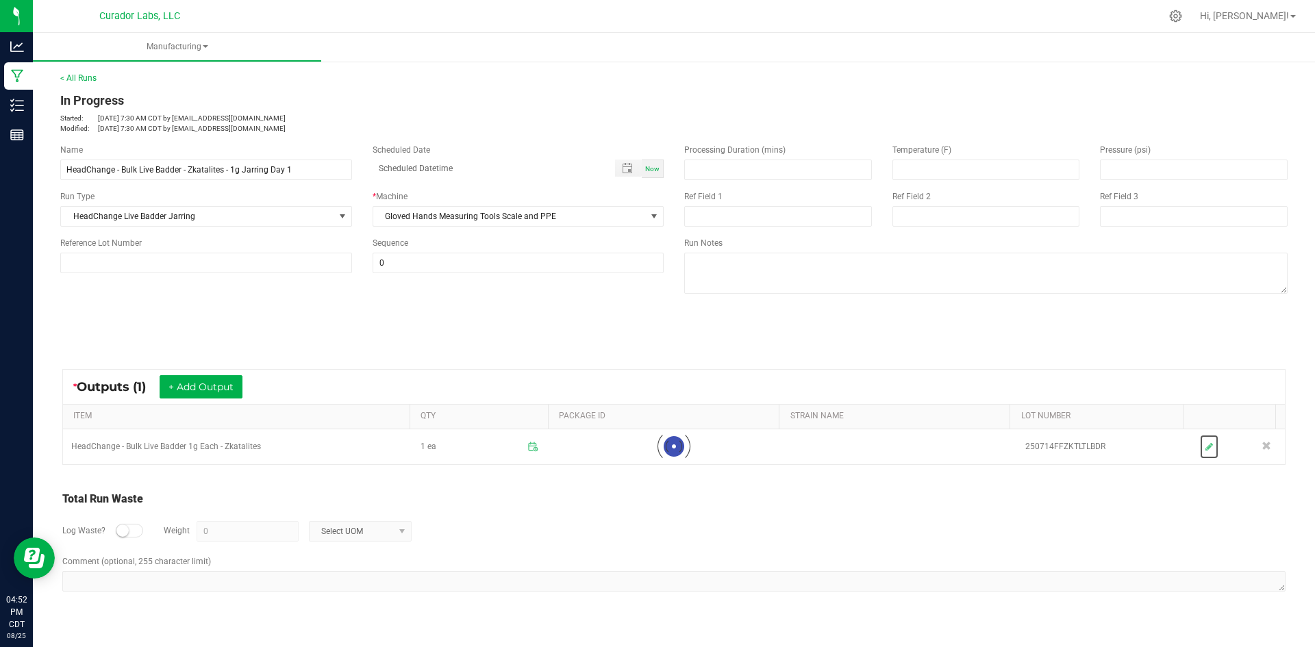
scroll to position [0, 0]
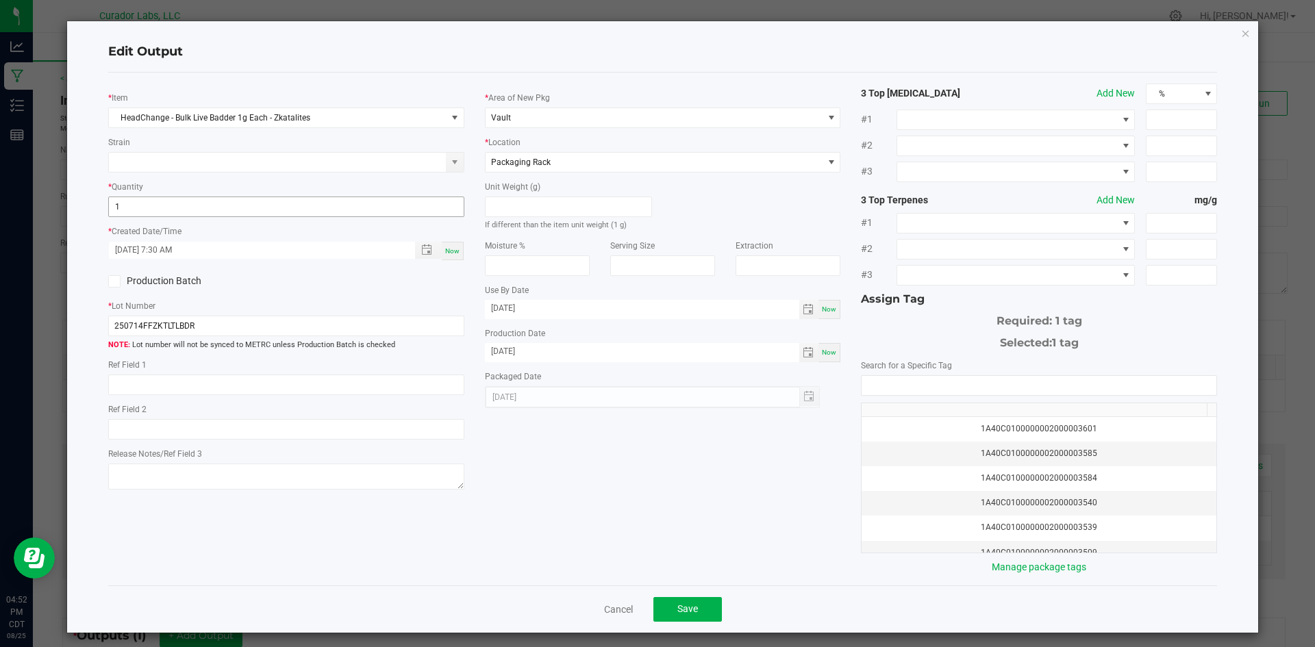
click at [156, 208] on input "1" at bounding box center [286, 206] width 355 height 19
type input "58 ea"
click at [930, 387] on input "NO DATA FOUND" at bounding box center [1039, 385] width 355 height 19
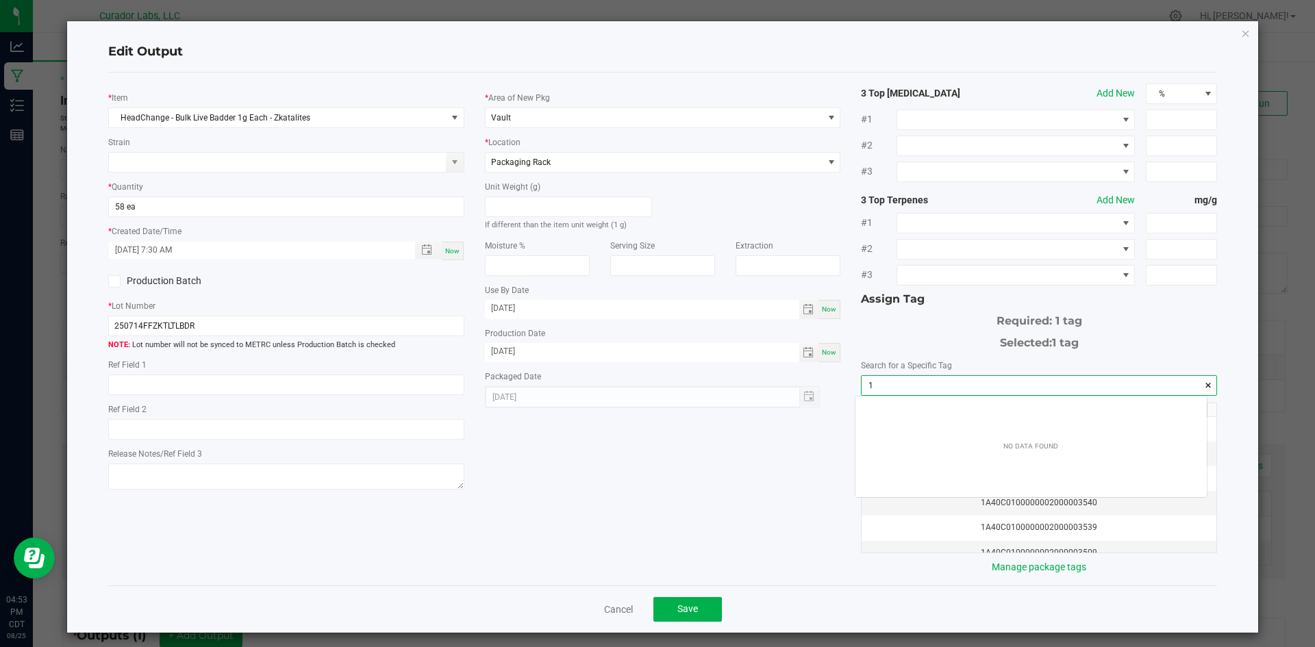
scroll to position [19, 352]
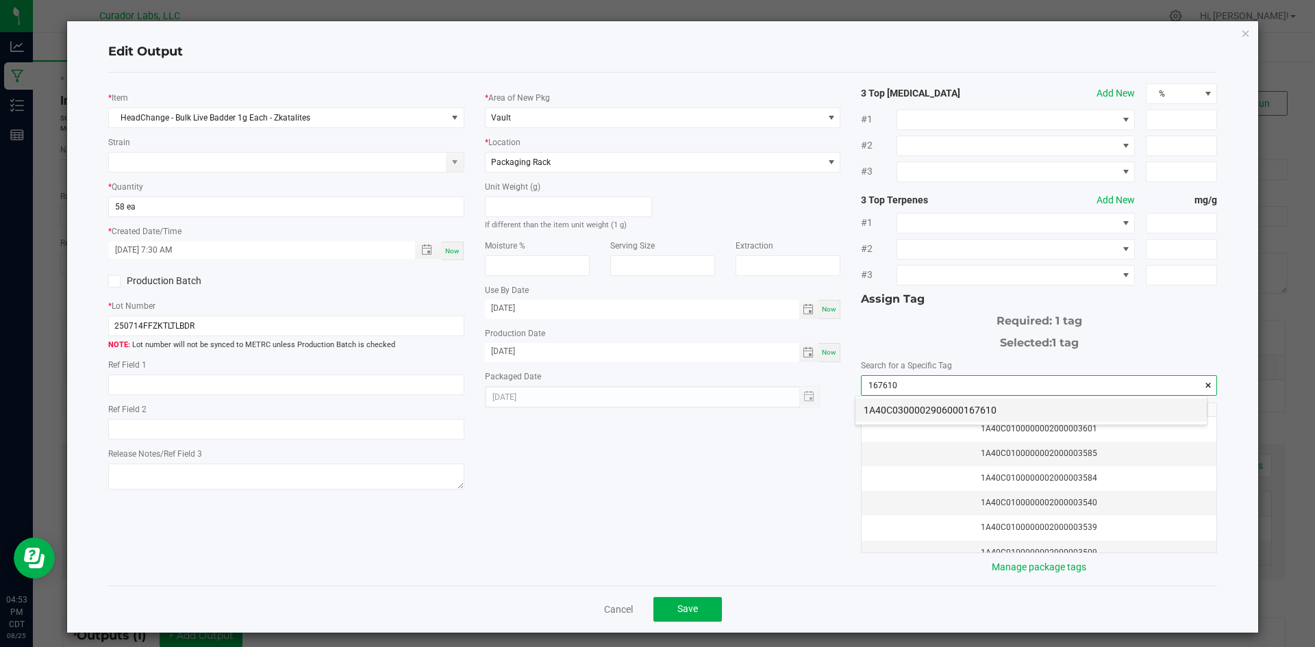
click at [941, 414] on li "1A40C0300002906000167610" at bounding box center [1031, 410] width 351 height 23
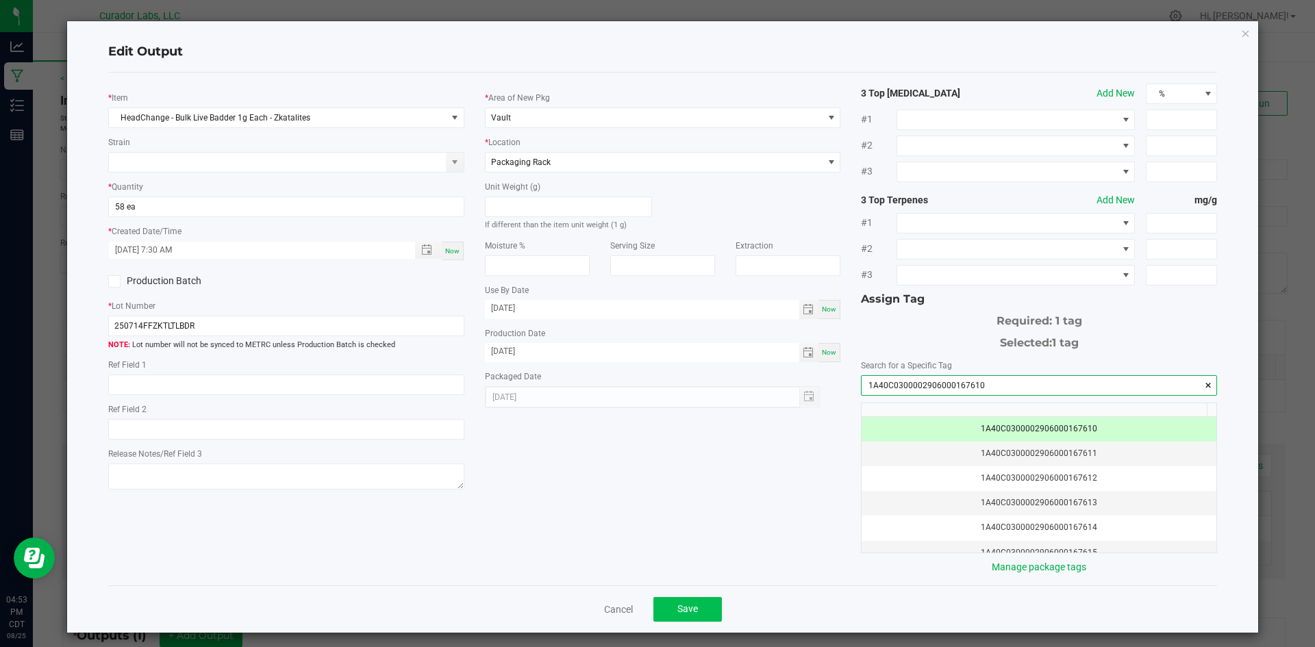
type input "1A40C0300002906000167610"
click at [671, 604] on button "Save" at bounding box center [688, 609] width 69 height 25
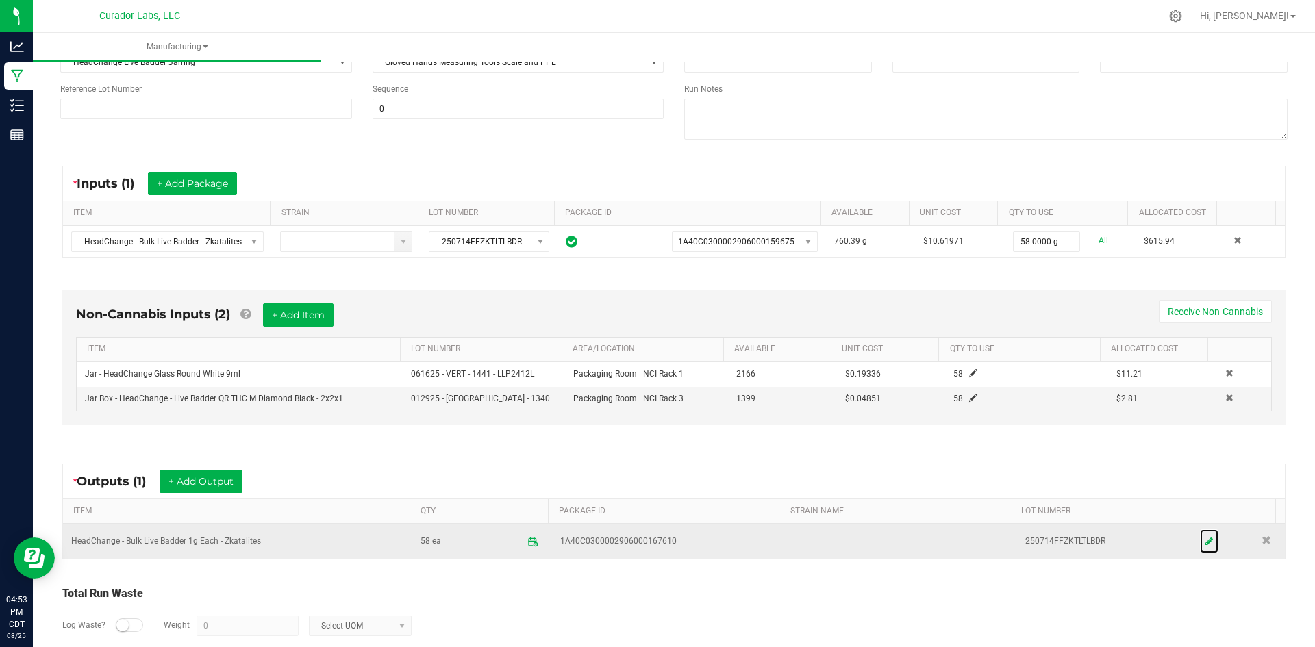
scroll to position [0, 0]
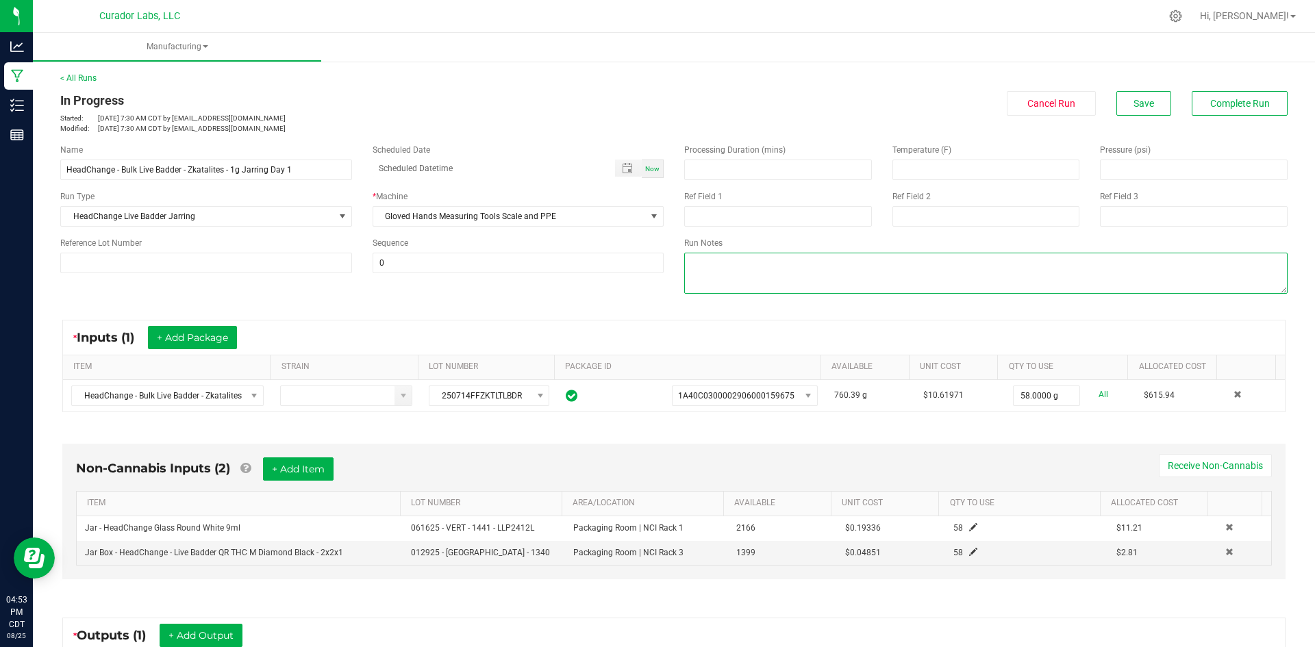
click at [741, 282] on textarea at bounding box center [986, 273] width 604 height 41
type textarea "qc=sh"
click at [1134, 98] on span "Save" at bounding box center [1144, 103] width 21 height 11
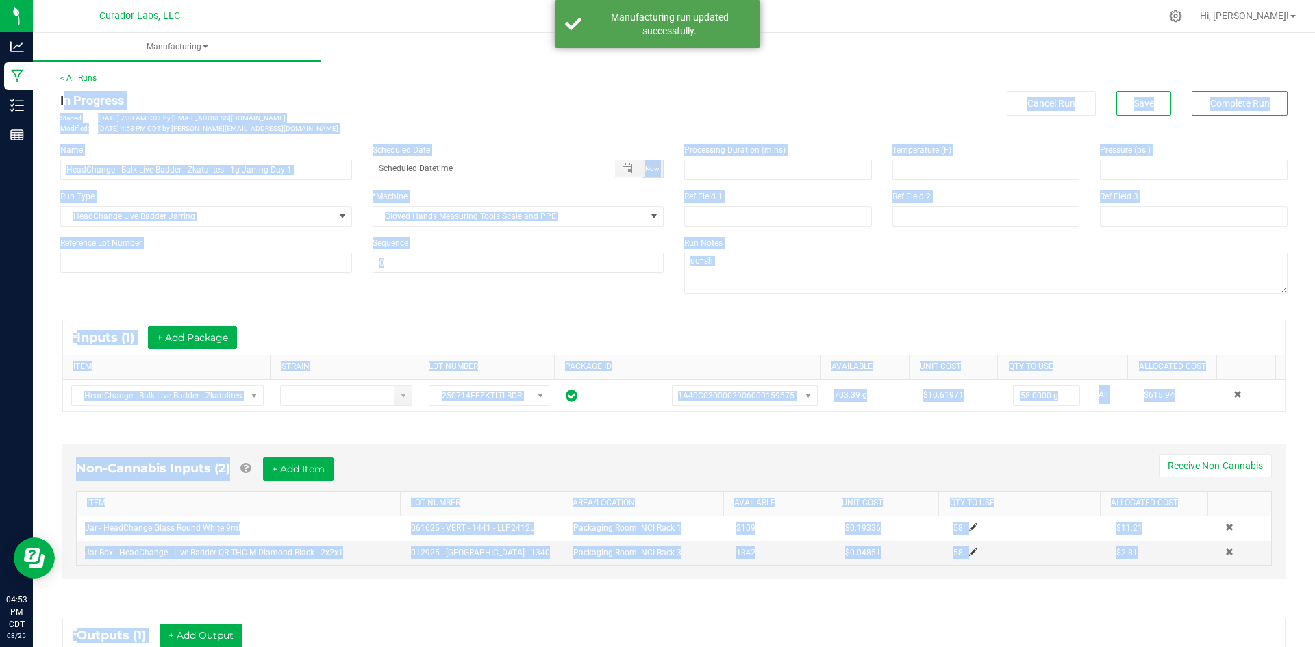
scroll to position [223, 0]
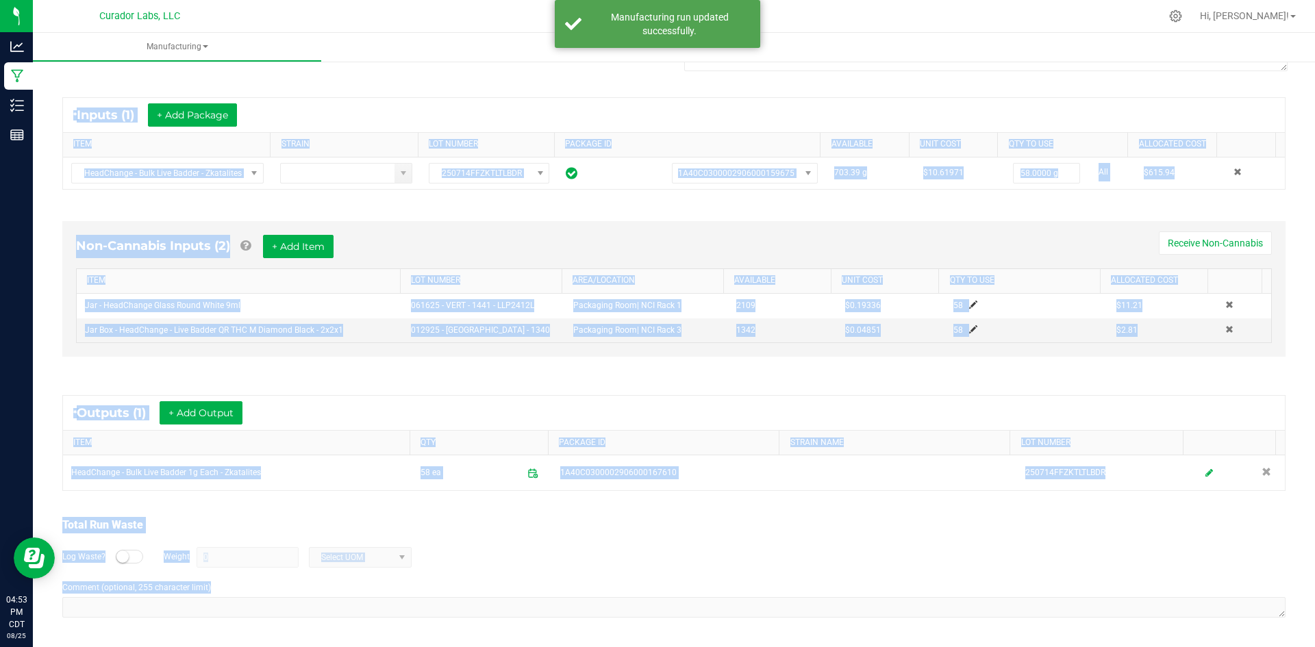
drag, startPoint x: 59, startPoint y: 100, endPoint x: 403, endPoint y: 582, distance: 591.8
click at [562, 647] on html "Analytics Manufacturing Inventory Reports 04:53 PM CDT 08/25/2025 08/25 Curador…" at bounding box center [657, 323] width 1315 height 647
copy manufacturing-process-run "In Progress Started: Aug 25, 2025 7:30 AM CDT by grant@curadorbrands.com Modifi…"
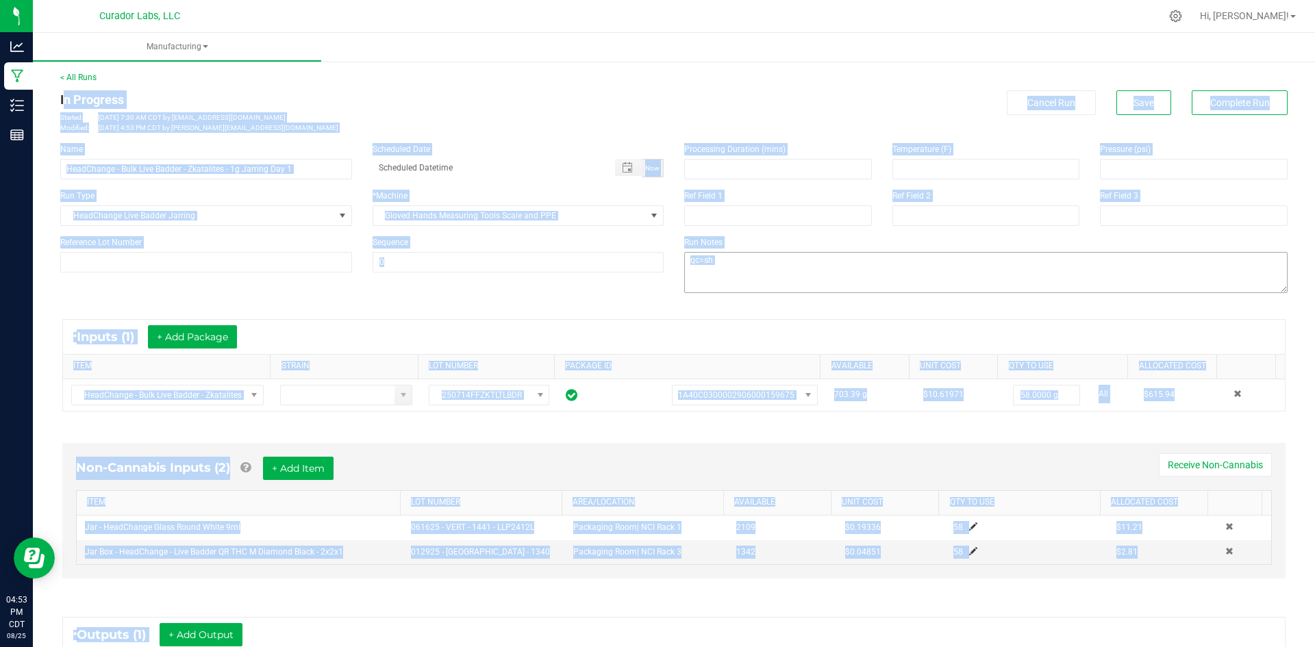
scroll to position [0, 0]
click at [1236, 104] on span "Complete Run" at bounding box center [1241, 103] width 60 height 11
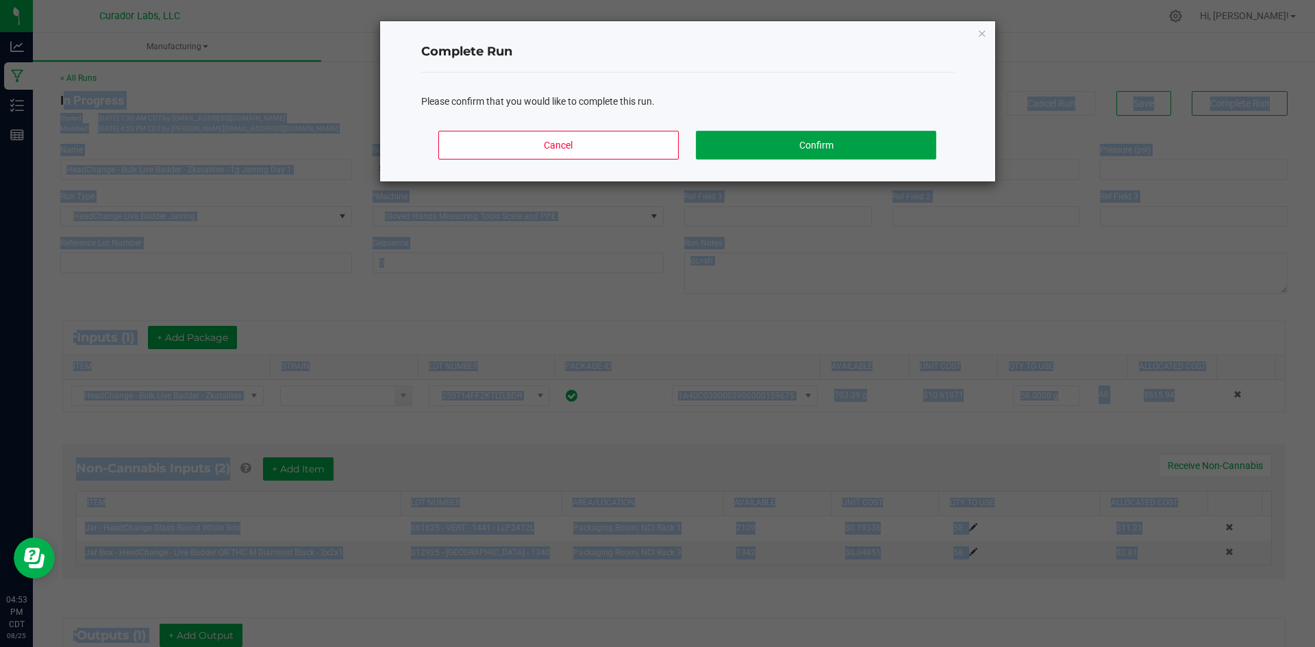
click at [788, 146] on button "Confirm" at bounding box center [816, 145] width 240 height 29
